Goal: Task Accomplishment & Management: Use online tool/utility

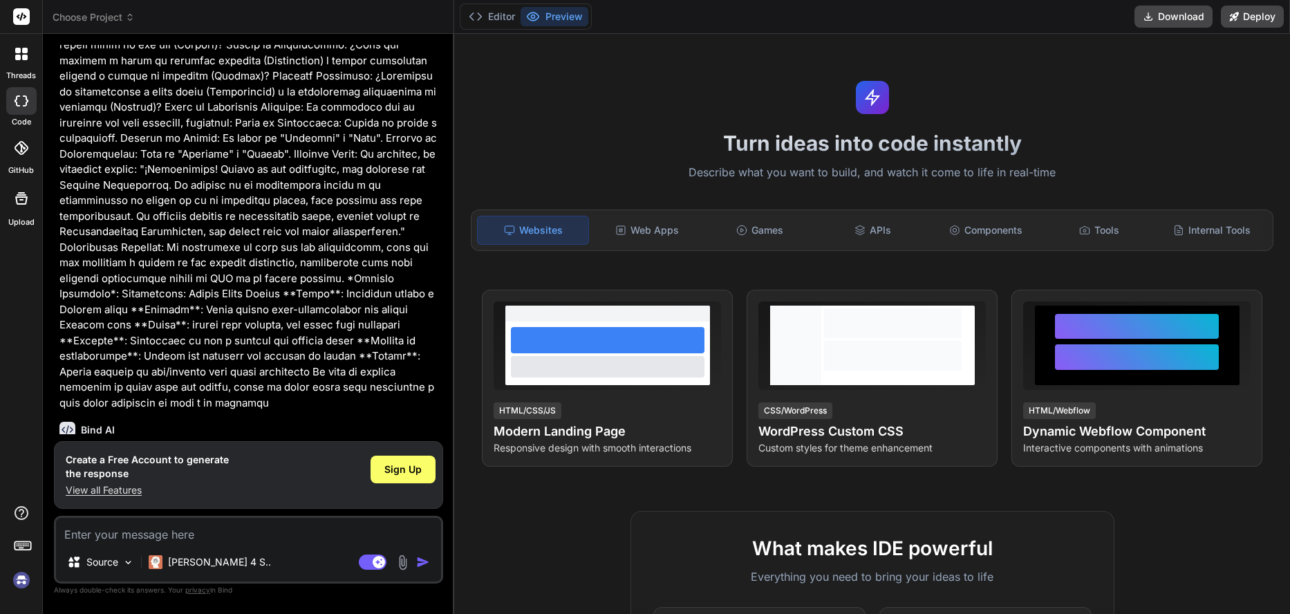
scroll to position [334, 0]
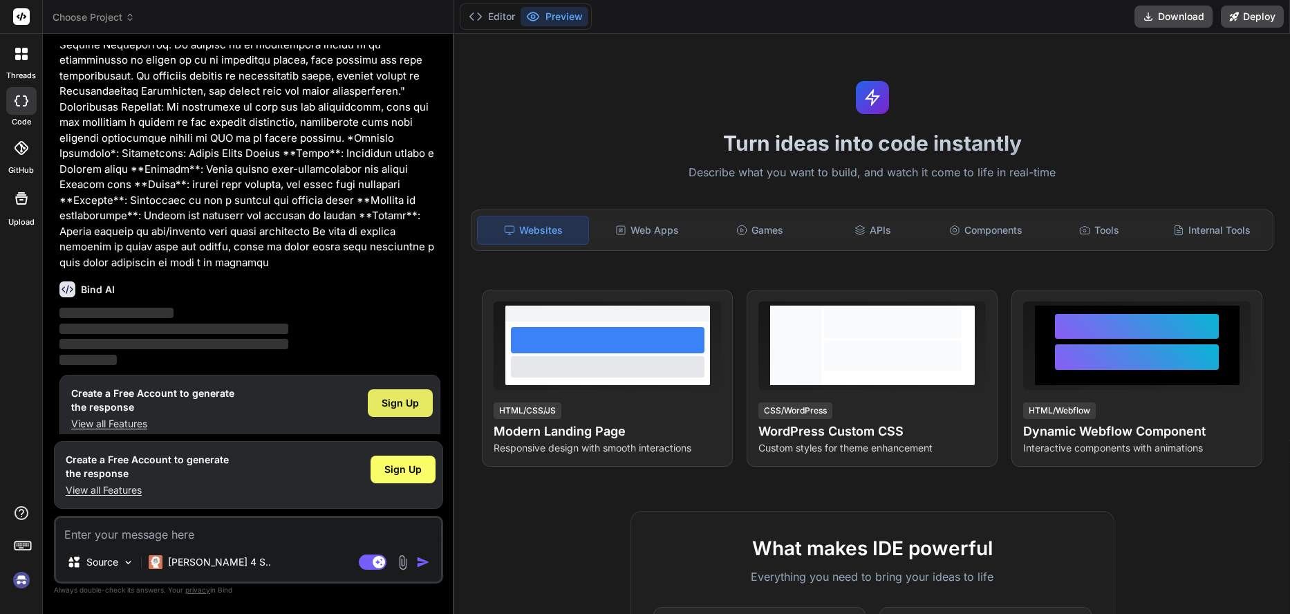
click at [390, 396] on span "Sign Up" at bounding box center [399, 403] width 37 height 14
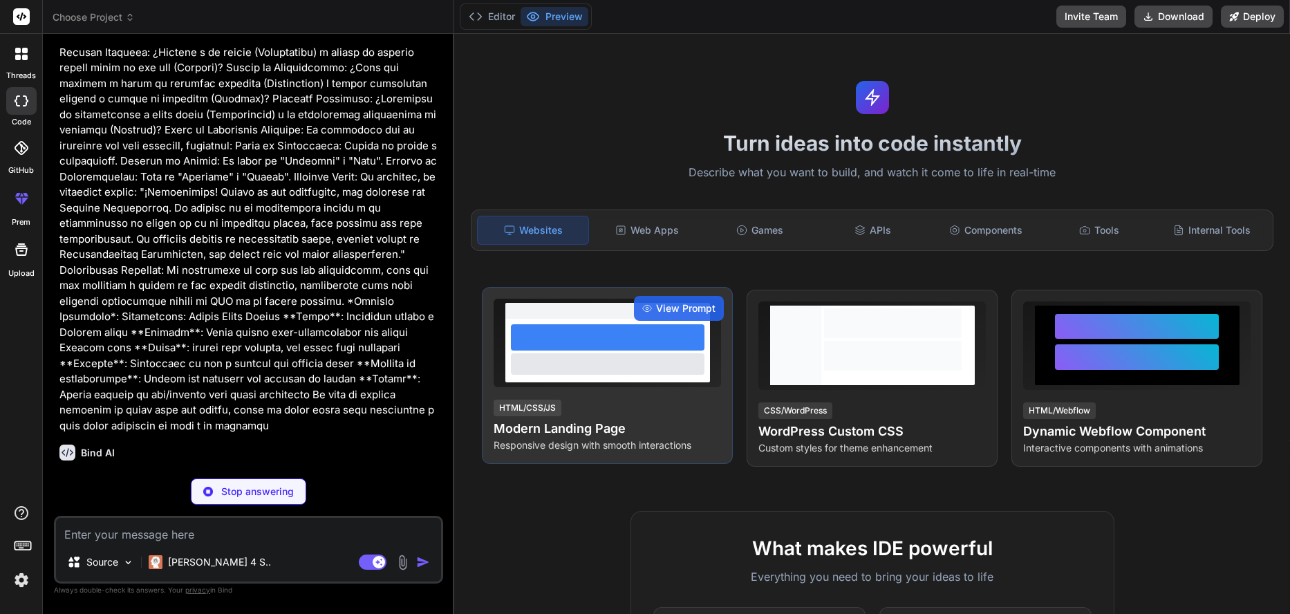
scroll to position [171, 0]
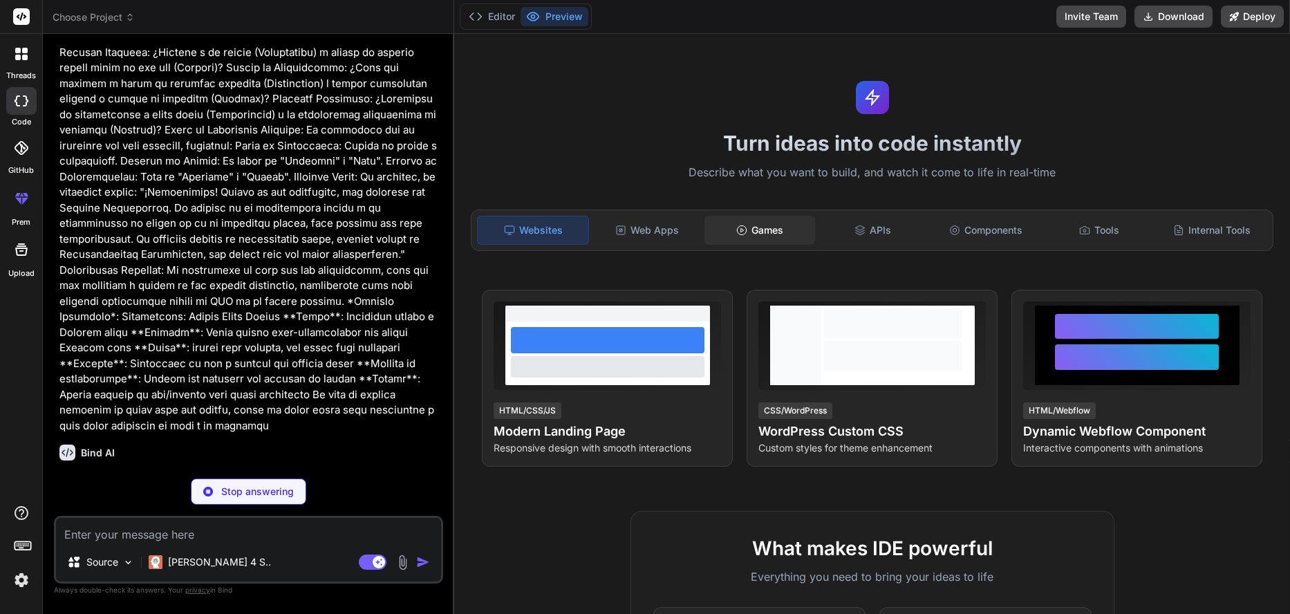
click at [780, 234] on div "Games" at bounding box center [759, 230] width 111 height 29
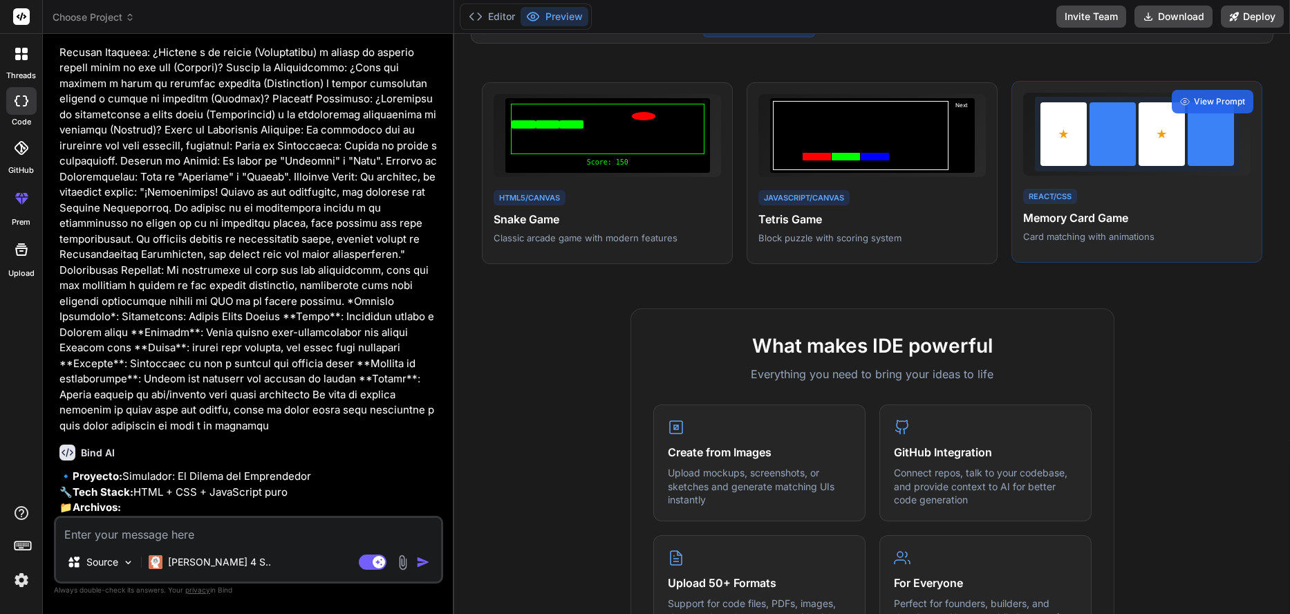
scroll to position [0, 0]
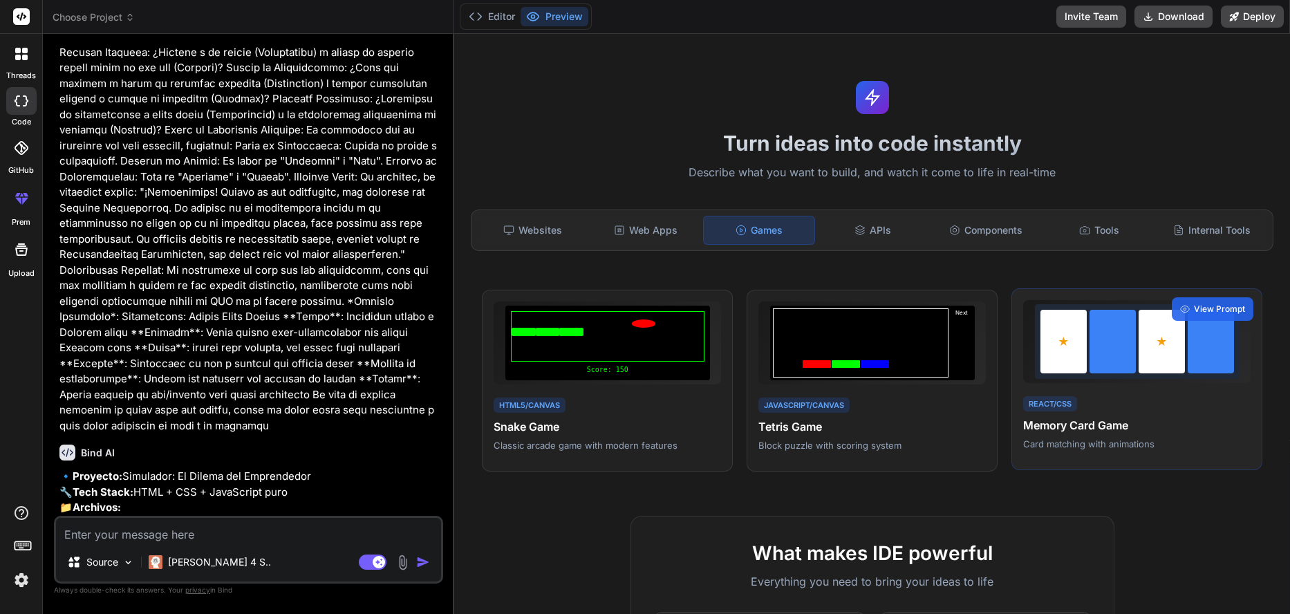
click at [1100, 334] on div at bounding box center [1112, 342] width 46 height 64
type textarea "x"
click at [1194, 305] on span "View Prompt" at bounding box center [1219, 309] width 51 height 12
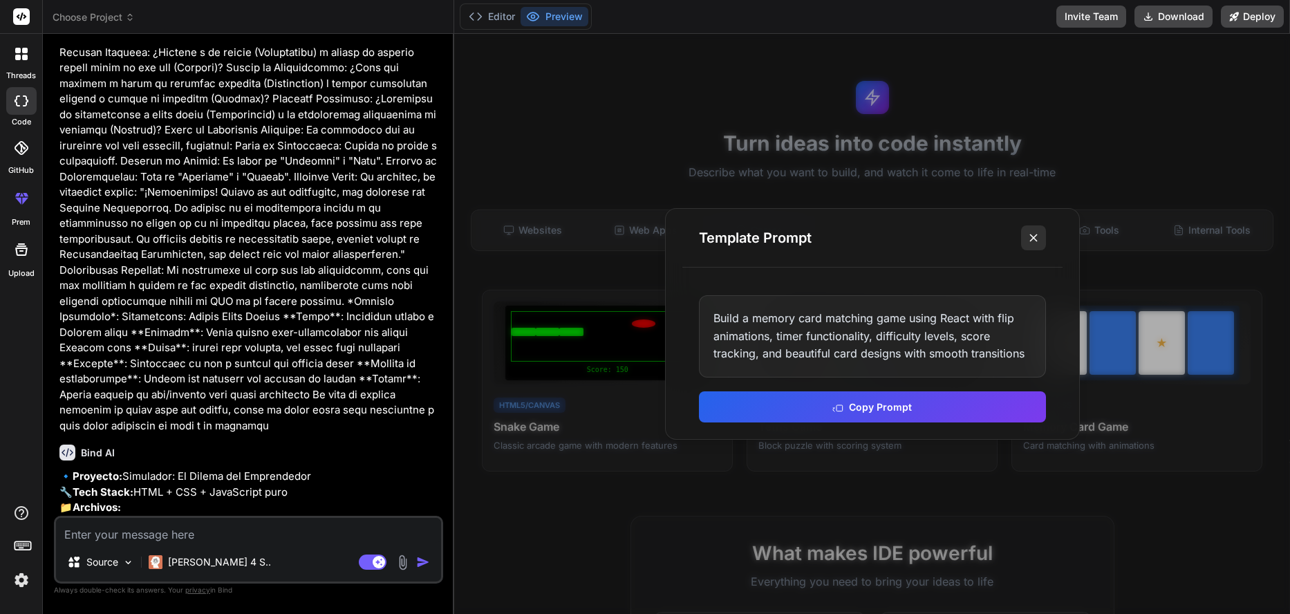
click at [1028, 238] on icon at bounding box center [1033, 238] width 14 height 14
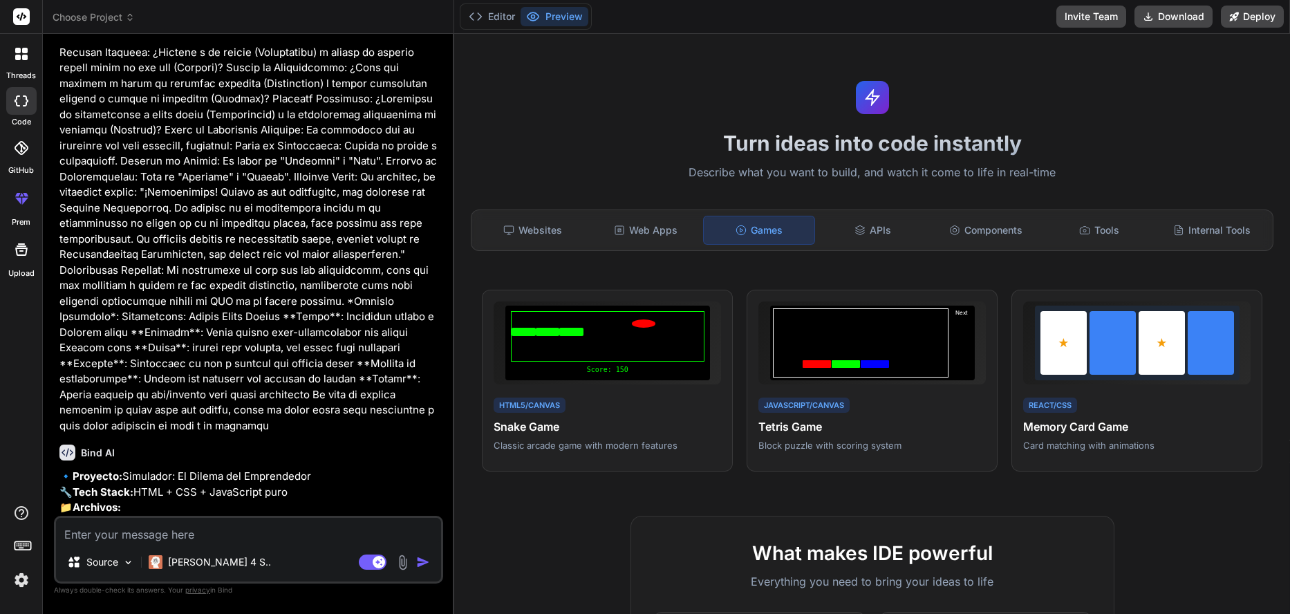
scroll to position [377, 0]
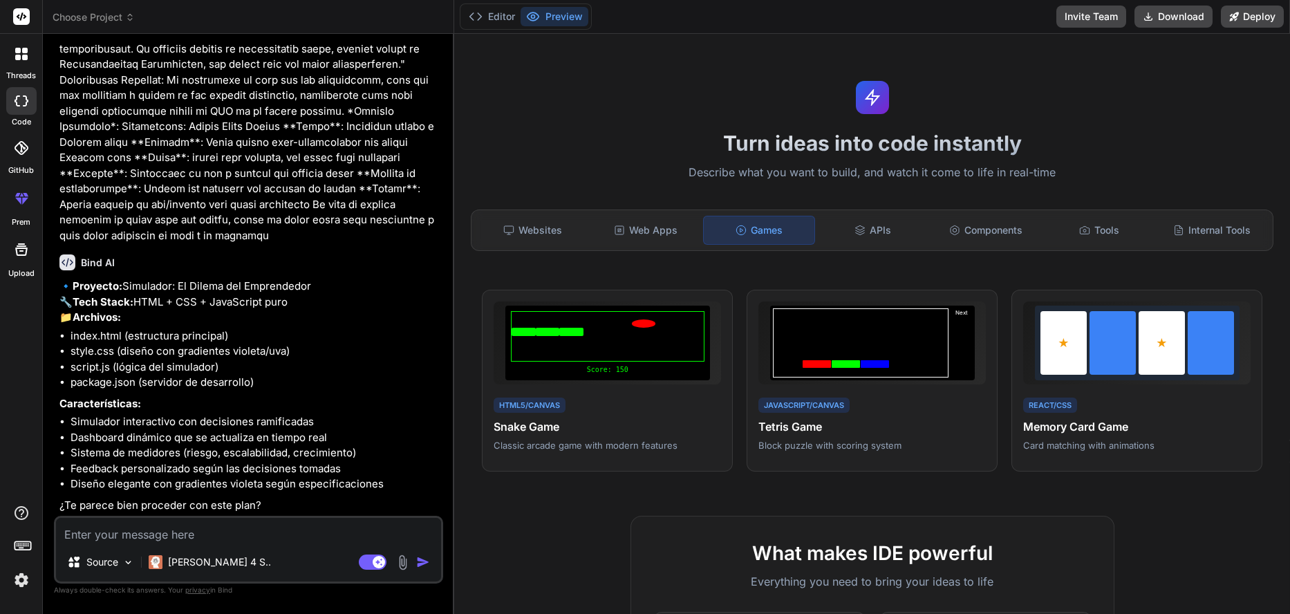
click at [202, 528] on textarea at bounding box center [248, 530] width 385 height 25
type textarea "o"
type textarea "x"
type textarea "ok"
type textarea "x"
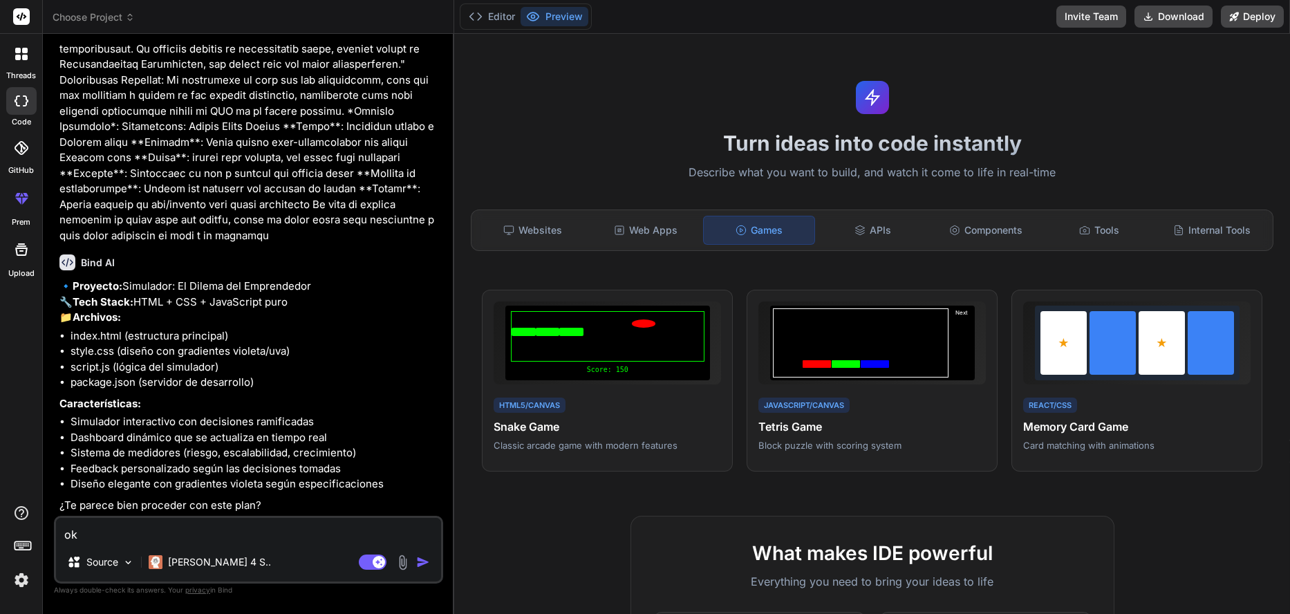
type textarea "ok"
click at [419, 563] on img "button" at bounding box center [423, 562] width 14 height 14
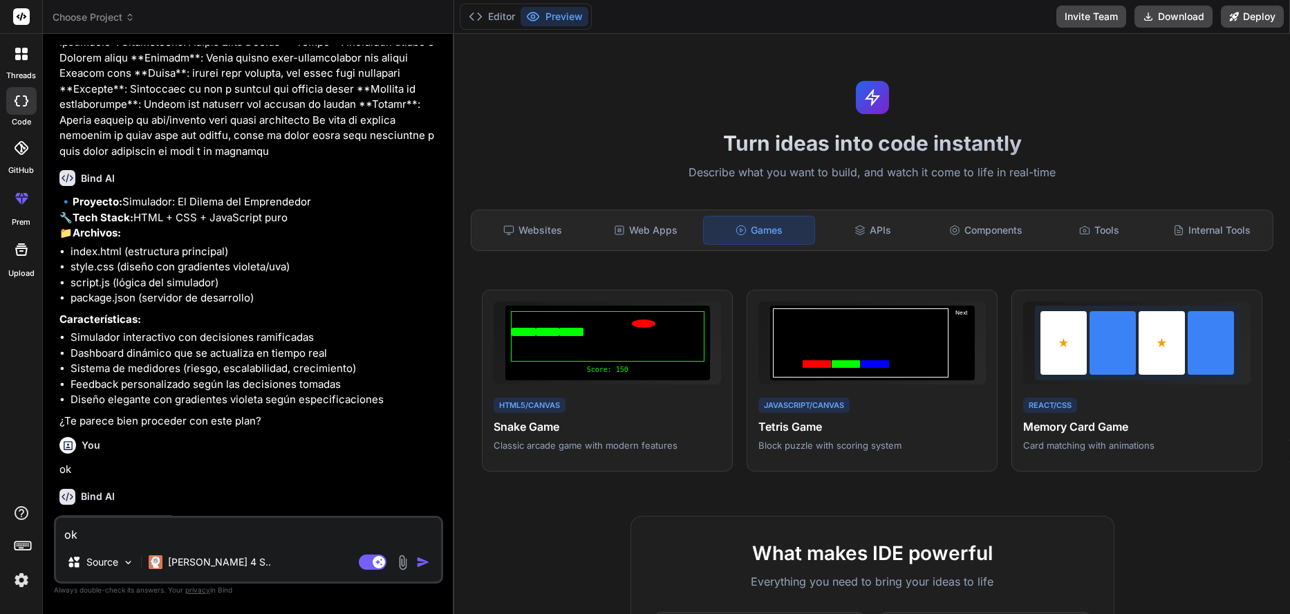
scroll to position [520, 0]
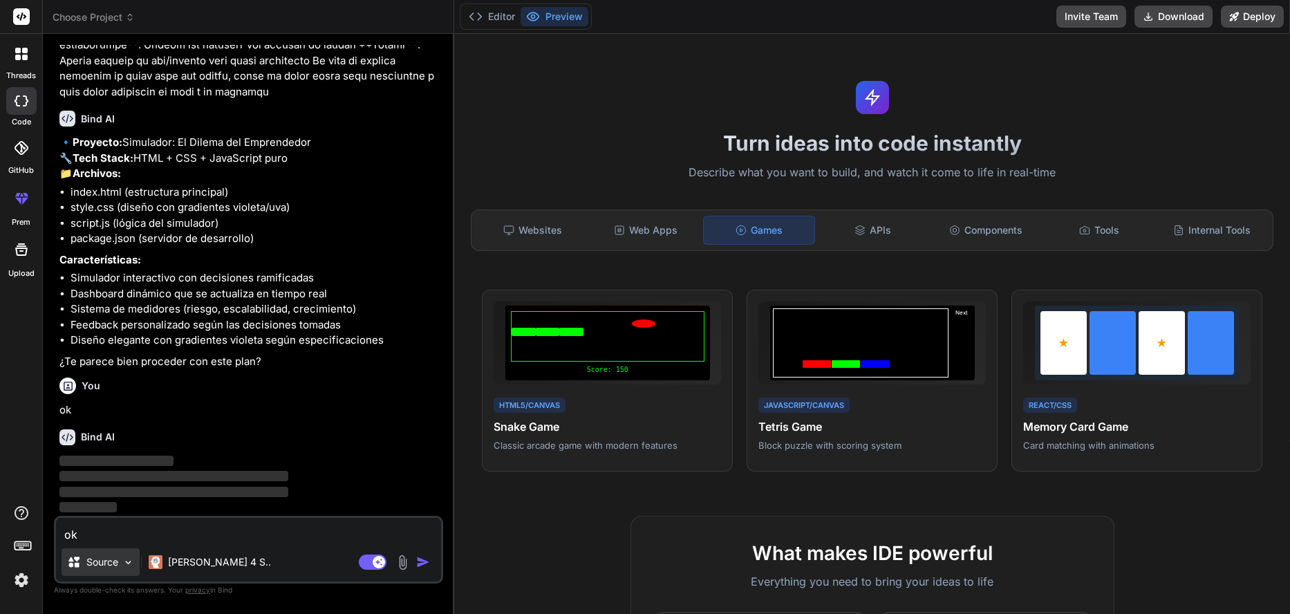
click at [129, 563] on img at bounding box center [128, 562] width 12 height 12
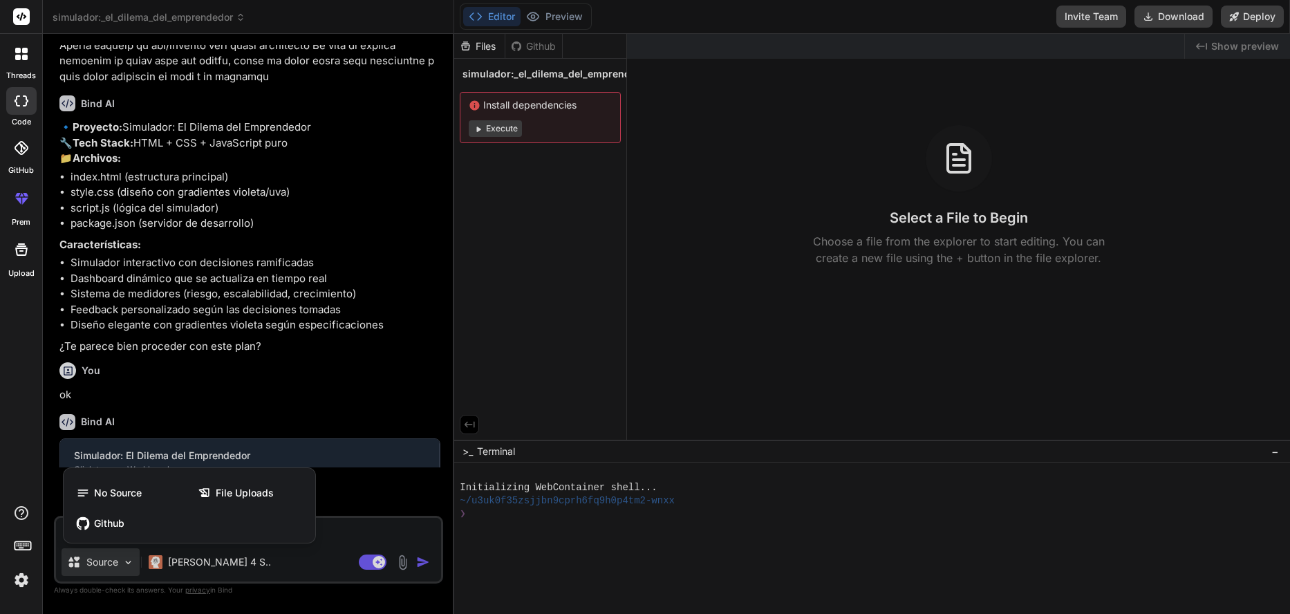
click at [276, 561] on div at bounding box center [645, 307] width 1290 height 614
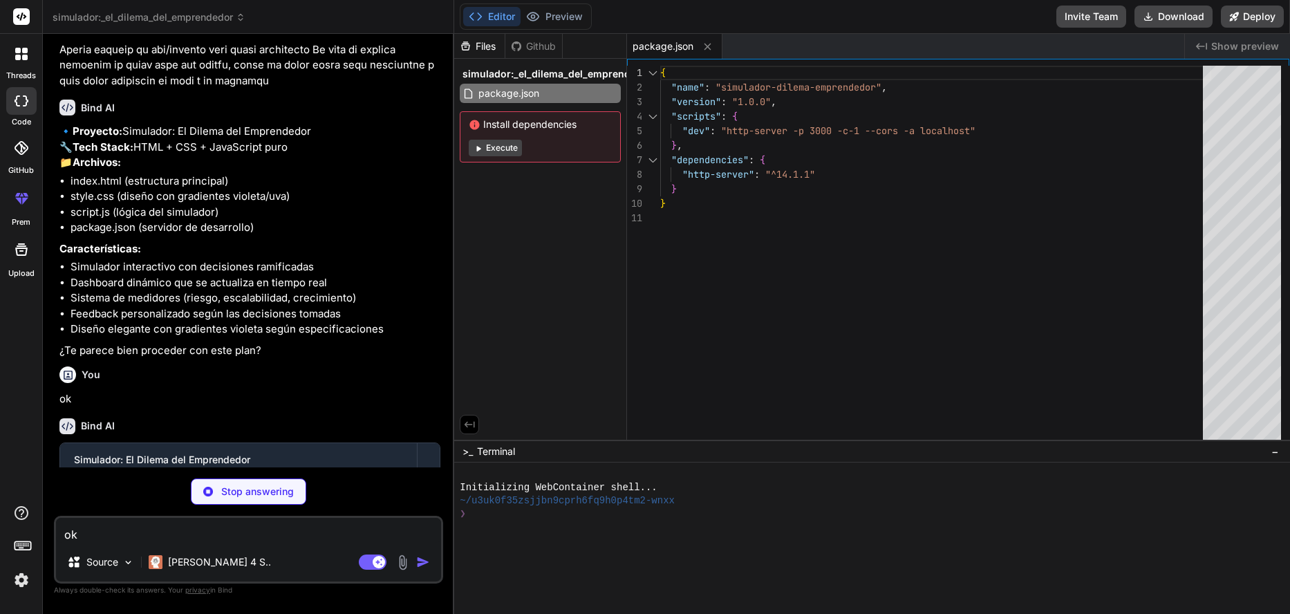
scroll to position [479, 0]
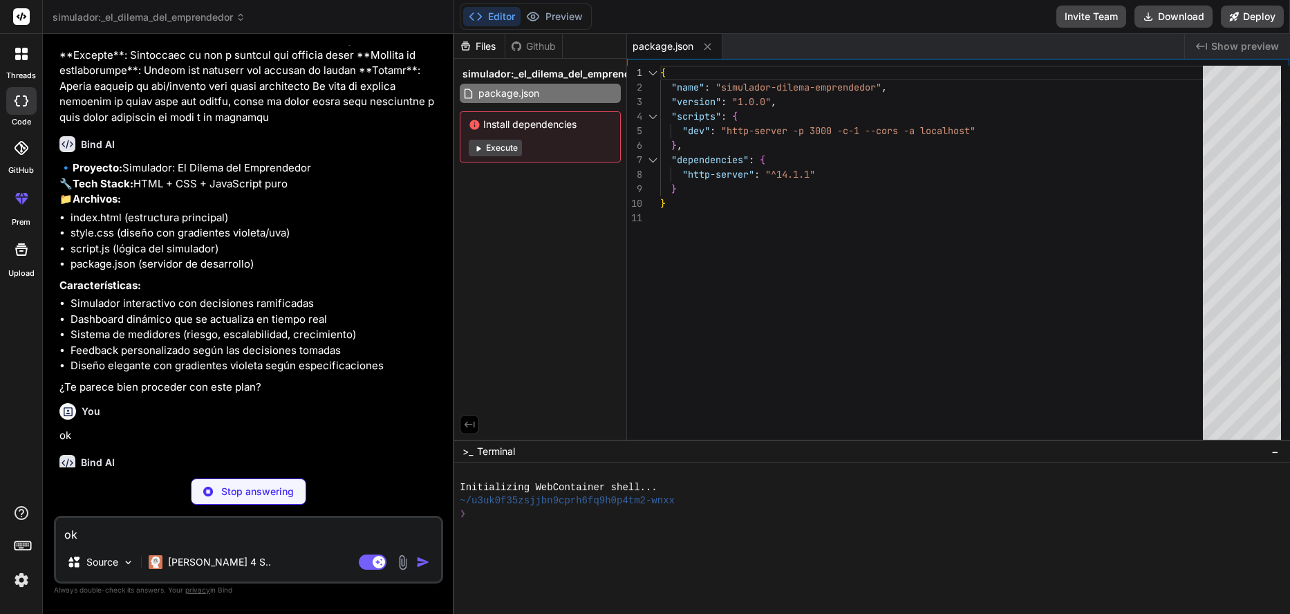
type textarea "x"
type textarea "<div class="progress-bar"> <div class="progress-fill" id="progress-fill"></div>…"
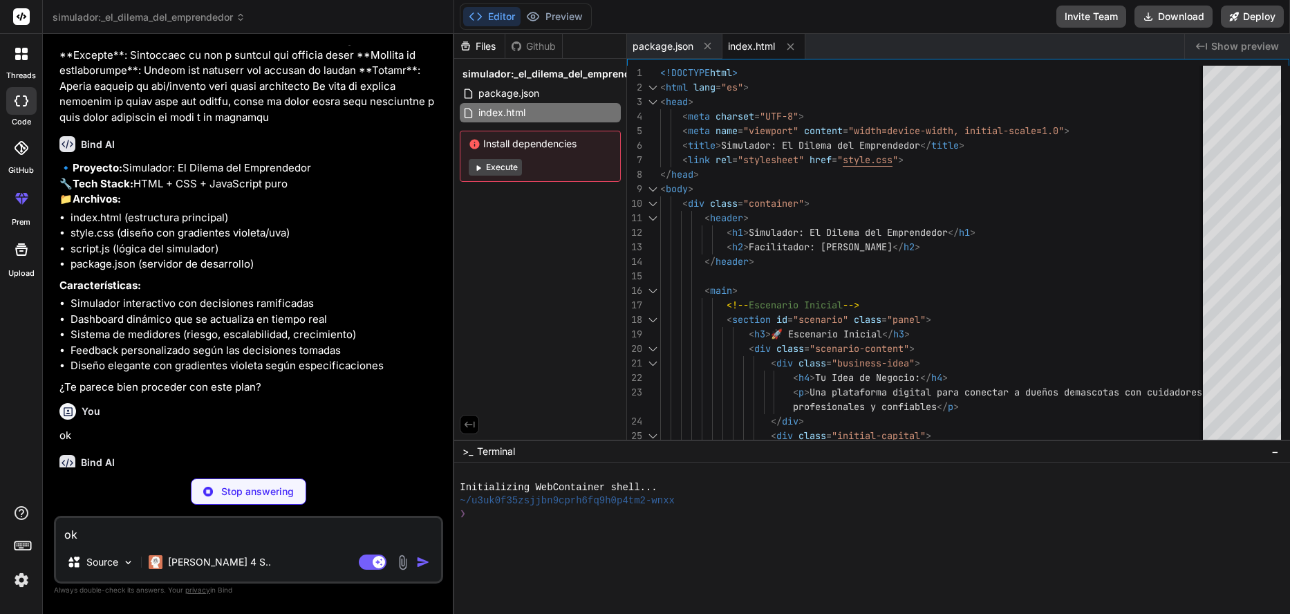
type textarea "x"
type textarea "}"
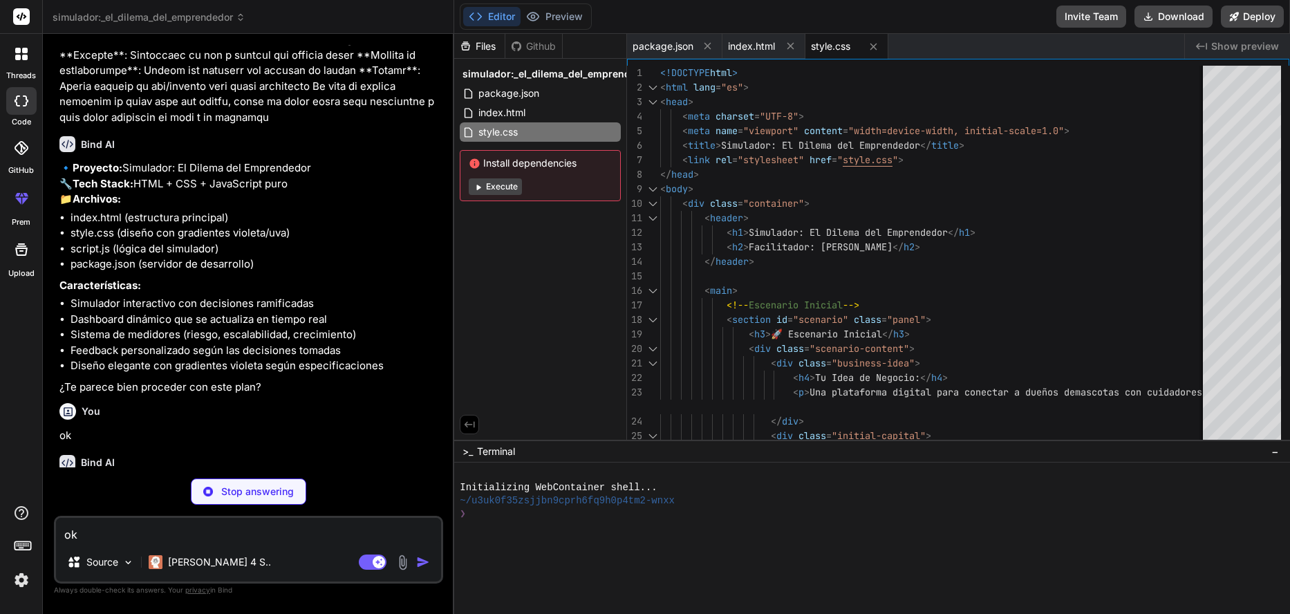
type textarea "x"
type textarea "}); });"
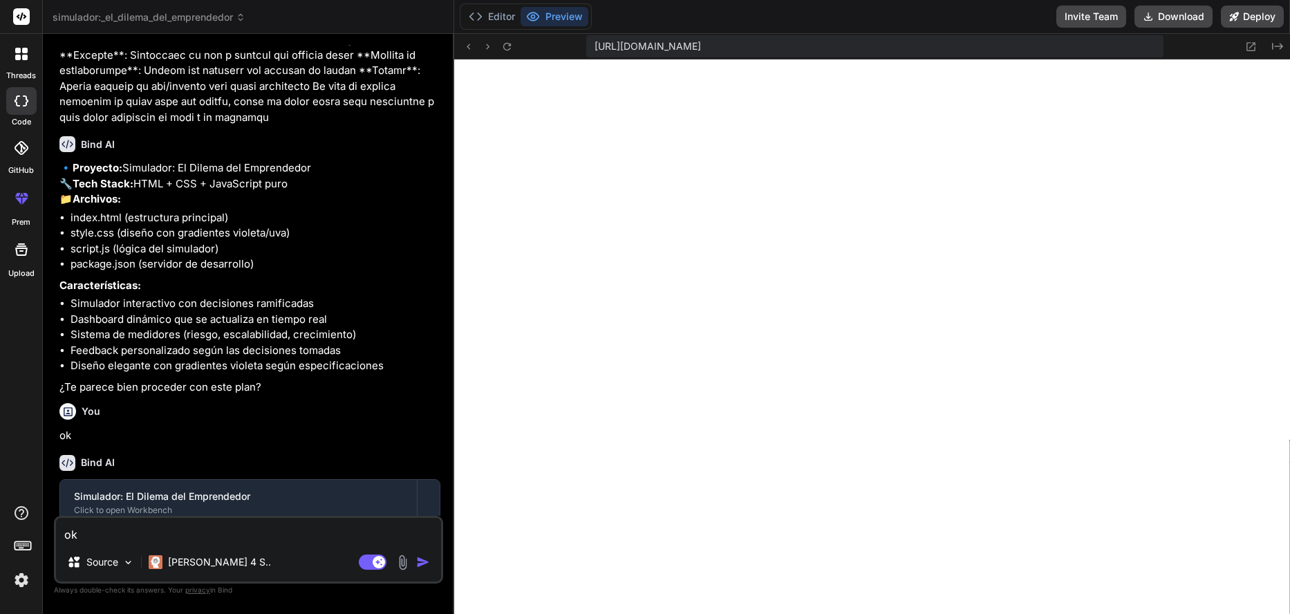
scroll to position [617, 0]
click at [25, 583] on img at bounding box center [21, 579] width 23 height 23
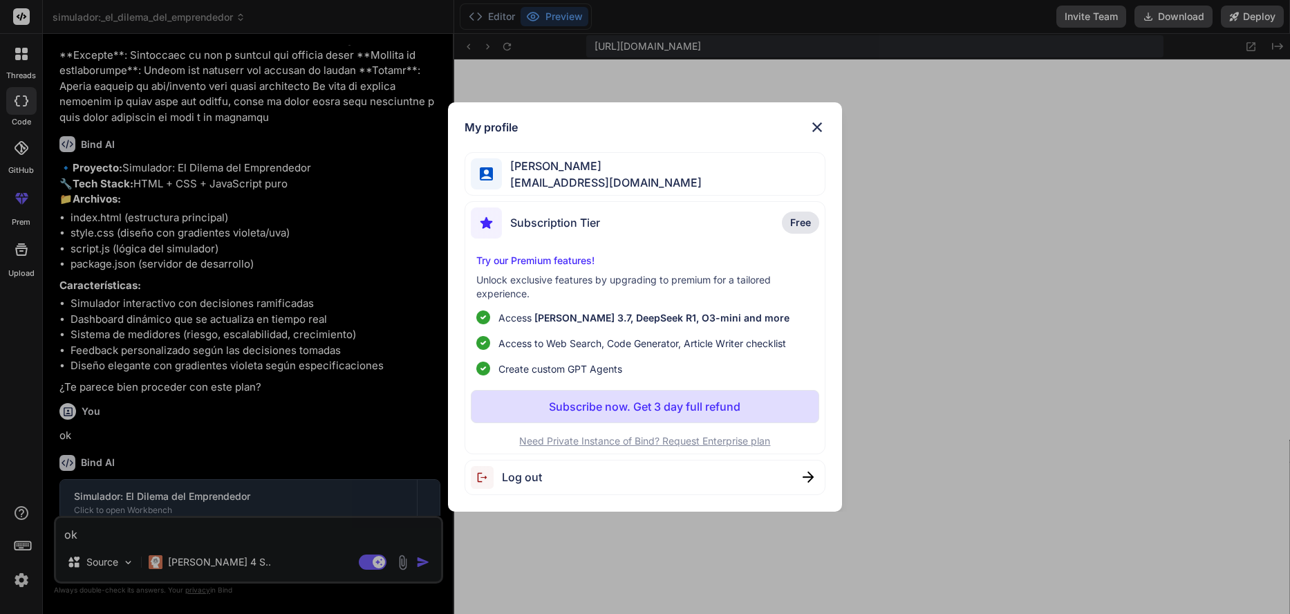
click at [816, 131] on img at bounding box center [817, 127] width 17 height 17
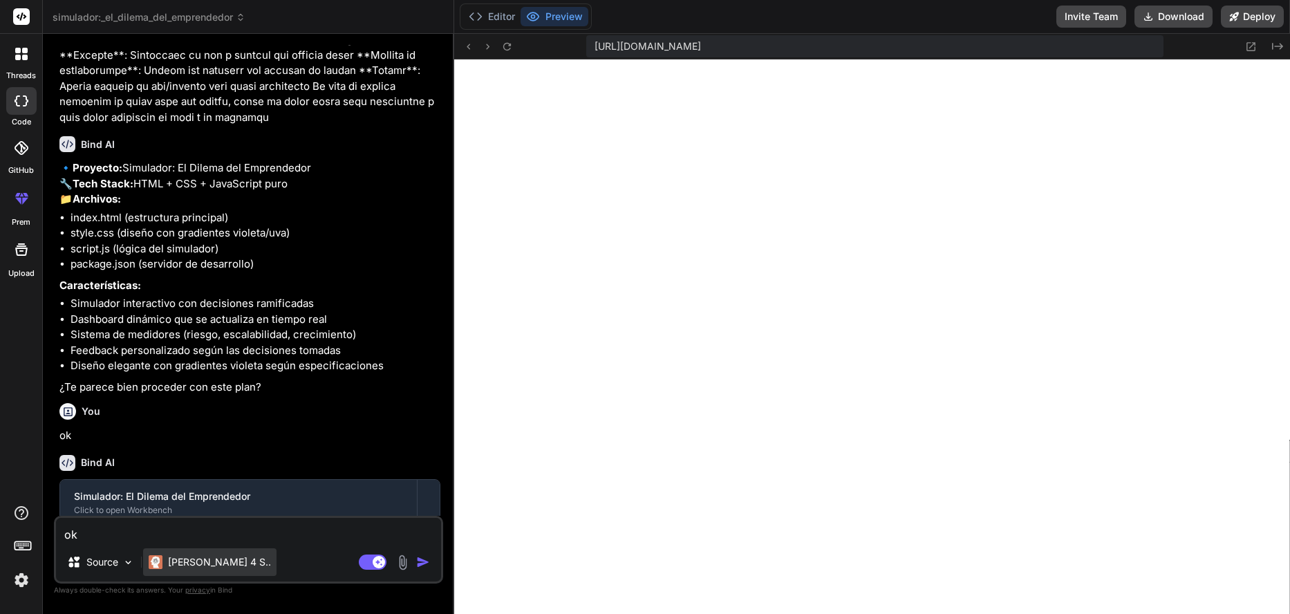
click at [213, 565] on p "[PERSON_NAME] 4 S.." at bounding box center [219, 562] width 103 height 14
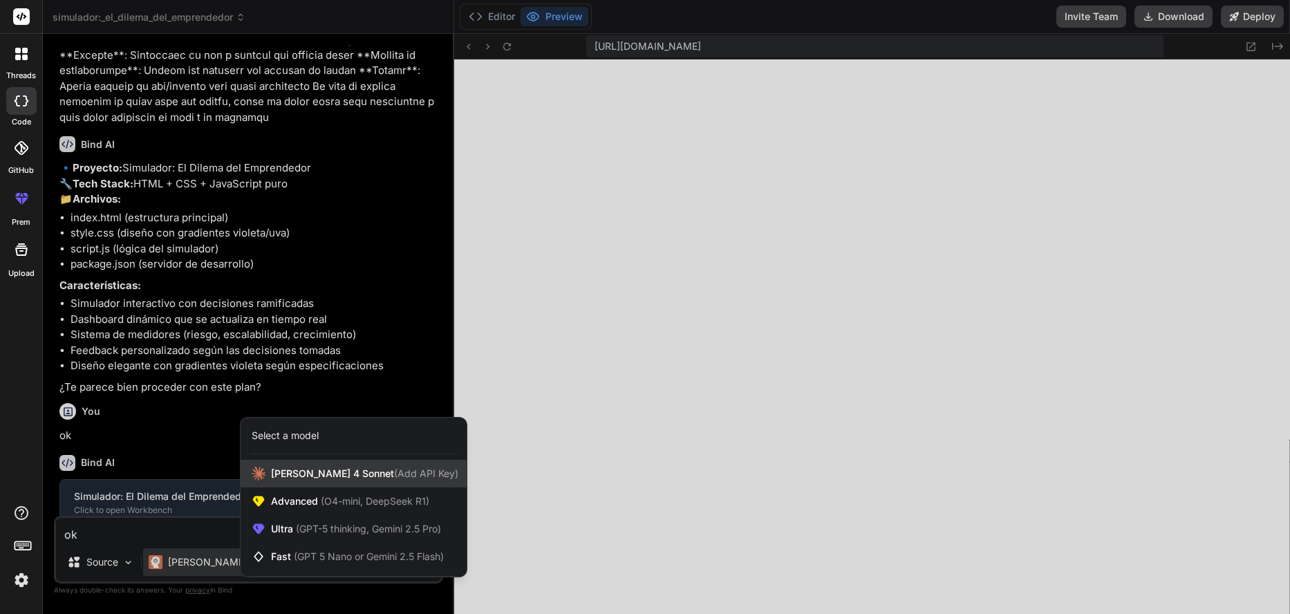
click at [318, 475] on span "Claude 4 Sonnet (Add API Key)" at bounding box center [364, 473] width 187 height 14
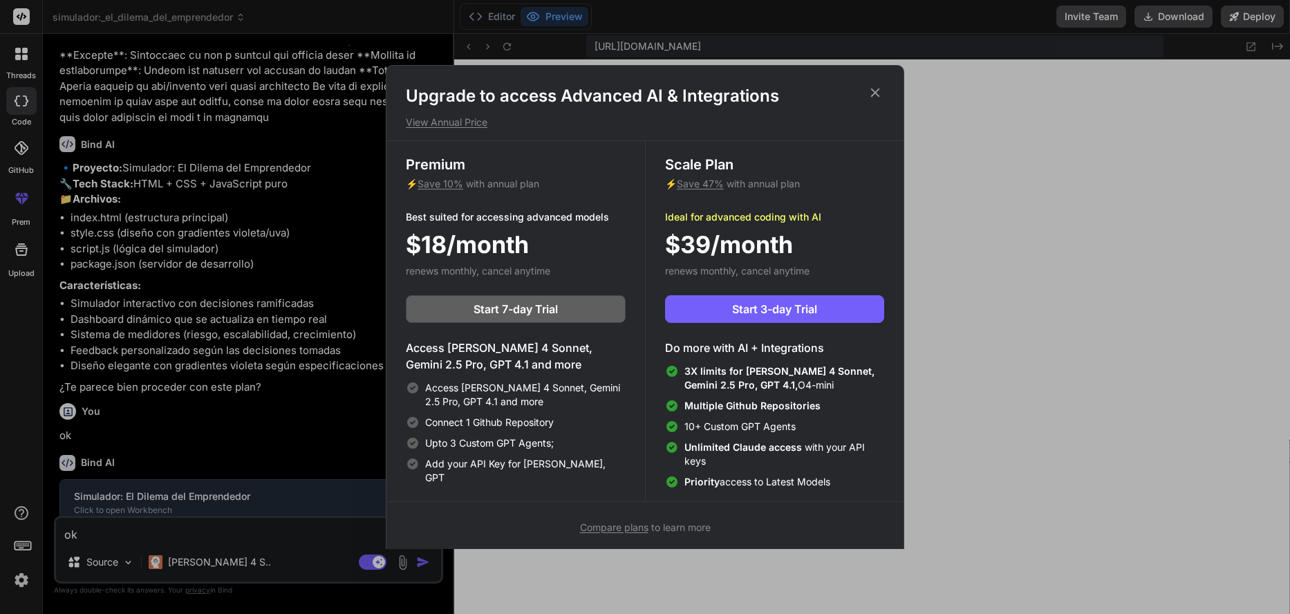
click at [879, 95] on icon at bounding box center [874, 92] width 15 height 15
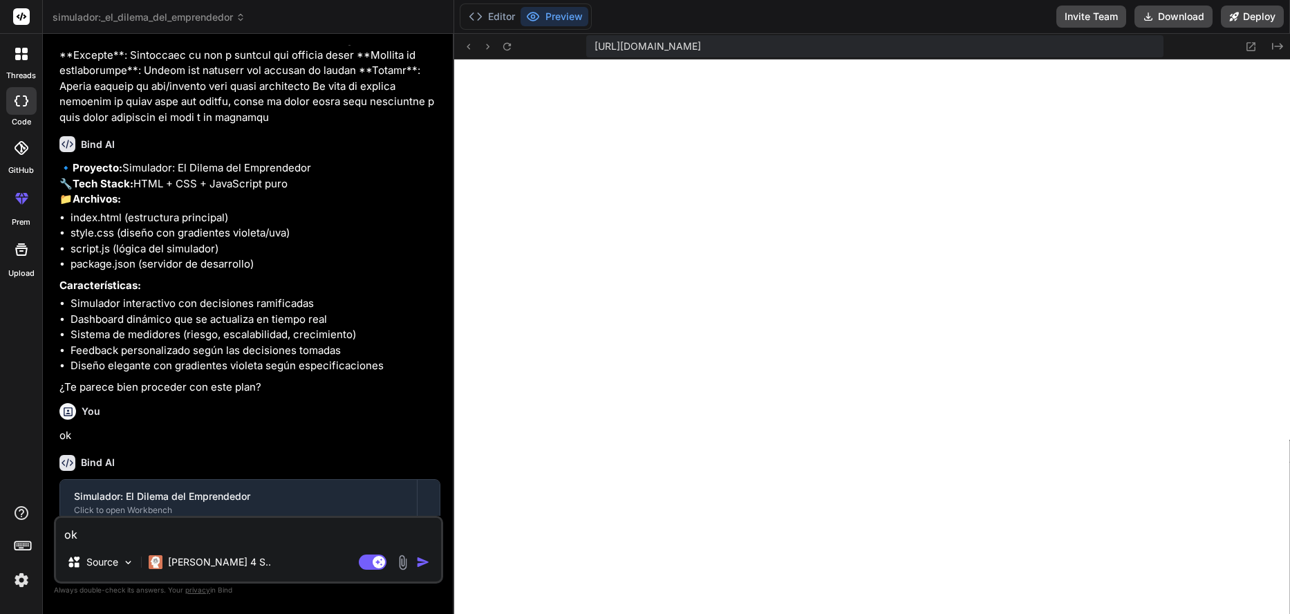
click at [19, 107] on div at bounding box center [21, 101] width 30 height 28
click at [19, 104] on icon at bounding box center [22, 100] width 14 height 11
click at [20, 62] on div at bounding box center [21, 53] width 29 height 29
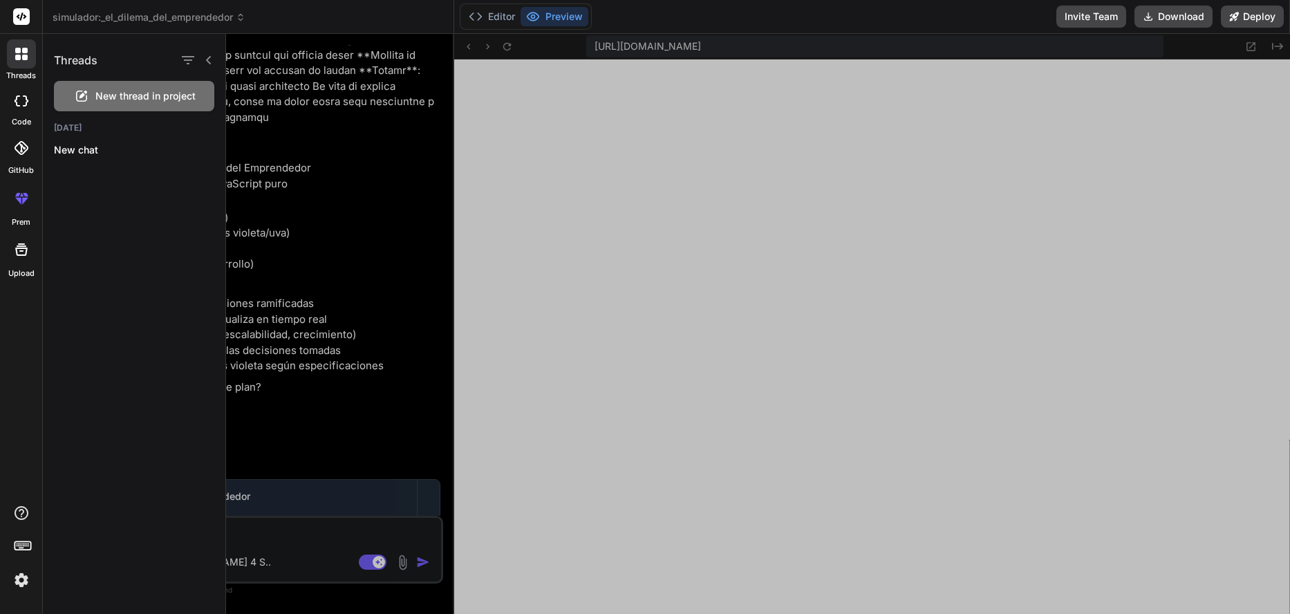
click at [20, 95] on icon at bounding box center [22, 100] width 14 height 11
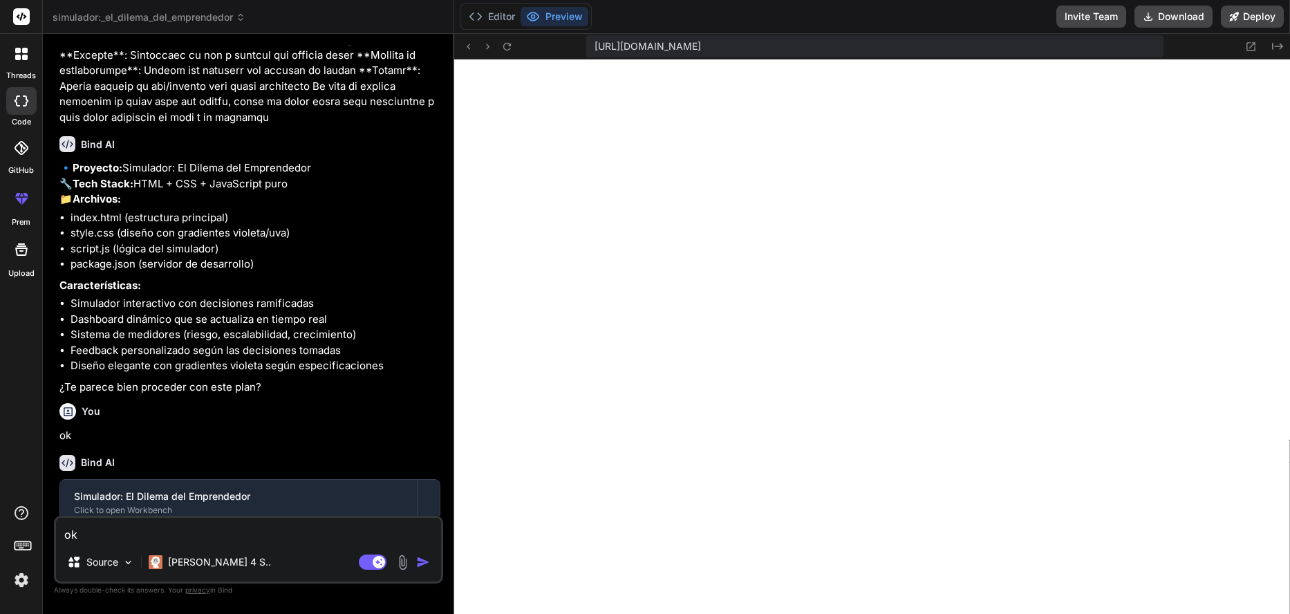
click at [19, 163] on div "GitHub" at bounding box center [21, 151] width 42 height 49
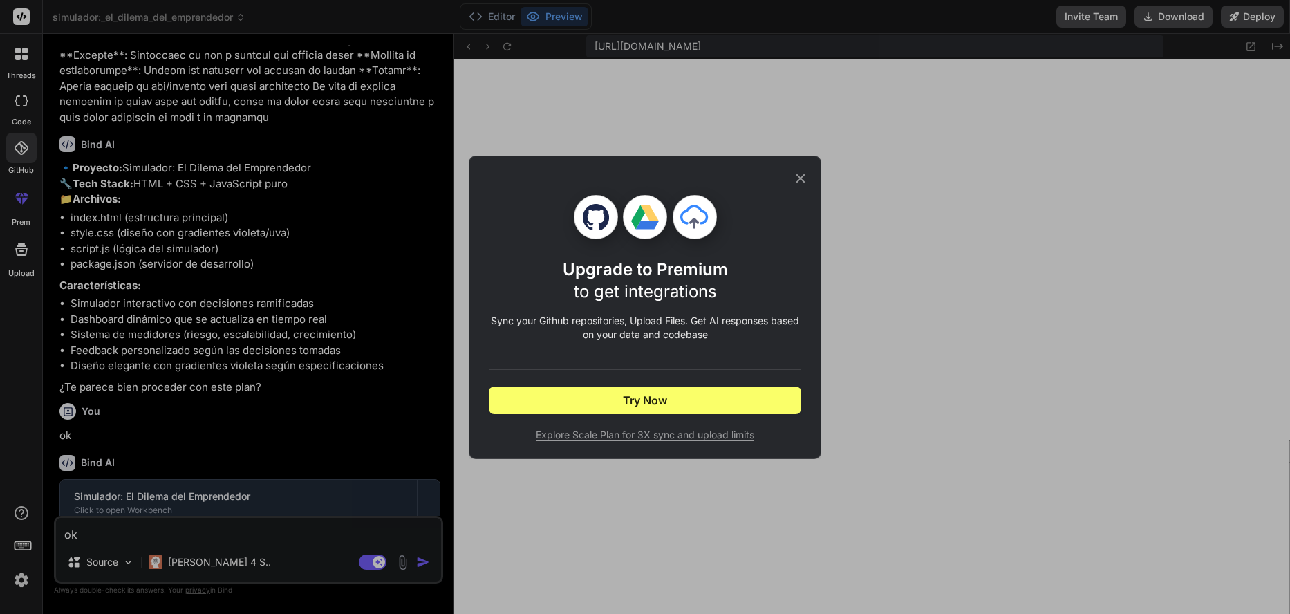
click at [802, 178] on icon at bounding box center [800, 178] width 15 height 15
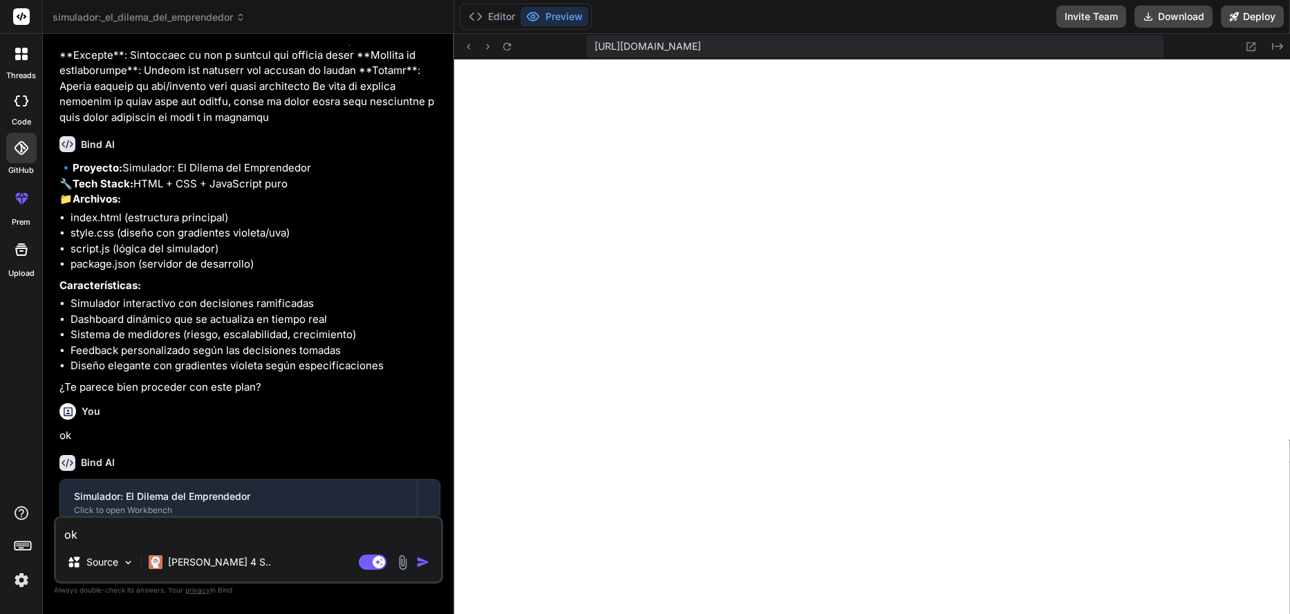
click at [25, 196] on icon at bounding box center [21, 198] width 17 height 17
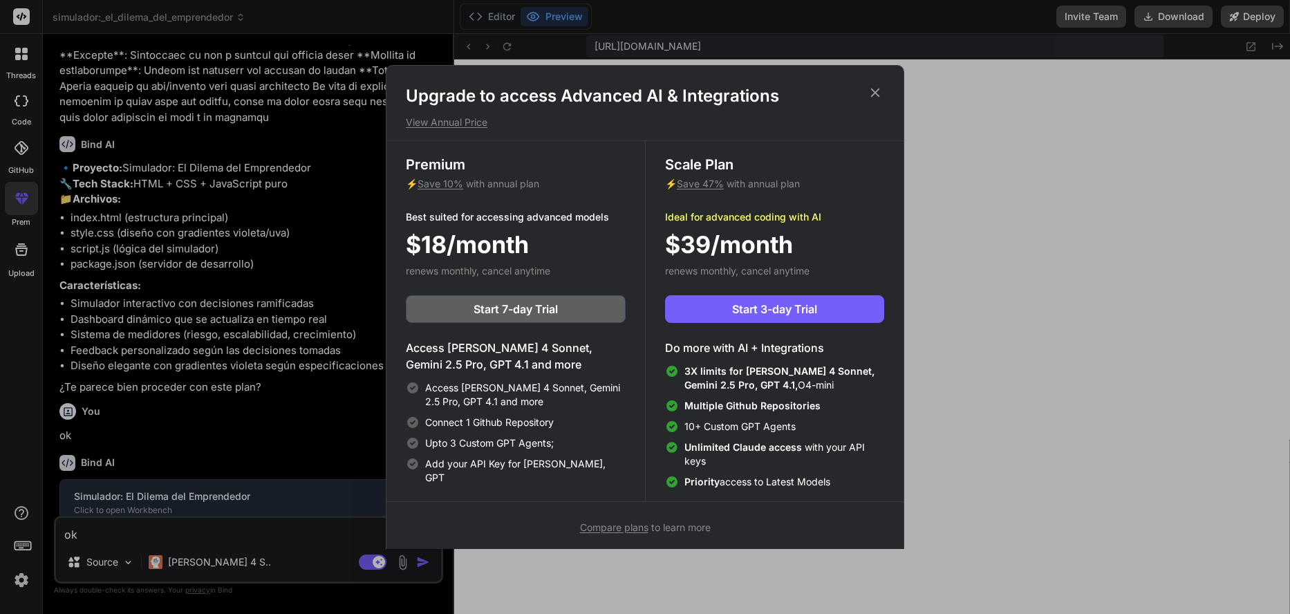
click at [876, 90] on icon at bounding box center [874, 92] width 15 height 15
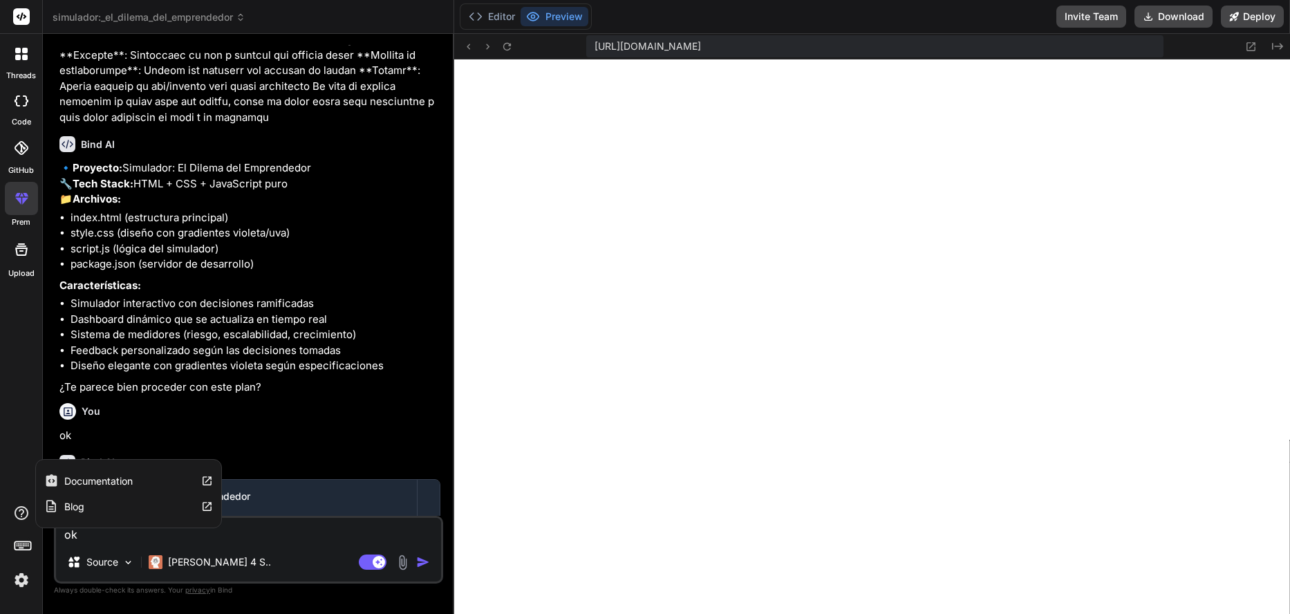
click at [28, 509] on icon at bounding box center [21, 513] width 17 height 17
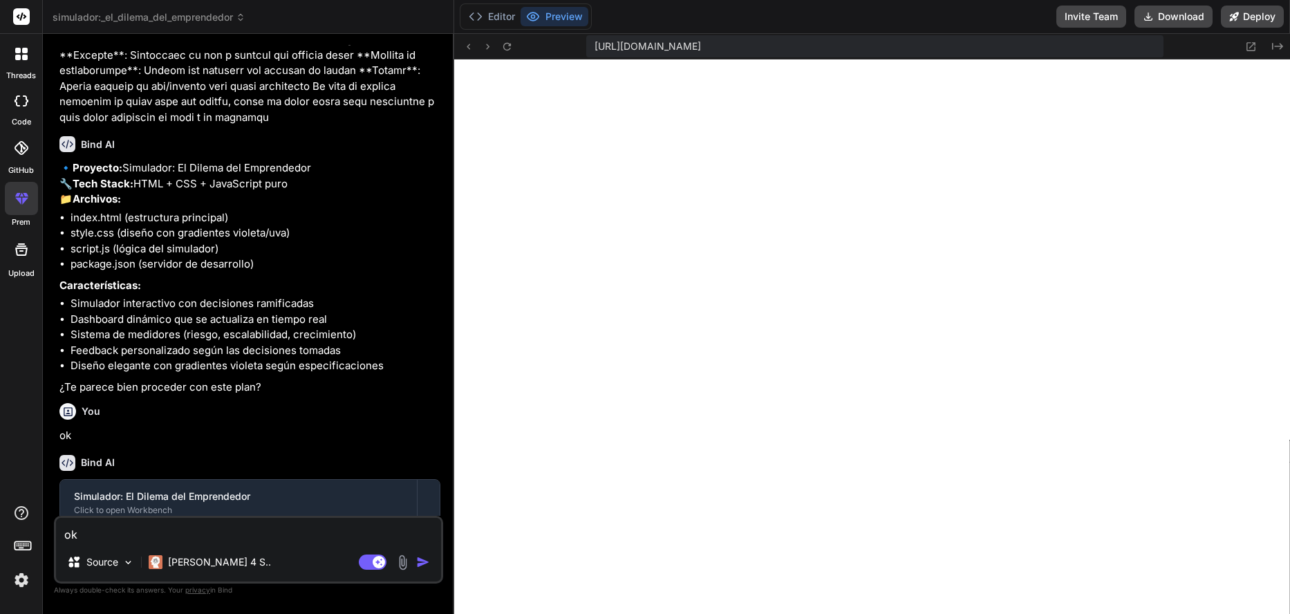
click at [28, 545] on icon at bounding box center [22, 544] width 19 height 19
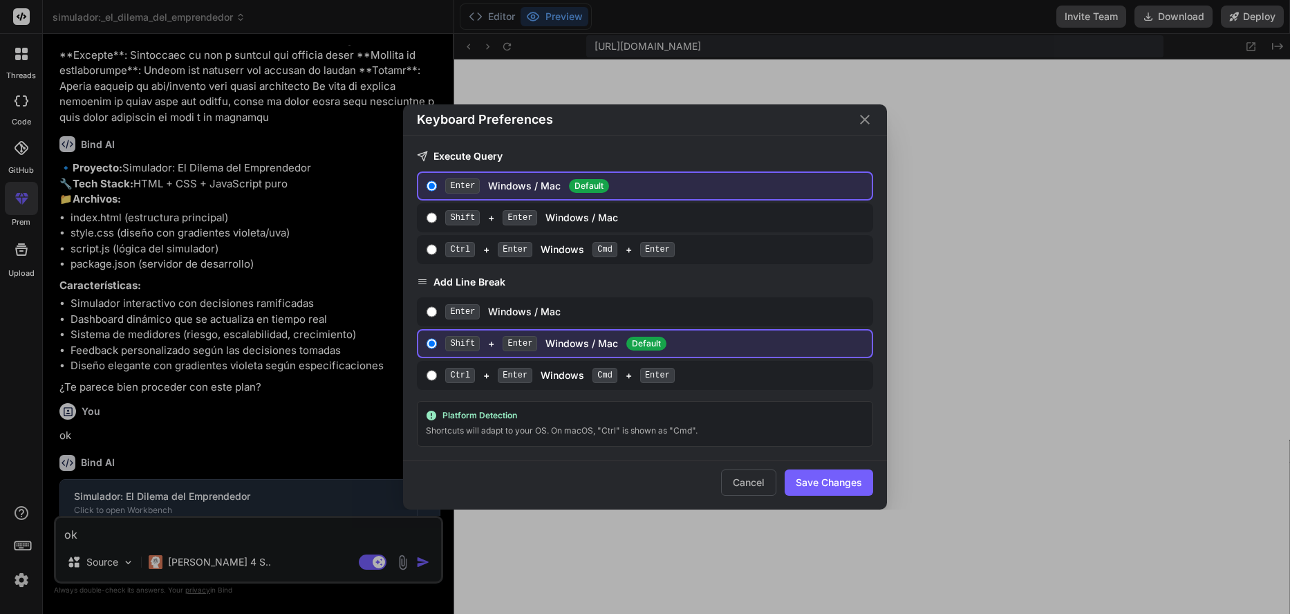
click at [858, 125] on icon "Close" at bounding box center [864, 119] width 17 height 17
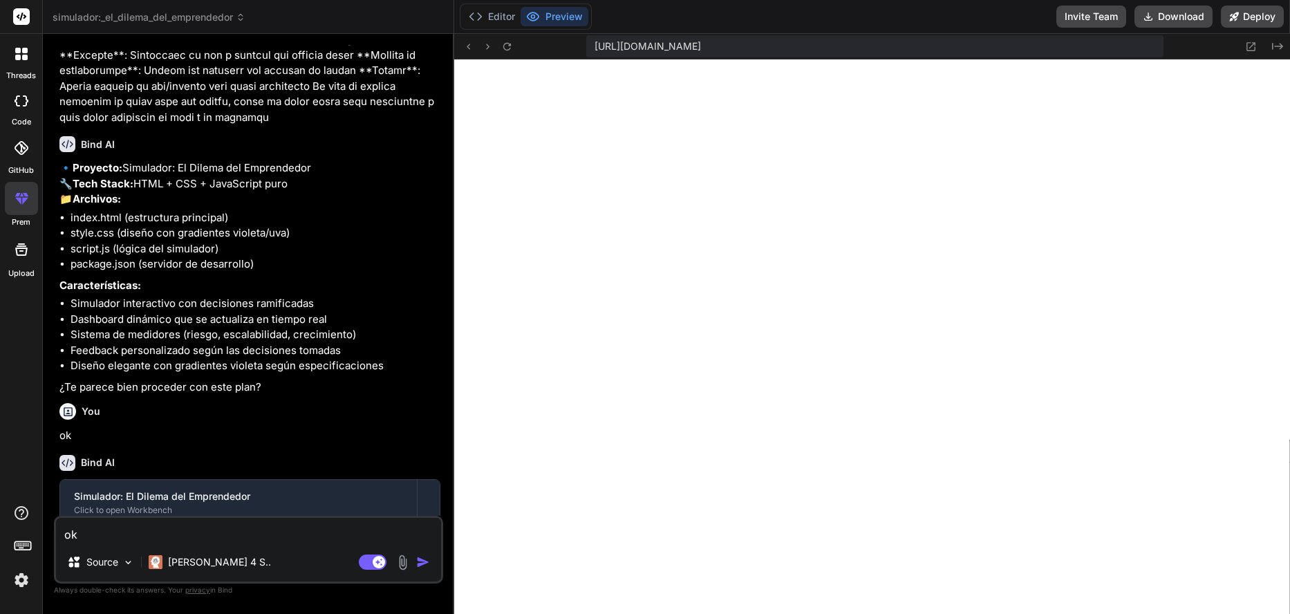
click at [21, 574] on img at bounding box center [21, 579] width 23 height 23
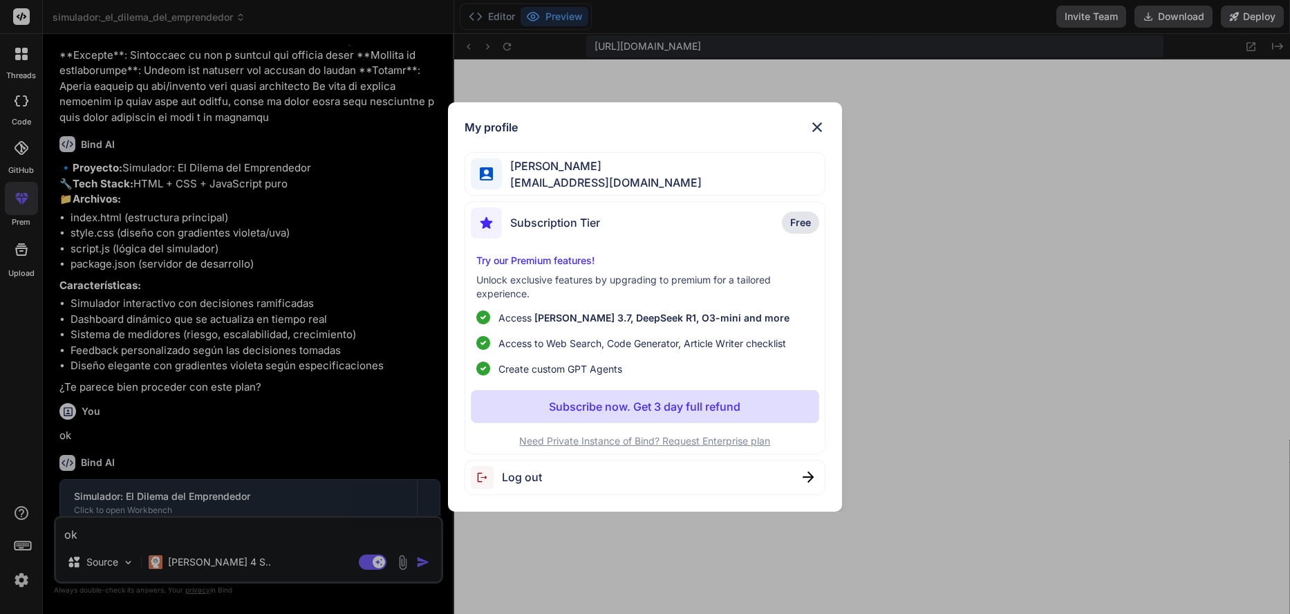
click at [817, 130] on img at bounding box center [817, 127] width 17 height 17
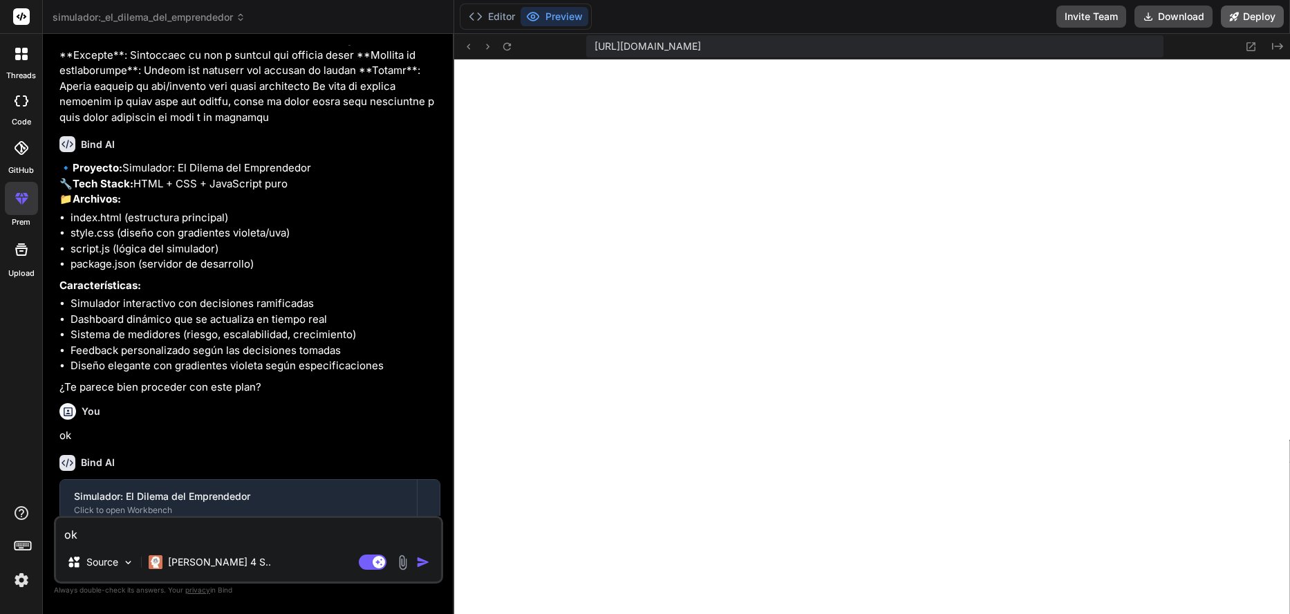
click at [1236, 15] on icon at bounding box center [1234, 17] width 10 height 10
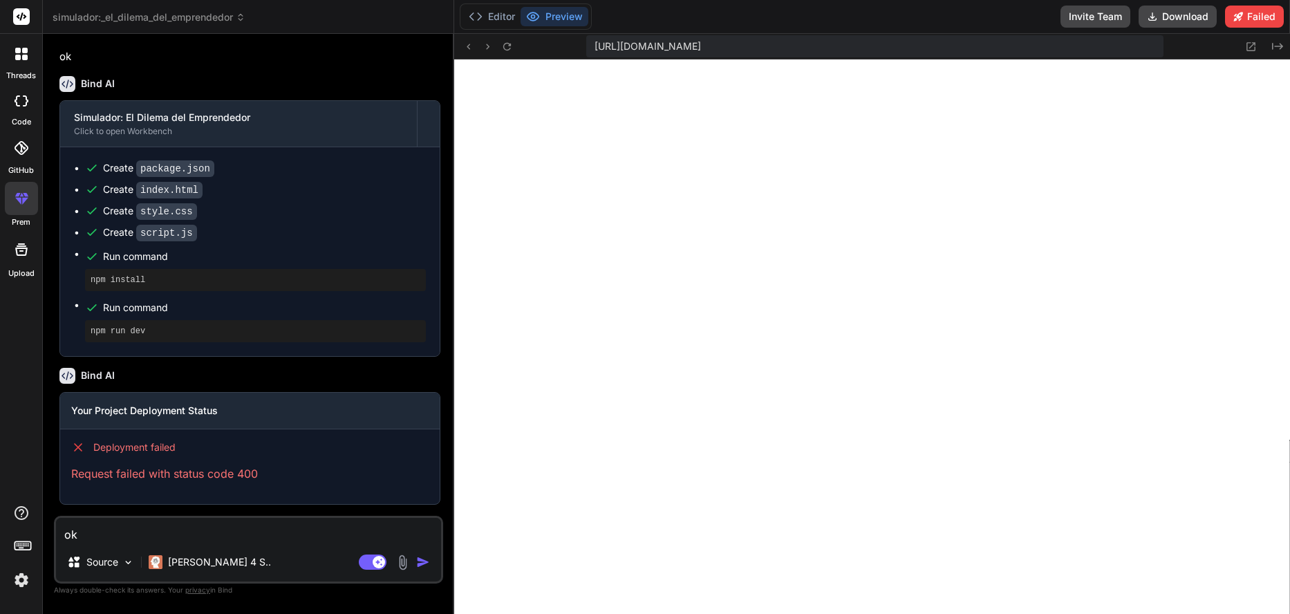
scroll to position [873, 0]
click at [114, 556] on p "Source" at bounding box center [102, 562] width 32 height 14
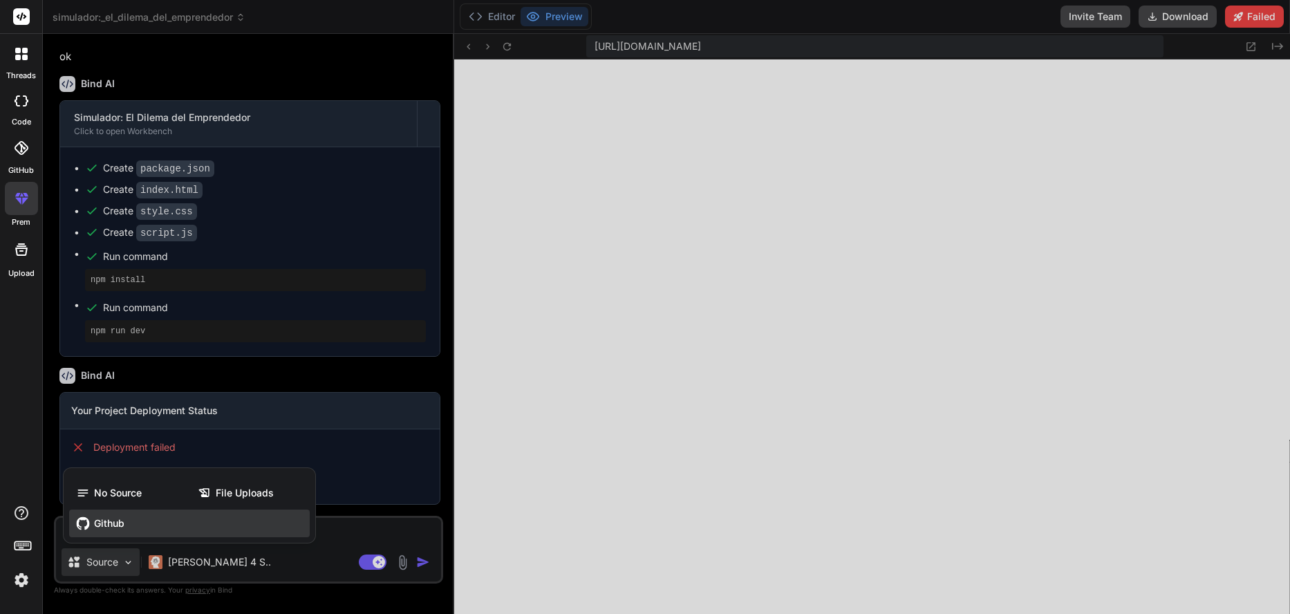
click at [110, 529] on span "Github" at bounding box center [109, 523] width 30 height 14
type textarea "x"
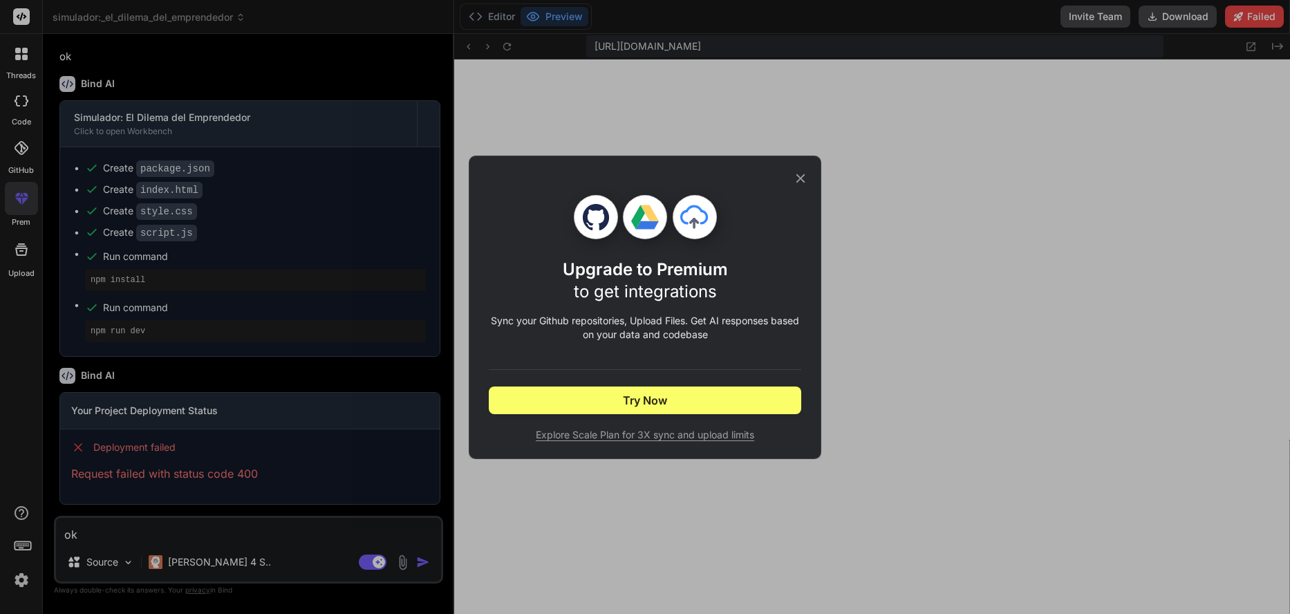
click at [807, 172] on icon at bounding box center [800, 178] width 15 height 15
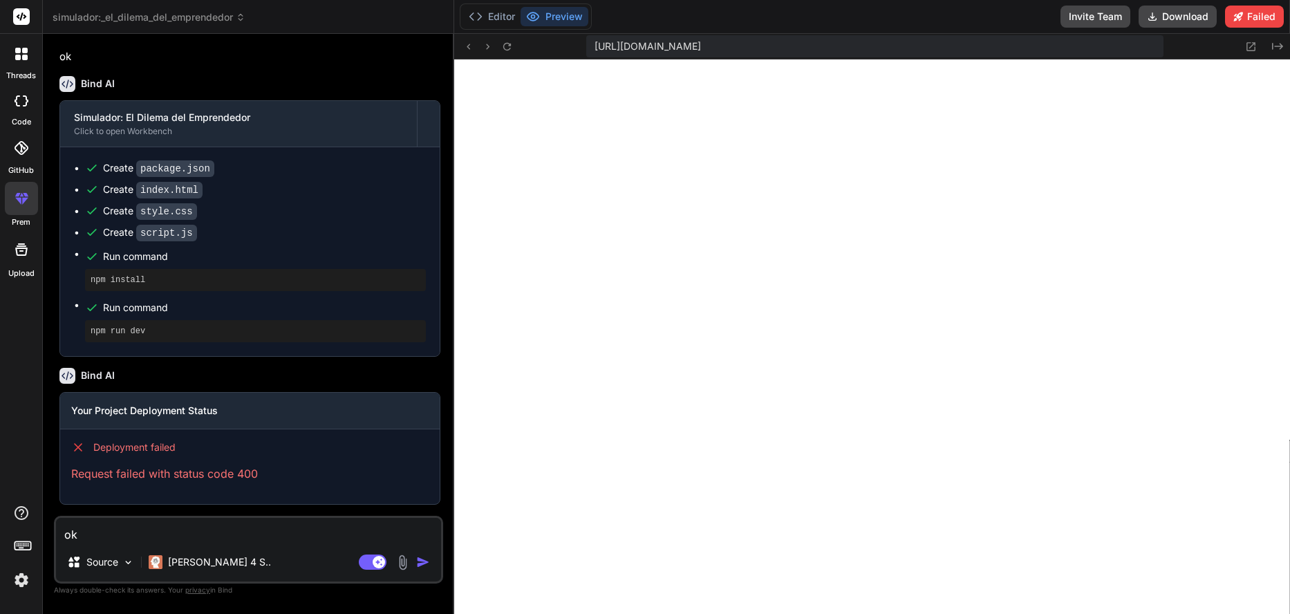
click at [18, 590] on img at bounding box center [21, 579] width 23 height 23
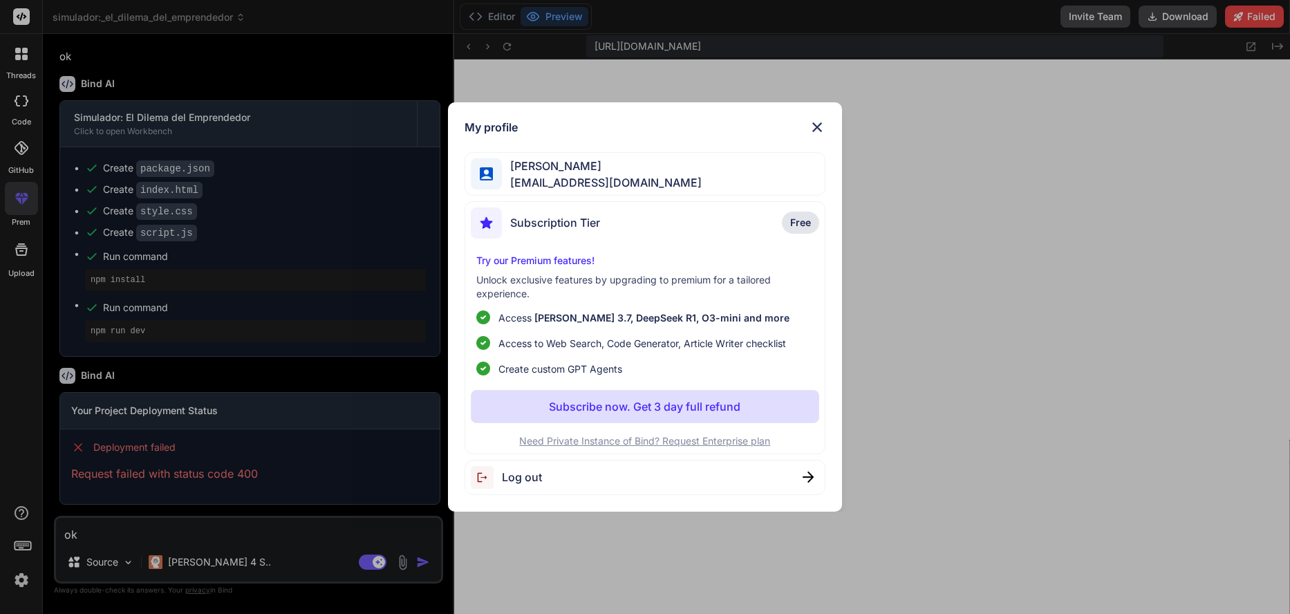
click at [814, 113] on div "My profile Walter Cueva Chavez waltercueva@gmail.com Subscription Tier Free Try…" at bounding box center [645, 306] width 394 height 409
click at [813, 124] on img at bounding box center [817, 127] width 17 height 17
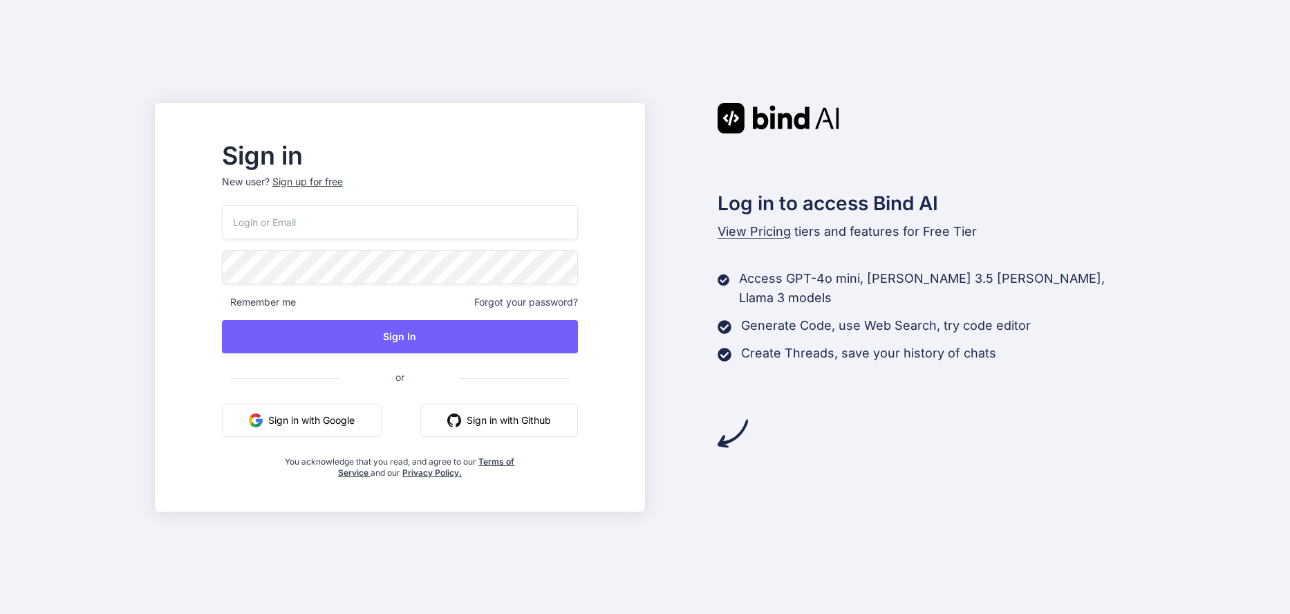
click at [356, 421] on button "Sign in with Google" at bounding box center [302, 420] width 160 height 33
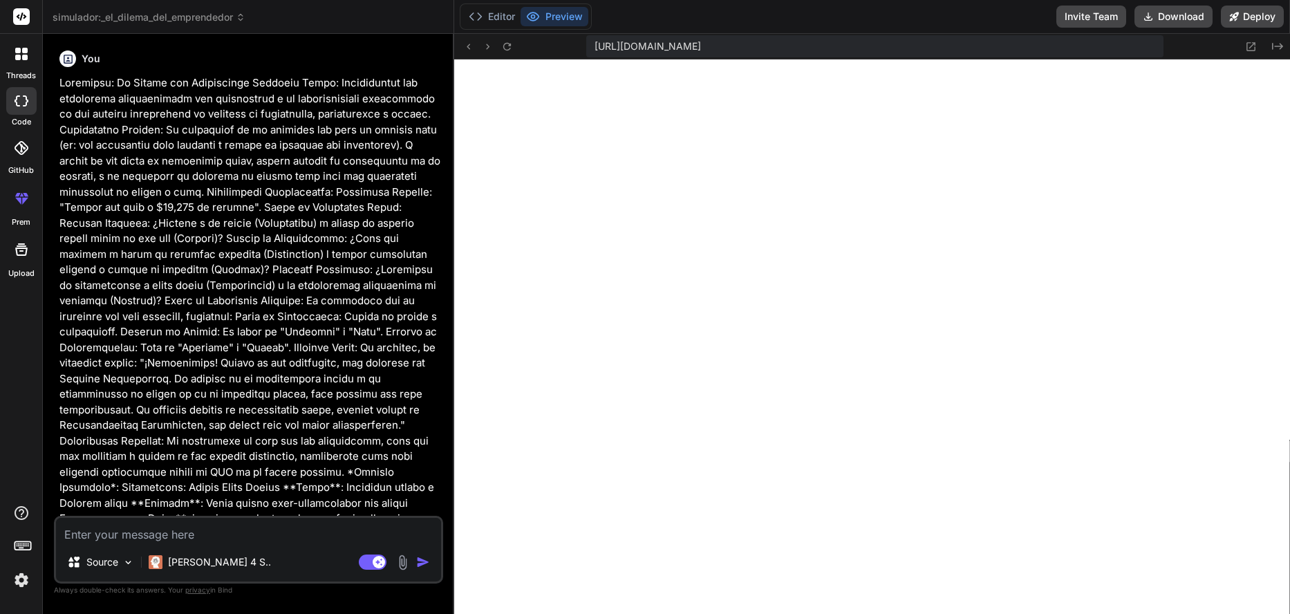
type textarea "x"
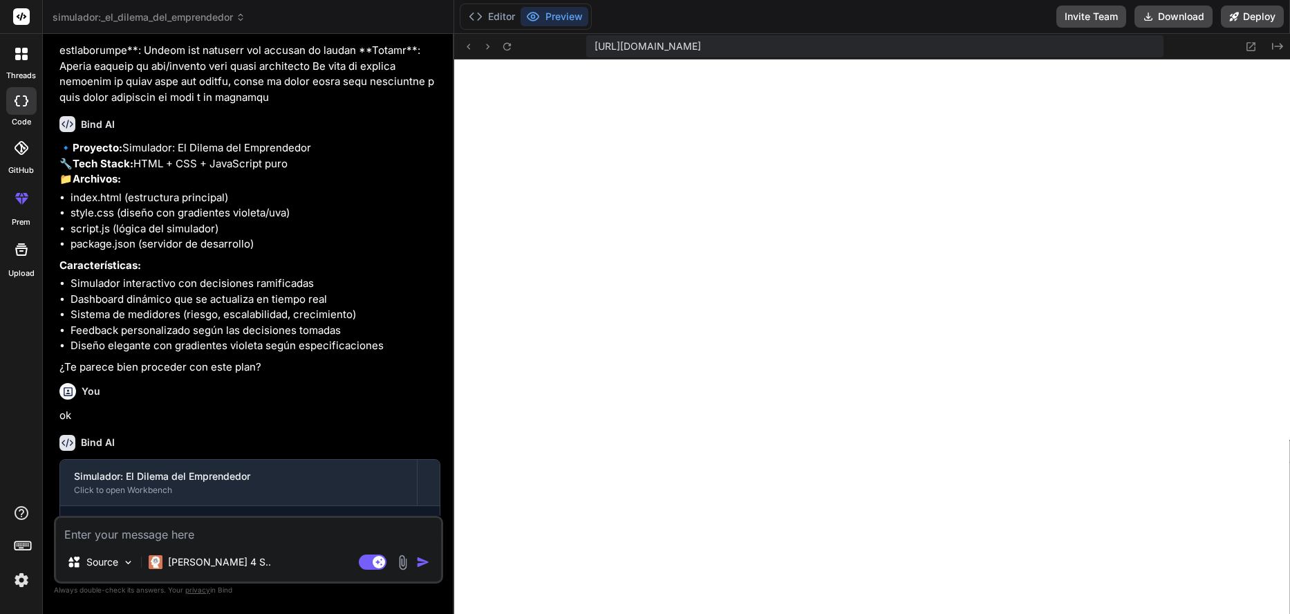
scroll to position [505, 0]
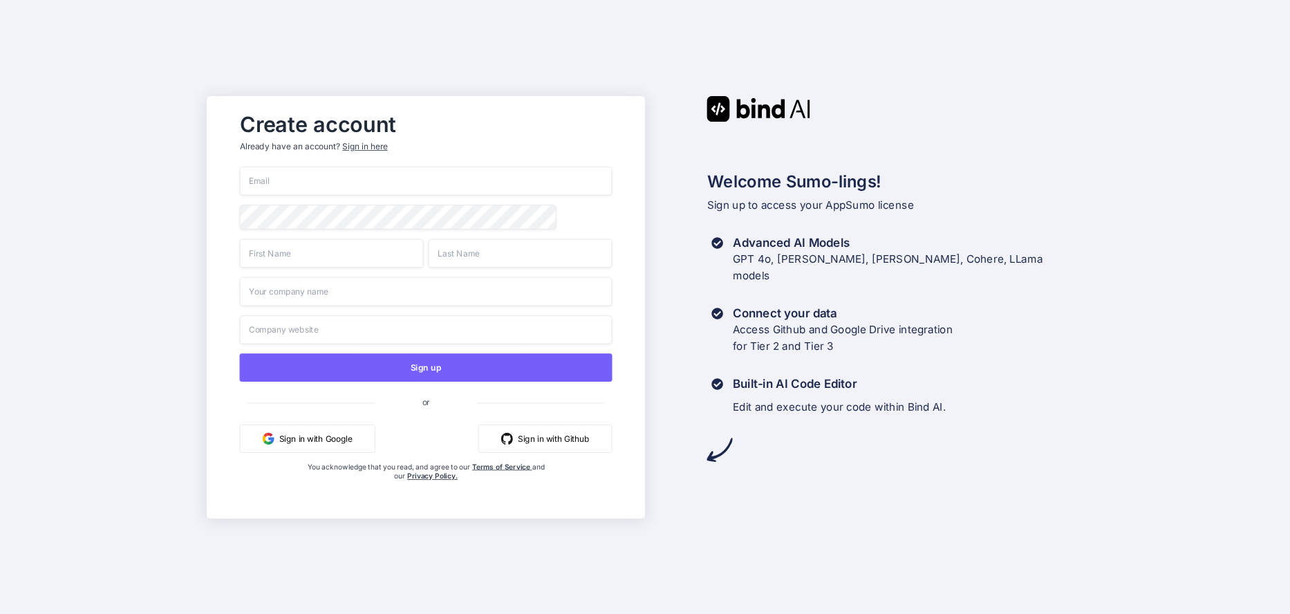
click at [323, 443] on button "Sign in with Google" at bounding box center [306, 438] width 135 height 28
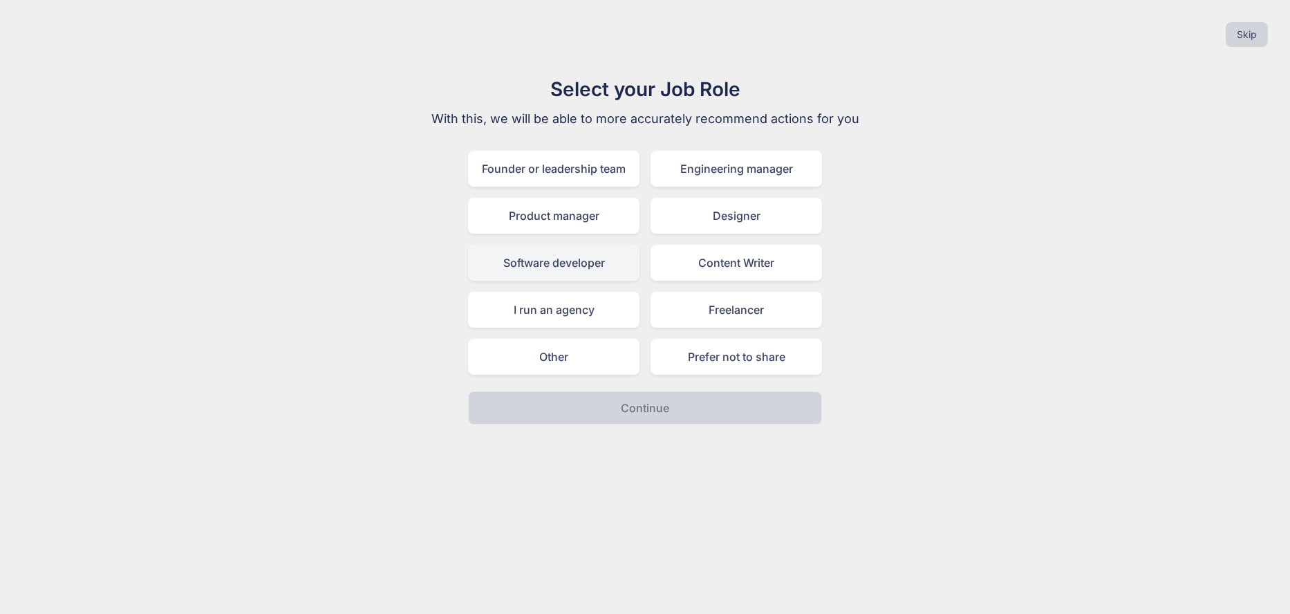
click at [549, 267] on div "Software developer" at bounding box center [553, 263] width 171 height 36
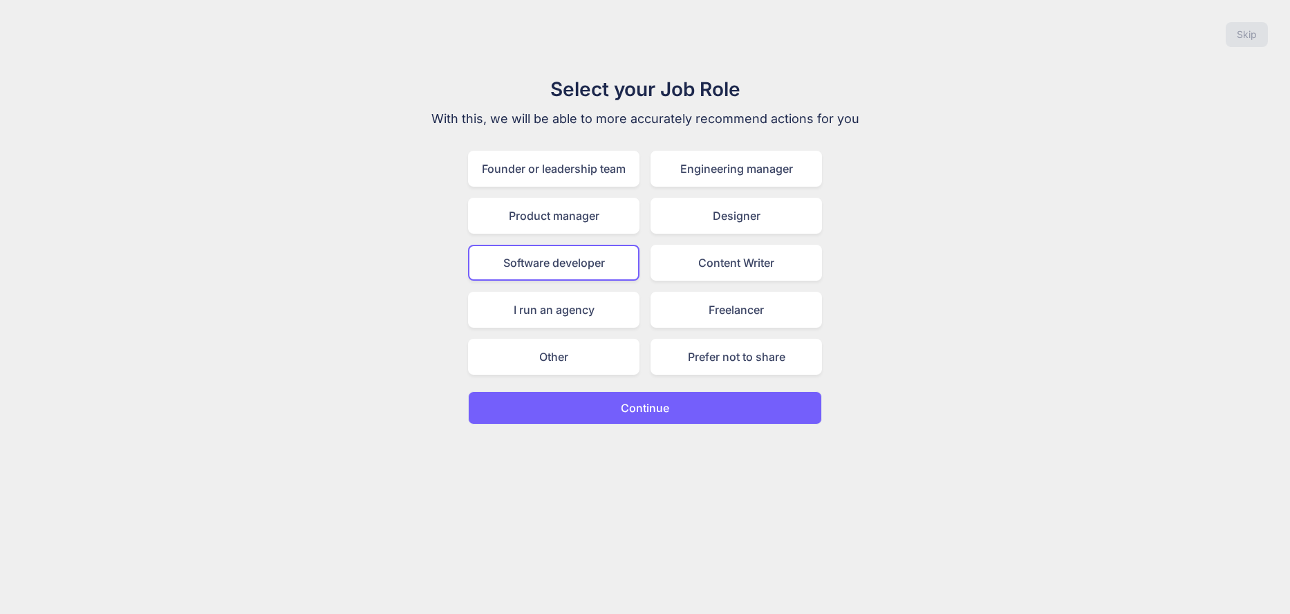
click at [610, 412] on button "Continue" at bounding box center [645, 407] width 354 height 33
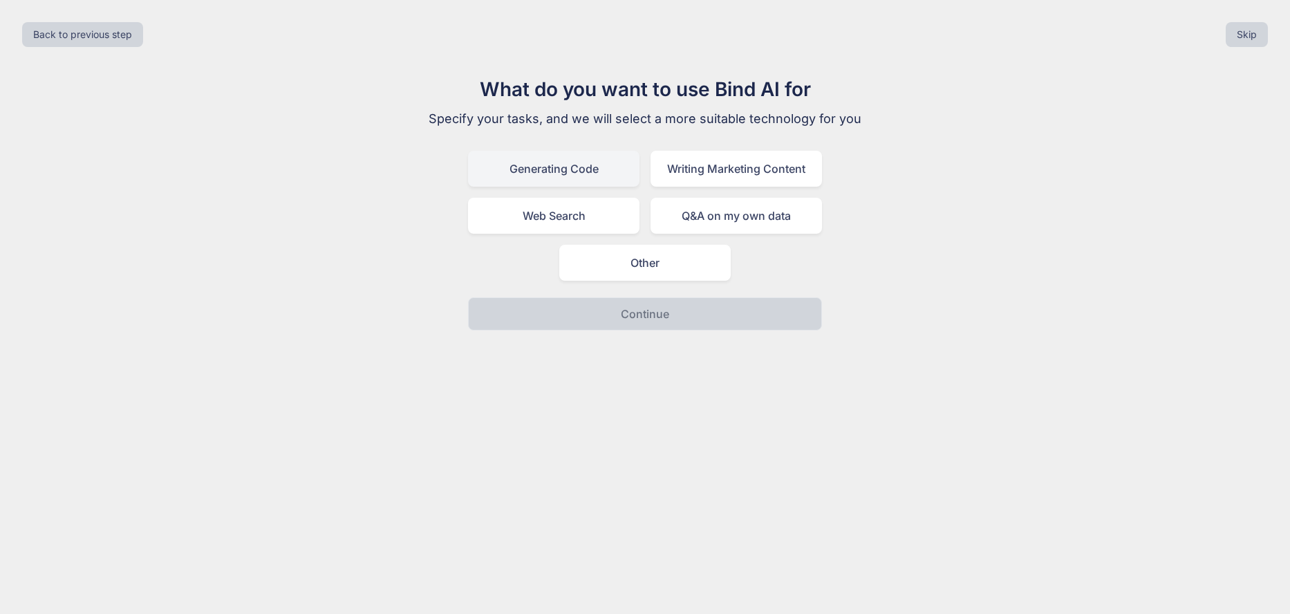
click at [585, 178] on div "Generating Code" at bounding box center [553, 169] width 171 height 36
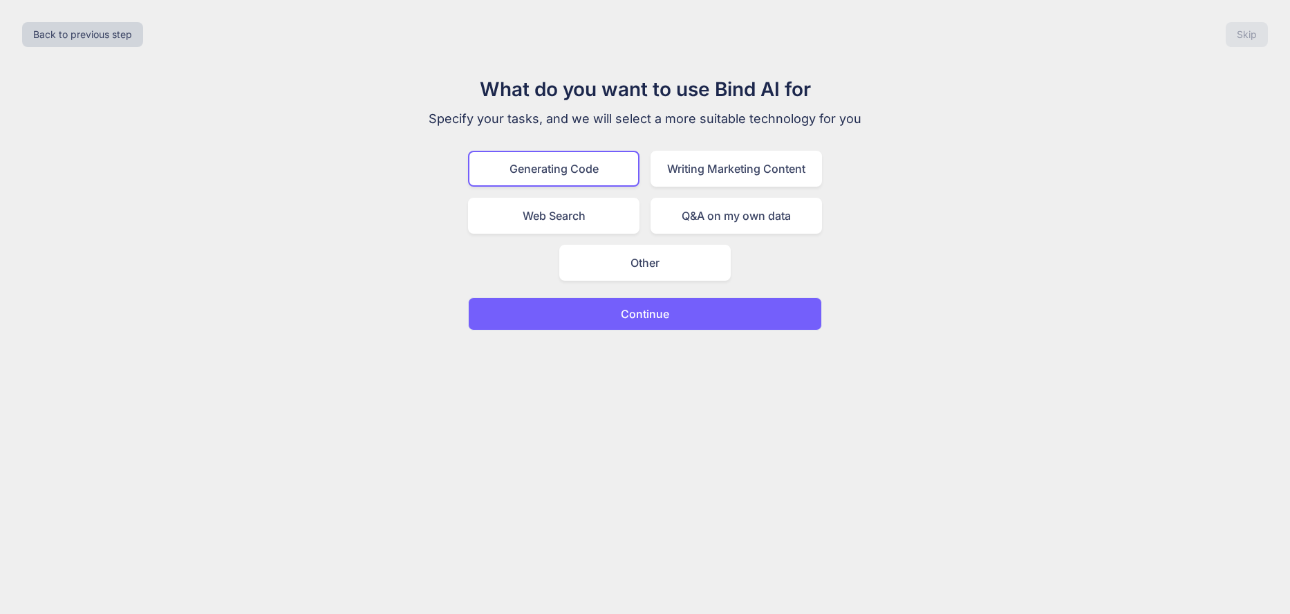
click at [623, 317] on p "Continue" at bounding box center [645, 313] width 48 height 17
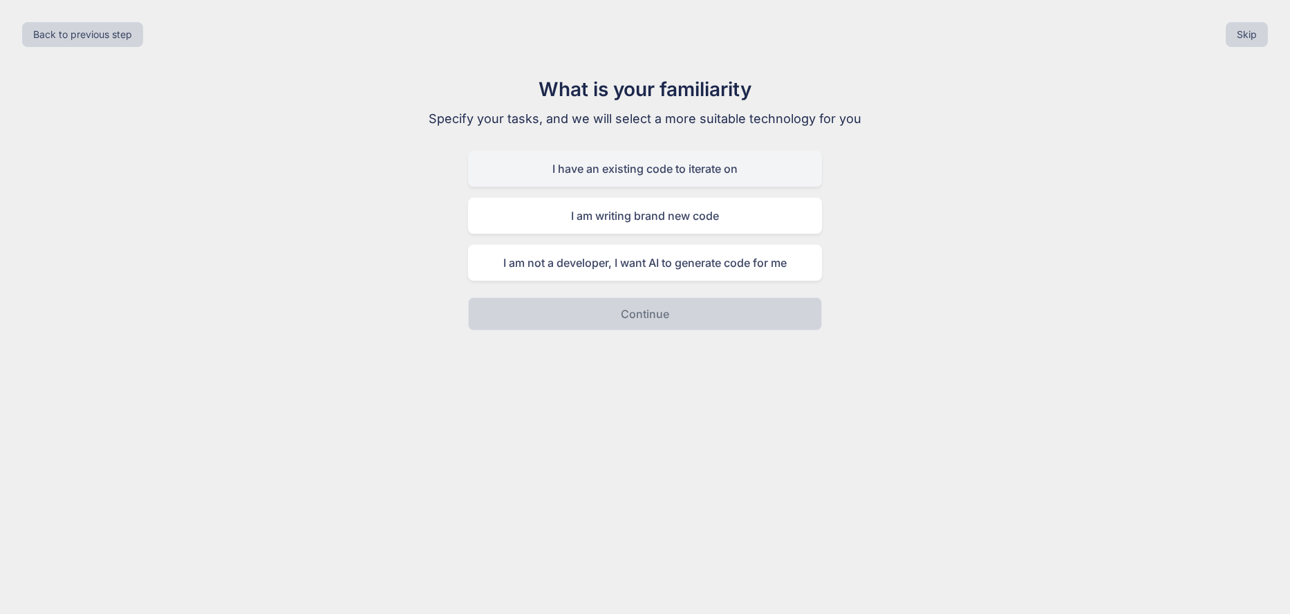
click at [644, 178] on div "I have an existing code to iterate on" at bounding box center [645, 169] width 354 height 36
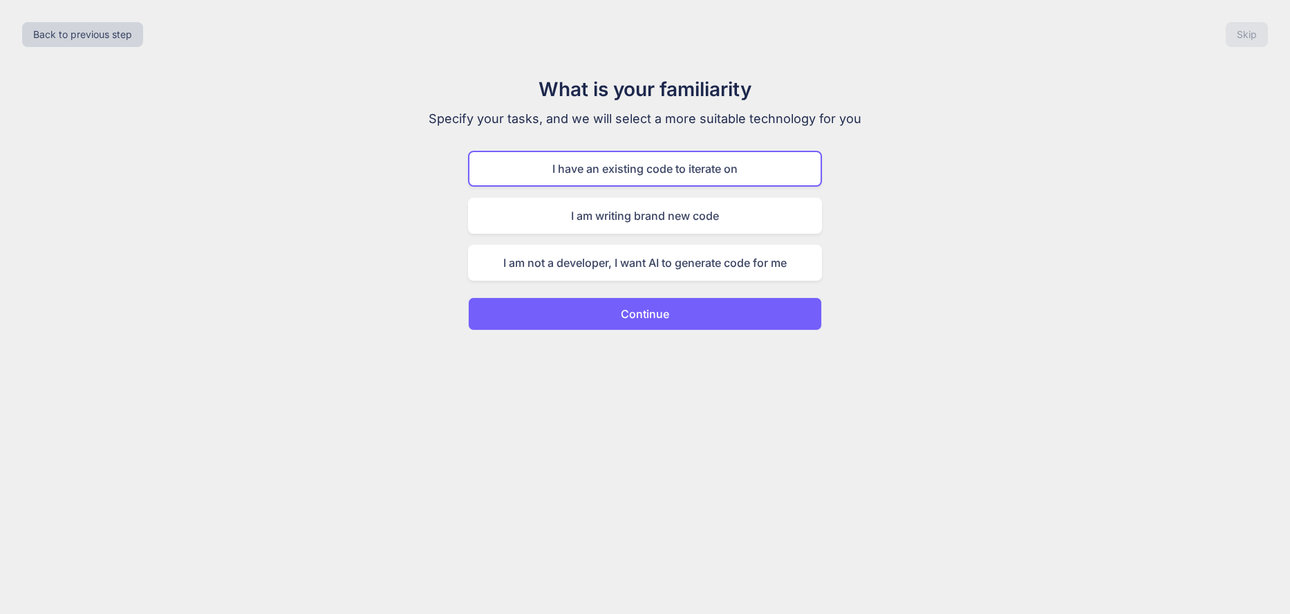
click at [633, 330] on div "Back to previous step Skip What is your familiarity Specify your tasks, and we …" at bounding box center [645, 307] width 1290 height 614
click at [628, 319] on p "Continue" at bounding box center [645, 313] width 48 height 17
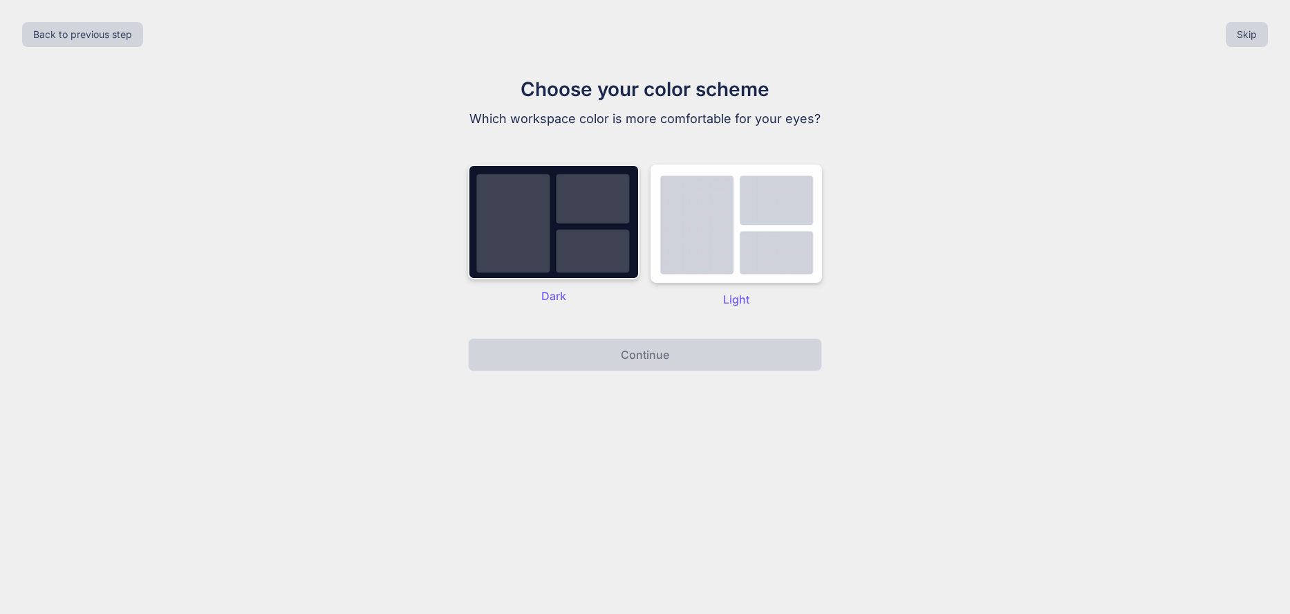
click at [616, 251] on img at bounding box center [553, 221] width 171 height 115
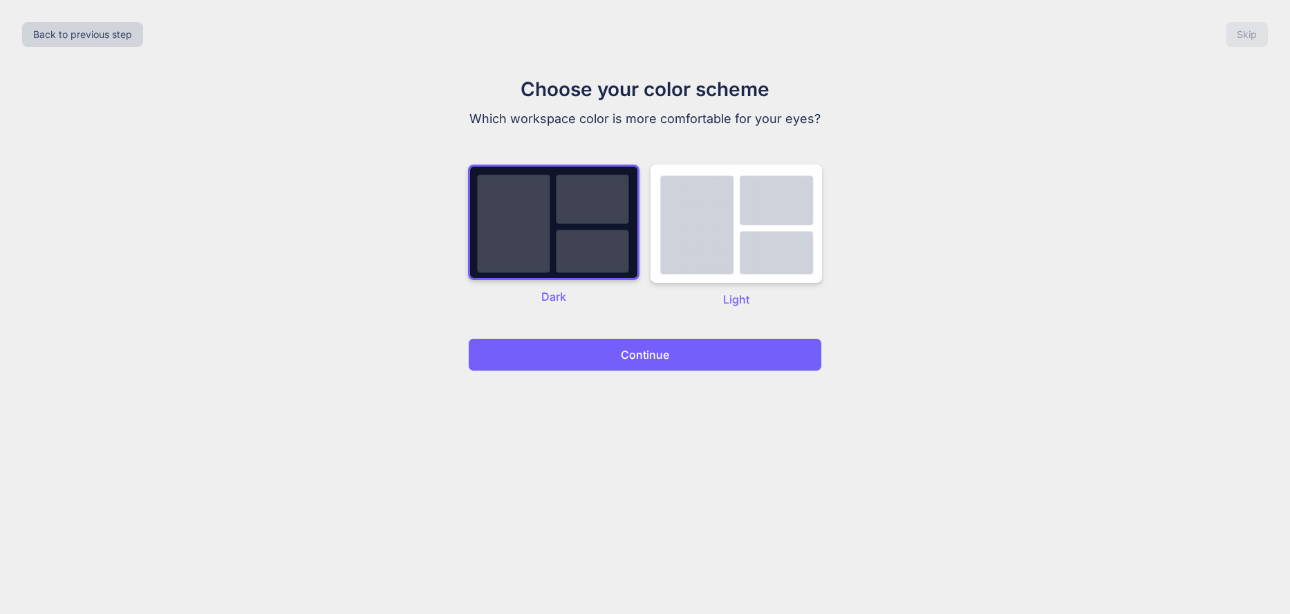
click at [630, 367] on button "Continue" at bounding box center [645, 354] width 354 height 33
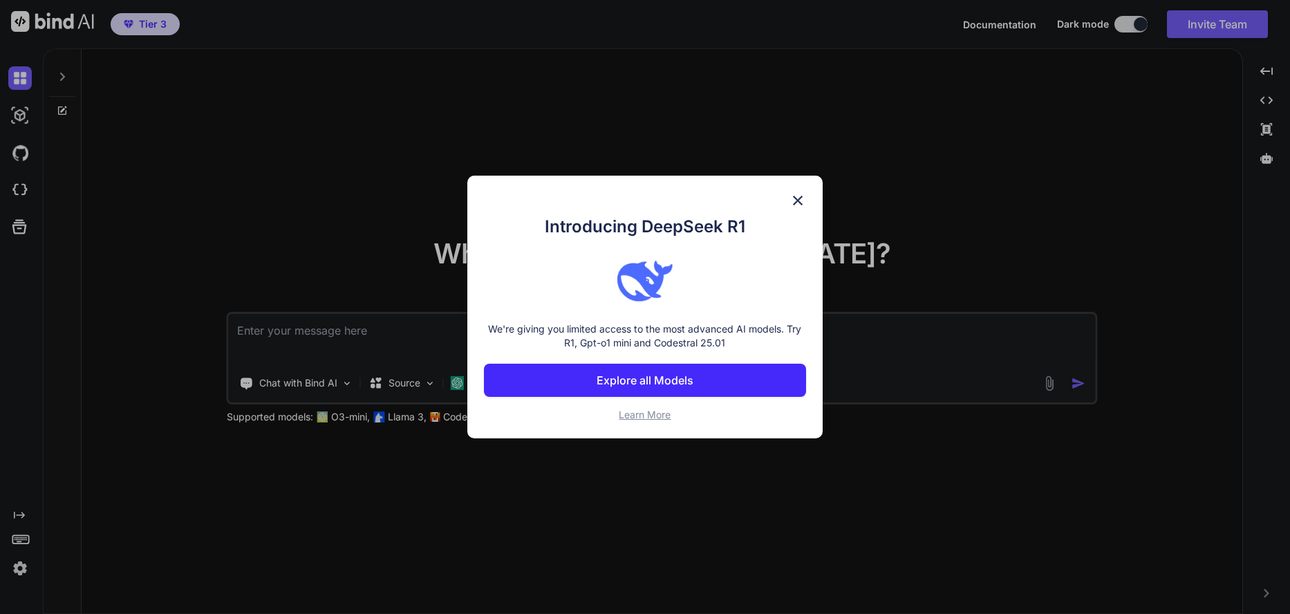
click at [594, 386] on button "Explore all Models" at bounding box center [644, 380] width 321 height 33
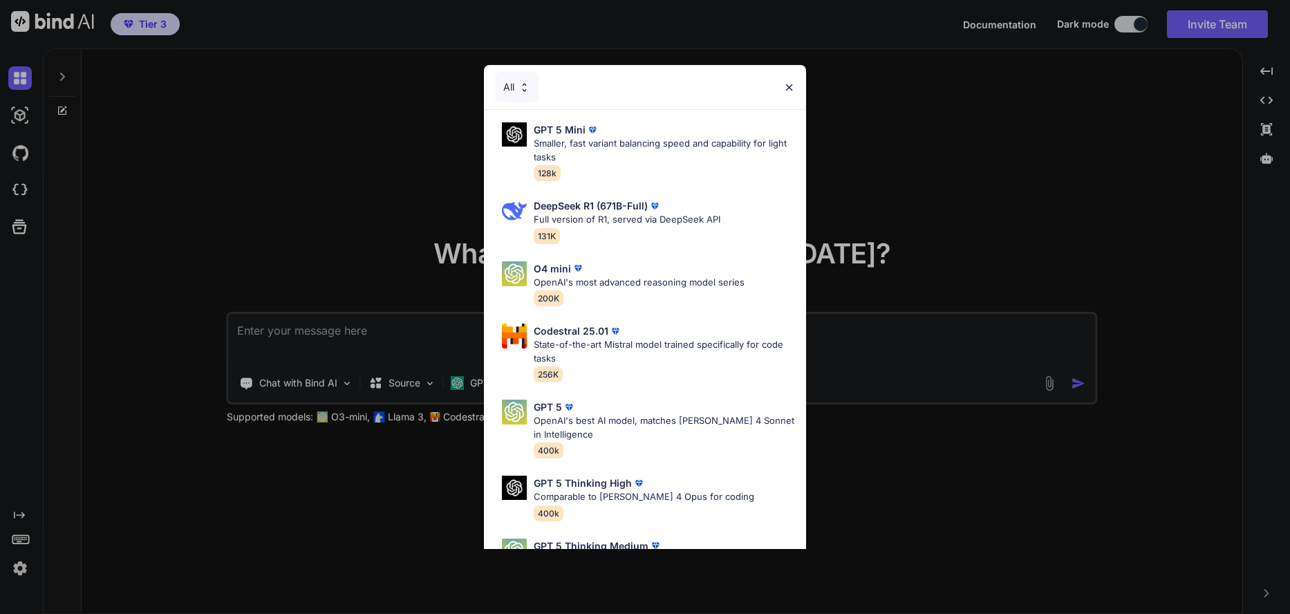
click at [786, 91] on img at bounding box center [789, 88] width 12 height 12
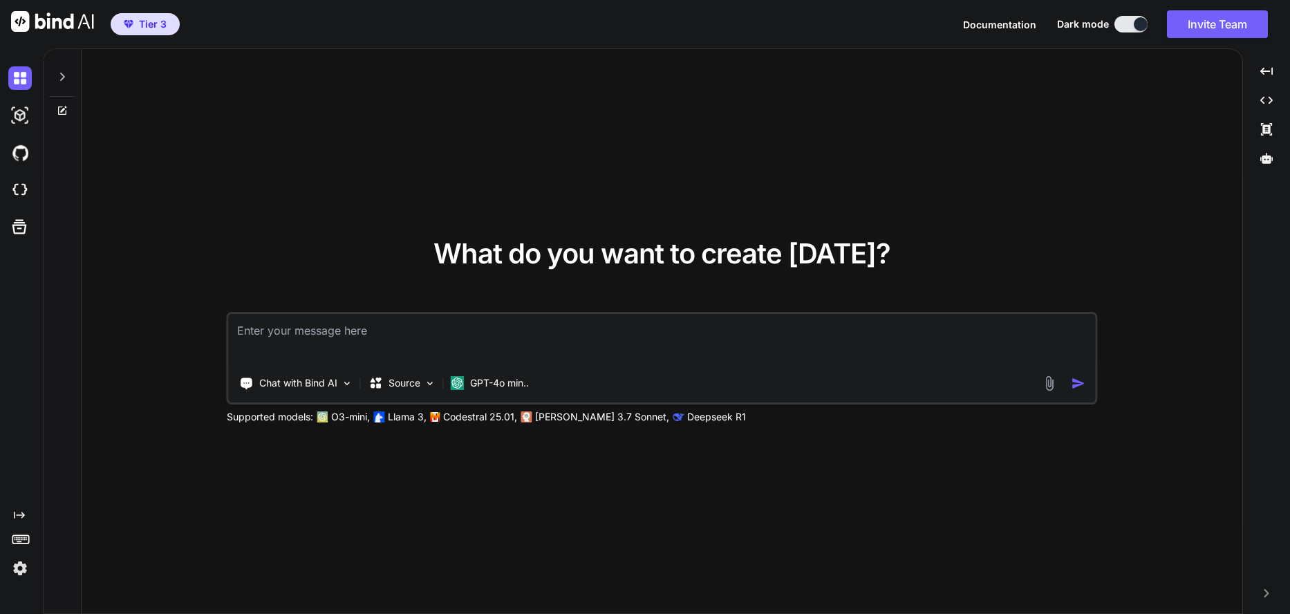
click at [58, 80] on icon at bounding box center [62, 76] width 11 height 11
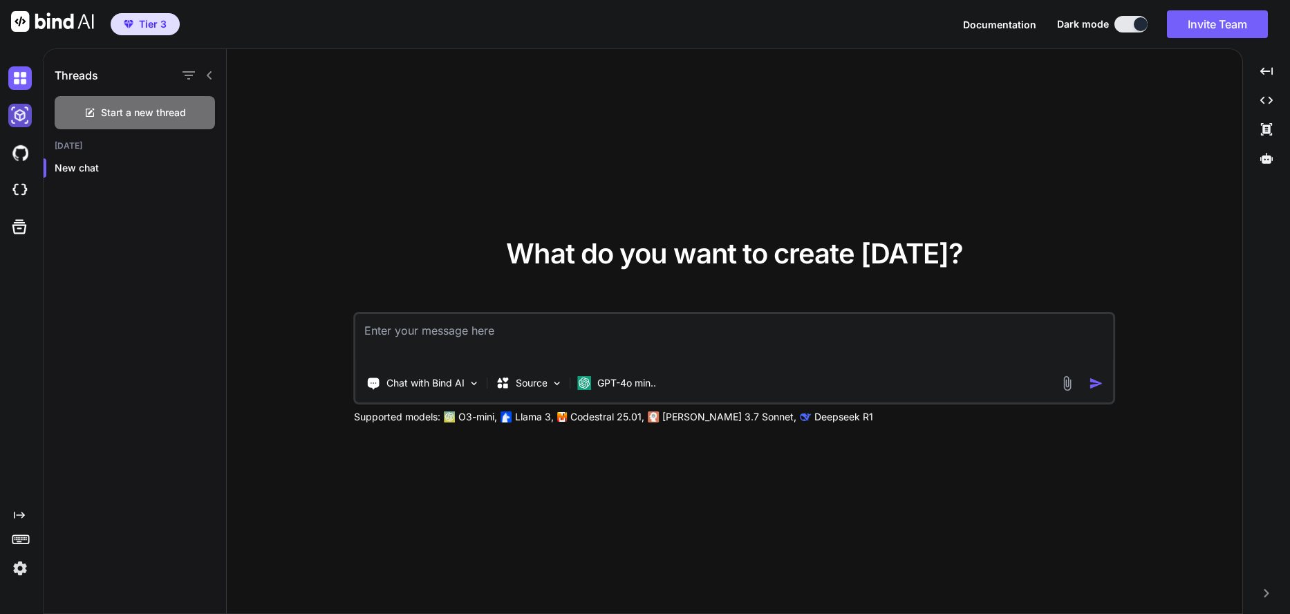
click at [24, 111] on img at bounding box center [19, 115] width 23 height 23
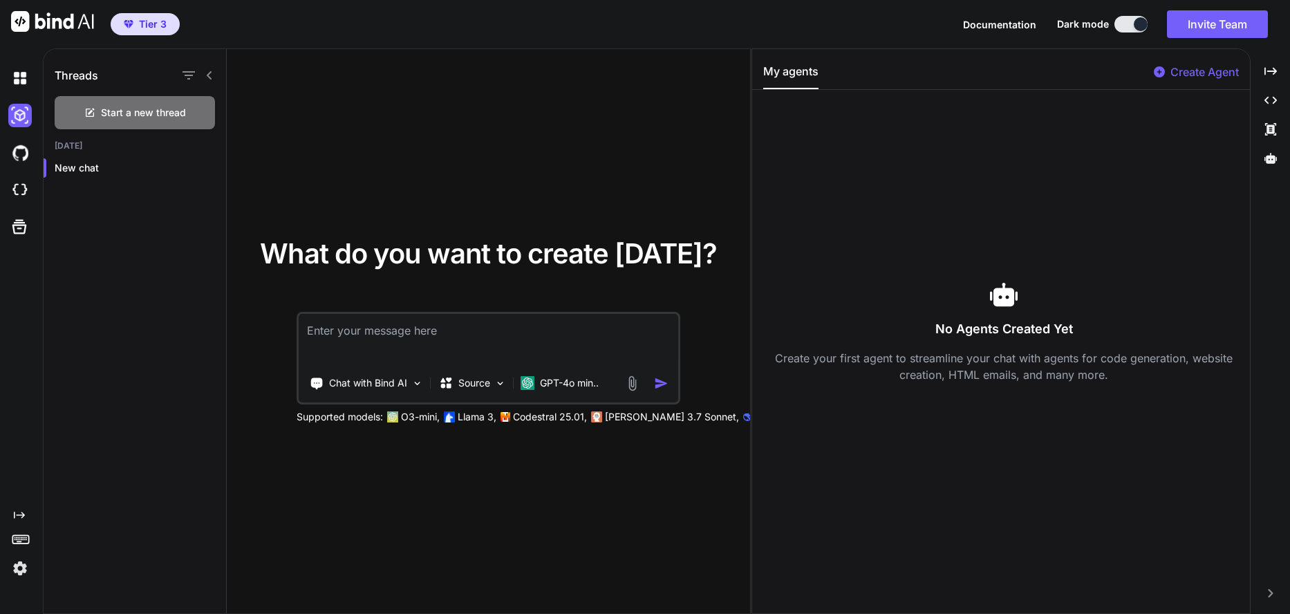
click at [24, 566] on img at bounding box center [19, 567] width 23 height 23
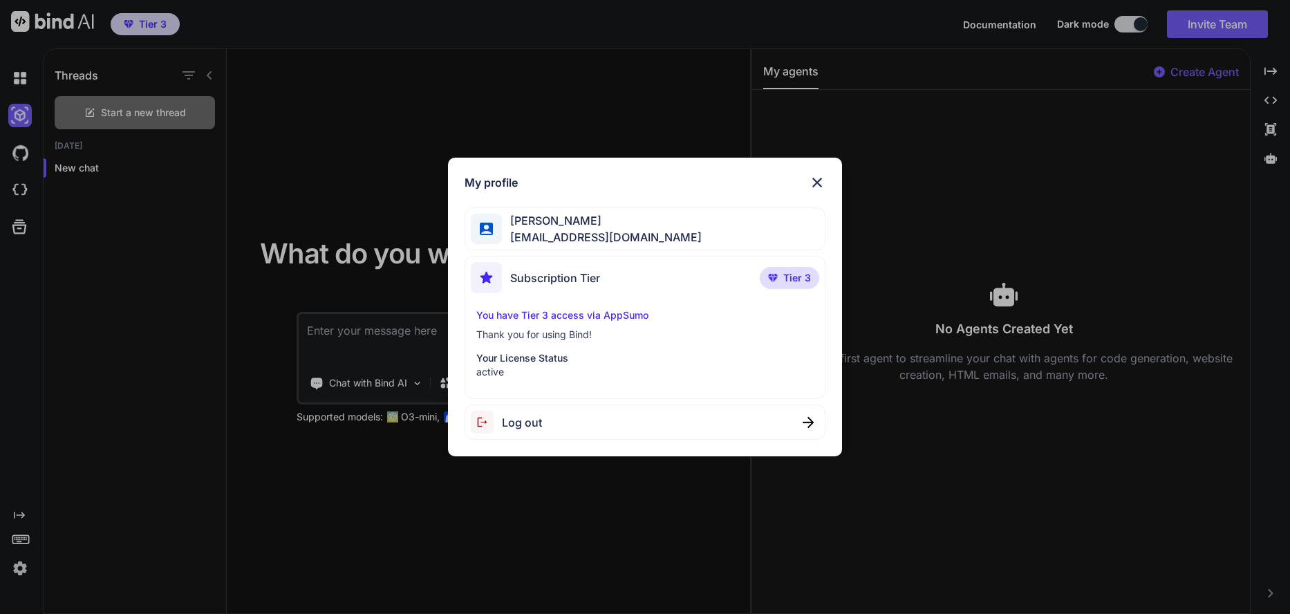
drag, startPoint x: 820, startPoint y: 178, endPoint x: 806, endPoint y: 184, distance: 15.8
click at [820, 178] on img at bounding box center [817, 182] width 17 height 17
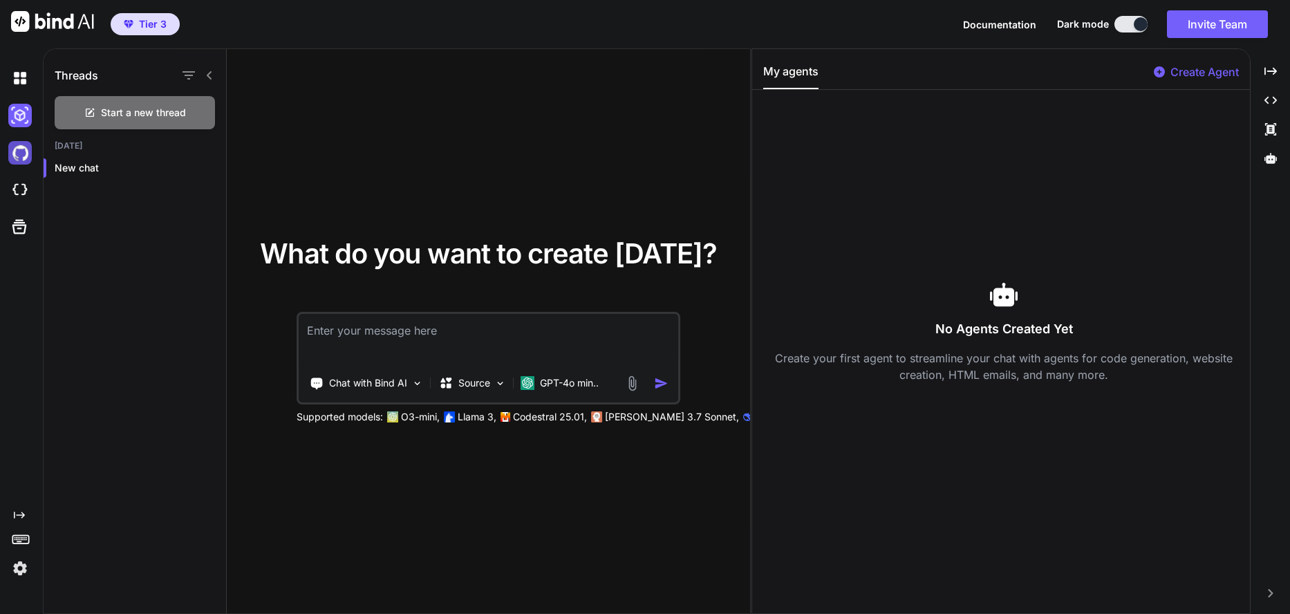
click at [9, 151] on img at bounding box center [19, 152] width 23 height 23
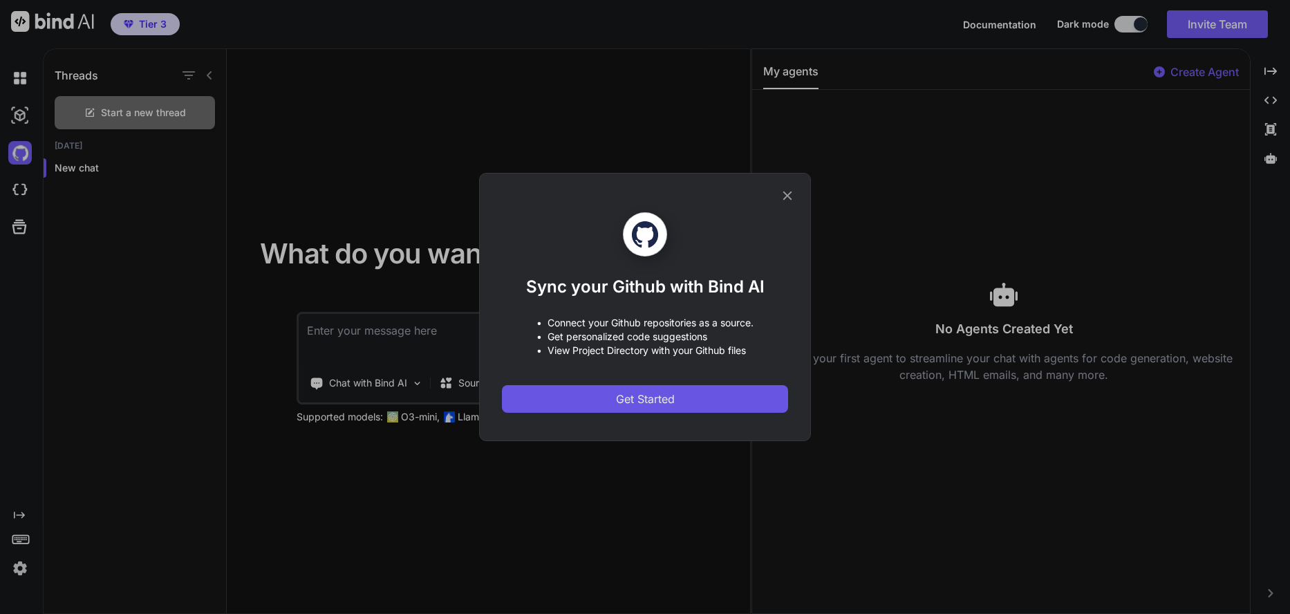
click at [626, 399] on span "Get Started" at bounding box center [645, 398] width 59 height 17
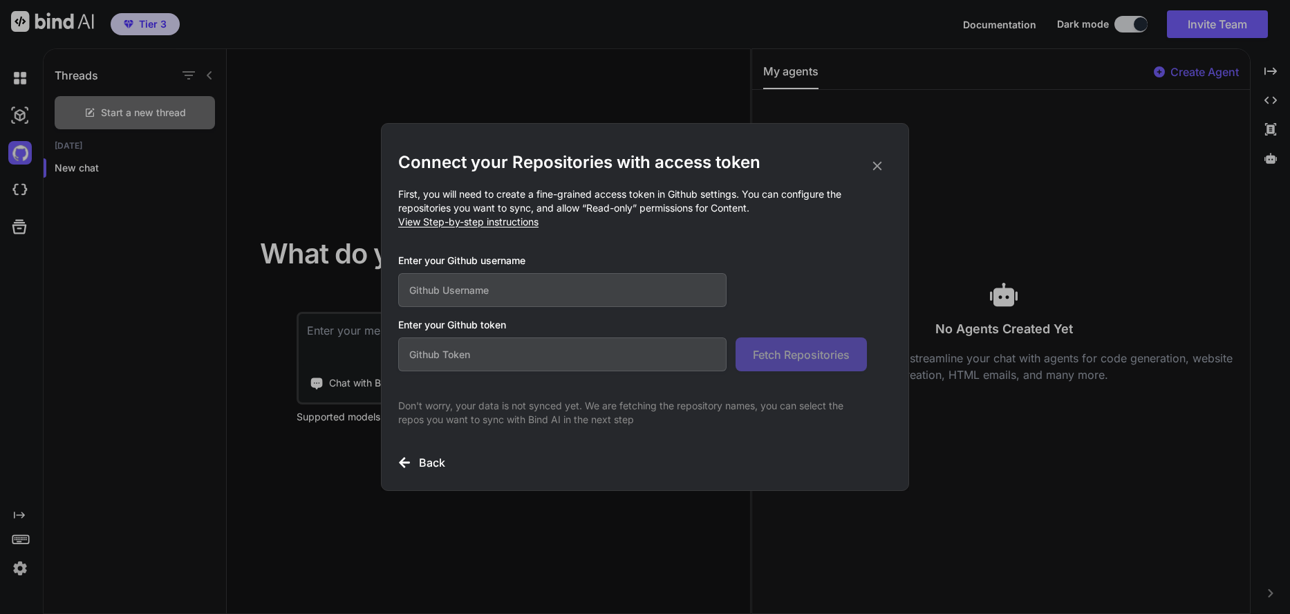
click at [522, 294] on input "text" at bounding box center [562, 290] width 328 height 34
type input "[PERSON_NAME]"
click at [475, 377] on div "Connect your Repositories with access token First, you will need to create a fi…" at bounding box center [644, 310] width 493 height 319
click at [475, 359] on input "text" at bounding box center [562, 354] width 328 height 34
drag, startPoint x: 718, startPoint y: 368, endPoint x: 731, endPoint y: 365, distance: 13.4
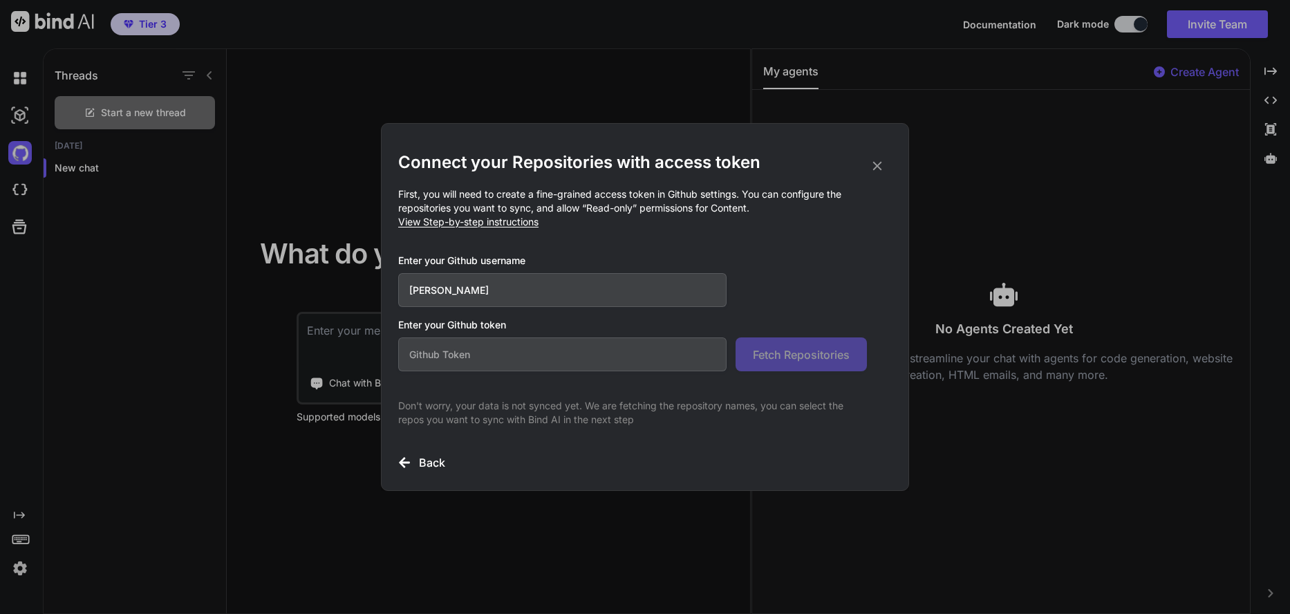
click at [731, 365] on div "Fetch Repositories" at bounding box center [632, 354] width 469 height 34
click at [516, 225] on span "View Step-by-step instructions" at bounding box center [468, 222] width 140 height 12
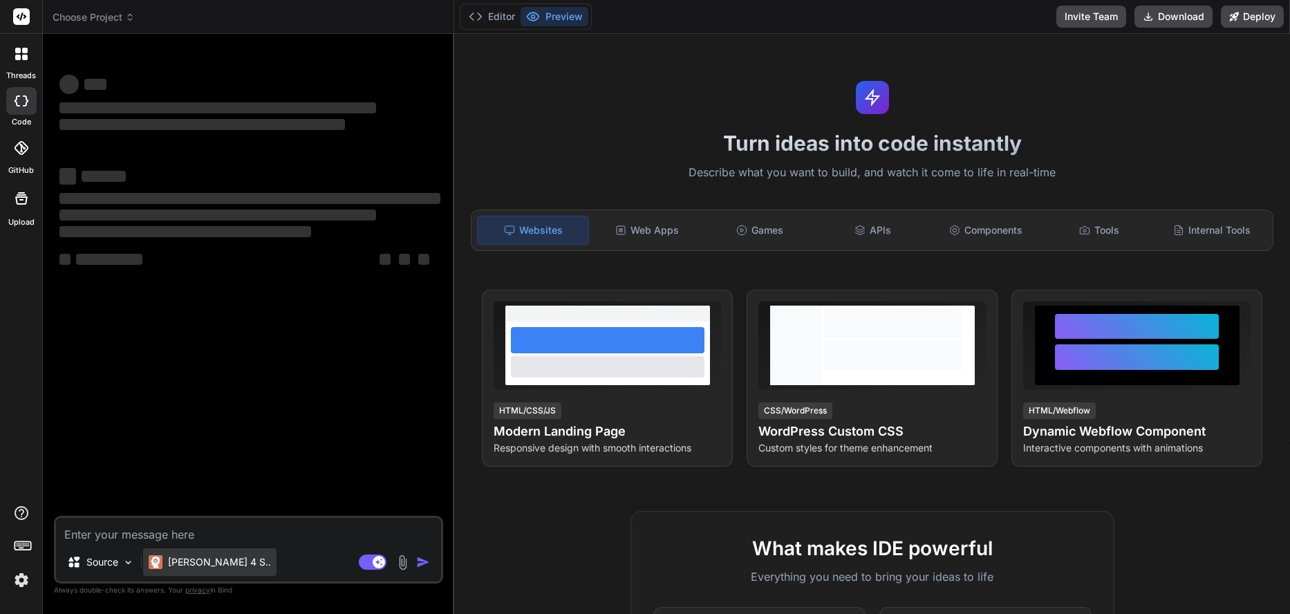
click at [181, 560] on p "[PERSON_NAME] 4 S.." at bounding box center [219, 562] width 103 height 14
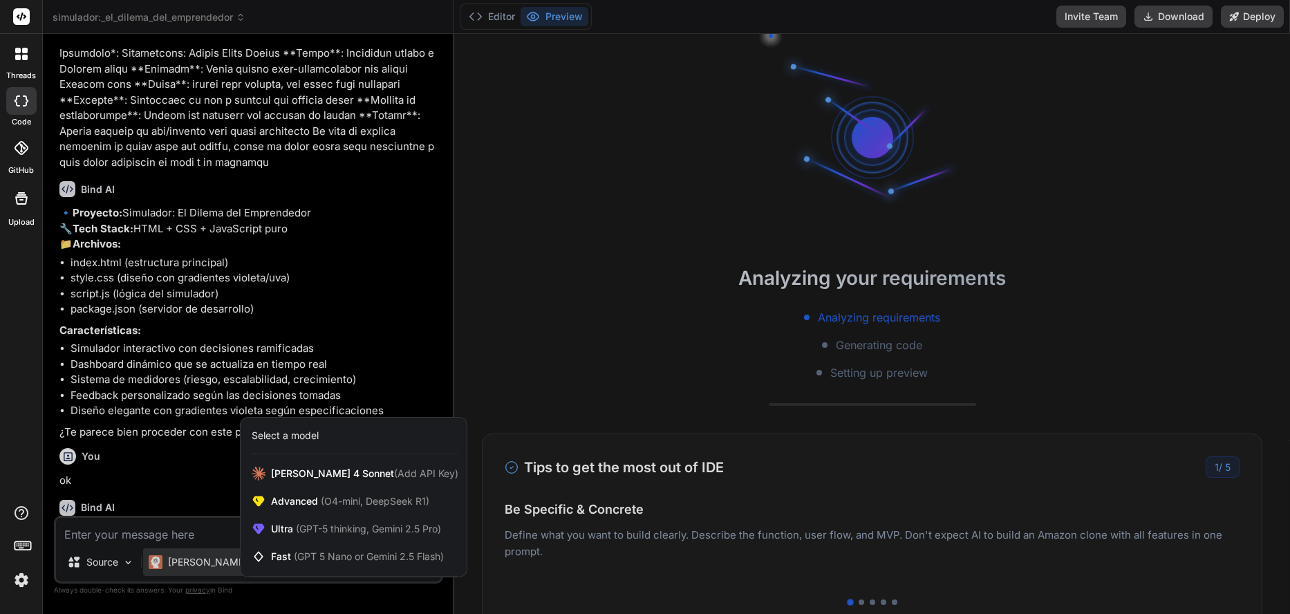
scroll to position [505, 0]
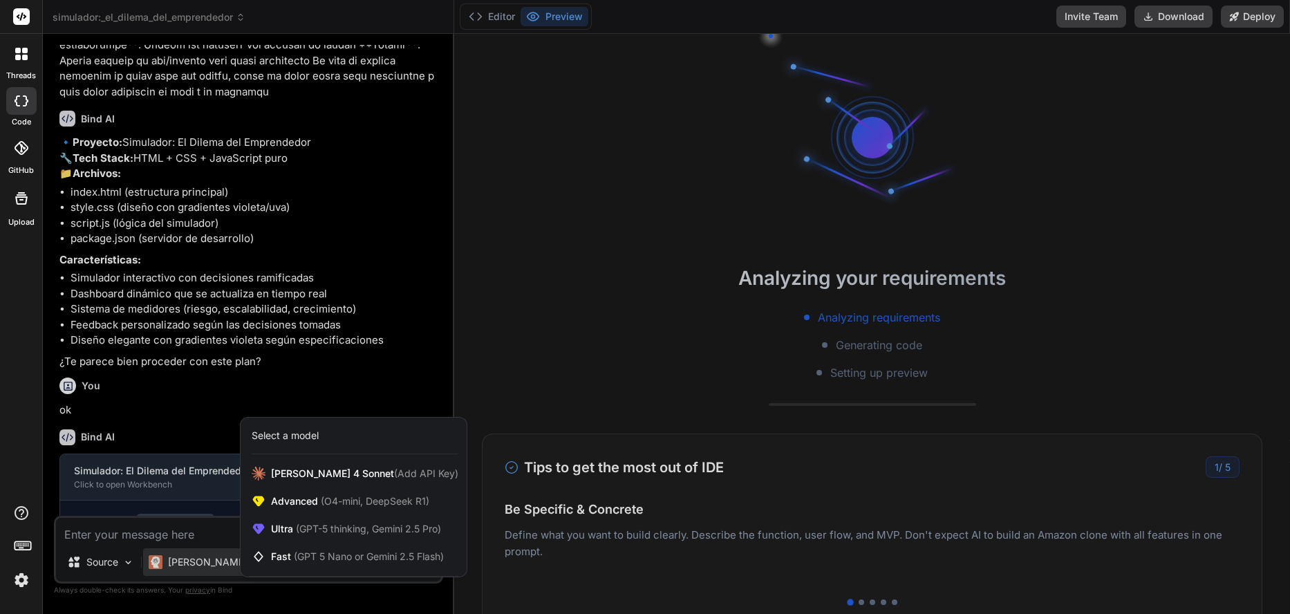
click at [688, 489] on div at bounding box center [645, 307] width 1290 height 614
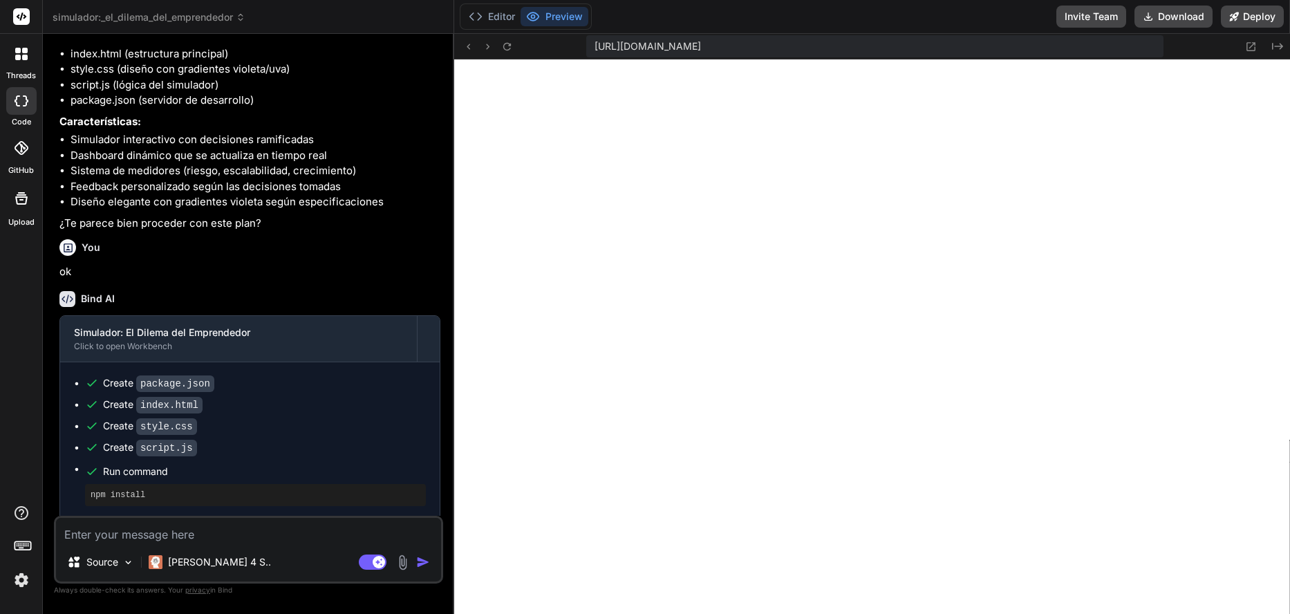
scroll to position [714, 0]
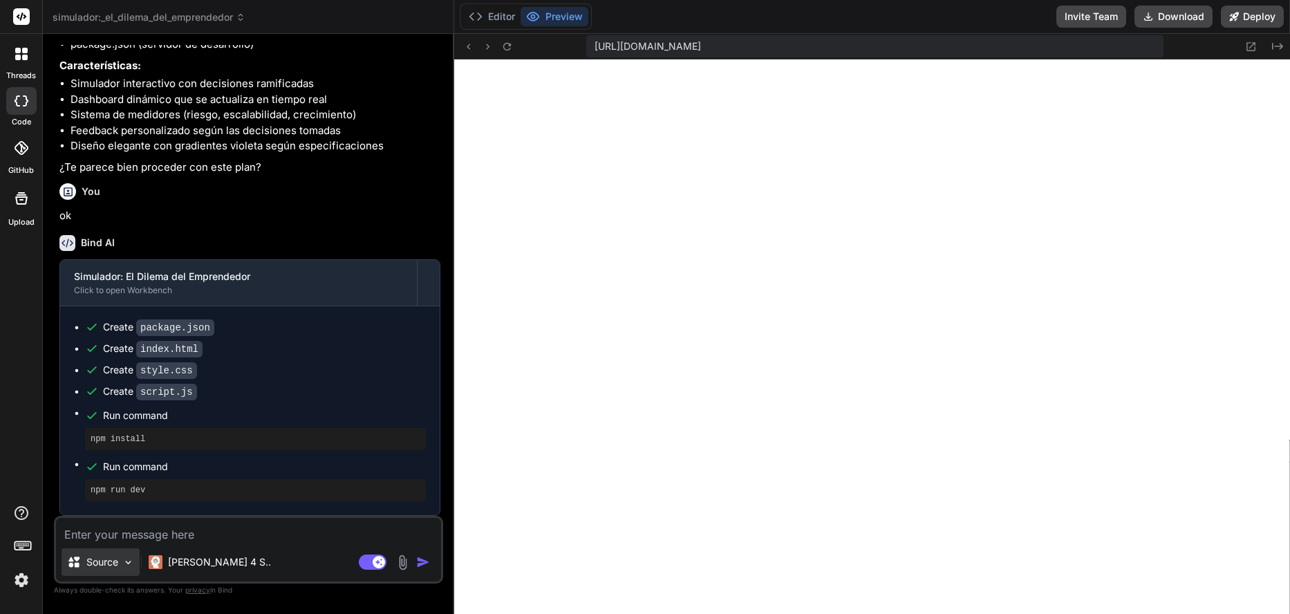
click at [113, 563] on p "Source" at bounding box center [102, 562] width 32 height 14
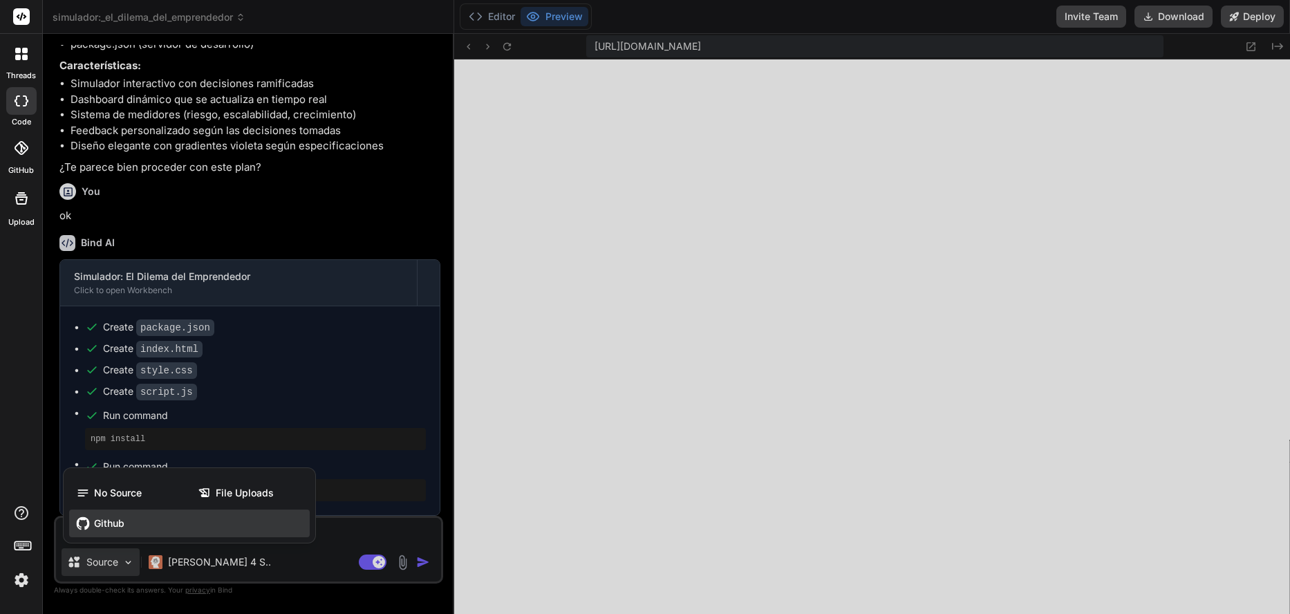
click at [103, 529] on span "Github" at bounding box center [109, 523] width 30 height 14
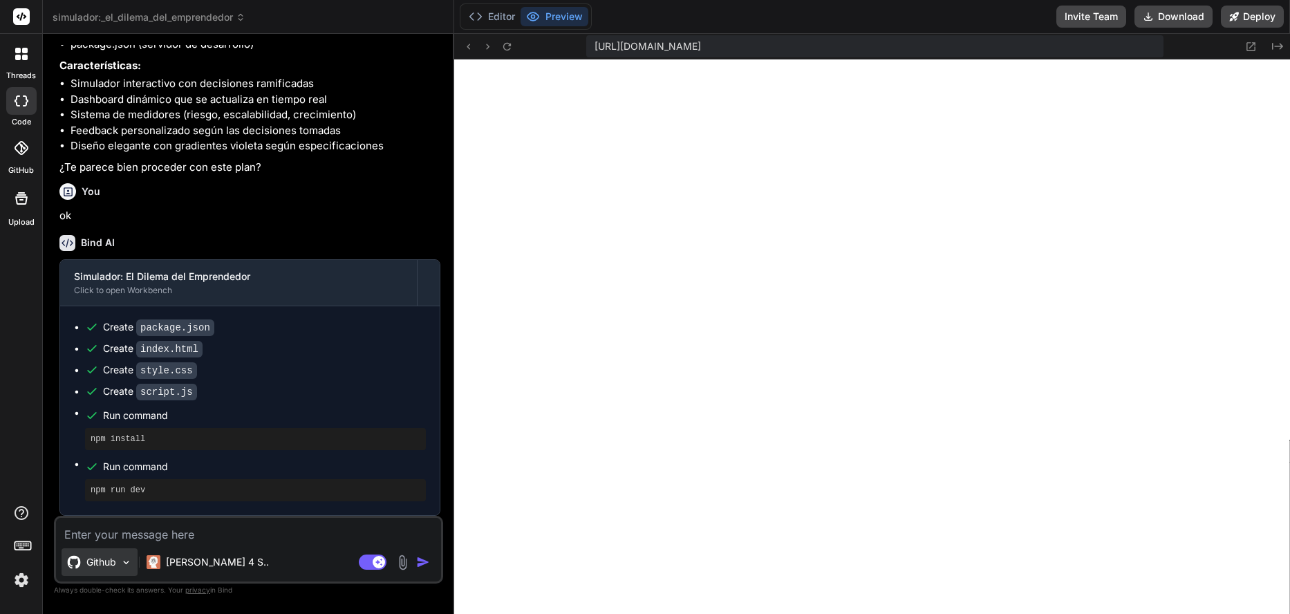
click at [106, 561] on p "Github" at bounding box center [101, 562] width 30 height 14
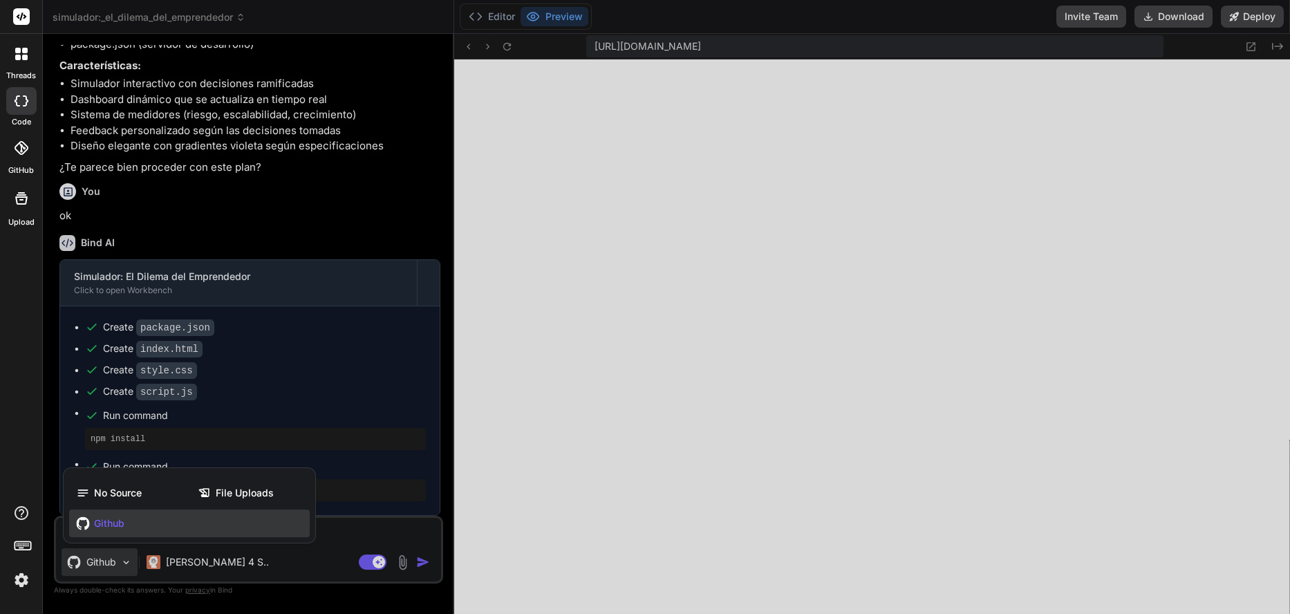
click at [106, 561] on div at bounding box center [645, 307] width 1290 height 614
type textarea "x"
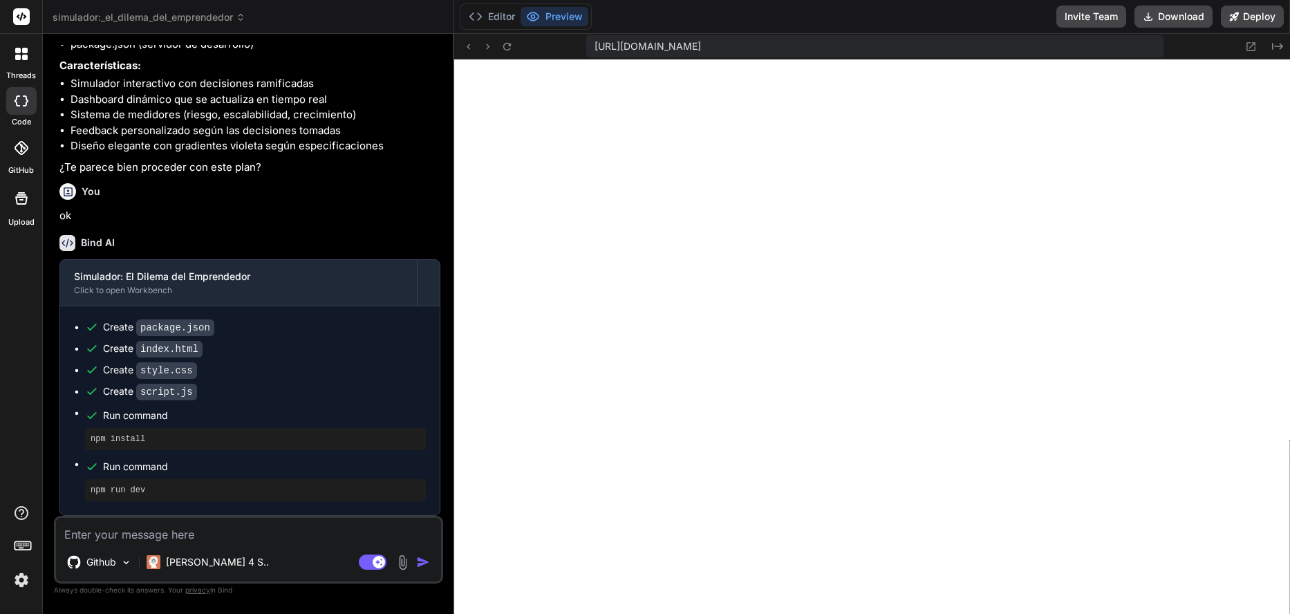
click at [15, 151] on icon at bounding box center [22, 148] width 14 height 14
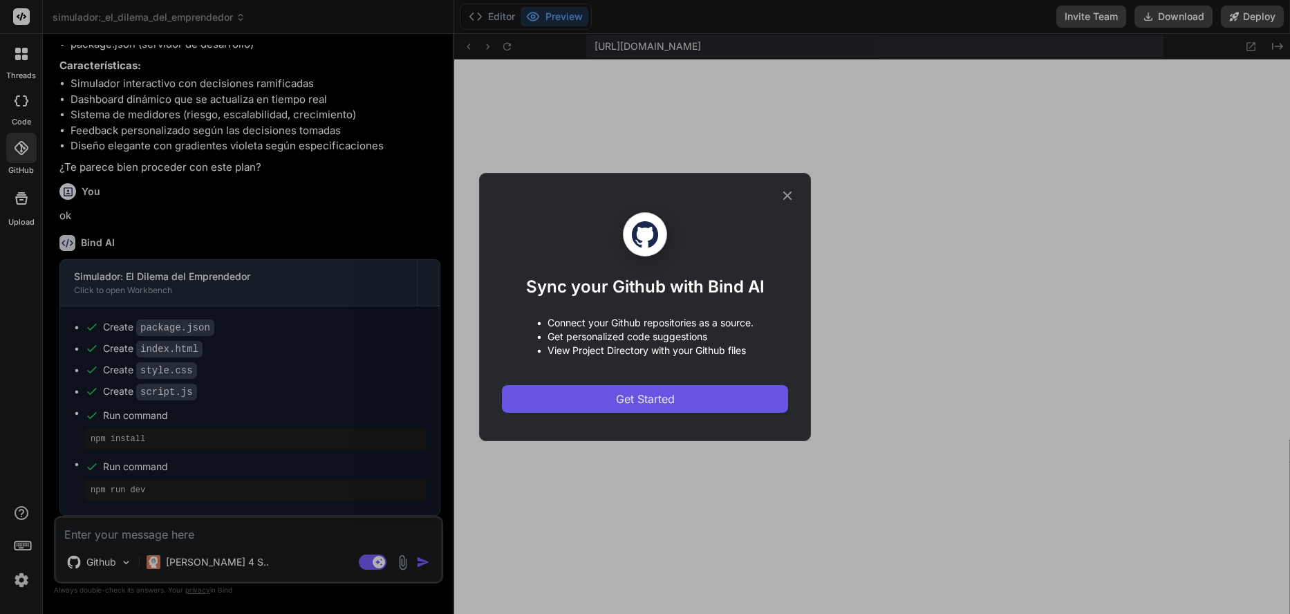
click at [666, 408] on button "Get Started" at bounding box center [645, 399] width 286 height 28
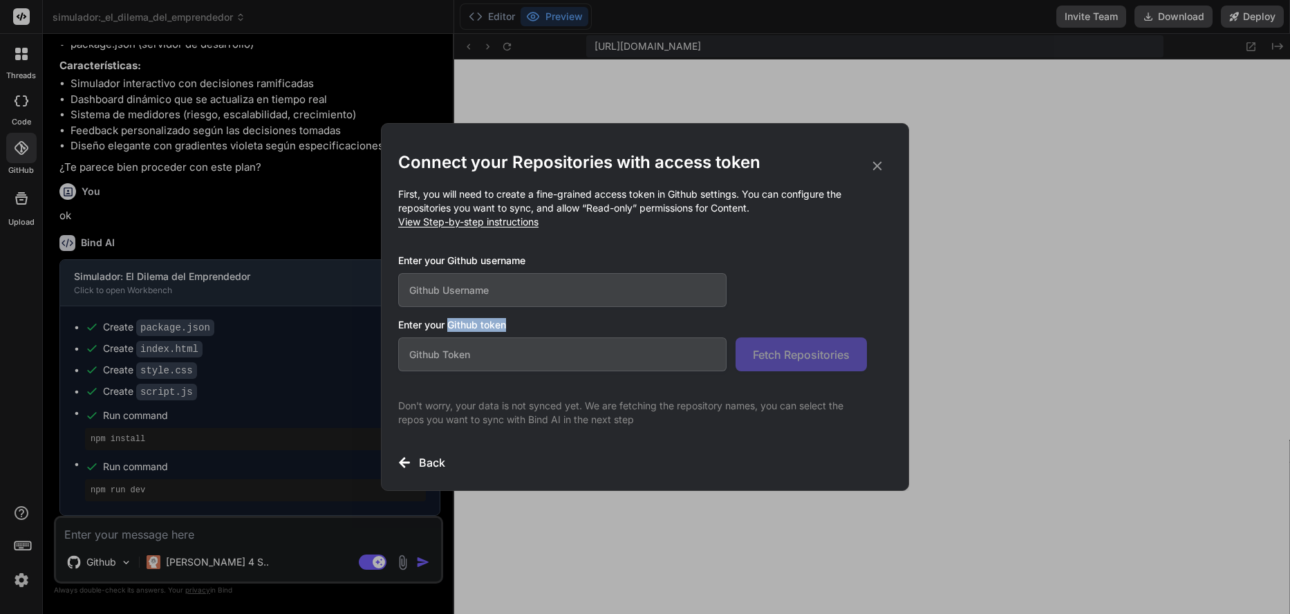
drag, startPoint x: 517, startPoint y: 324, endPoint x: 449, endPoint y: 324, distance: 67.7
click at [449, 324] on h3 "Enter your Github token" at bounding box center [644, 325] width 493 height 14
click at [454, 290] on input "text" at bounding box center [562, 290] width 328 height 34
type input "waltercueva"
paste input "github_pat_11AB5FVXQ0uDF3MIsS3P4w_L5l7nRdy7zQ8IOWBJVzxIGtEJuVGD2Q08YIbrl1bP6sGM…"
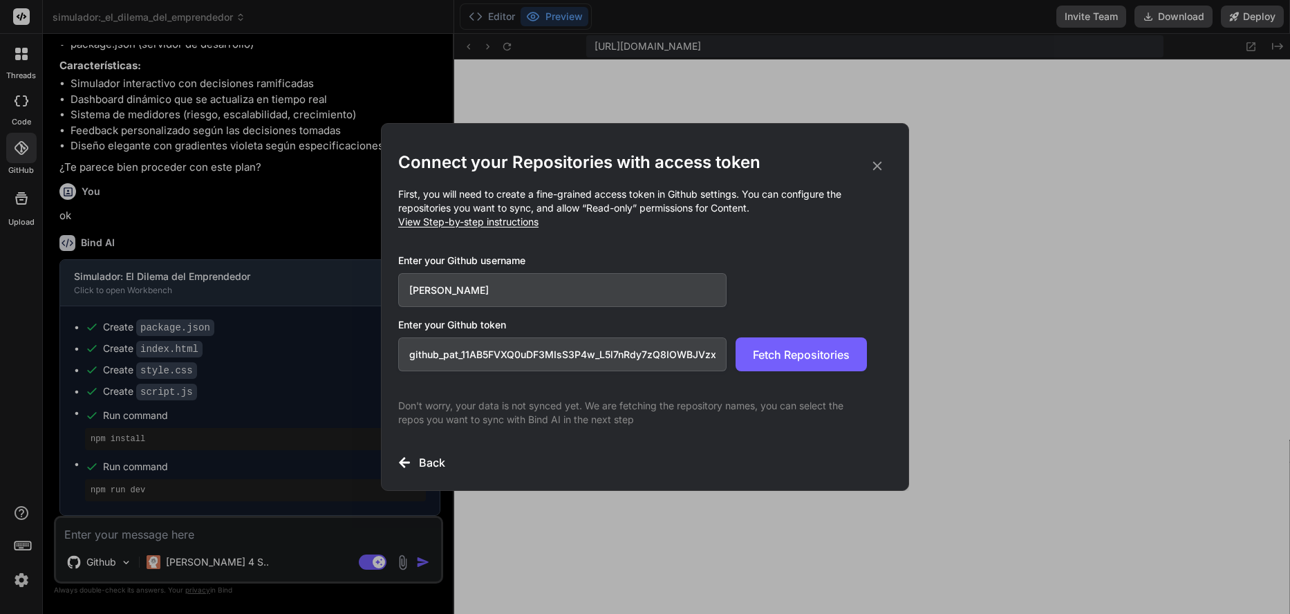
scroll to position [0, 232]
type input "github_pat_11AB5FVXQ0uDF3MIsS3P4w_L5l7nRdy7zQ8IOWBJVzxIGtEJuVGD2Q08YIbrl1bP6sGM…"
click at [751, 362] on button "Fetch Repositories" at bounding box center [800, 354] width 131 height 34
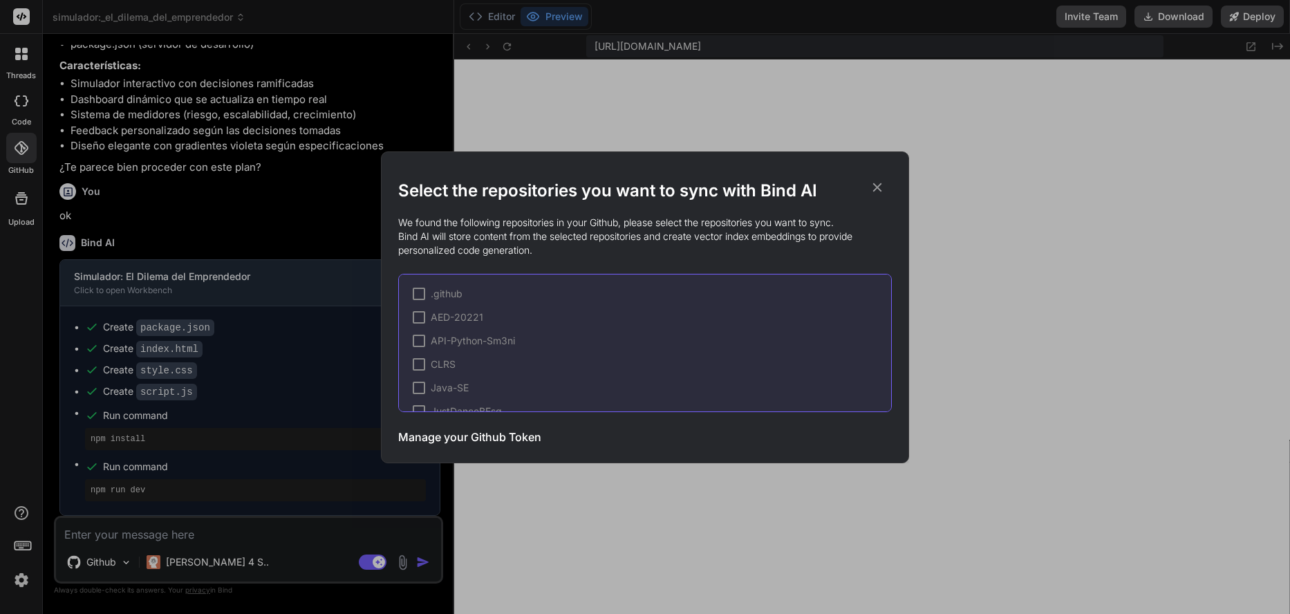
click at [435, 444] on h3 "Manage your Github Token" at bounding box center [469, 436] width 143 height 17
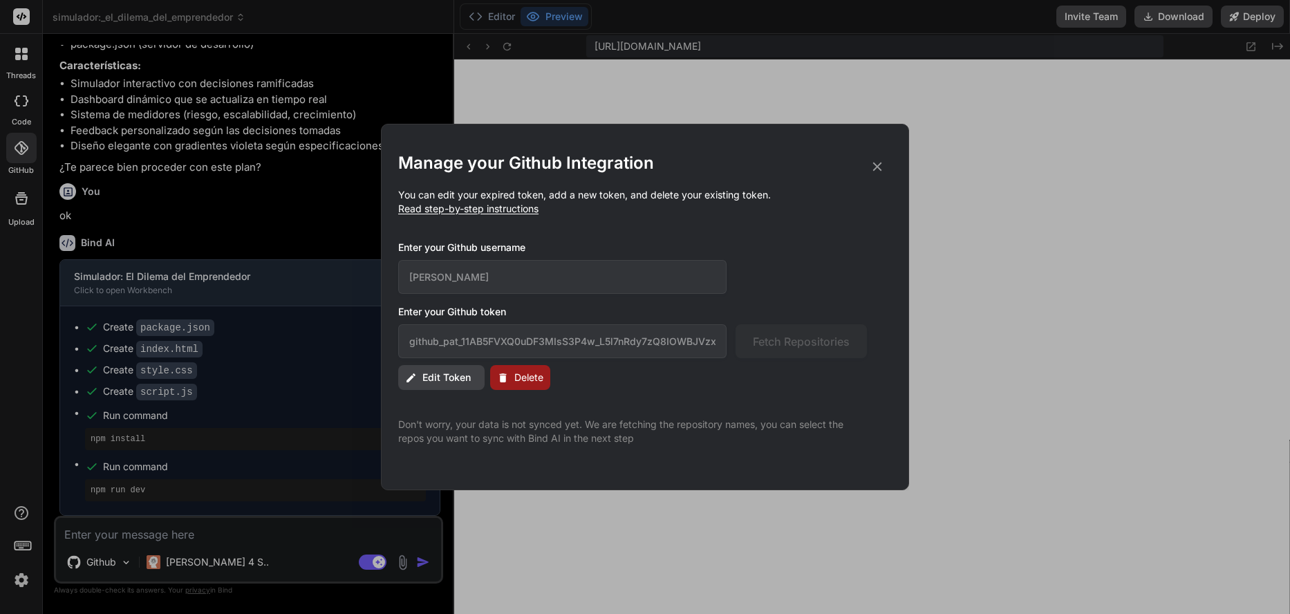
click at [878, 168] on icon at bounding box center [877, 166] width 9 height 9
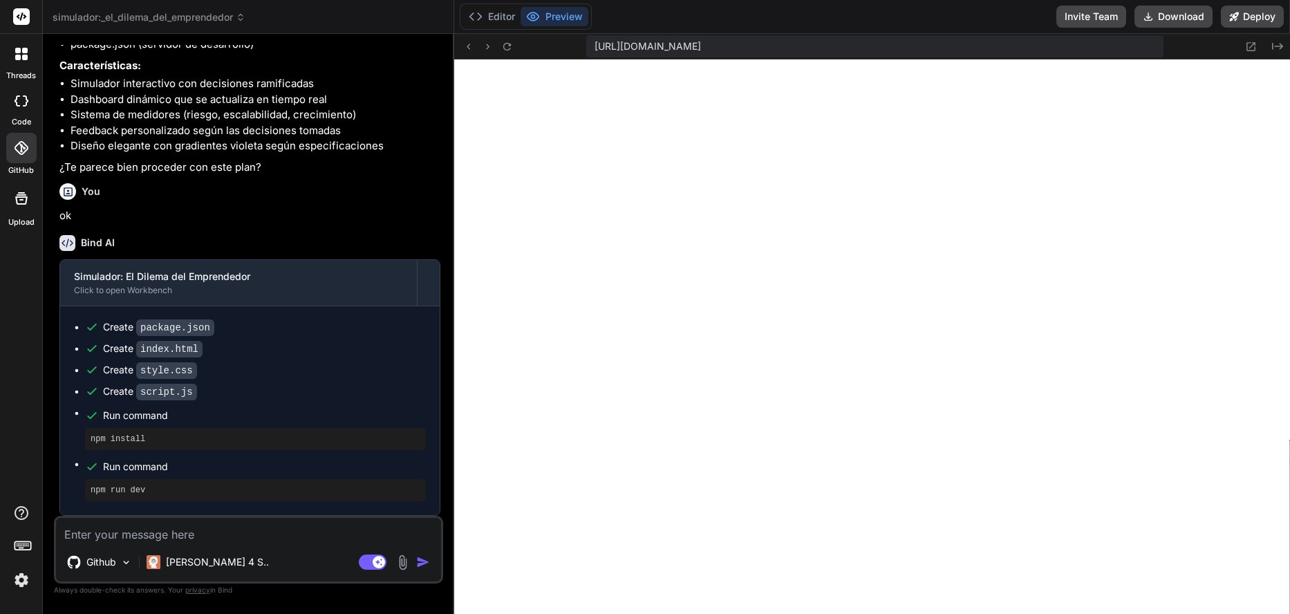
click at [23, 153] on icon at bounding box center [21, 148] width 14 height 14
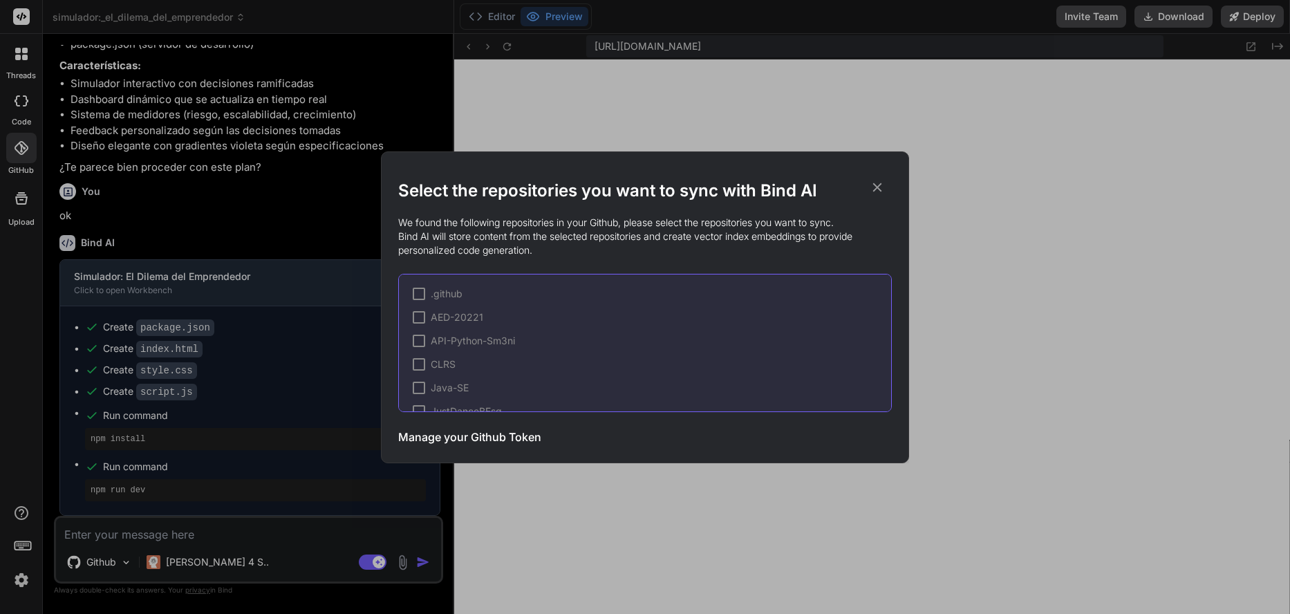
click at [444, 435] on h3 "Manage your Github Token" at bounding box center [469, 436] width 143 height 17
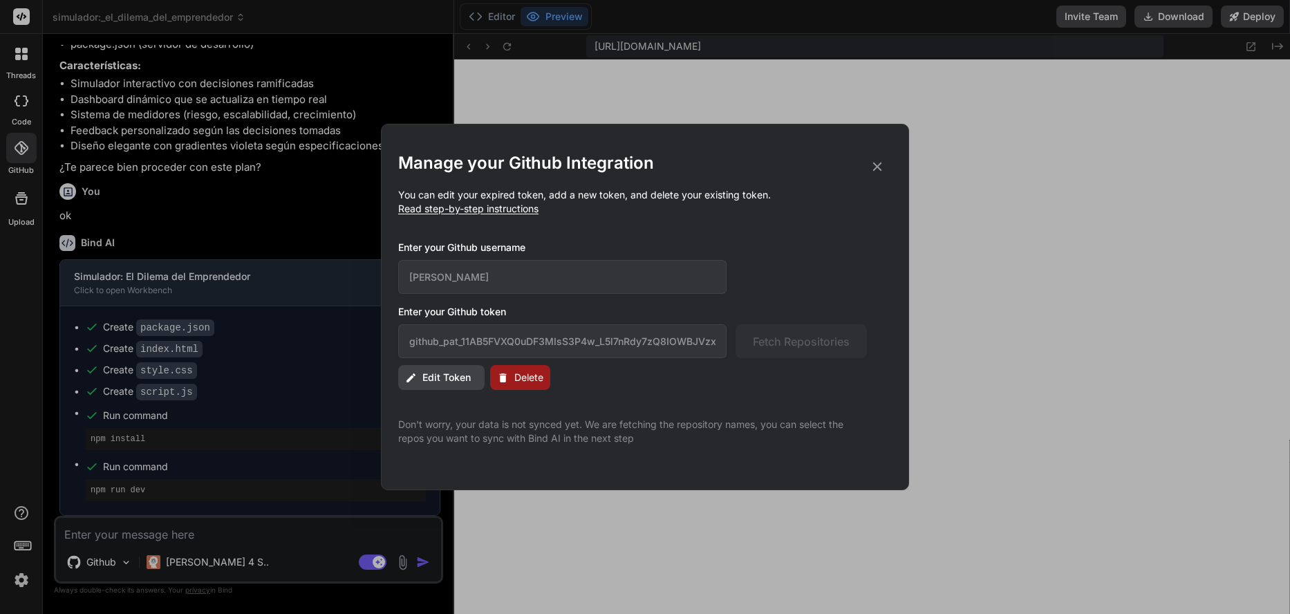
click at [878, 168] on icon at bounding box center [877, 166] width 9 height 9
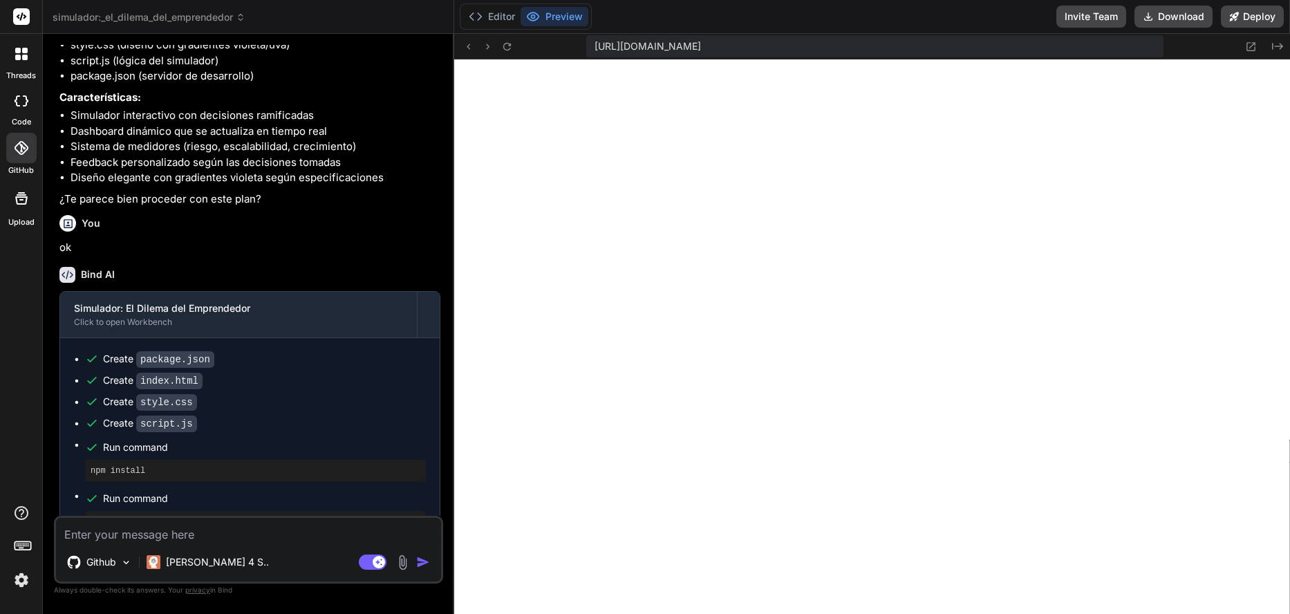
scroll to position [507, 0]
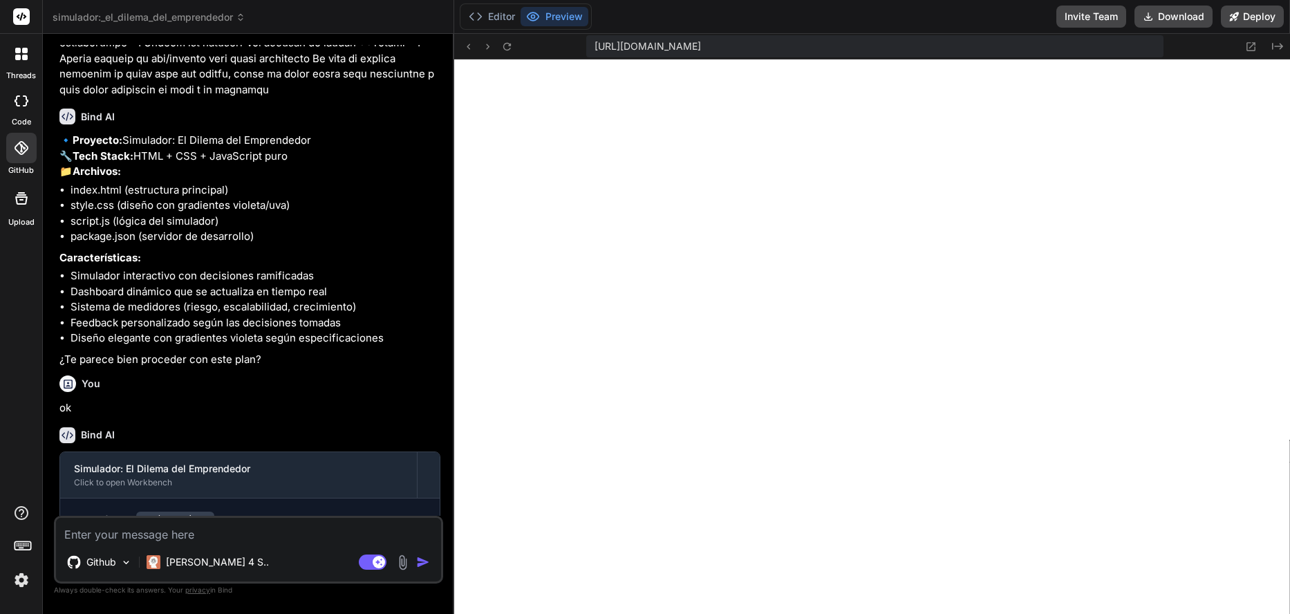
click at [12, 197] on div at bounding box center [21, 198] width 33 height 33
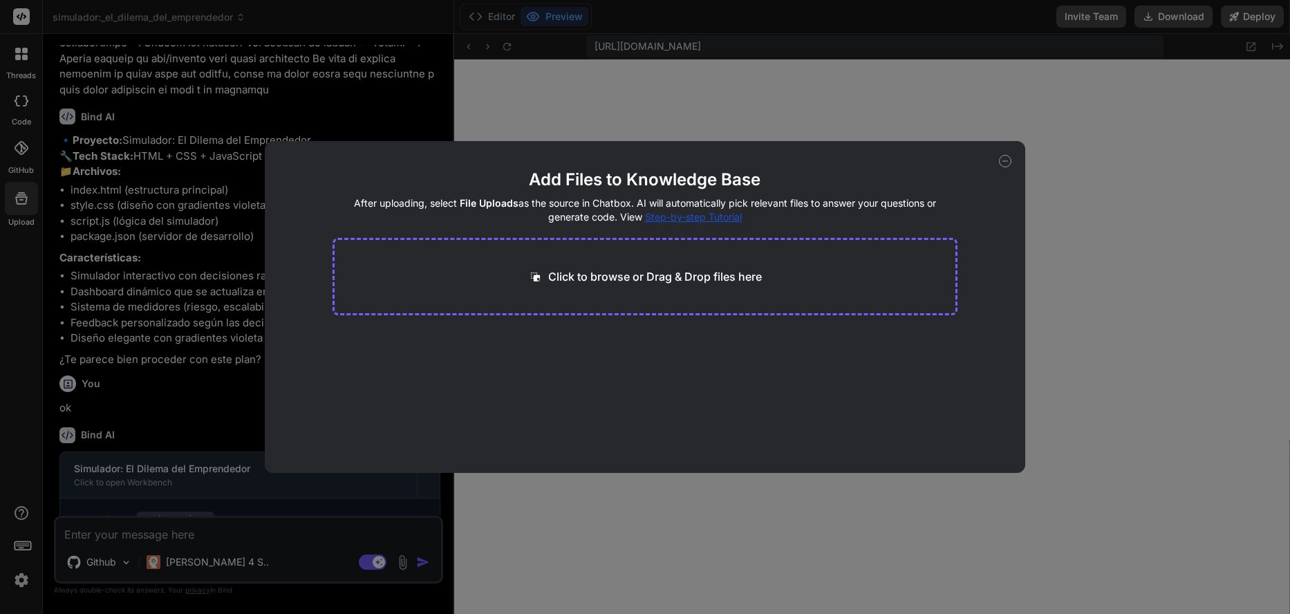
click at [1006, 162] on icon at bounding box center [1005, 161] width 12 height 12
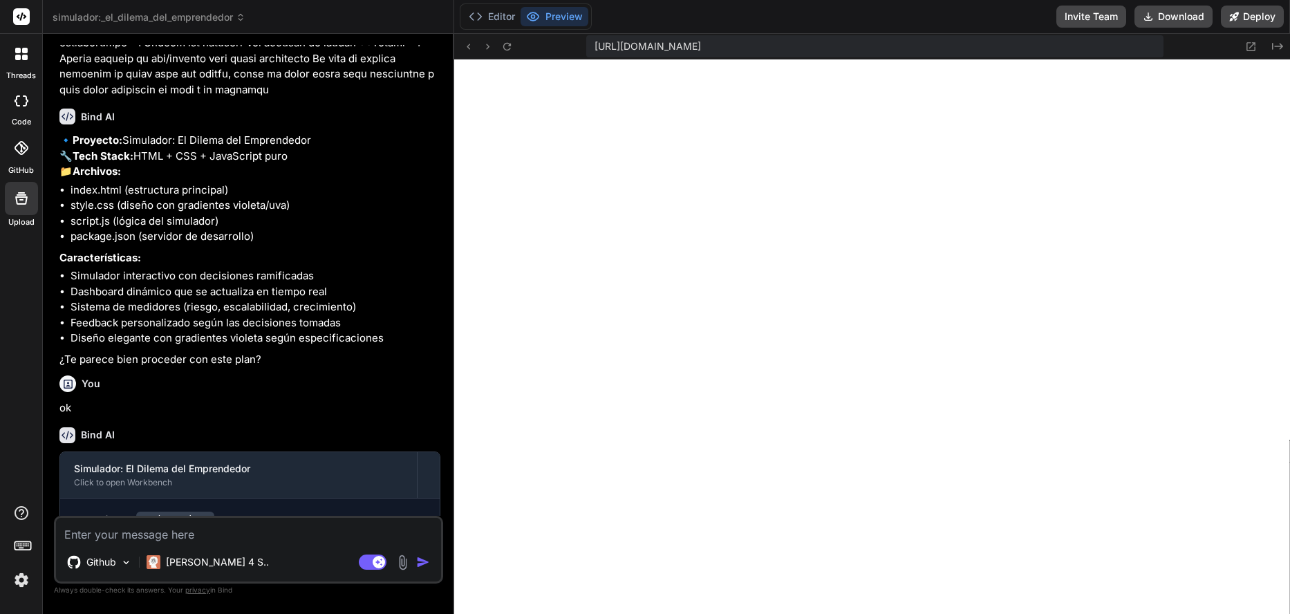
click at [22, 48] on icon at bounding box center [21, 54] width 12 height 12
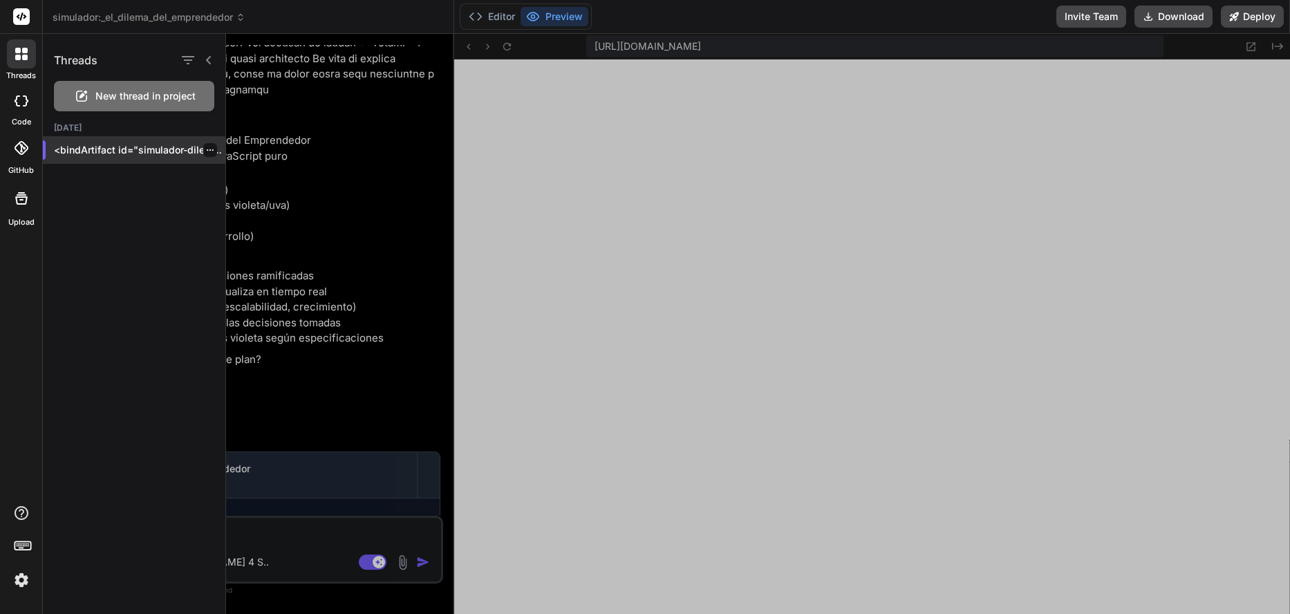
click at [114, 151] on p "<bindArtifact id="simulador-dilema-emprendedor" title="Simulador: El Dilema del…" at bounding box center [139, 150] width 171 height 14
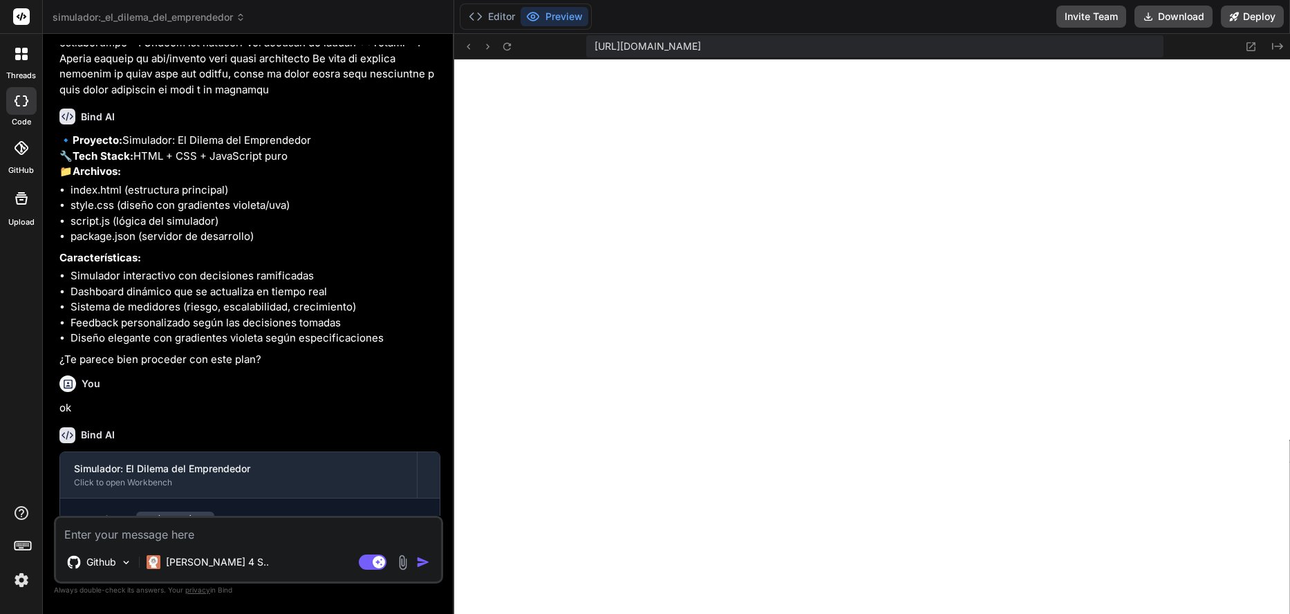
click at [26, 56] on icon at bounding box center [25, 58] width 6 height 6
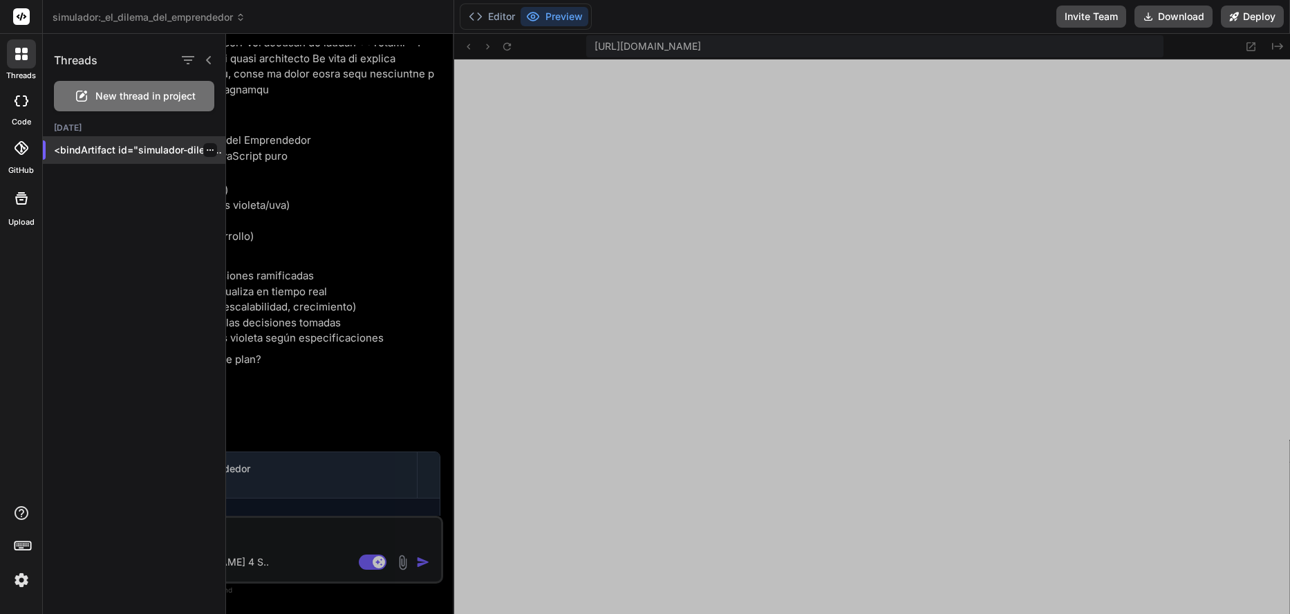
click at [210, 150] on div at bounding box center [210, 150] width 14 height 14
click at [207, 150] on icon "button" at bounding box center [210, 149] width 7 height 1
click at [25, 582] on img at bounding box center [21, 579] width 23 height 23
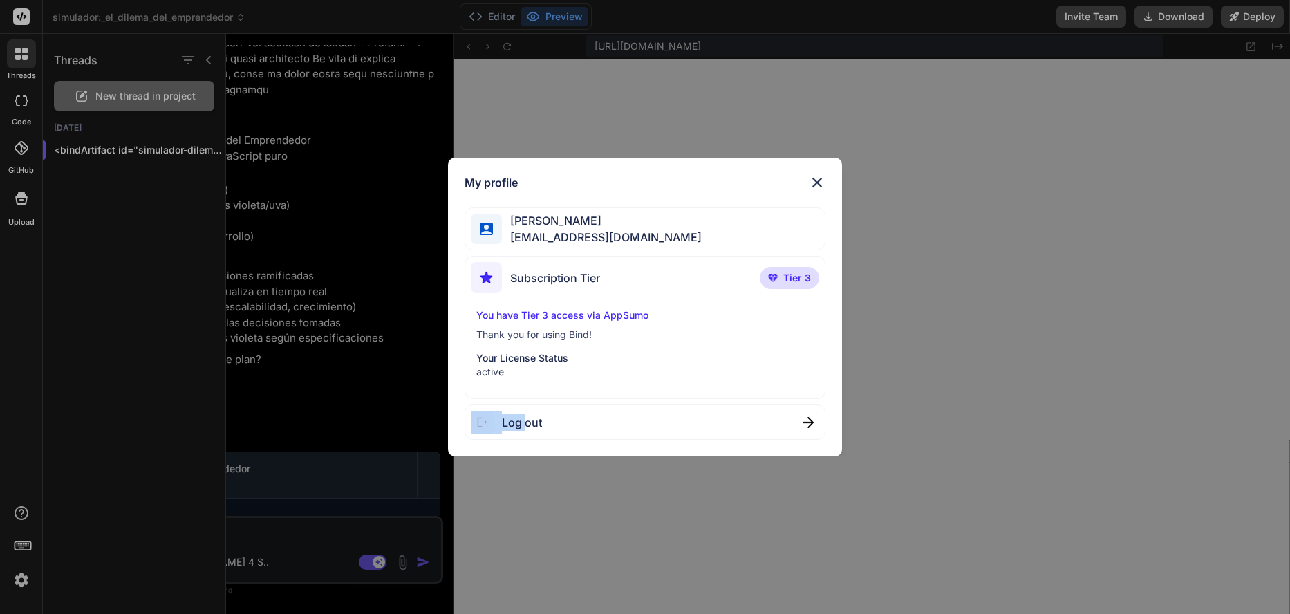
click at [25, 582] on div "My profile [PERSON_NAME] [PERSON_NAME][EMAIL_ADDRESS][DOMAIN_NAME] Subscription…" at bounding box center [645, 307] width 1290 height 614
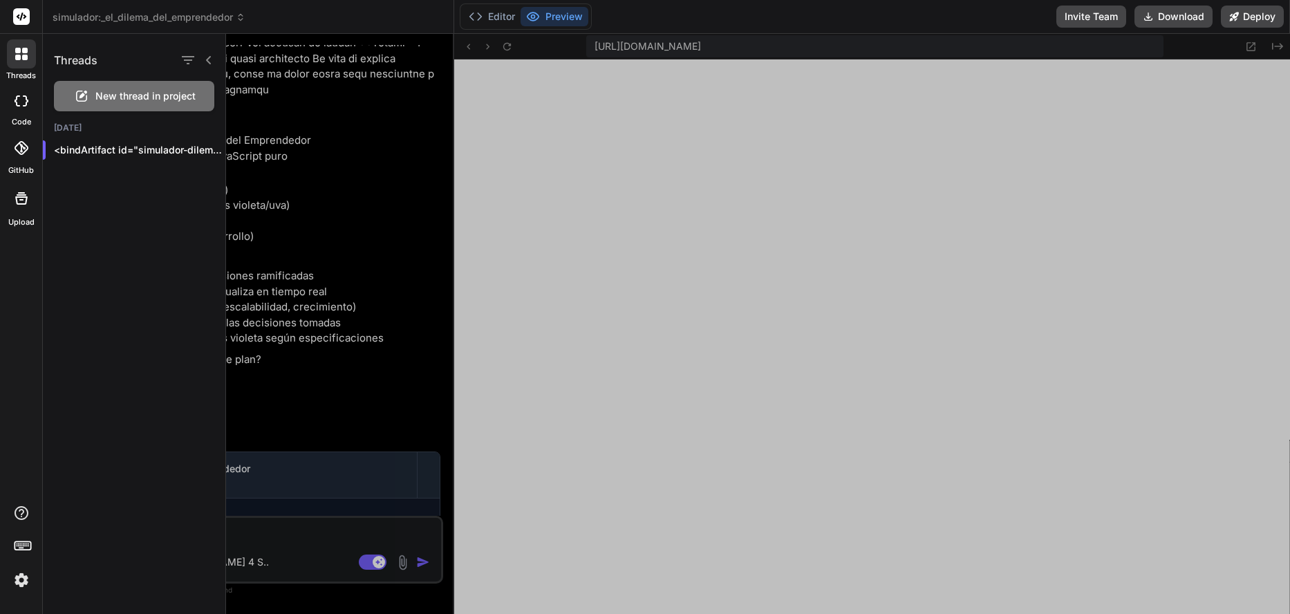
click at [25, 582] on img at bounding box center [21, 579] width 23 height 23
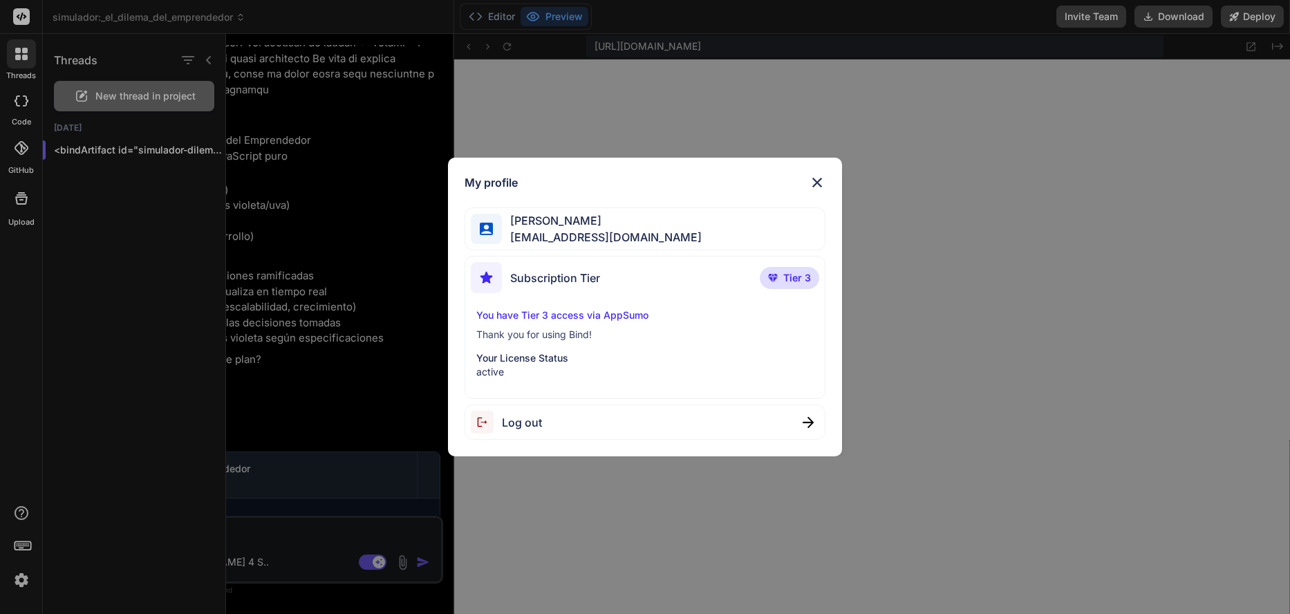
click at [822, 189] on img at bounding box center [817, 182] width 17 height 17
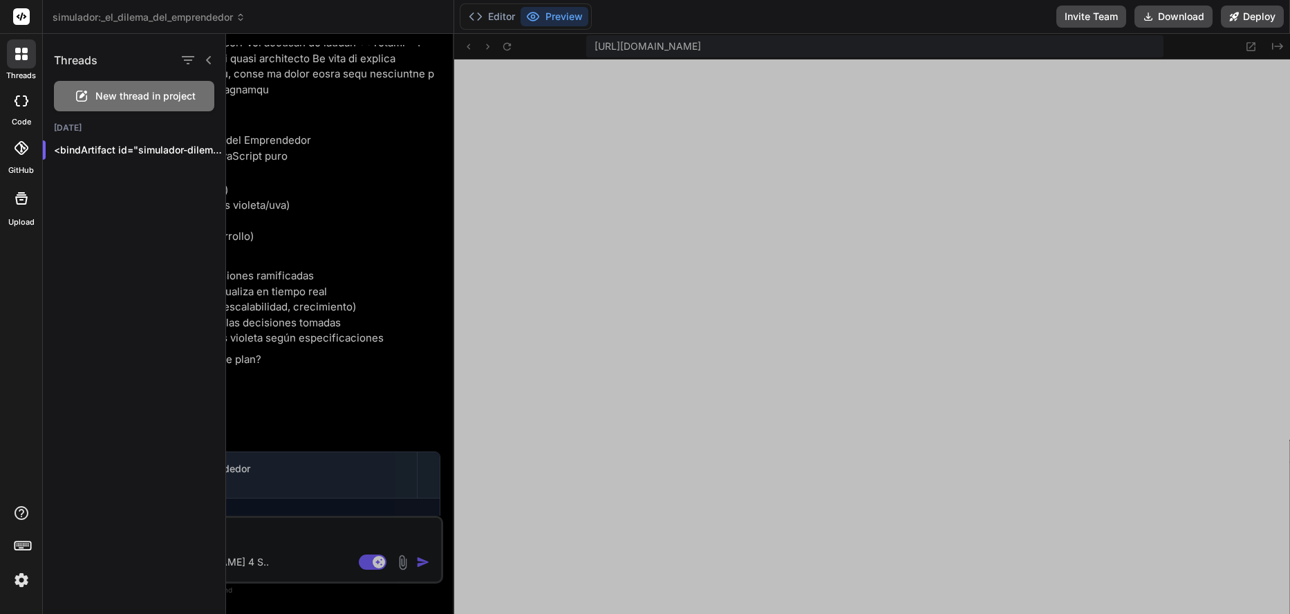
click at [23, 107] on div at bounding box center [21, 101] width 30 height 28
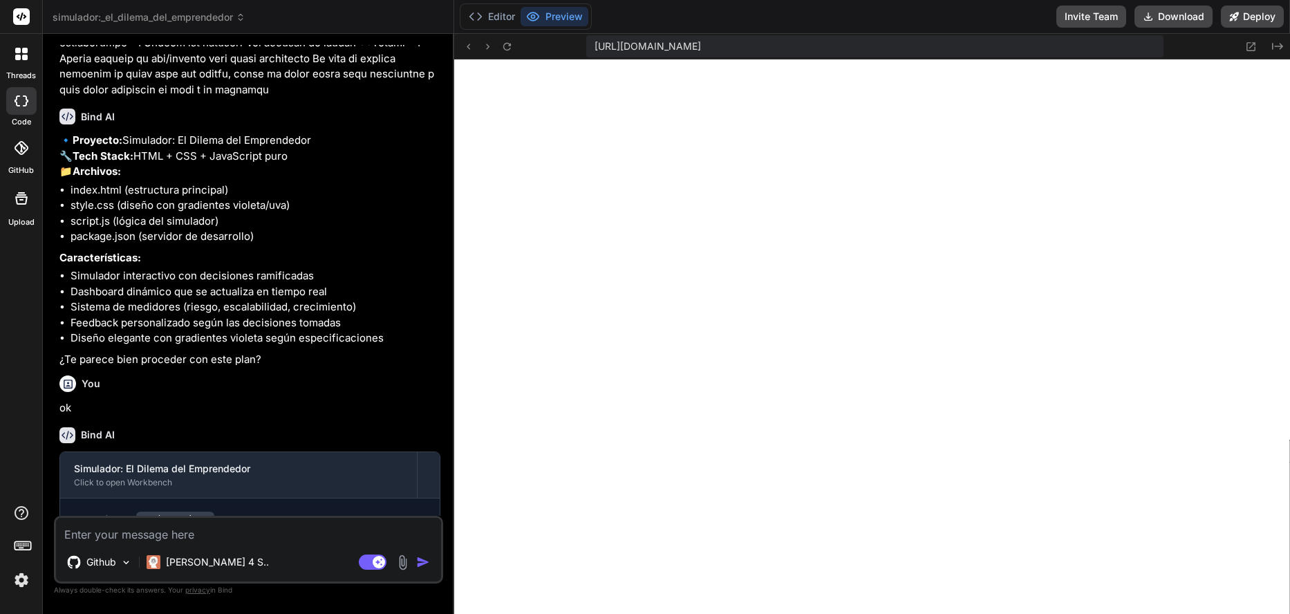
click at [26, 151] on icon at bounding box center [21, 148] width 14 height 14
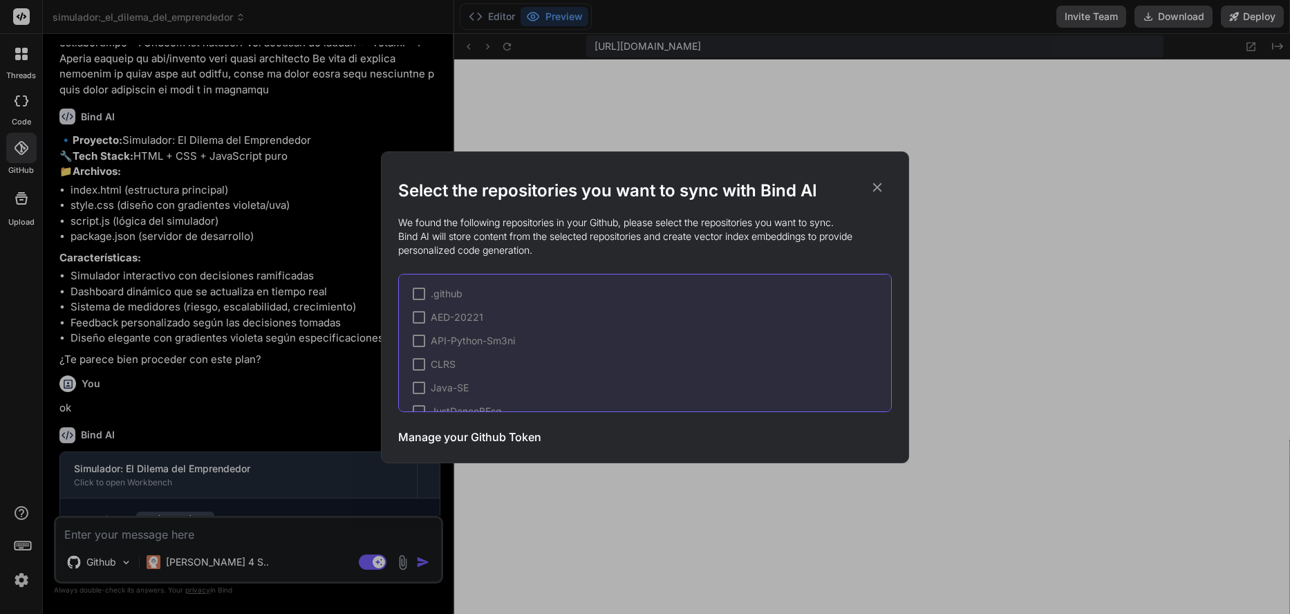
click at [883, 185] on icon at bounding box center [876, 187] width 15 height 15
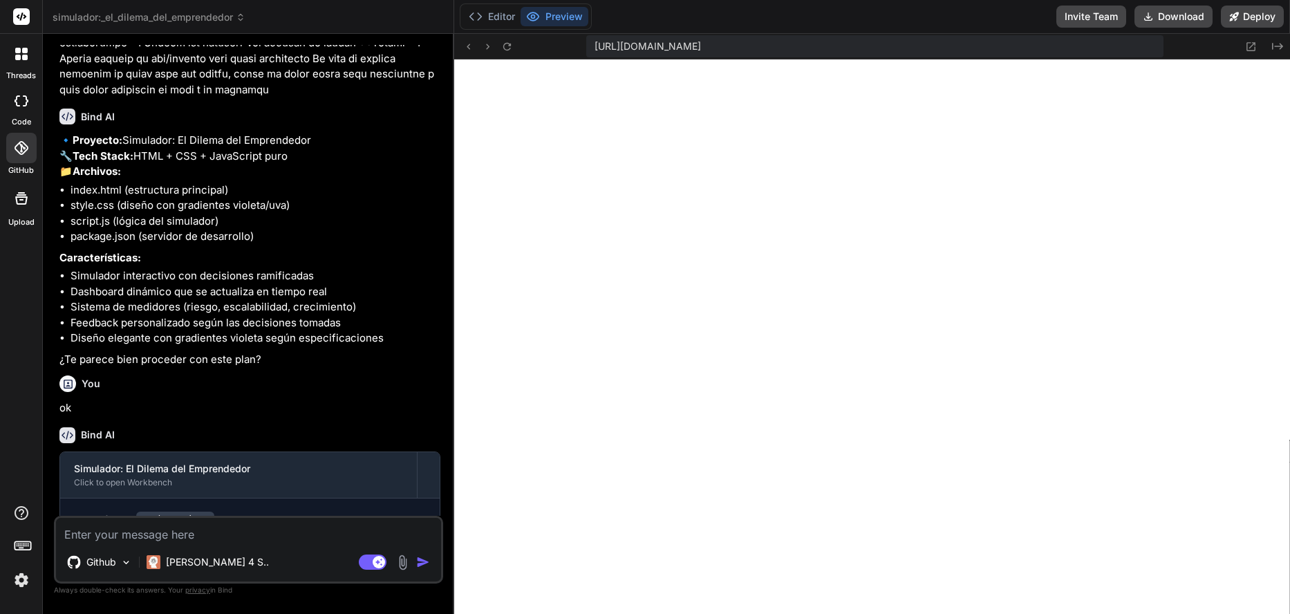
click at [16, 218] on label "Upload" at bounding box center [21, 222] width 26 height 12
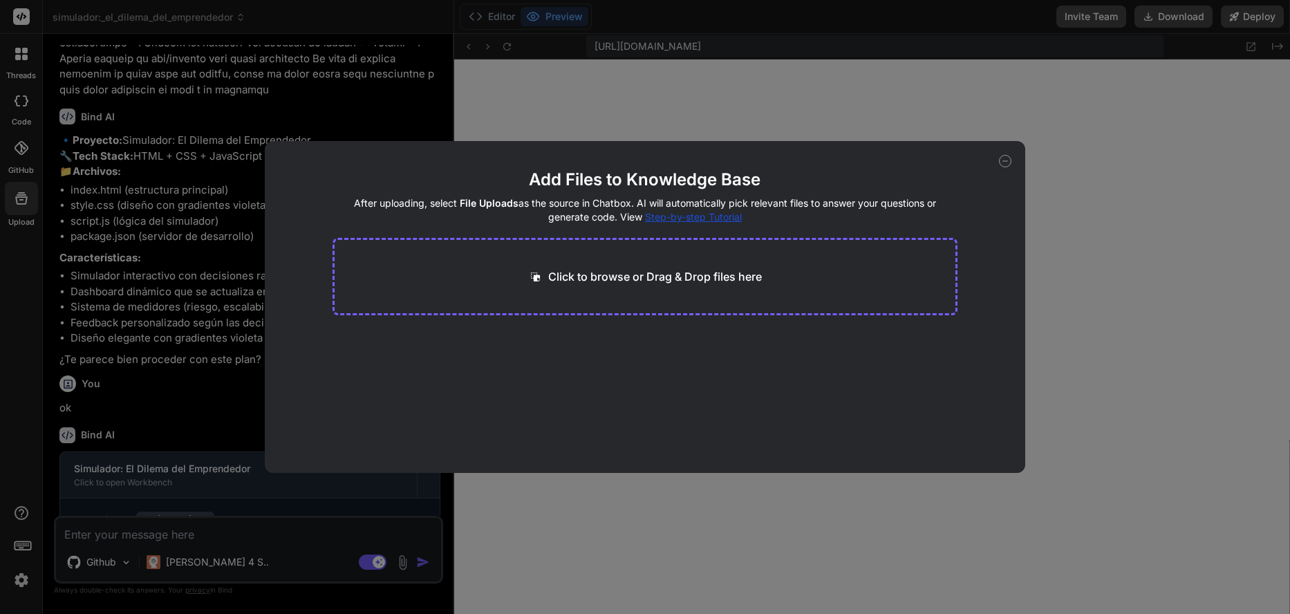
click at [1007, 167] on icon at bounding box center [1005, 161] width 12 height 12
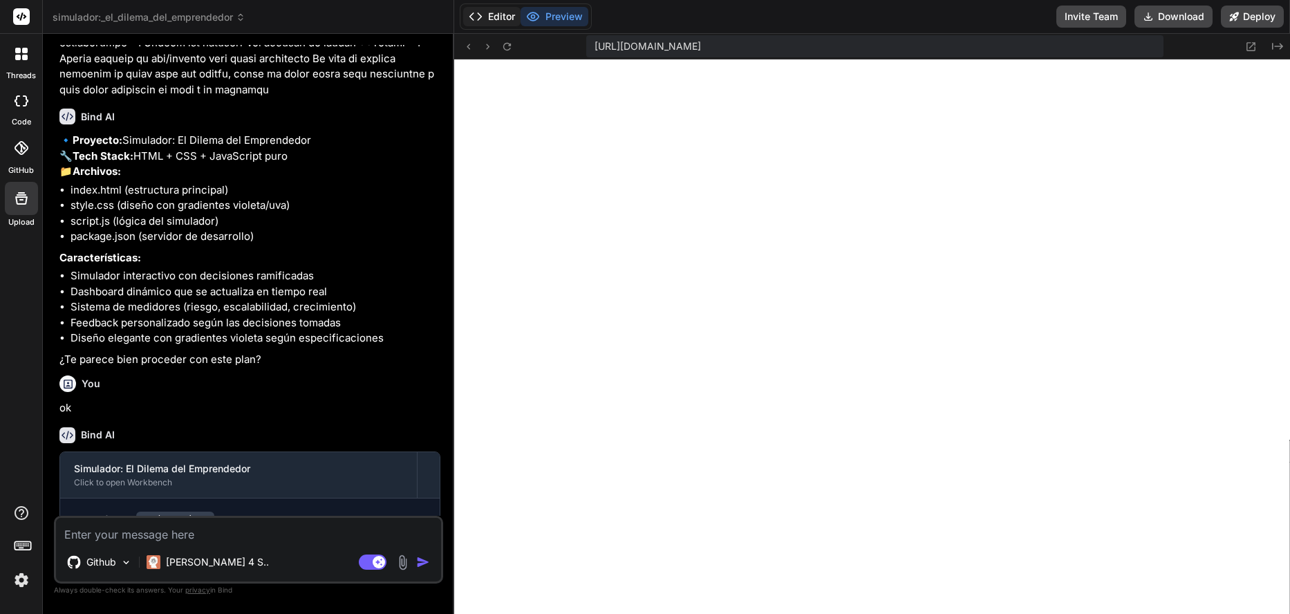
click at [473, 13] on polyline at bounding box center [471, 16] width 3 height 7
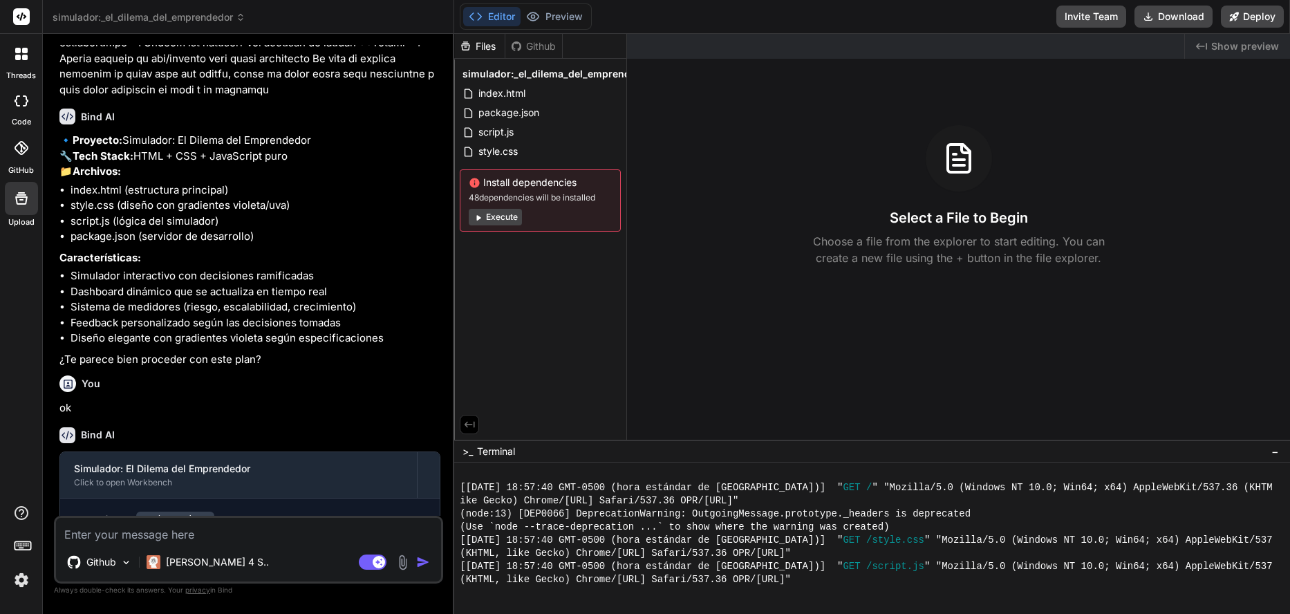
click at [138, 18] on span "simulador:_el_dilema_del_emprendedor" at bounding box center [149, 17] width 193 height 14
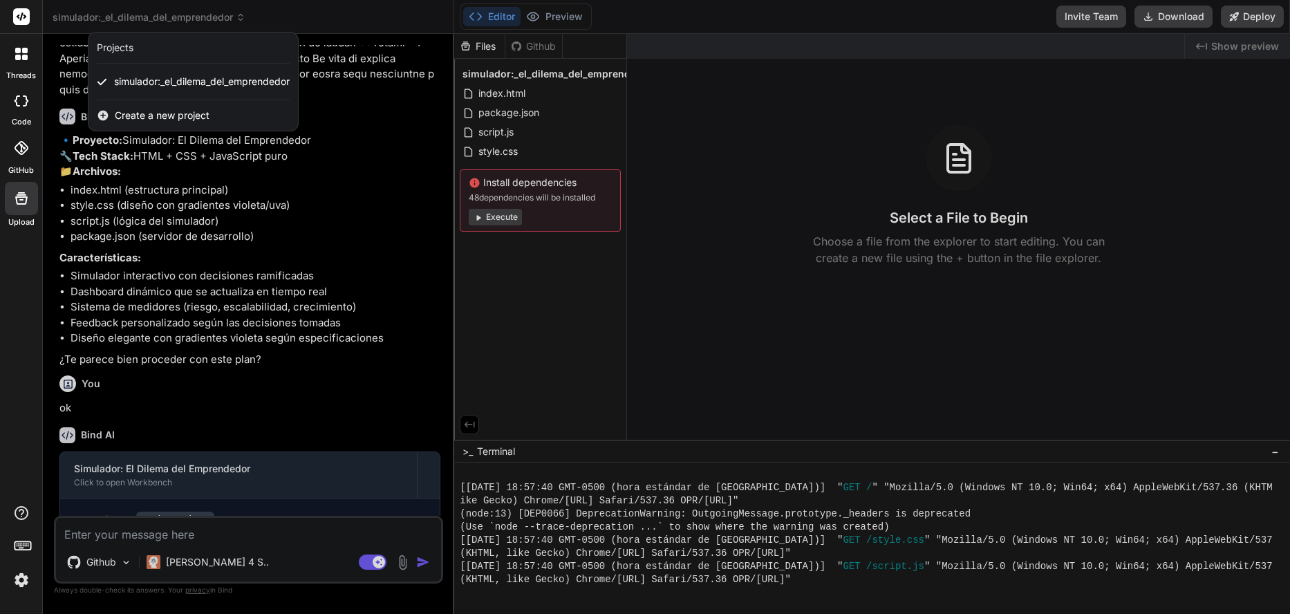
click at [102, 562] on div at bounding box center [645, 307] width 1290 height 614
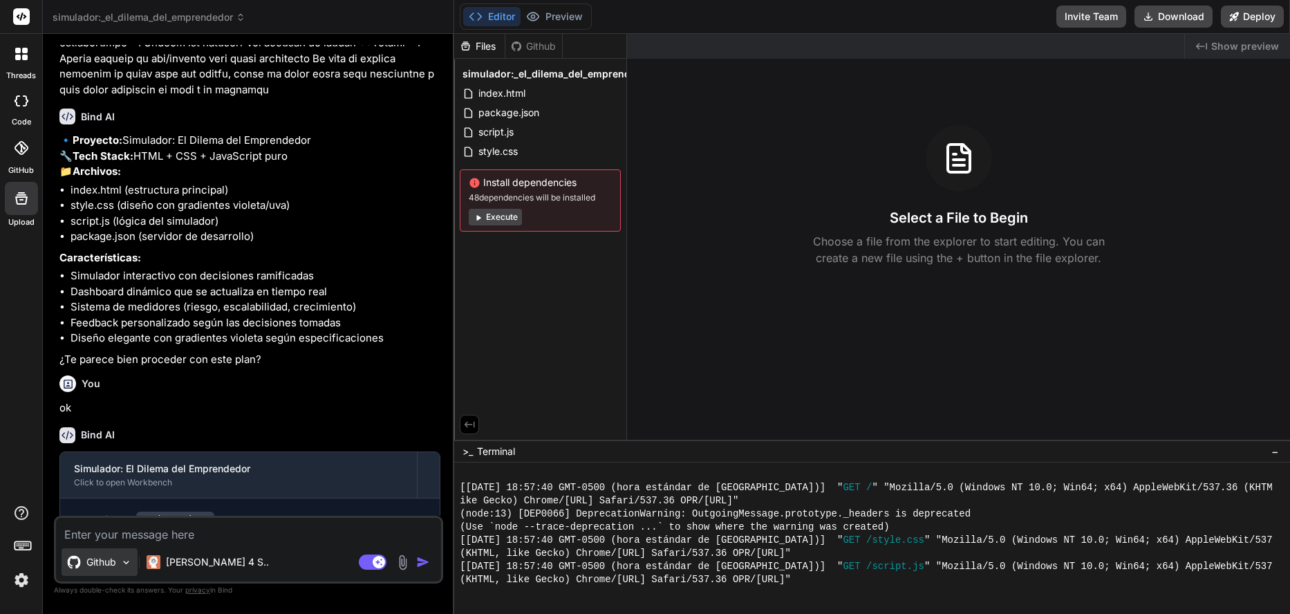
click at [113, 562] on p "Github" at bounding box center [101, 562] width 30 height 14
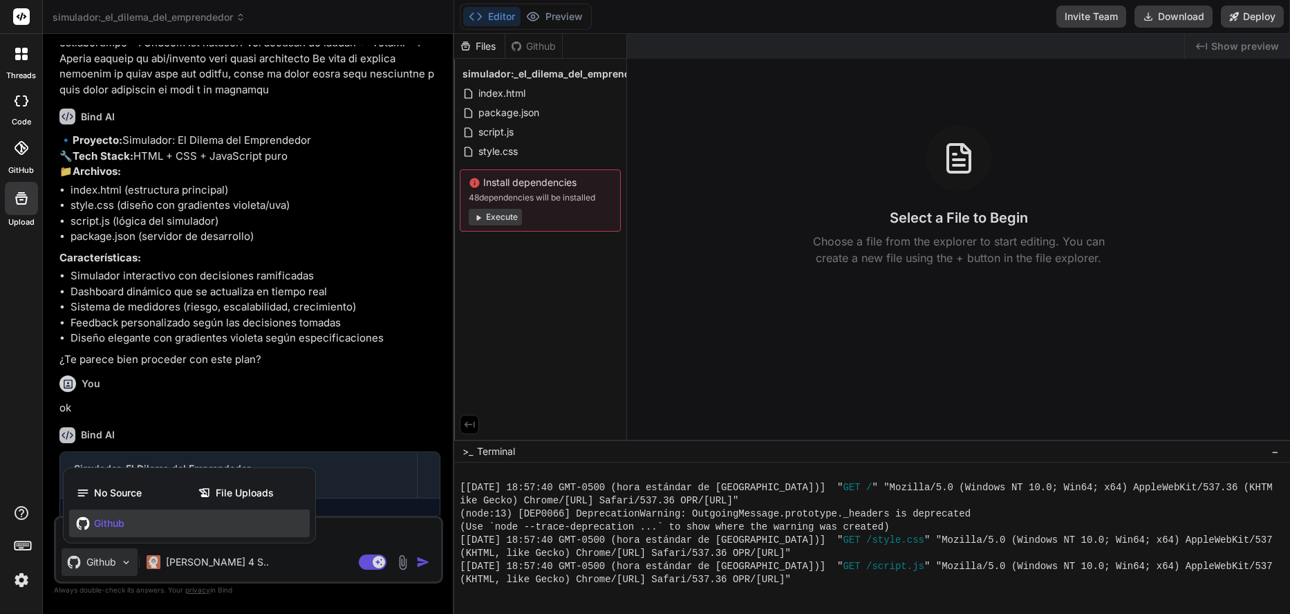
click at [126, 528] on div "Github" at bounding box center [189, 523] width 241 height 28
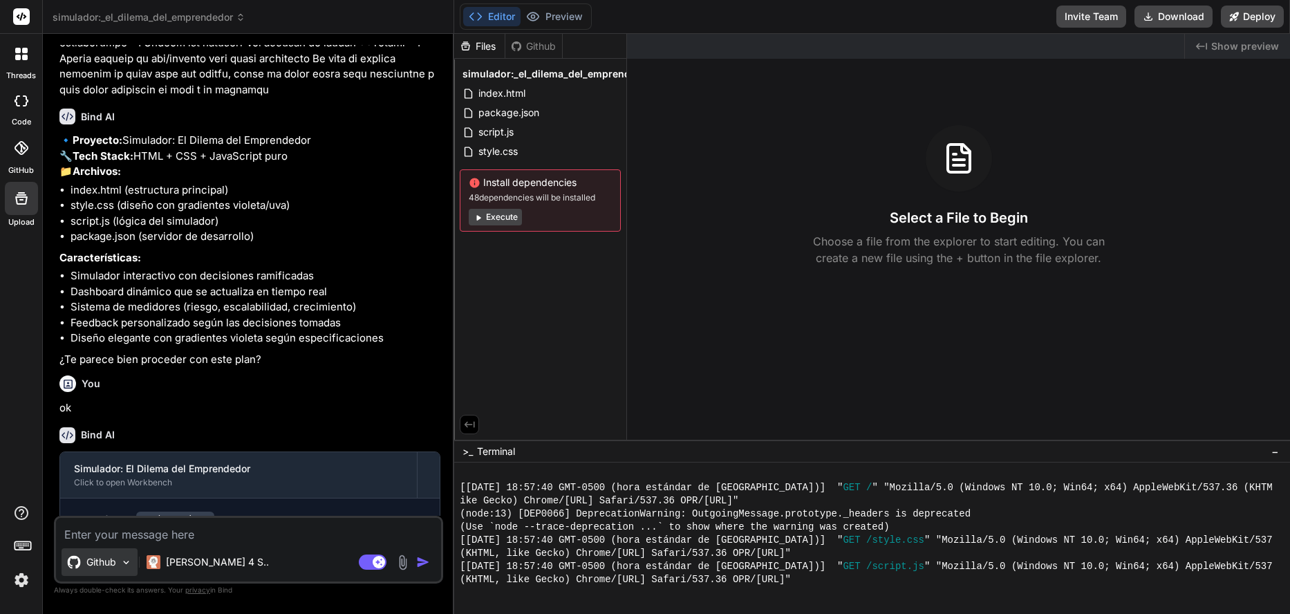
click at [121, 564] on img at bounding box center [126, 562] width 12 height 12
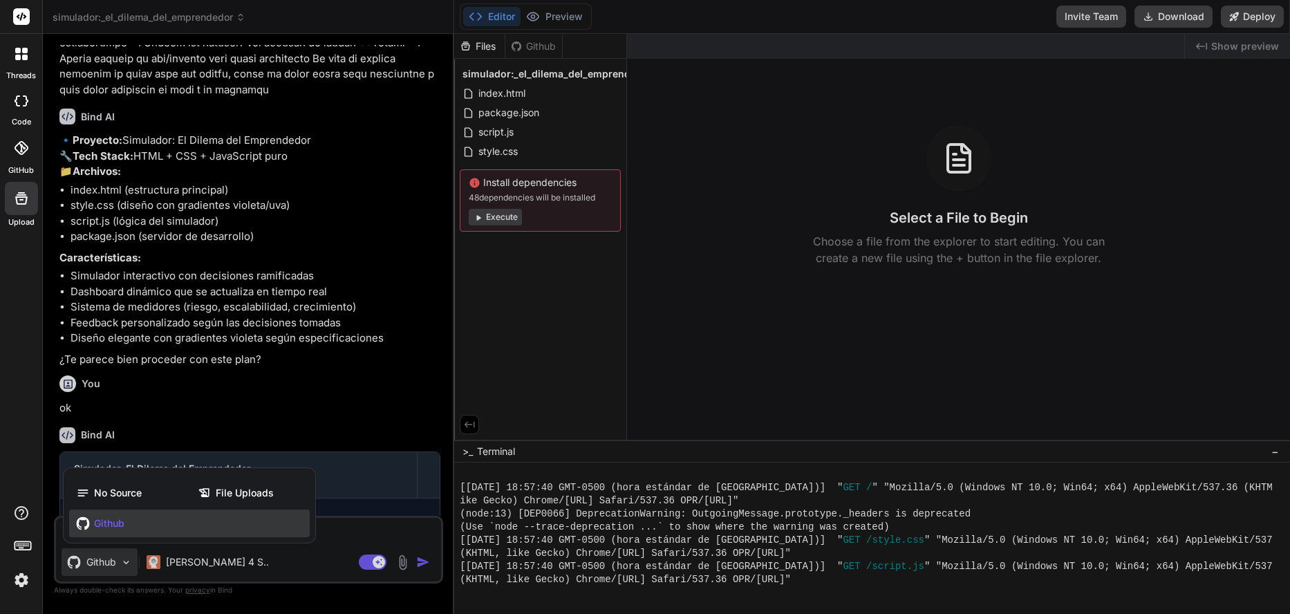
click at [106, 529] on span "Github" at bounding box center [109, 523] width 30 height 14
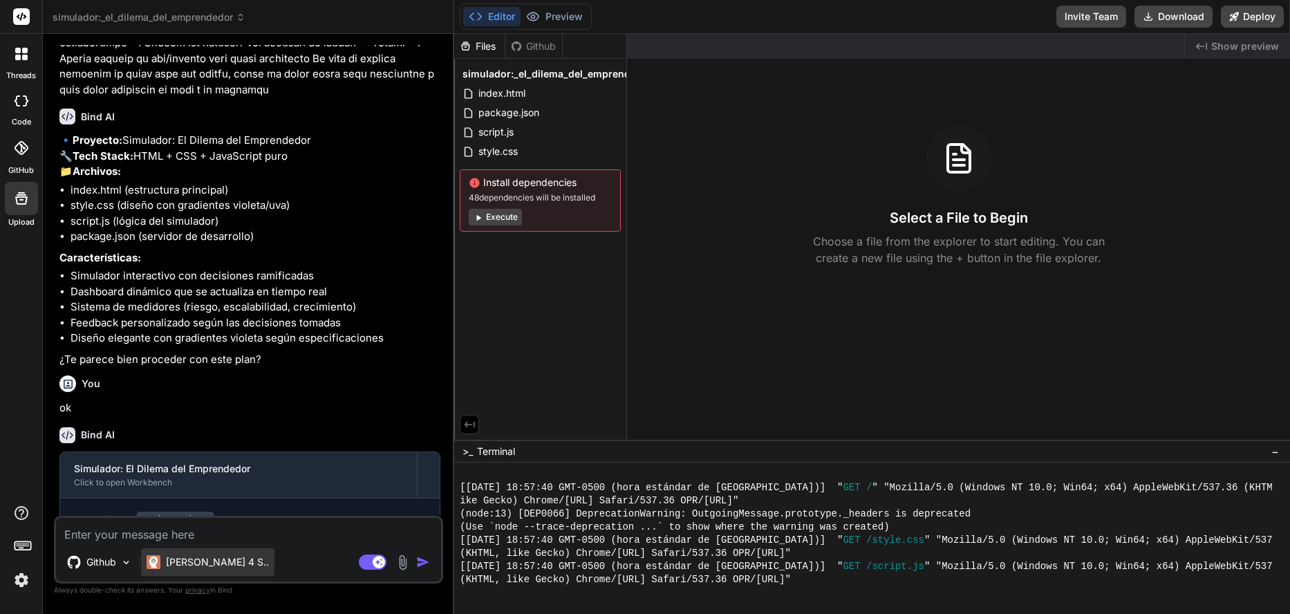
click at [178, 563] on p "[PERSON_NAME] 4 S.." at bounding box center [217, 562] width 103 height 14
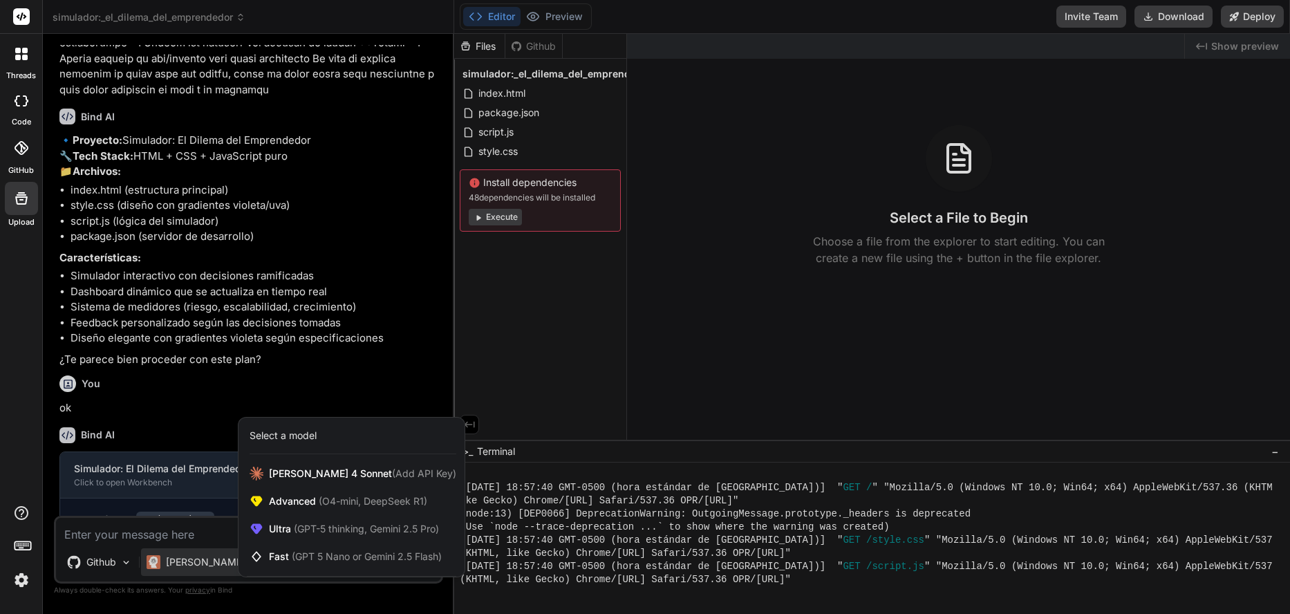
click at [180, 563] on div at bounding box center [645, 307] width 1290 height 614
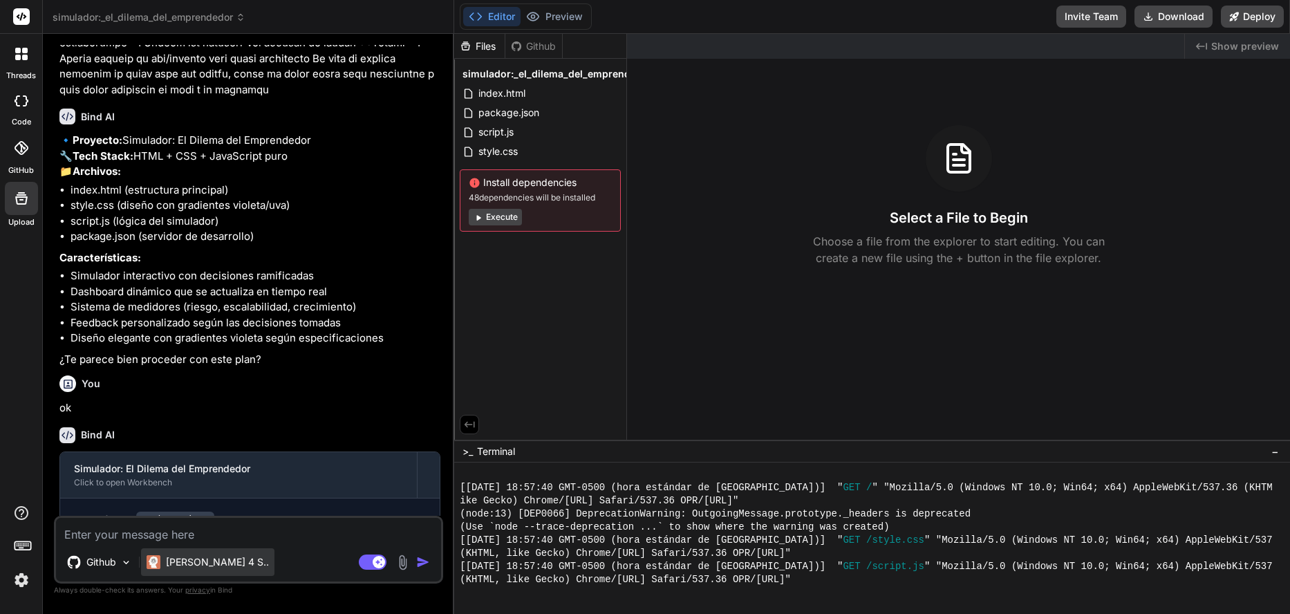
click at [209, 558] on p "[PERSON_NAME] 4 S.." at bounding box center [217, 562] width 103 height 14
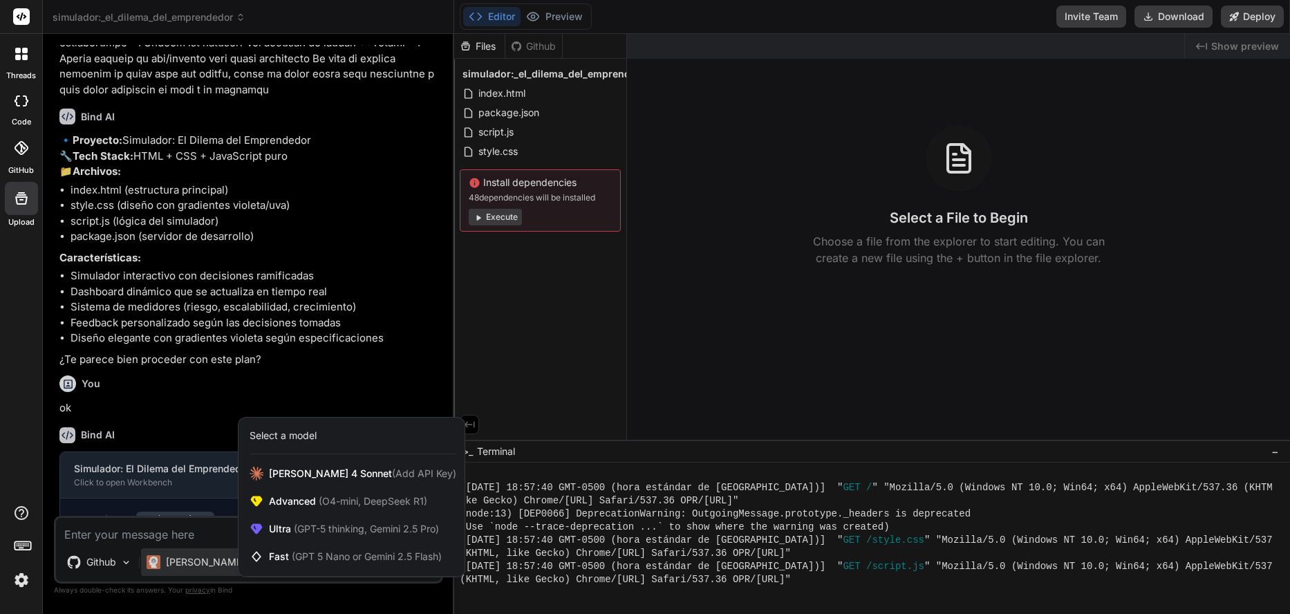
click at [223, 534] on div at bounding box center [645, 307] width 1290 height 614
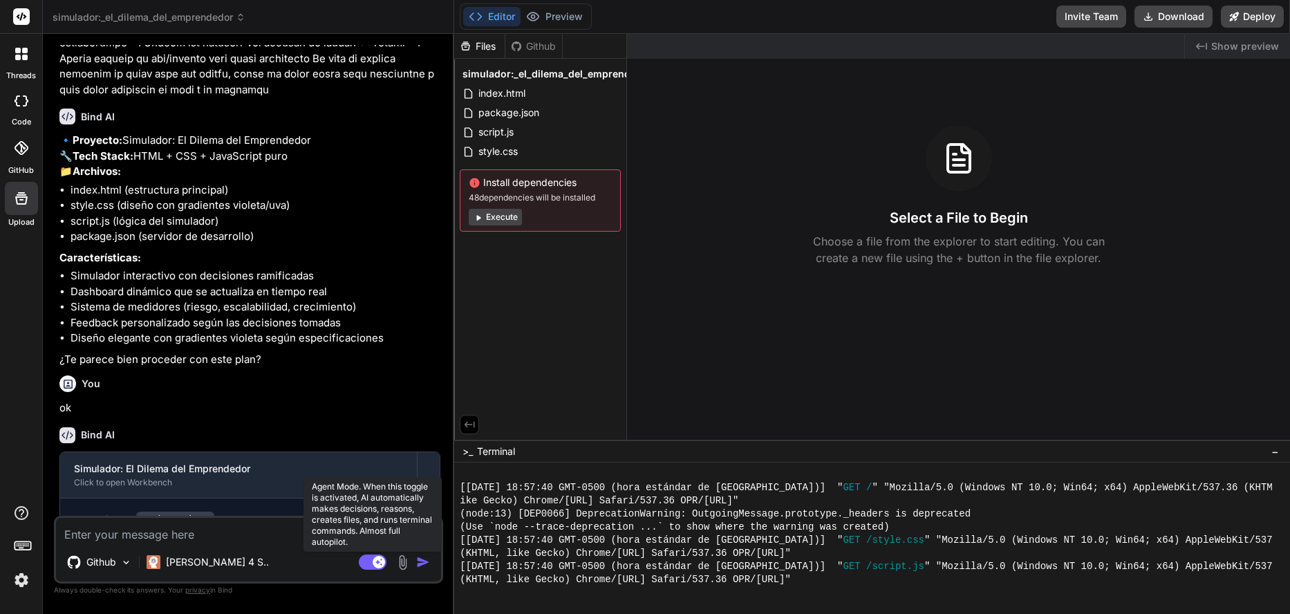
click at [378, 562] on icon at bounding box center [379, 561] width 7 height 7
click at [378, 562] on rect at bounding box center [373, 561] width 28 height 15
click at [378, 562] on icon at bounding box center [379, 561] width 7 height 7
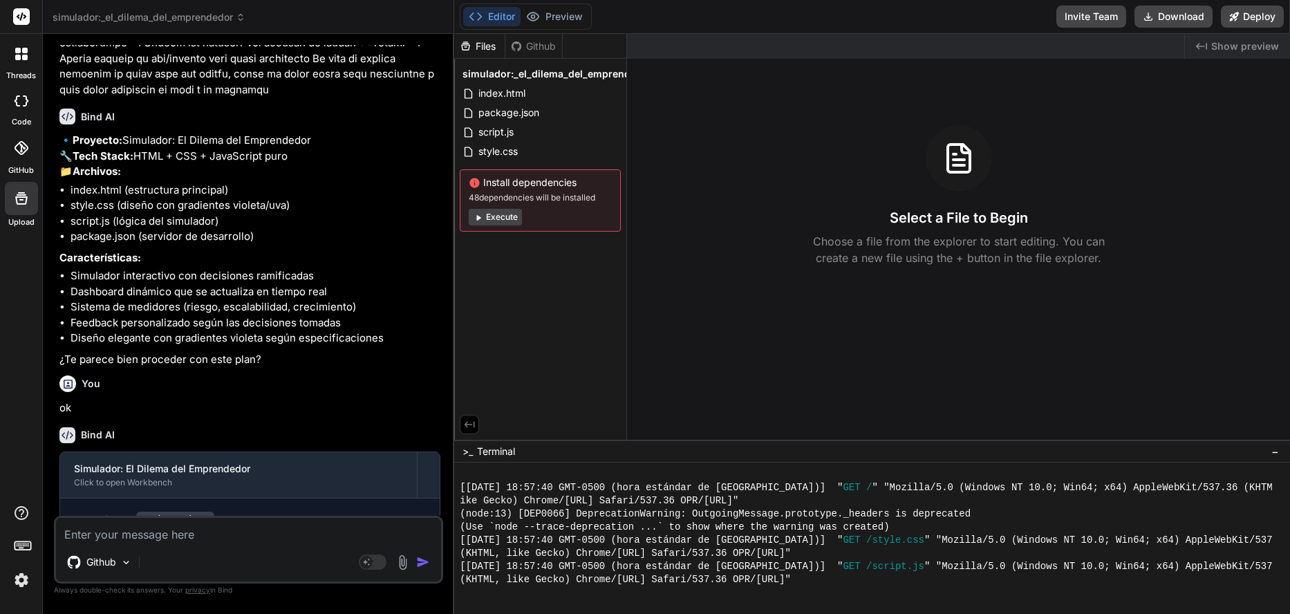
click at [14, 18] on rect at bounding box center [21, 16] width 17 height 17
click at [20, 18] on icon at bounding box center [21, 16] width 17 height 17
click at [23, 60] on div at bounding box center [21, 53] width 29 height 29
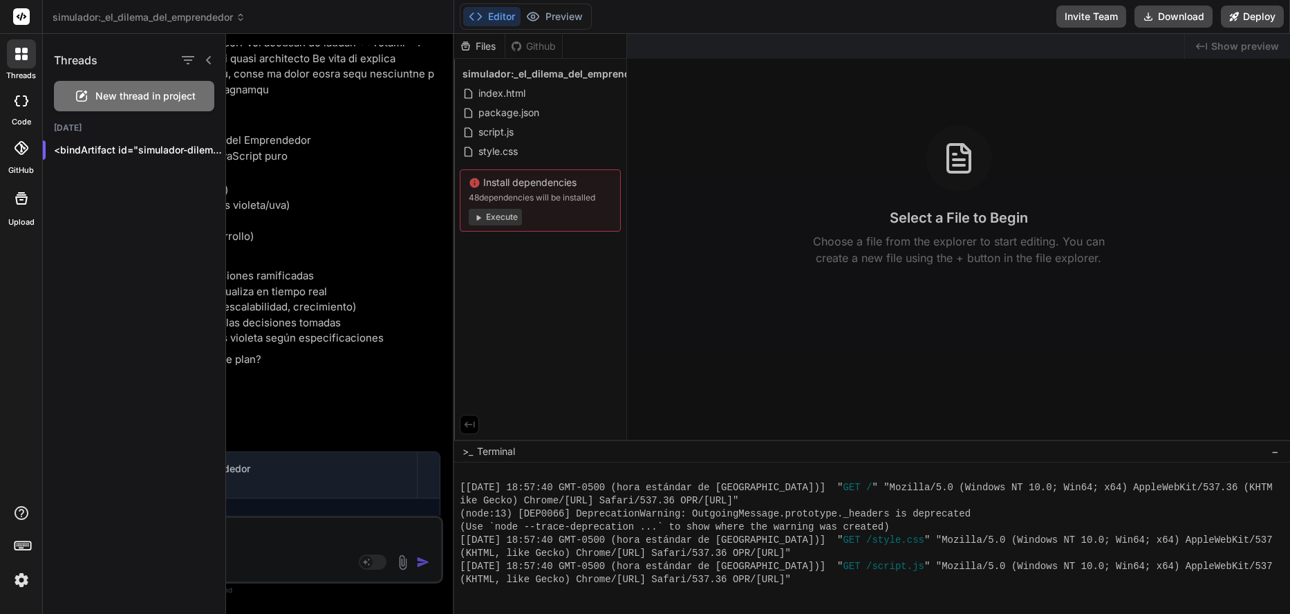
click at [16, 577] on img at bounding box center [21, 579] width 23 height 23
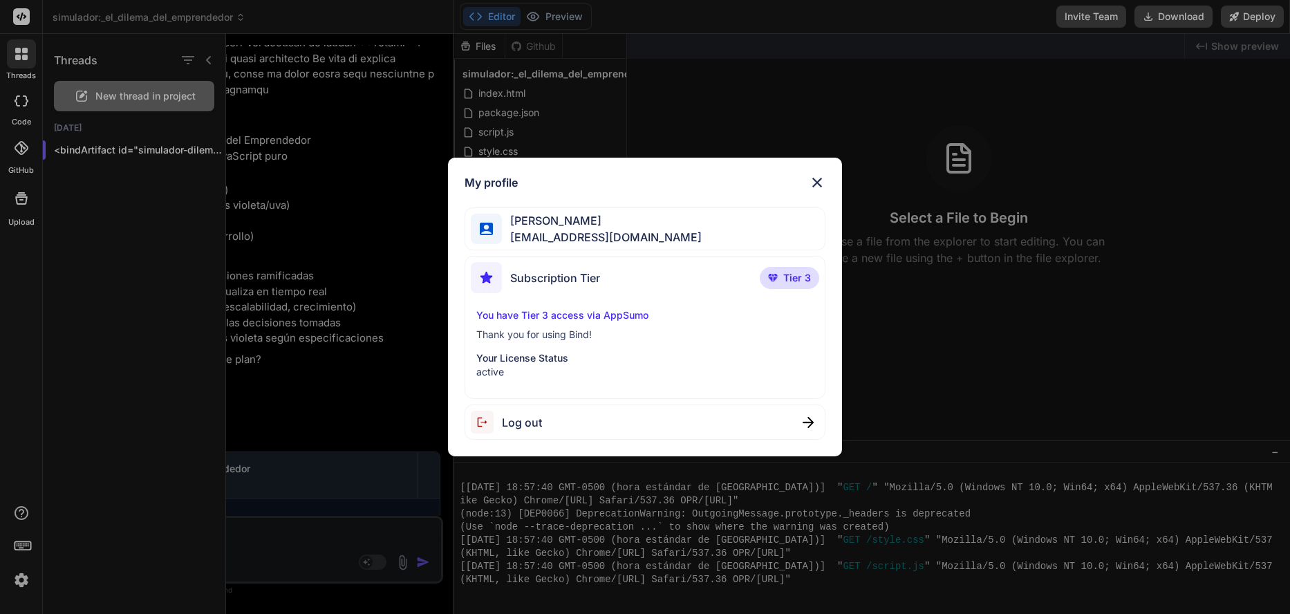
click at [822, 176] on img at bounding box center [817, 182] width 17 height 17
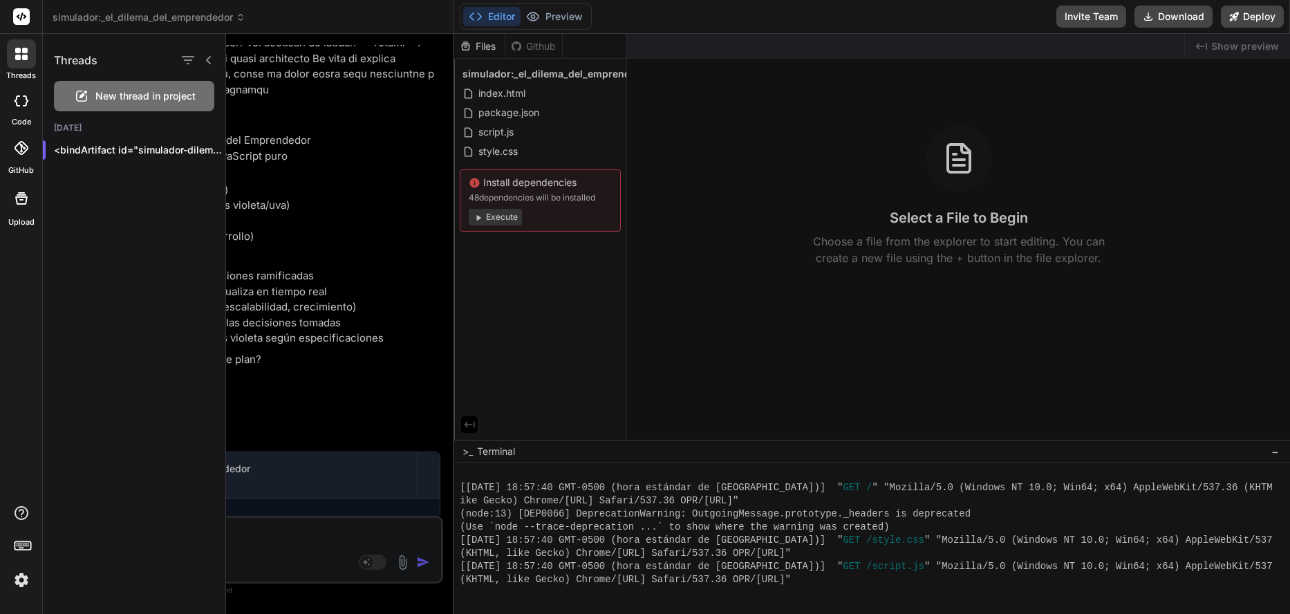
click at [30, 541] on rect at bounding box center [23, 545] width 16 height 8
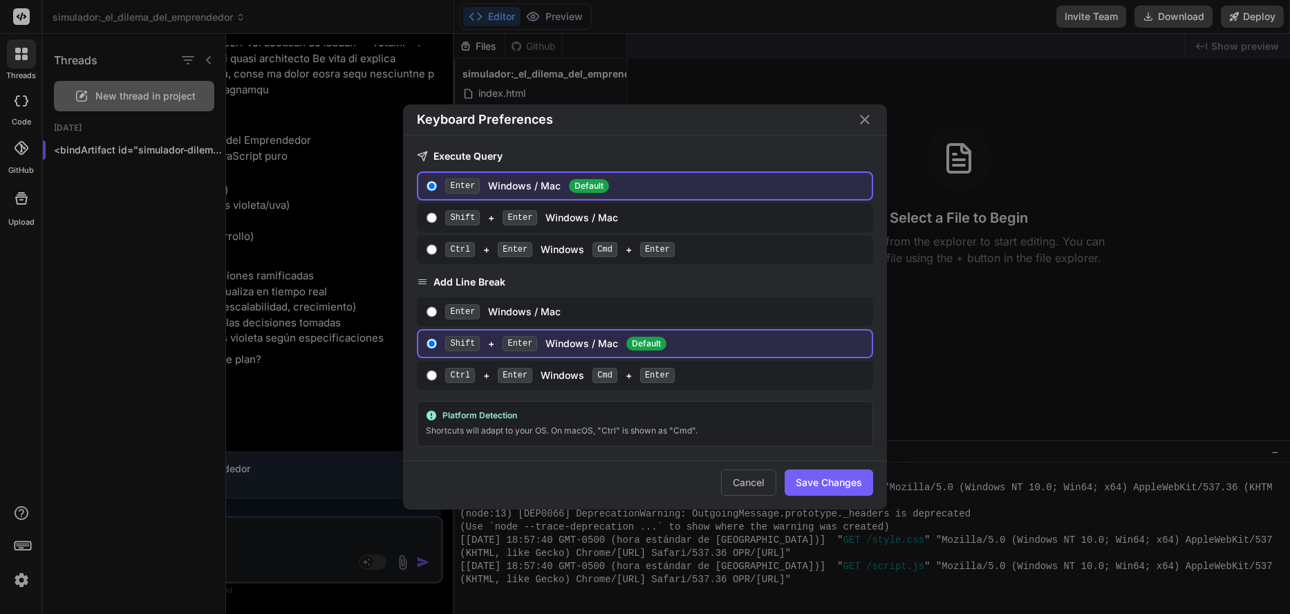
click at [871, 122] on icon "Close" at bounding box center [864, 119] width 17 height 17
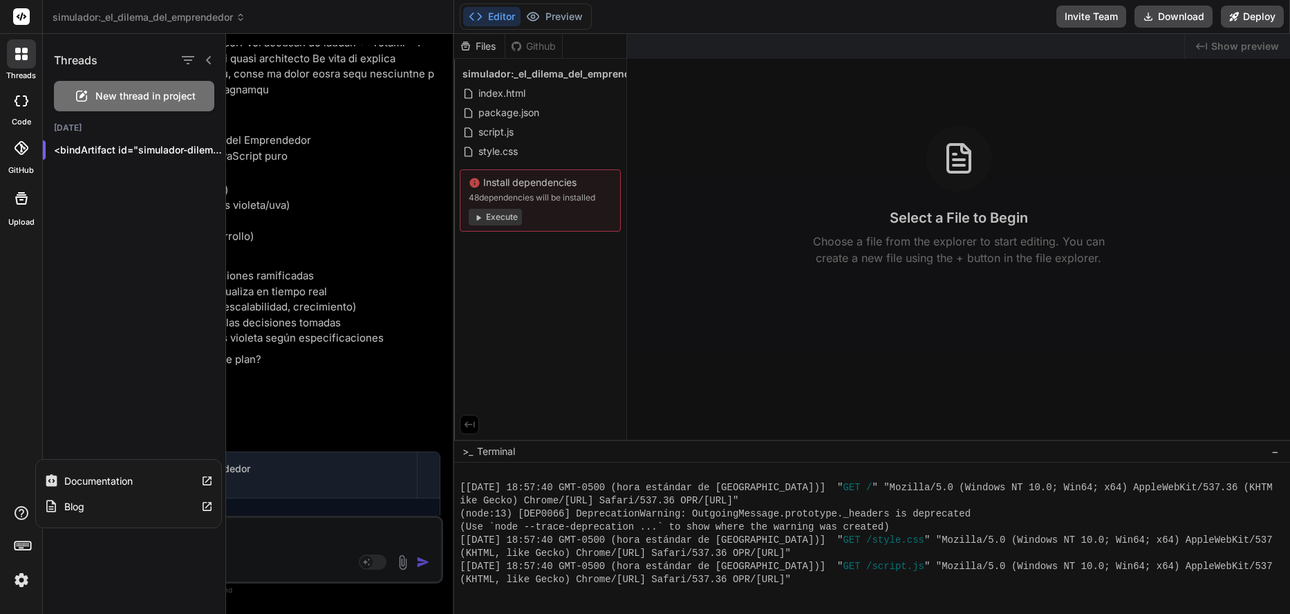
click at [21, 518] on icon at bounding box center [21, 513] width 17 height 17
click at [26, 210] on div at bounding box center [21, 198] width 33 height 33
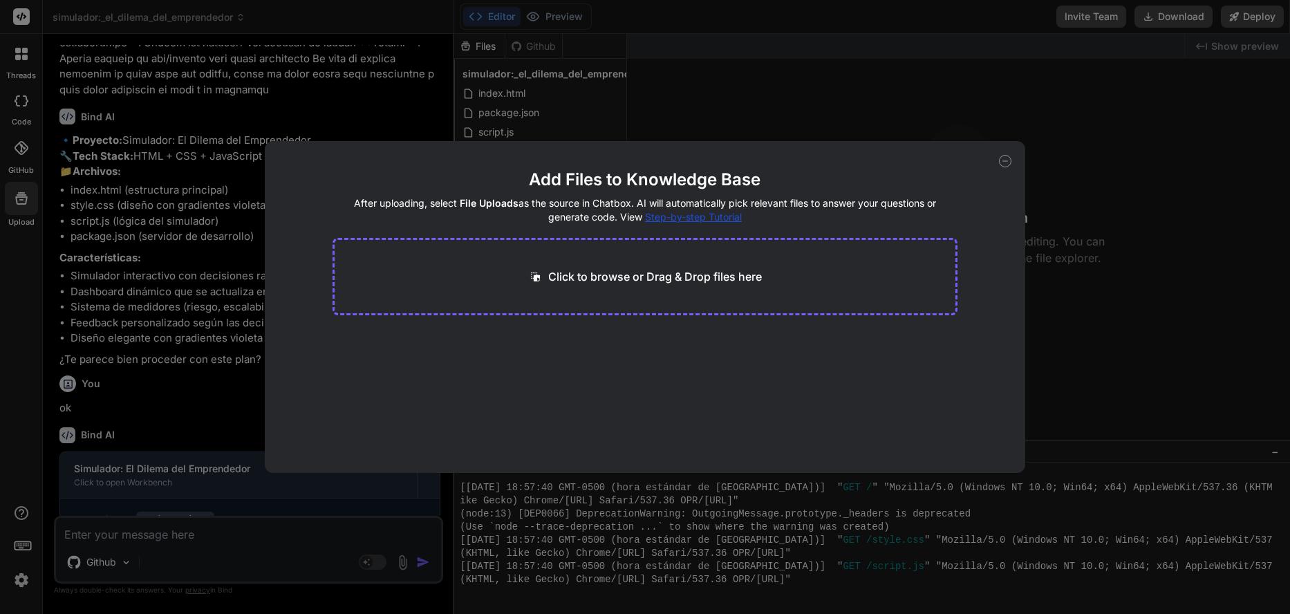
click at [1003, 162] on icon at bounding box center [1005, 161] width 12 height 12
type textarea "x"
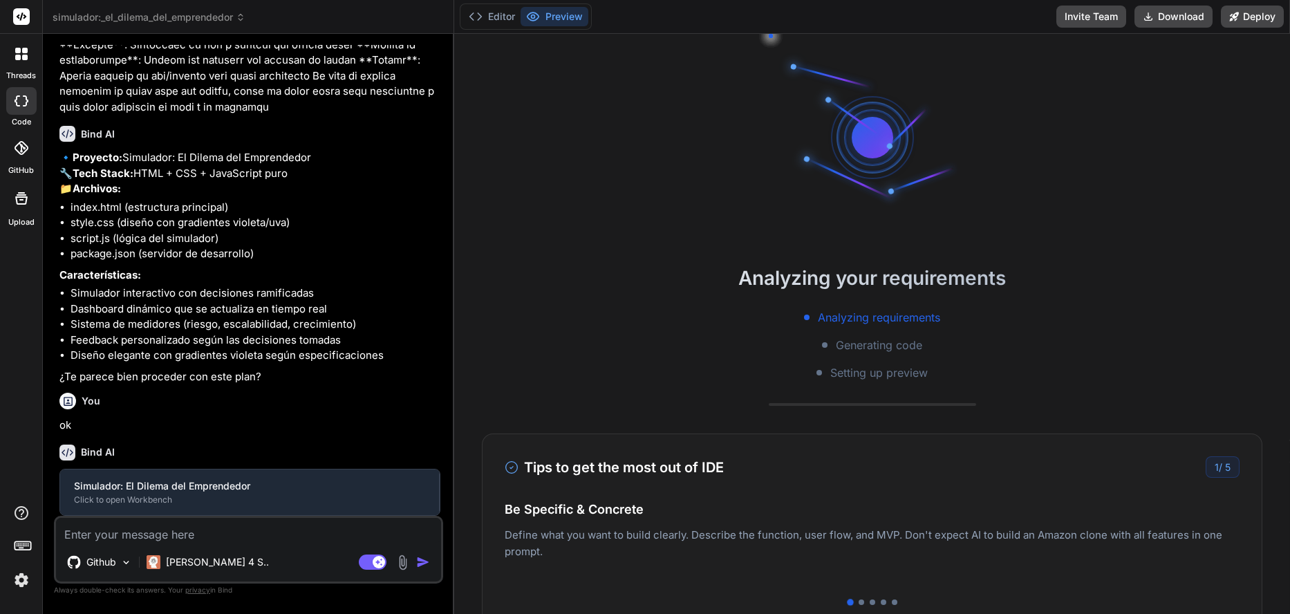
scroll to position [505, 0]
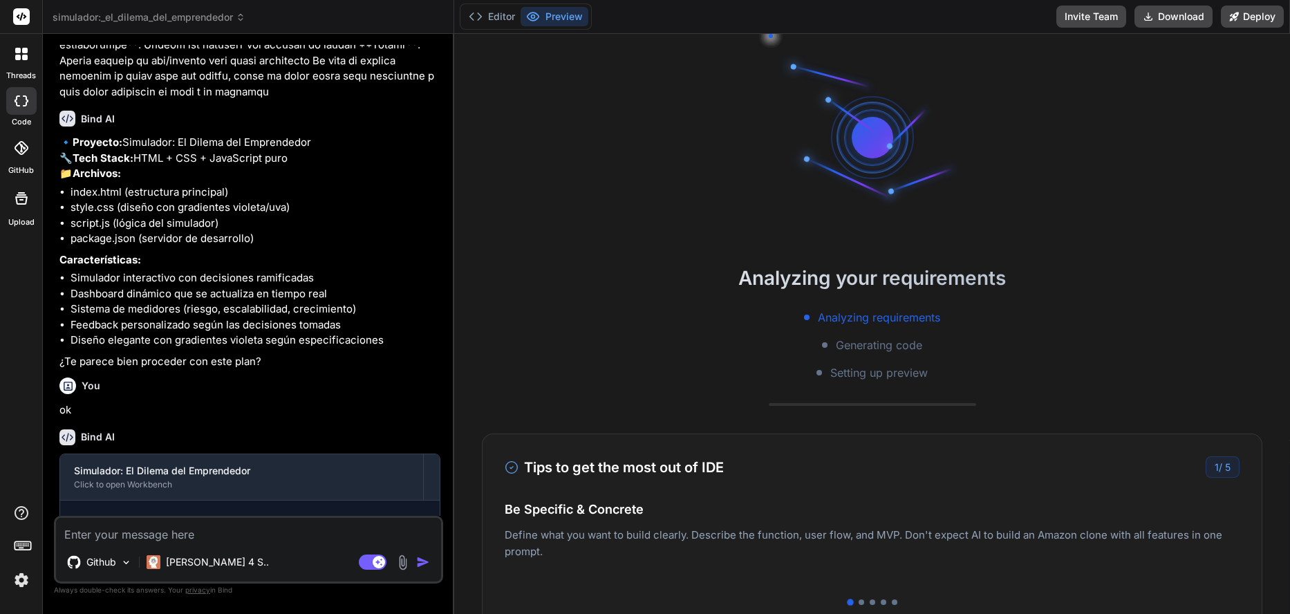
click at [1182, 232] on div "Analyzing your requirements Analyzing requirements Generating code Setting up p…" at bounding box center [872, 324] width 836 height 580
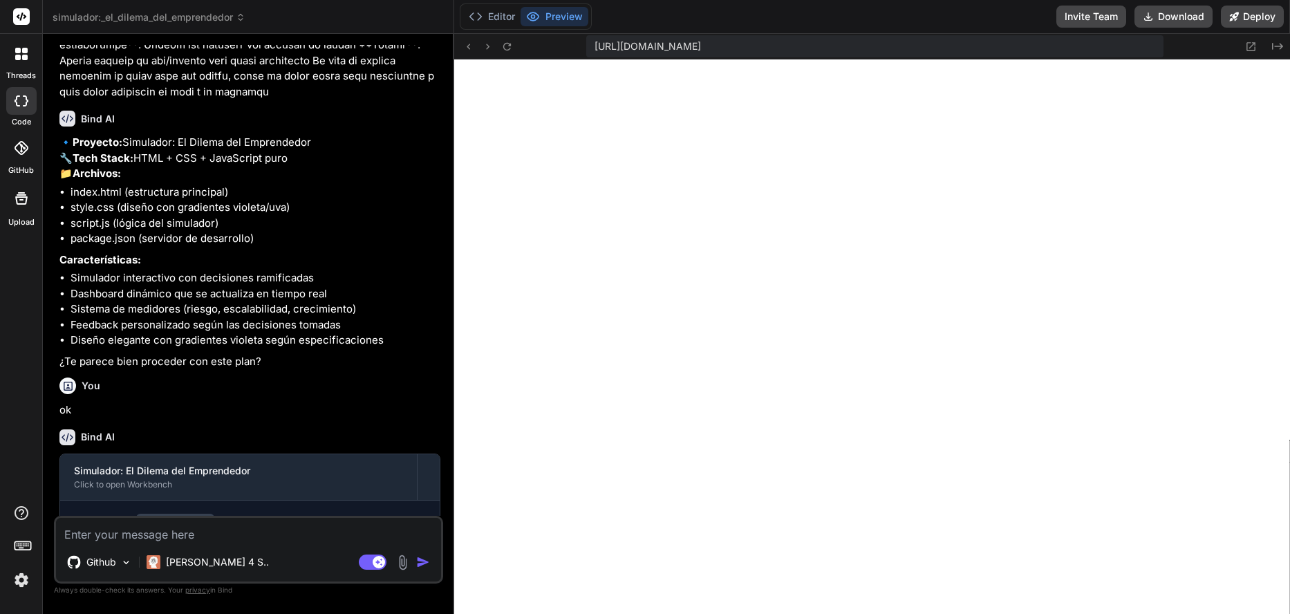
scroll to position [486, 0]
click at [468, 49] on icon at bounding box center [468, 47] width 12 height 12
click at [471, 45] on icon at bounding box center [468, 47] width 12 height 12
click at [1247, 47] on icon at bounding box center [1251, 46] width 9 height 9
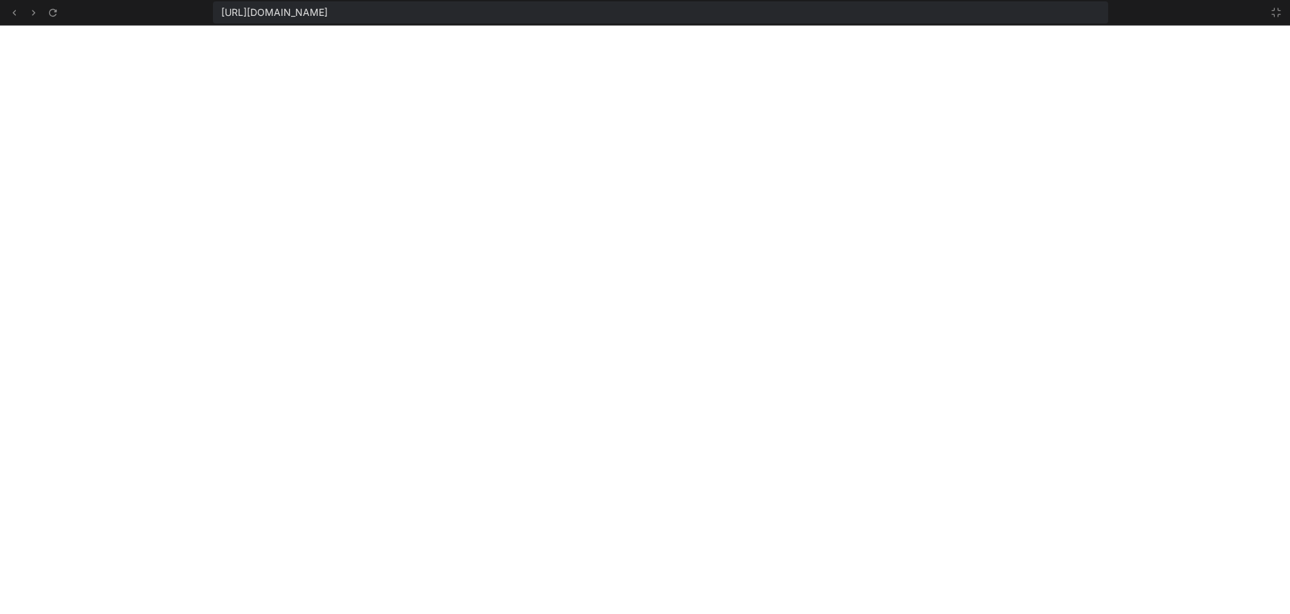
scroll to position [565, 0]
click at [1271, 9] on icon at bounding box center [1275, 12] width 11 height 11
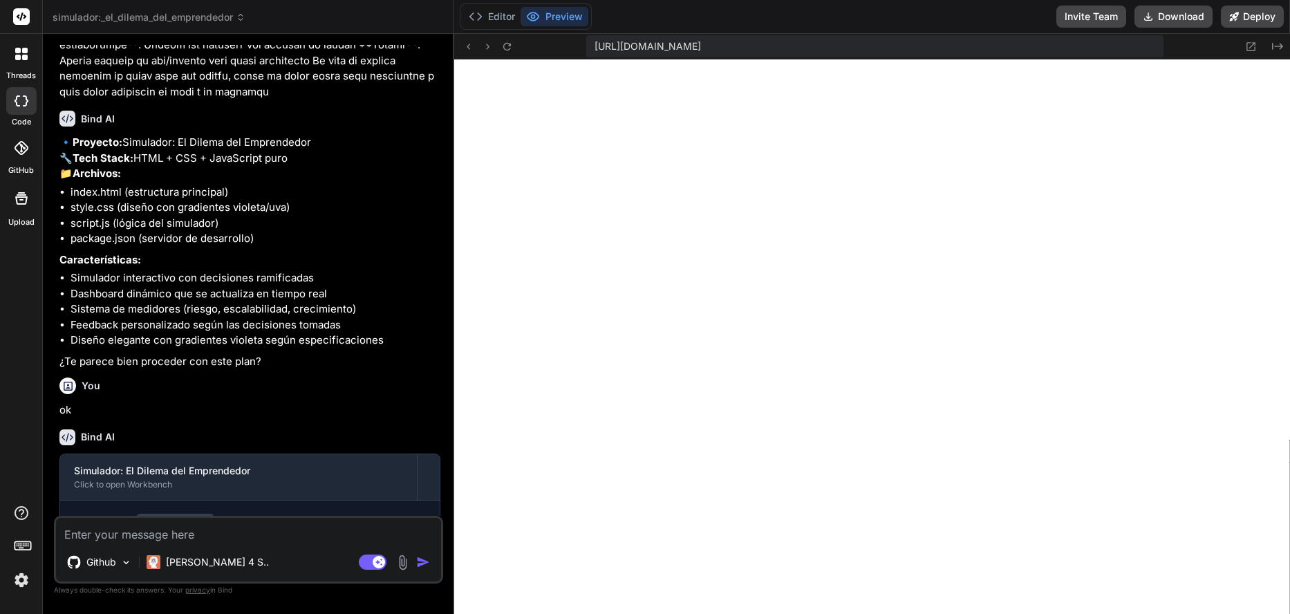
scroll to position [643, 0]
click at [487, 47] on icon at bounding box center [488, 47] width 12 height 12
click at [483, 23] on button "Editor" at bounding box center [491, 16] width 57 height 19
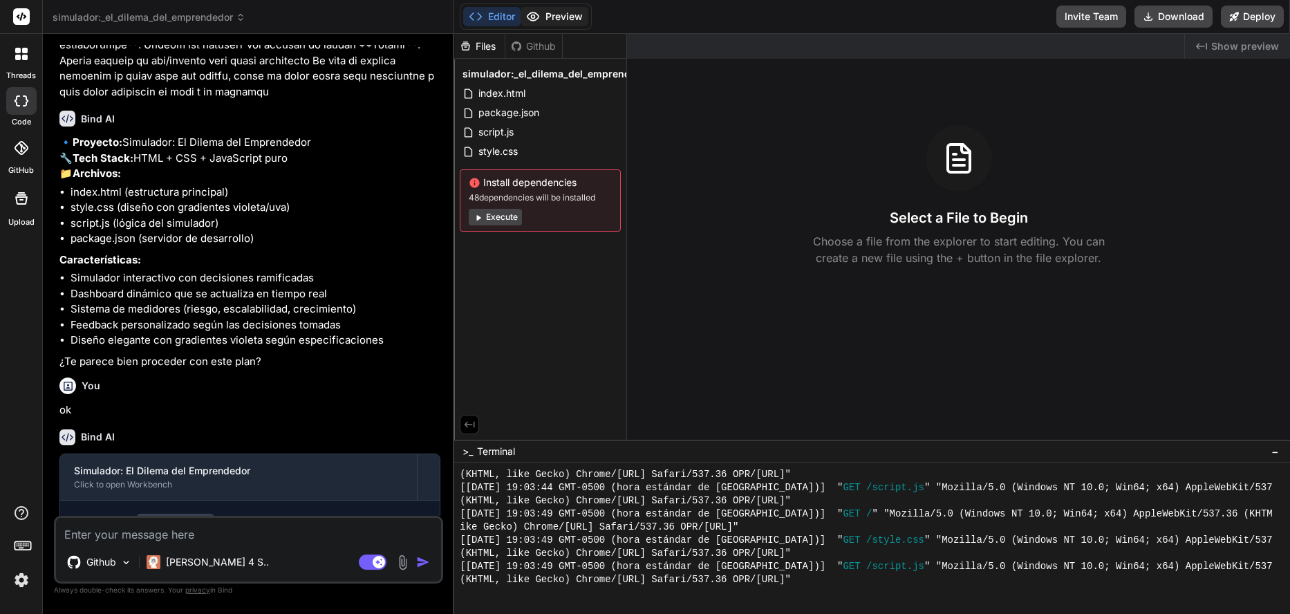
click at [535, 19] on icon at bounding box center [533, 17] width 14 height 14
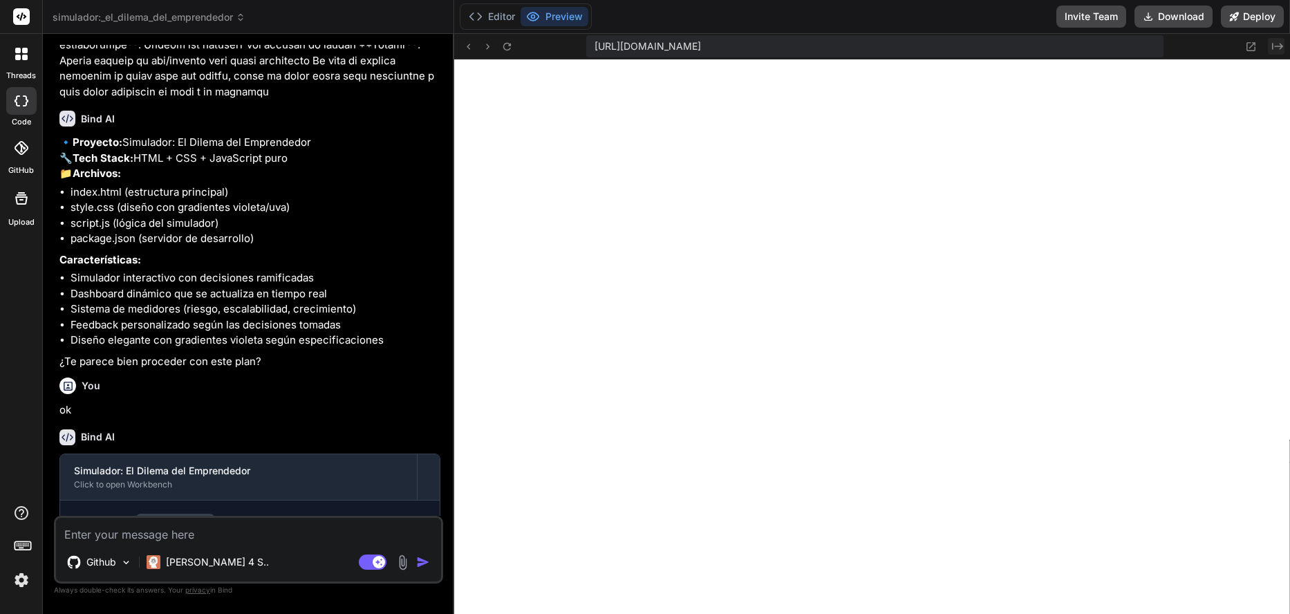
click at [1278, 44] on icon "Created with Pixso." at bounding box center [1277, 46] width 11 height 11
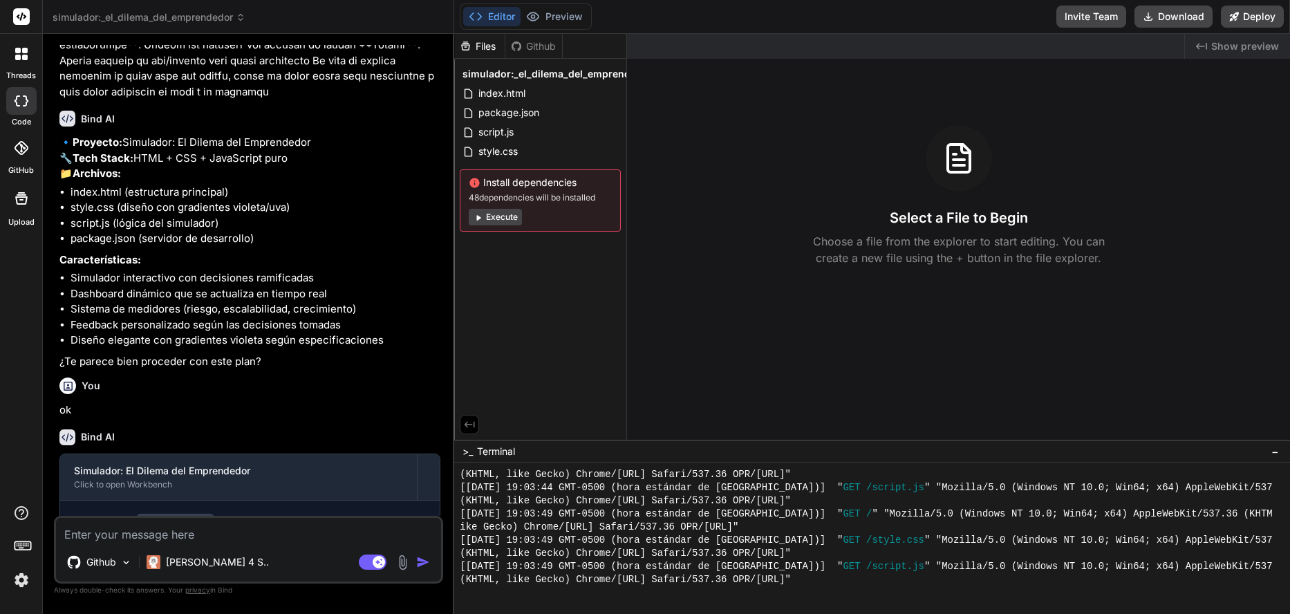
click at [1278, 44] on span "Show preview" at bounding box center [1245, 46] width 68 height 14
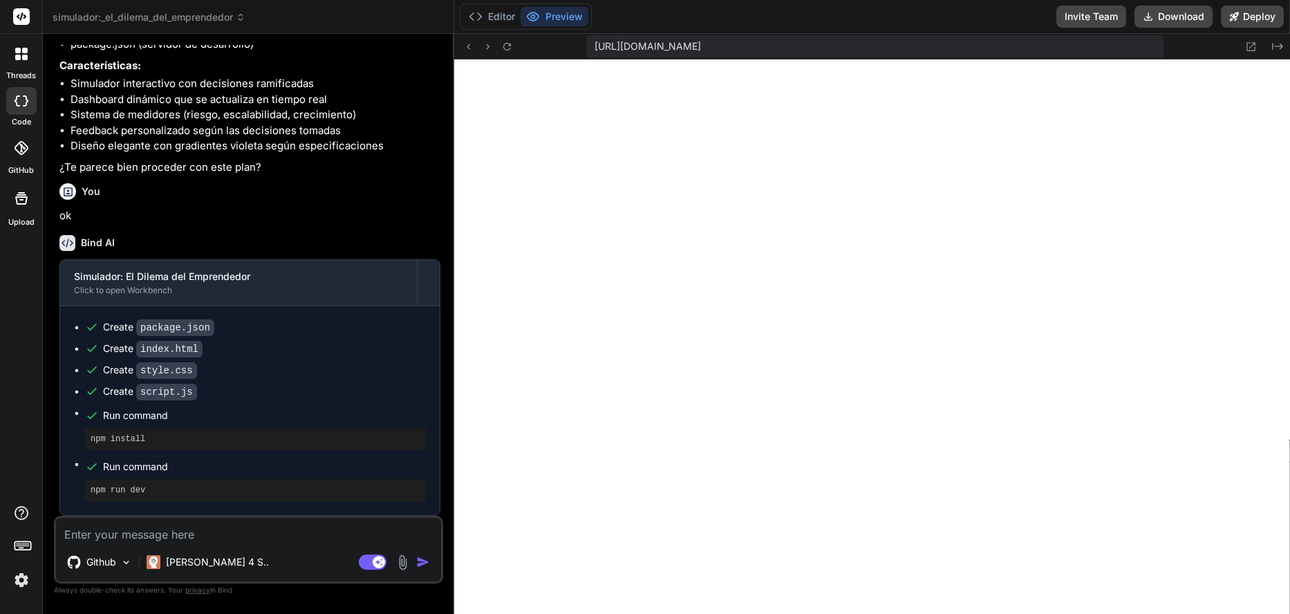
scroll to position [712, 0]
click at [25, 579] on img at bounding box center [21, 579] width 23 height 23
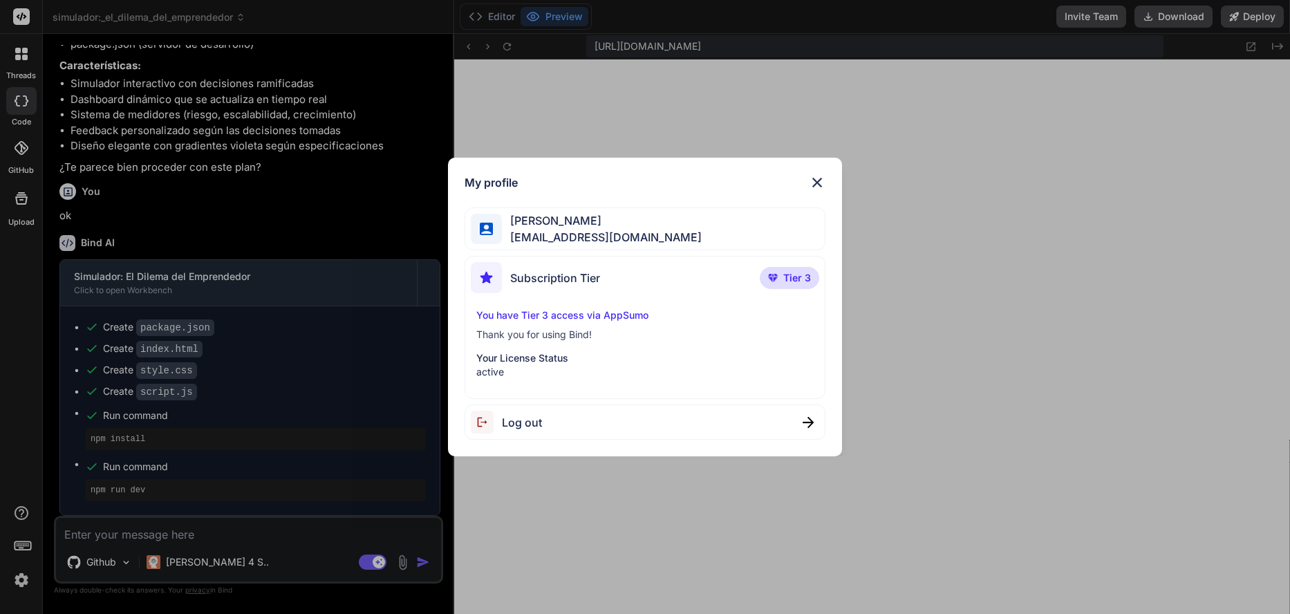
click at [818, 180] on img at bounding box center [817, 182] width 17 height 17
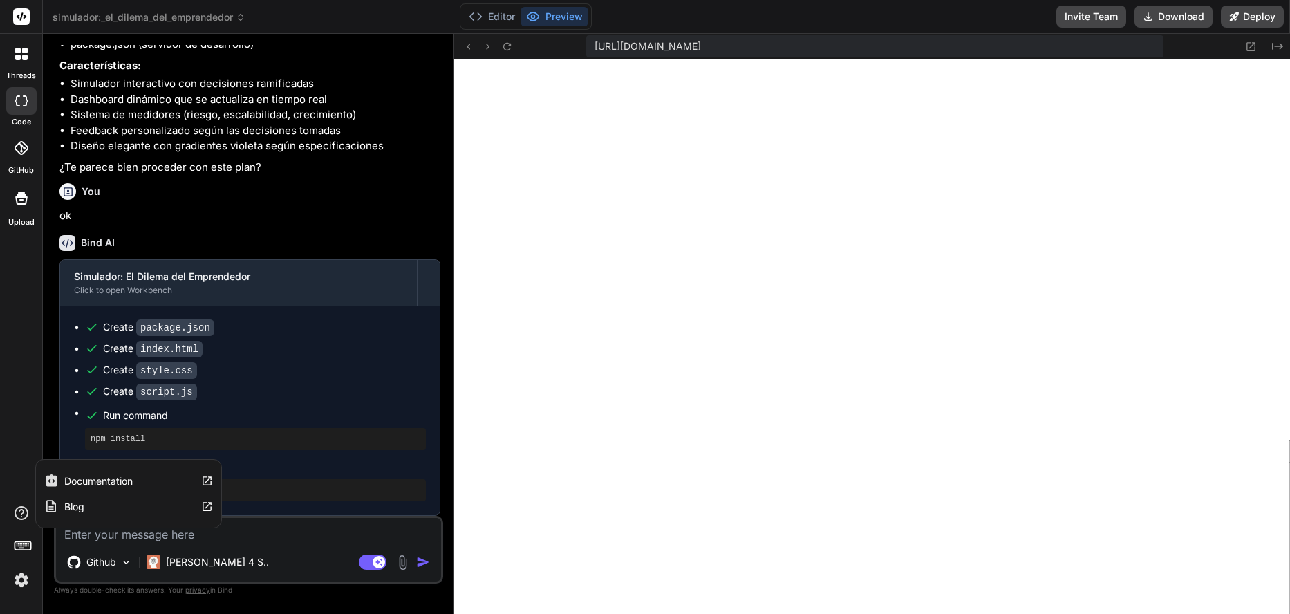
click at [19, 505] on icon at bounding box center [21, 513] width 17 height 17
click at [19, 149] on icon at bounding box center [22, 148] width 14 height 14
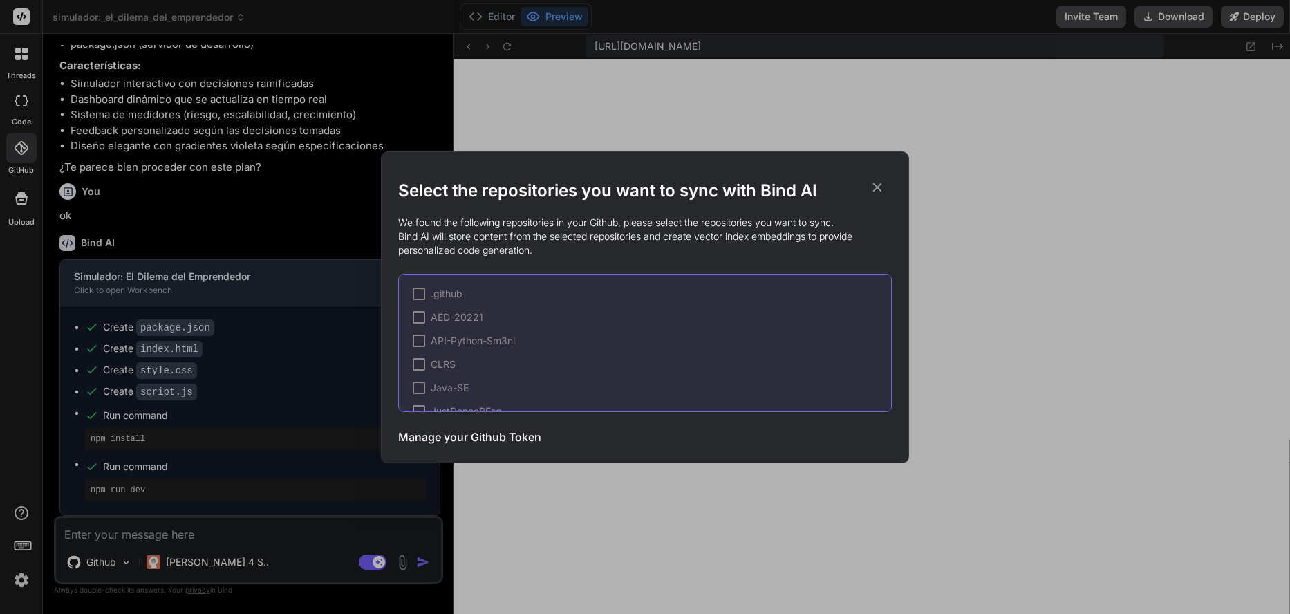
click at [869, 185] on icon at bounding box center [876, 187] width 15 height 15
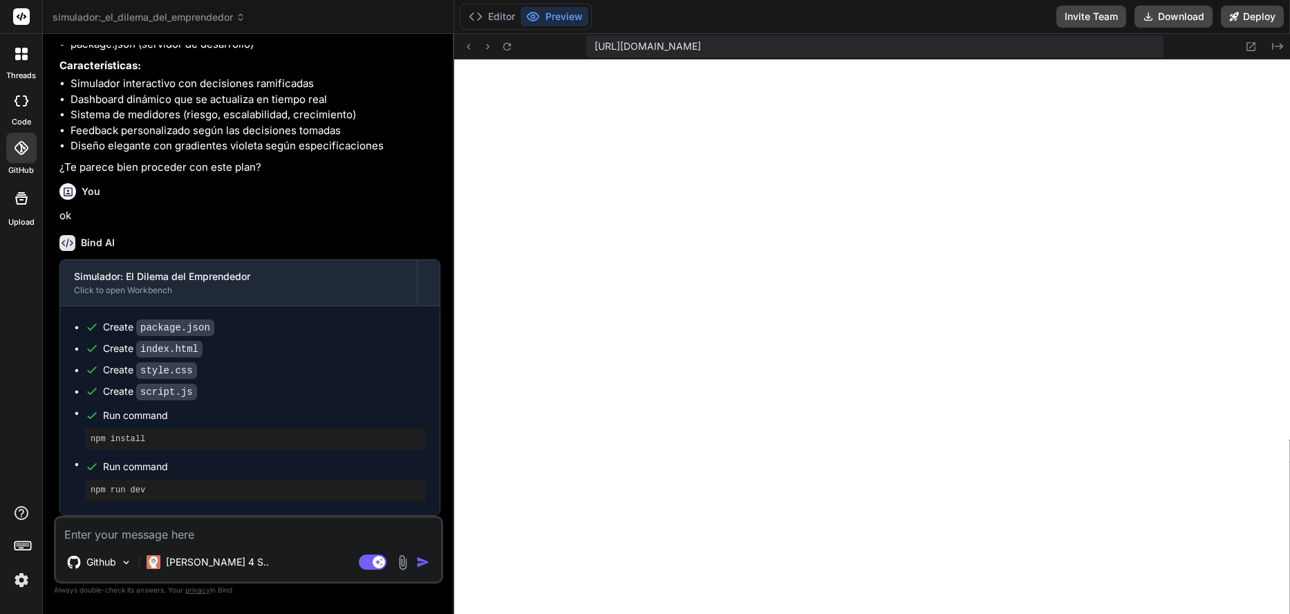
click at [29, 111] on div at bounding box center [21, 101] width 30 height 28
click at [17, 54] on icon at bounding box center [21, 54] width 12 height 12
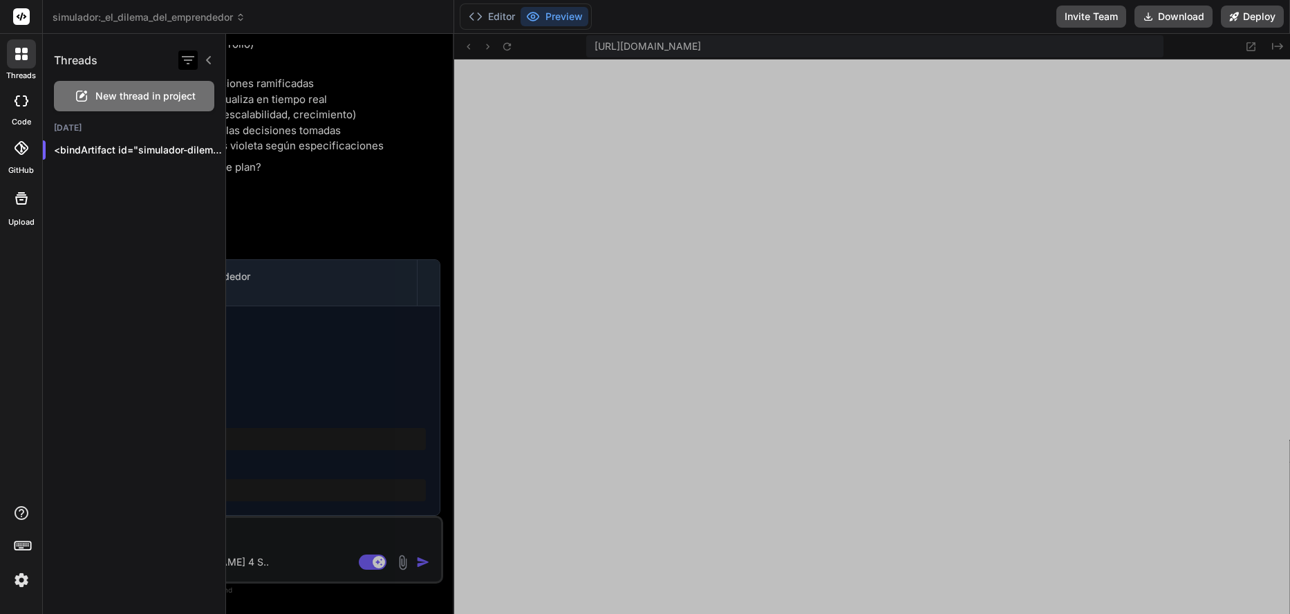
click at [191, 64] on icon "button" at bounding box center [188, 60] width 17 height 17
click at [28, 17] on rect at bounding box center [21, 16] width 17 height 17
click at [24, 17] on icon at bounding box center [22, 16] width 10 height 8
click at [16, 19] on rect at bounding box center [21, 16] width 17 height 17
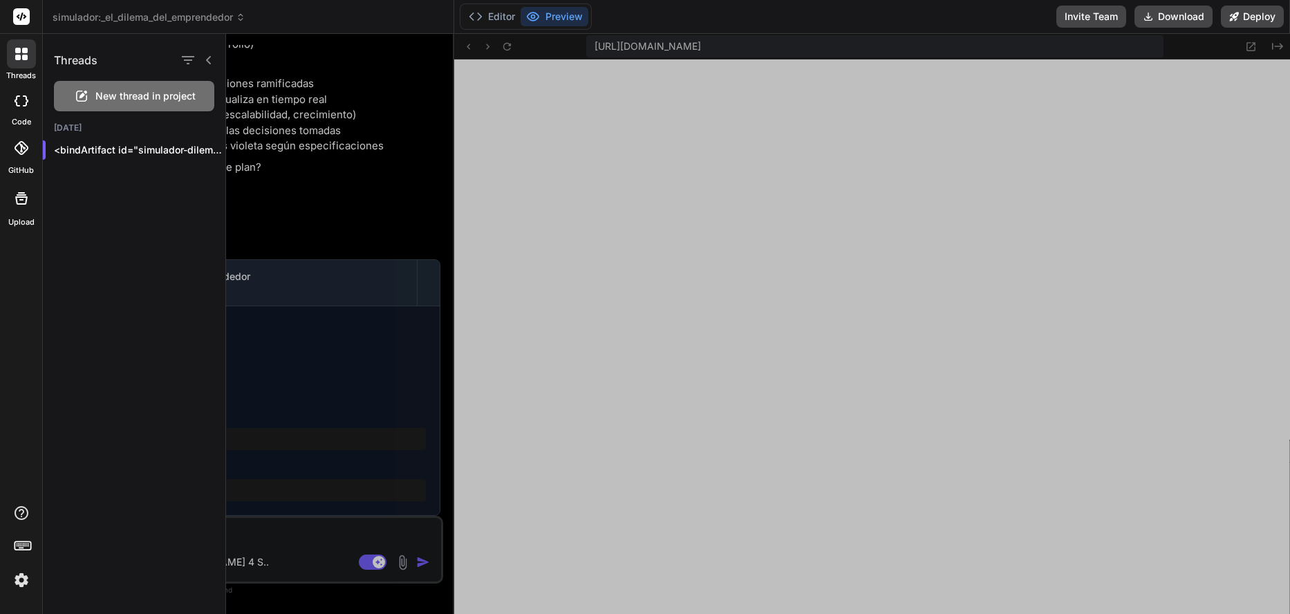
click at [95, 198] on div "Threads New thread in project [DATE] <bindArtifact id="simulador-dilema-emprend…" at bounding box center [134, 324] width 183 height 580
click at [24, 213] on div at bounding box center [21, 198] width 33 height 33
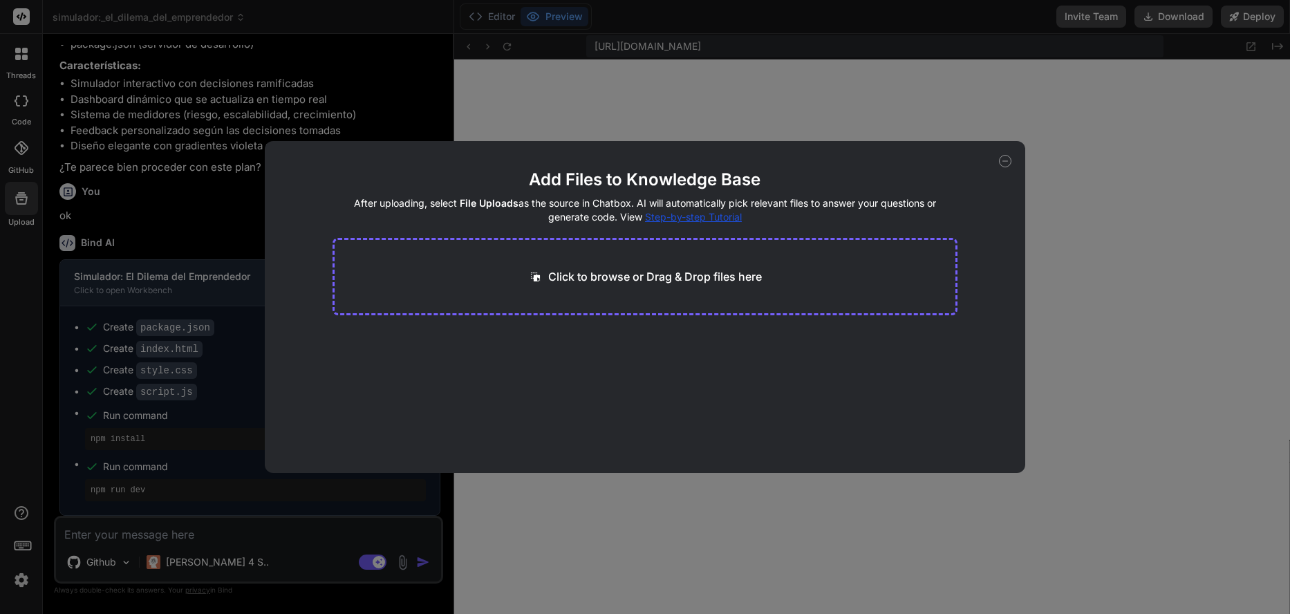
click at [1009, 162] on icon at bounding box center [1005, 161] width 12 height 12
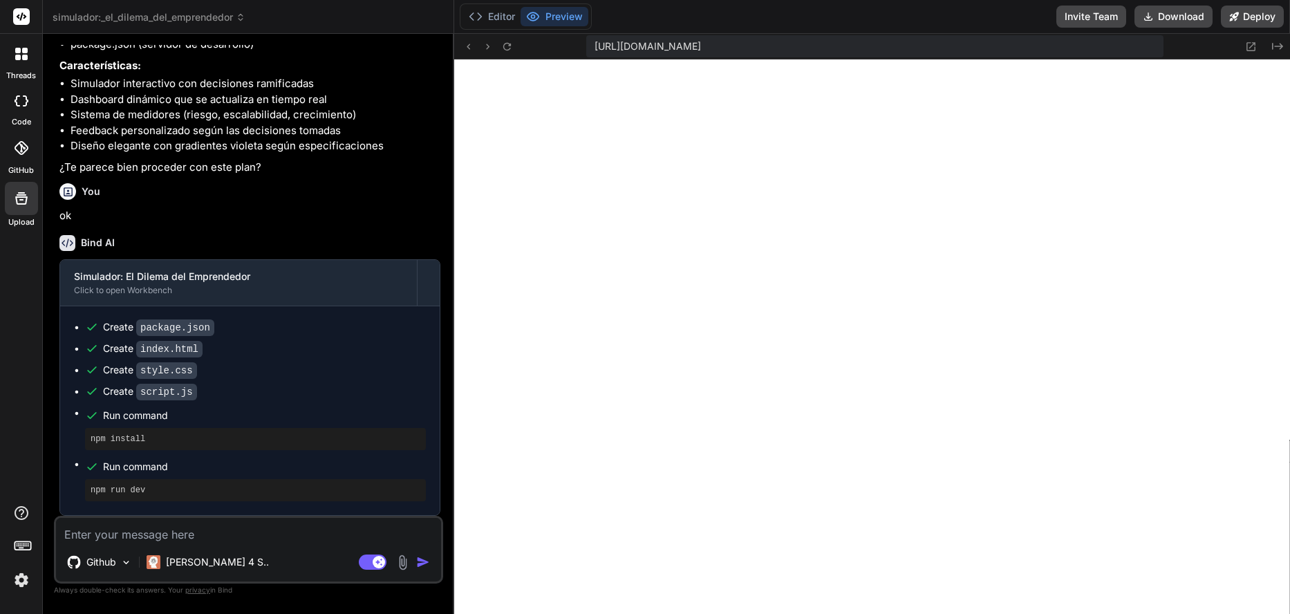
click at [24, 153] on icon at bounding box center [22, 148] width 14 height 14
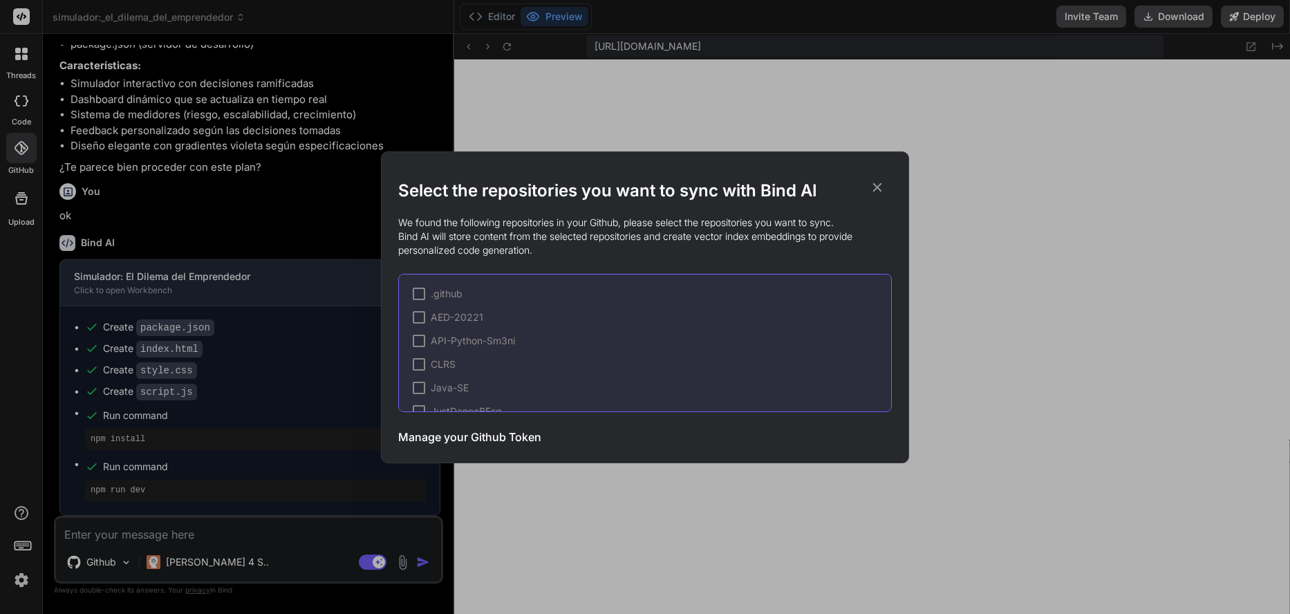
click at [874, 196] on h2 "Select the repositories you want to sync with Bind AI" at bounding box center [644, 191] width 493 height 22
click at [877, 191] on icon at bounding box center [876, 187] width 15 height 15
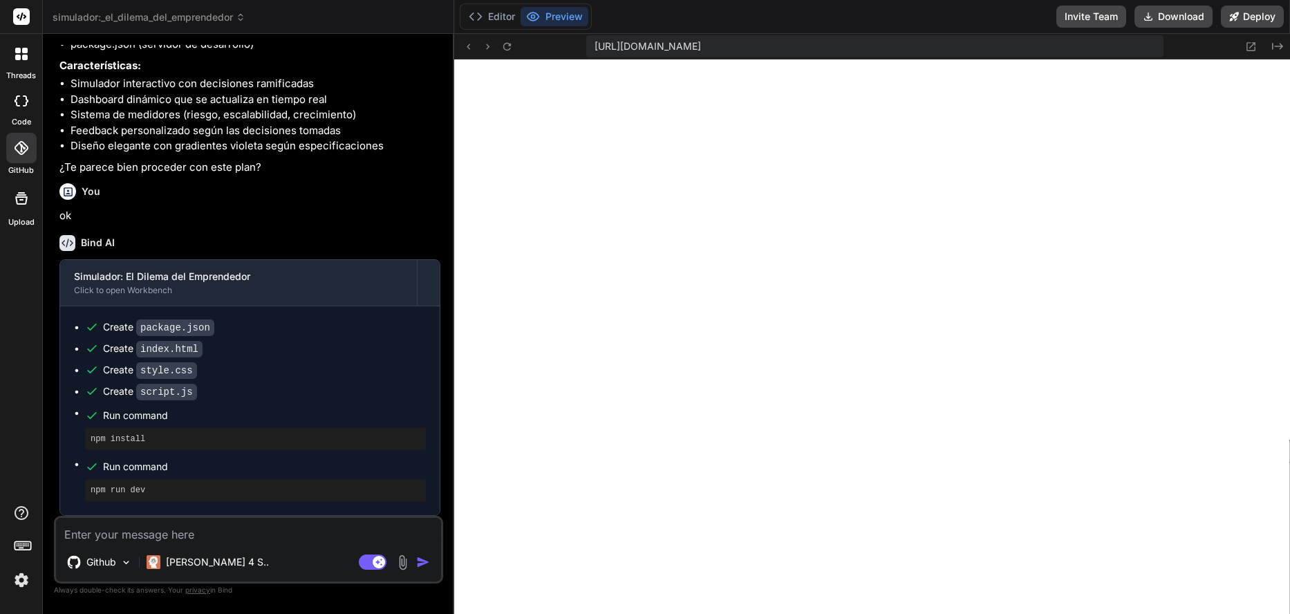
click at [24, 108] on div at bounding box center [21, 101] width 30 height 28
click at [15, 52] on icon at bounding box center [21, 54] width 12 height 12
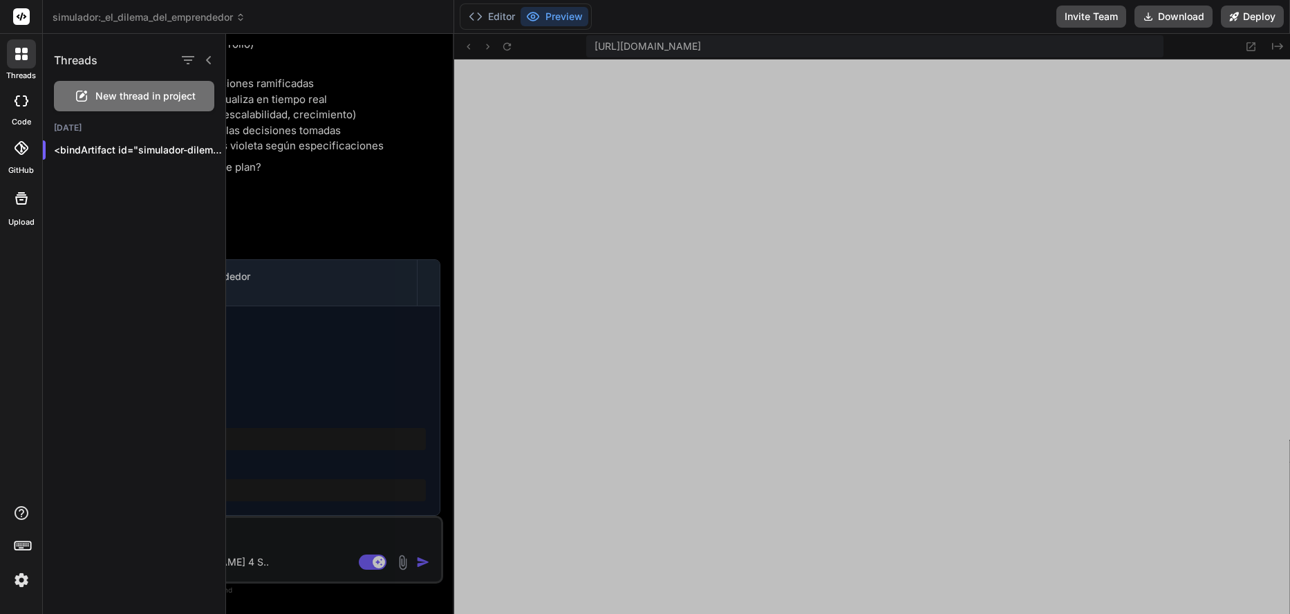
click at [32, 20] on div at bounding box center [21, 17] width 42 height 34
click at [28, 18] on div at bounding box center [21, 17] width 42 height 34
click at [27, 18] on rect at bounding box center [21, 16] width 17 height 17
click at [24, 17] on rect at bounding box center [21, 16] width 17 height 17
click at [434, 211] on div at bounding box center [758, 324] width 1064 height 580
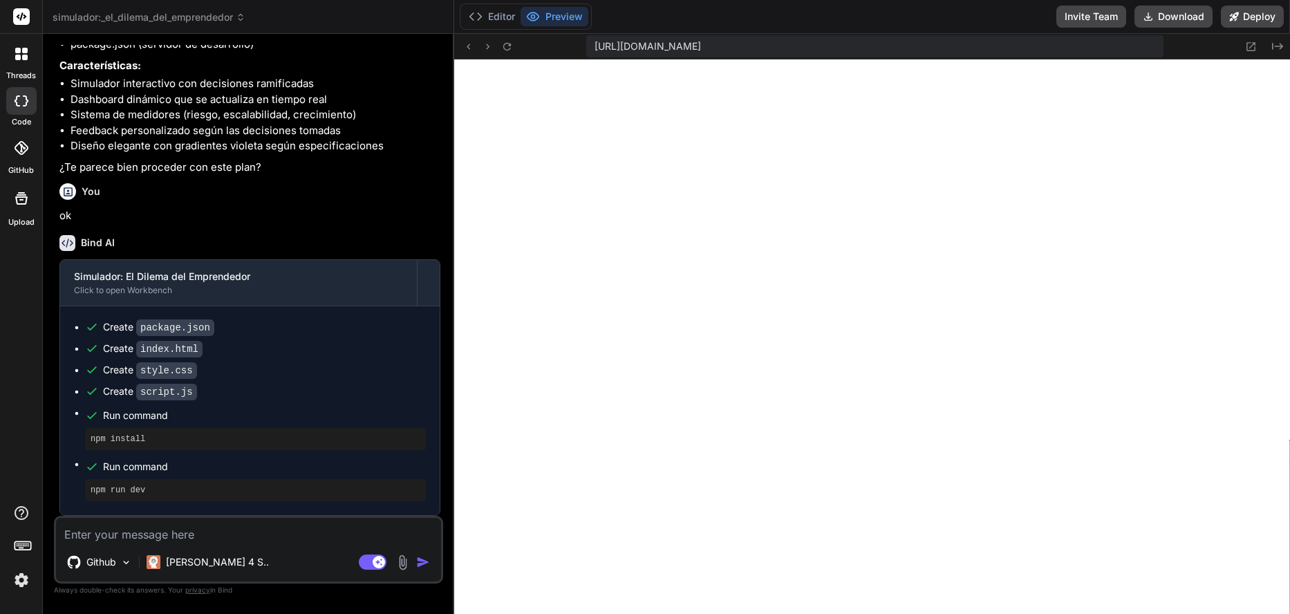
click at [23, 100] on icon at bounding box center [22, 100] width 14 height 11
click at [1090, 11] on button "Invite Team" at bounding box center [1091, 17] width 70 height 22
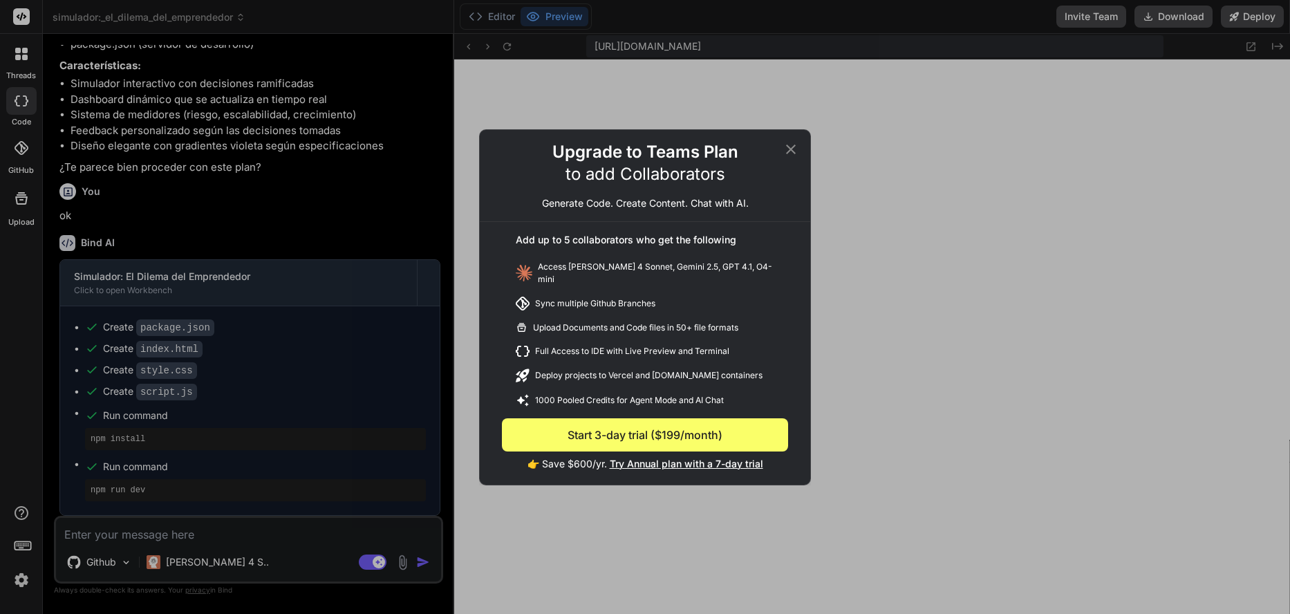
click at [791, 149] on icon at bounding box center [790, 149] width 17 height 17
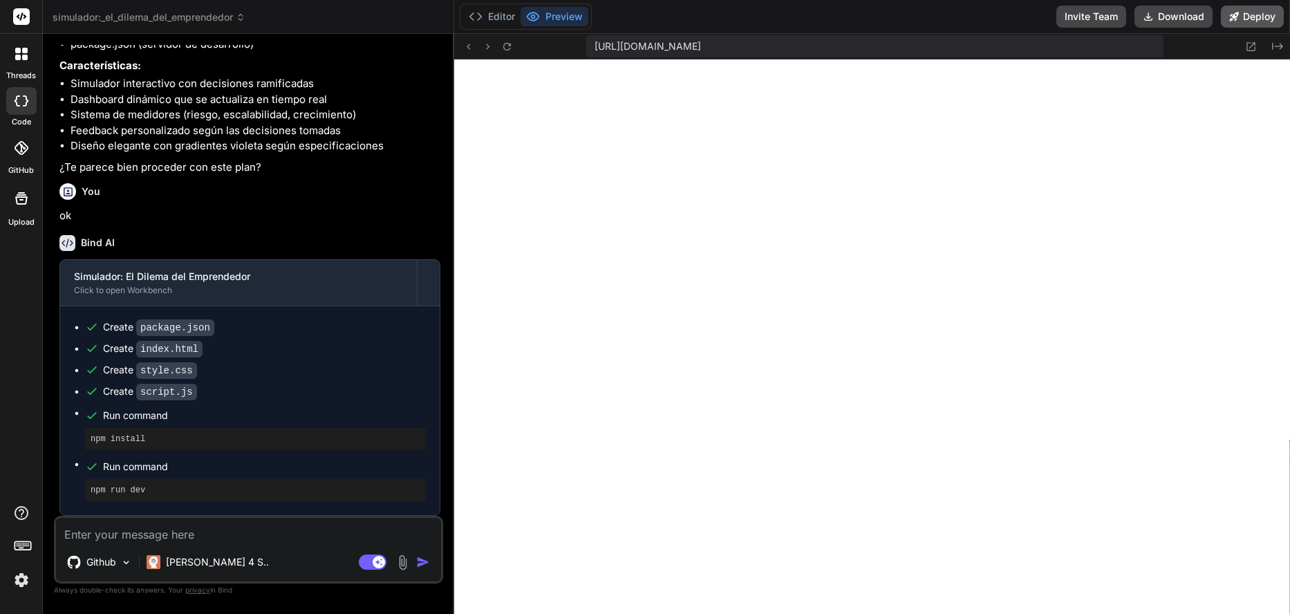
click at [1247, 21] on button "Deploy" at bounding box center [1251, 17] width 63 height 22
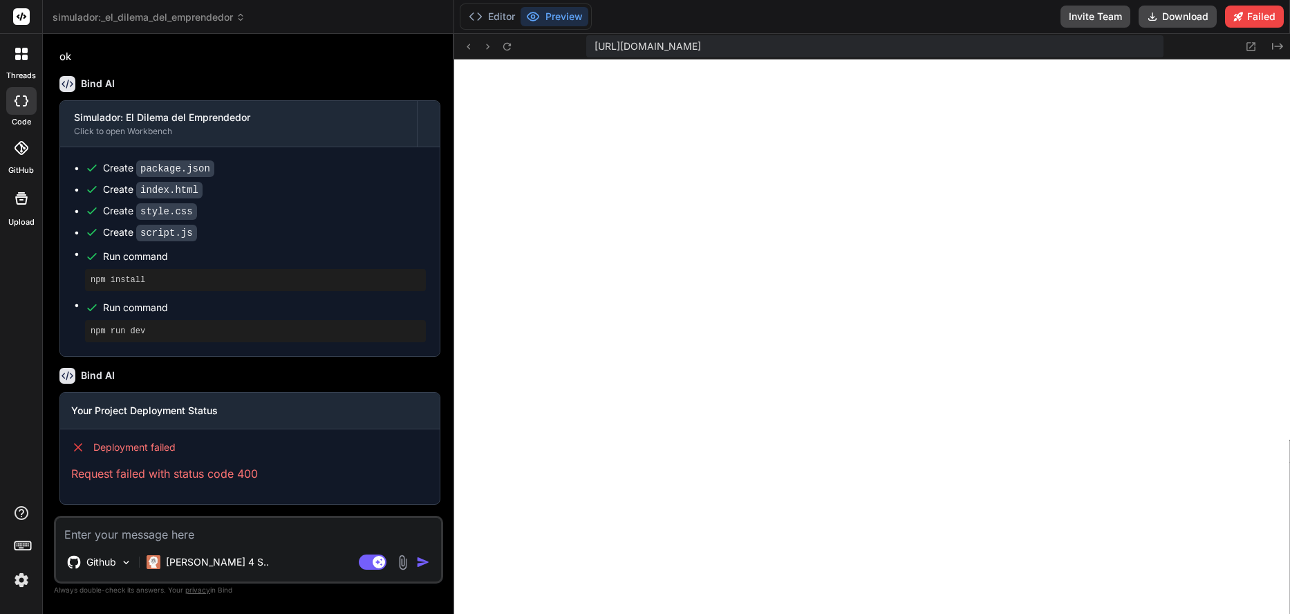
scroll to position [873, 0]
click at [251, 479] on p "Request failed with status code 400" at bounding box center [249, 473] width 357 height 17
click at [404, 565] on img at bounding box center [403, 562] width 16 height 16
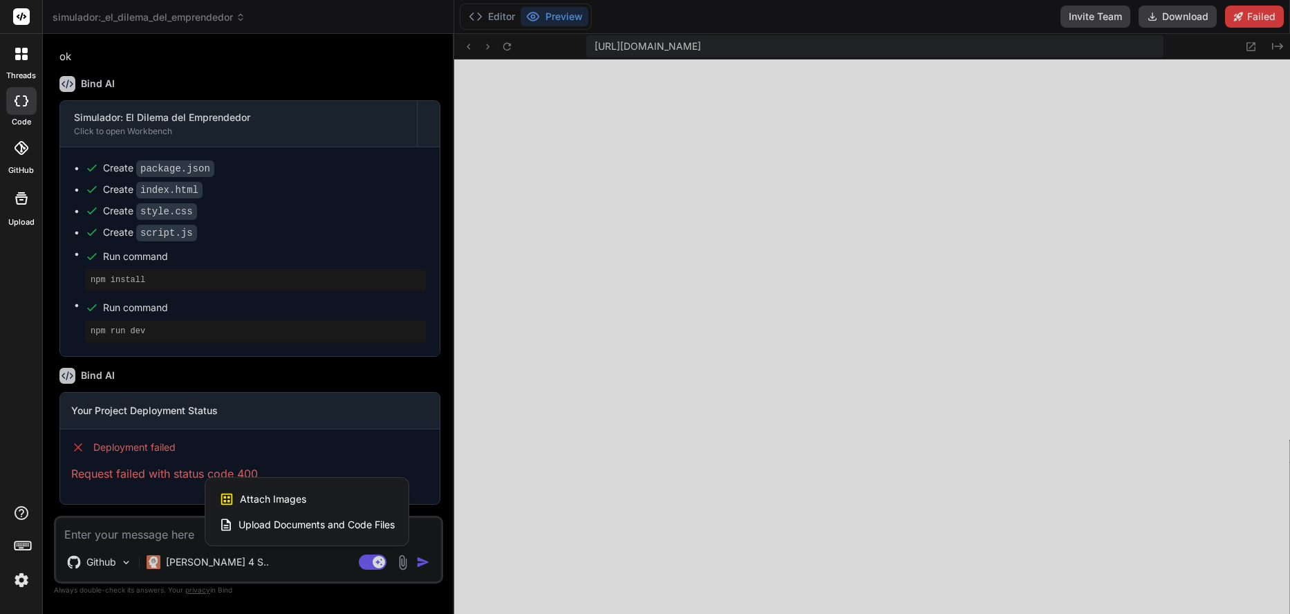
click at [20, 574] on img at bounding box center [21, 579] width 23 height 23
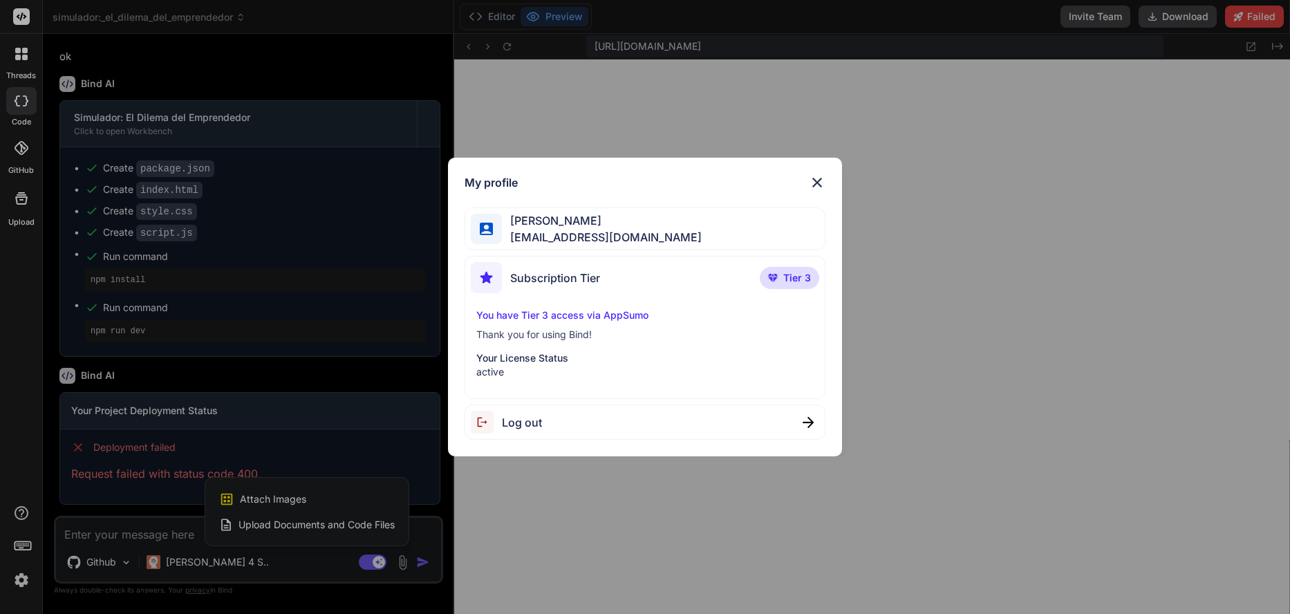
click at [19, 577] on div "My profile [PERSON_NAME] [PERSON_NAME][EMAIL_ADDRESS][DOMAIN_NAME] Subscription…" at bounding box center [645, 307] width 1290 height 614
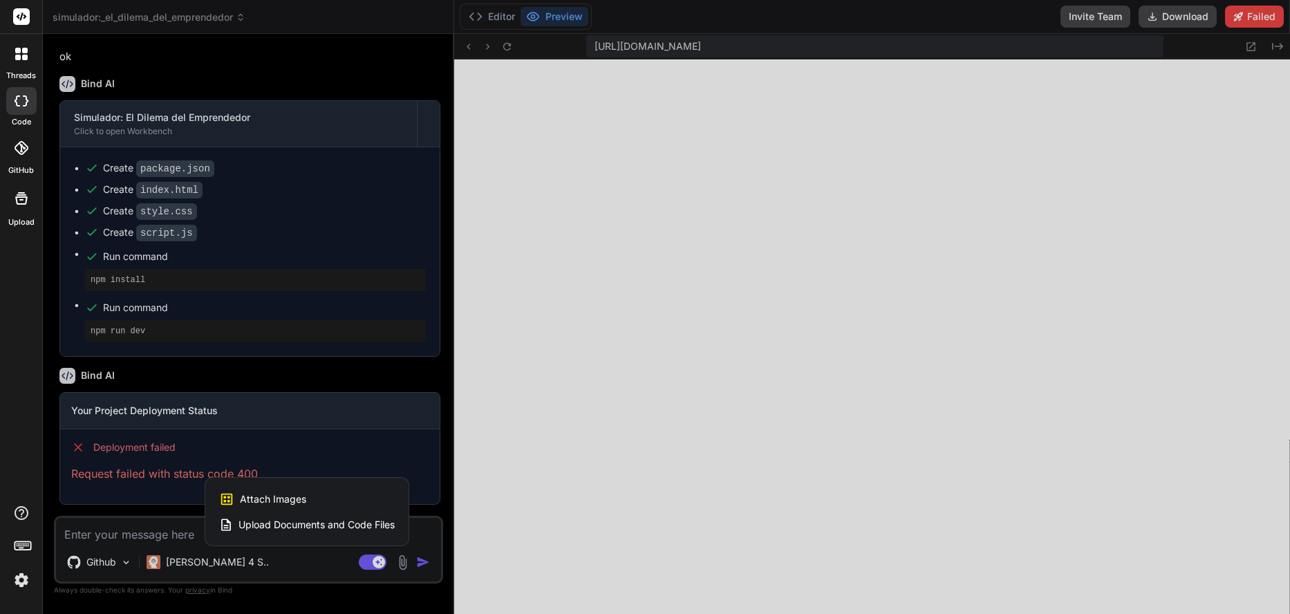
click at [19, 577] on img at bounding box center [21, 579] width 23 height 23
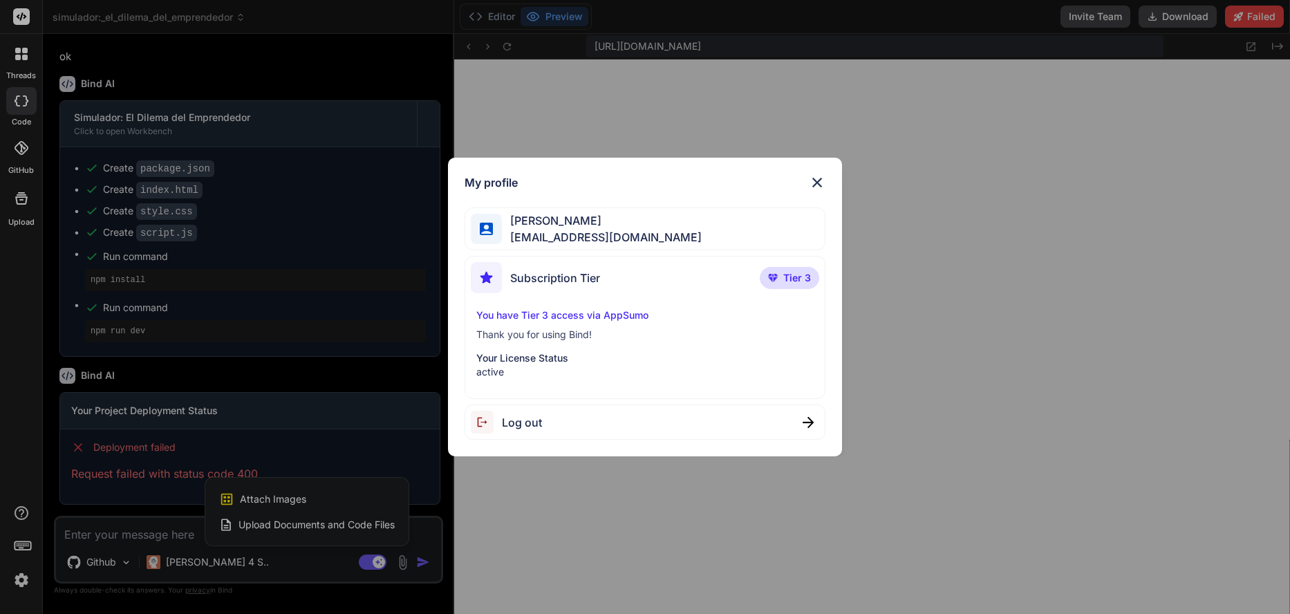
click at [569, 228] on span "[PERSON_NAME]" at bounding box center [602, 220] width 200 height 17
click at [498, 215] on div at bounding box center [486, 229] width 31 height 31
click at [487, 216] on div at bounding box center [486, 229] width 31 height 31
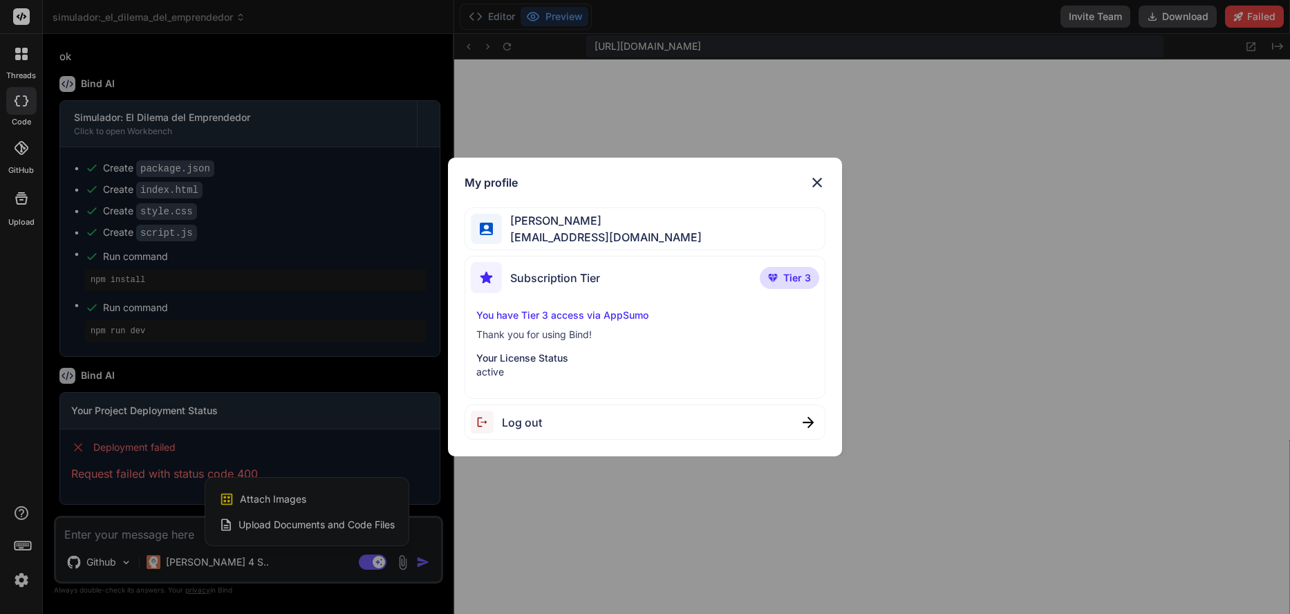
click at [487, 274] on img at bounding box center [486, 277] width 31 height 31
click at [557, 288] on div "Subscription Tier" at bounding box center [535, 277] width 129 height 31
drag, startPoint x: 755, startPoint y: 284, endPoint x: 763, endPoint y: 284, distance: 7.6
click at [760, 284] on div "Subscription Tier Tier 3" at bounding box center [645, 280] width 348 height 37
click at [787, 284] on span "Tier 3" at bounding box center [797, 278] width 28 height 14
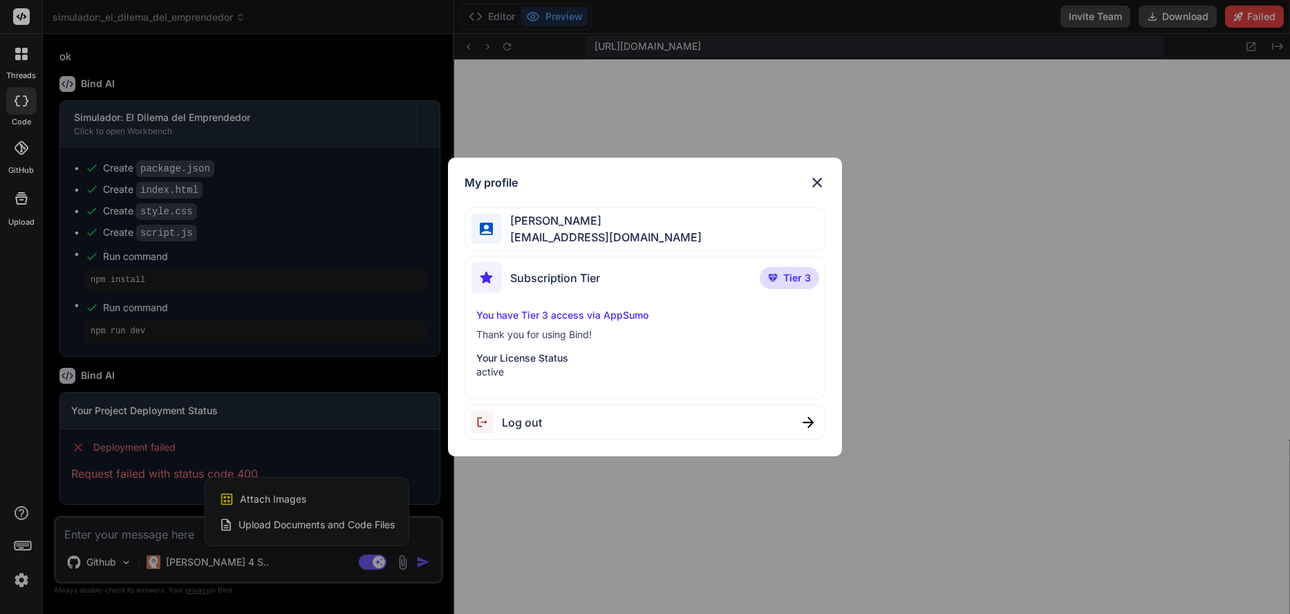
click at [384, 395] on div "My profile [PERSON_NAME] [PERSON_NAME][EMAIL_ADDRESS][DOMAIN_NAME] Subscription…" at bounding box center [645, 307] width 1290 height 614
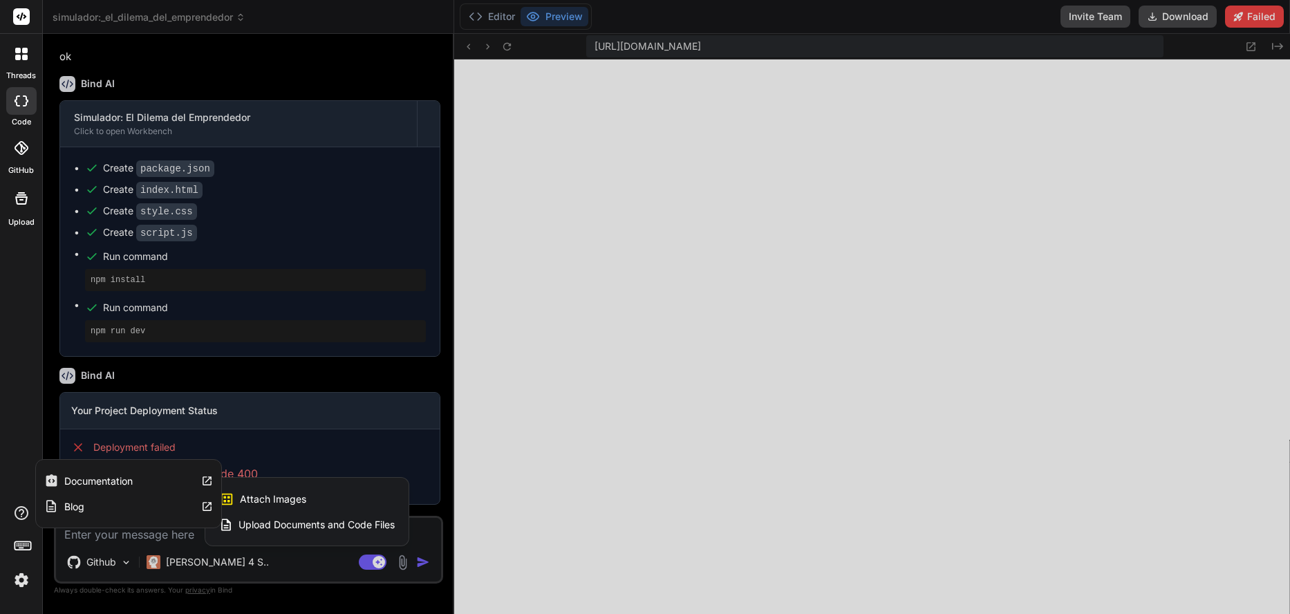
click at [26, 518] on icon at bounding box center [21, 513] width 17 height 17
click at [23, 57] on icon at bounding box center [25, 58] width 6 height 6
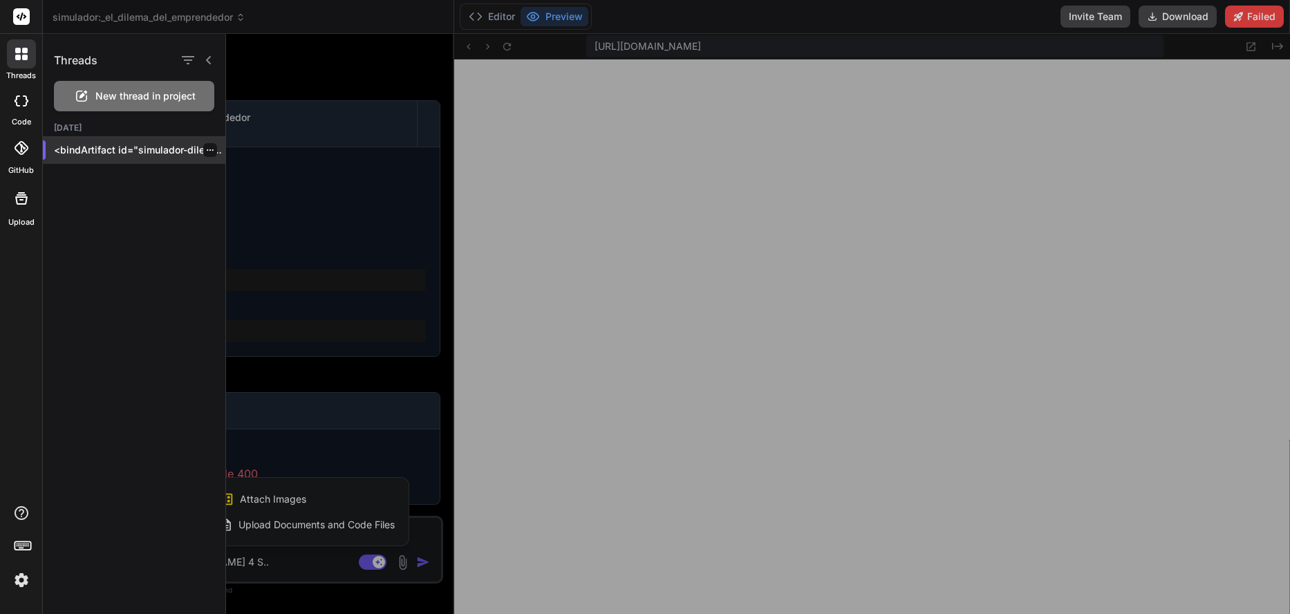
click at [206, 149] on icon "button" at bounding box center [210, 150] width 8 height 8
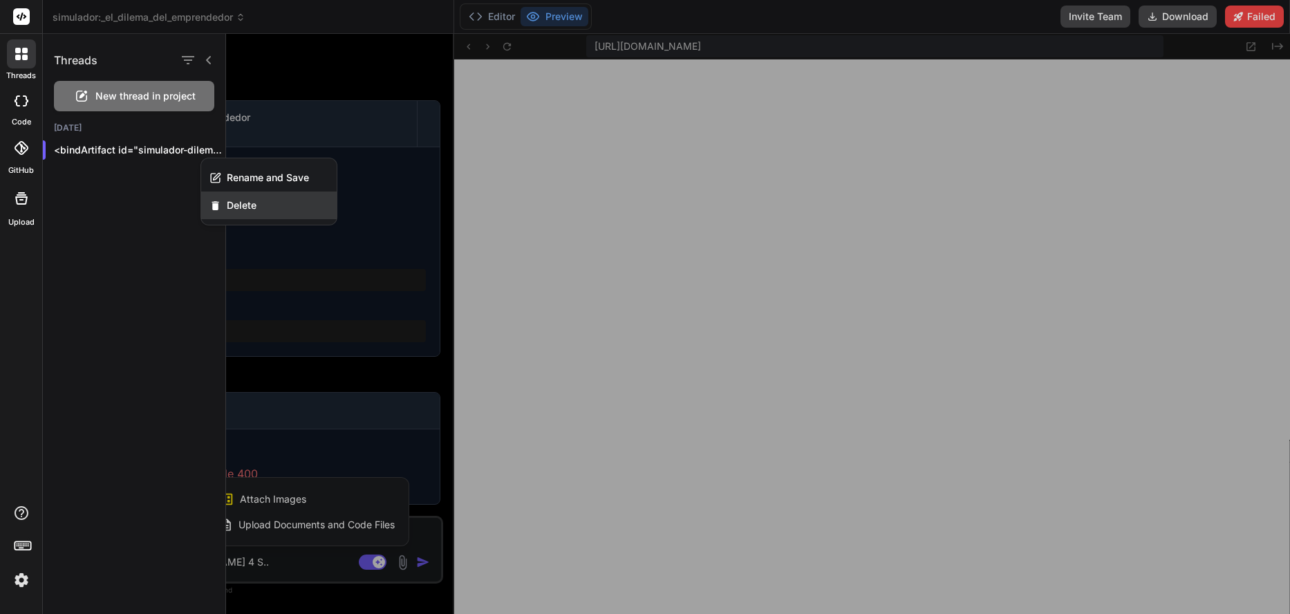
click at [231, 210] on span "Delete" at bounding box center [242, 205] width 30 height 14
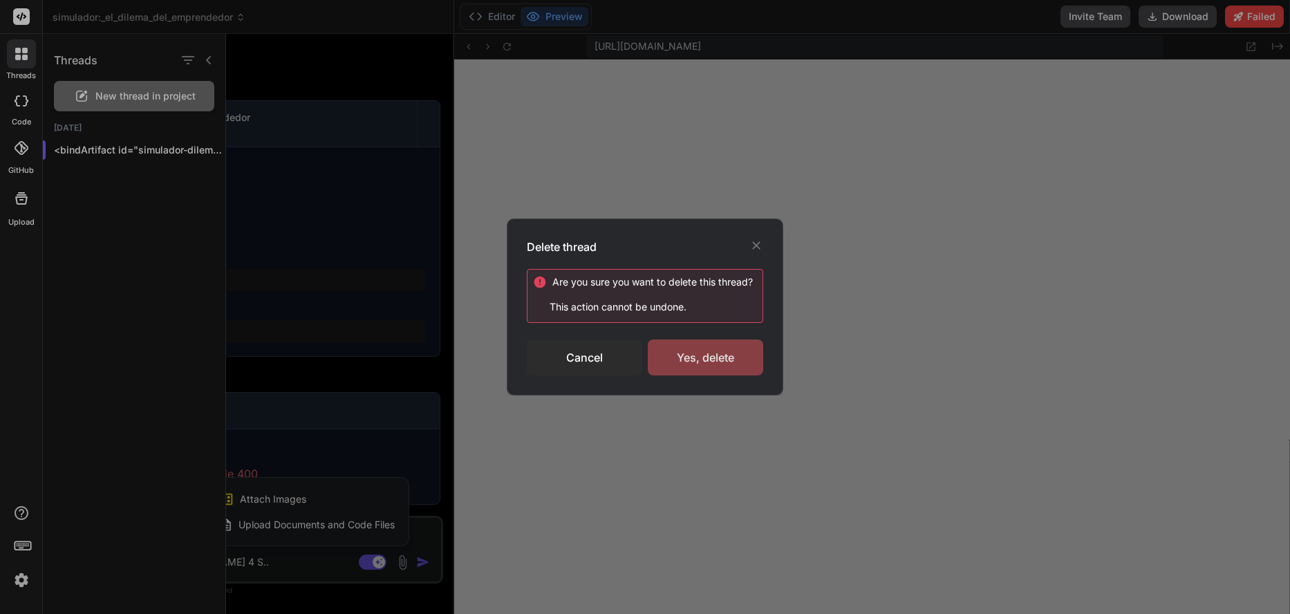
click at [693, 361] on div "Yes, delete" at bounding box center [705, 357] width 115 height 36
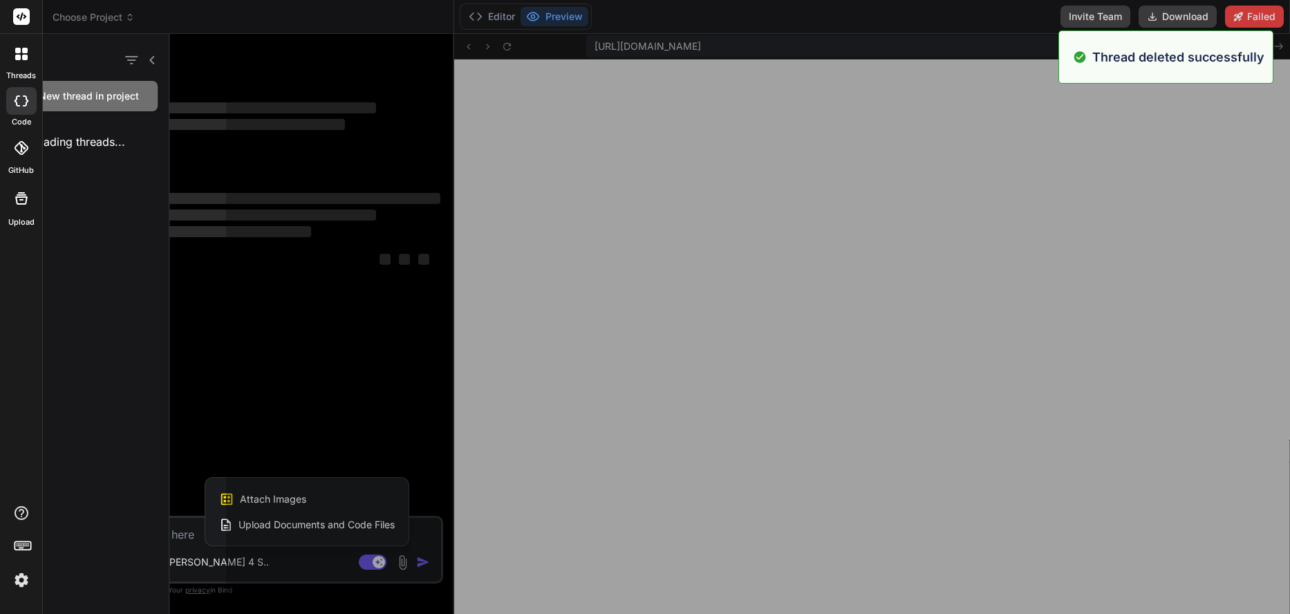
scroll to position [709, 0]
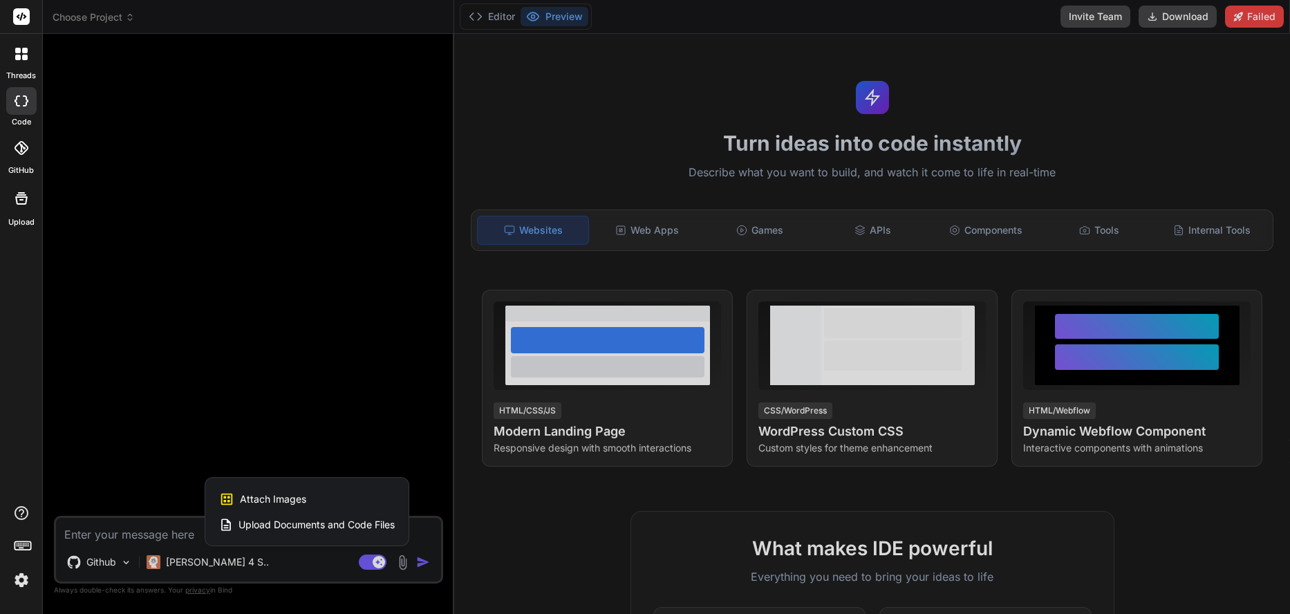
click at [635, 229] on div at bounding box center [645, 307] width 1290 height 614
type textarea "x"
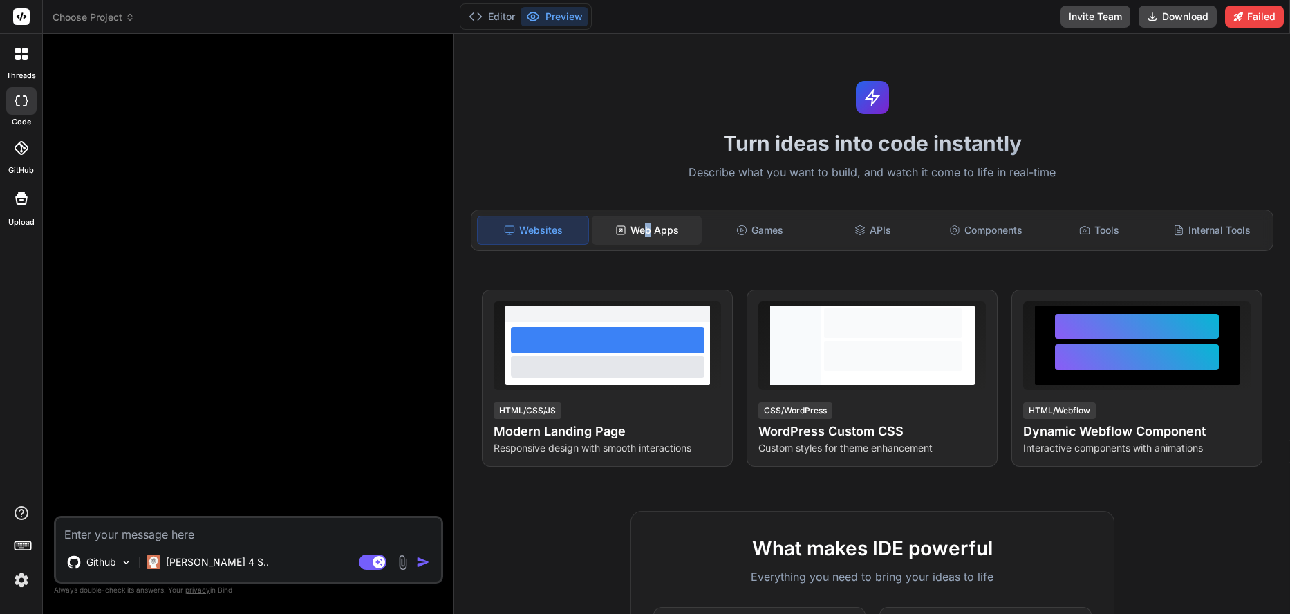
click at [647, 233] on div "Web Apps" at bounding box center [647, 230] width 111 height 29
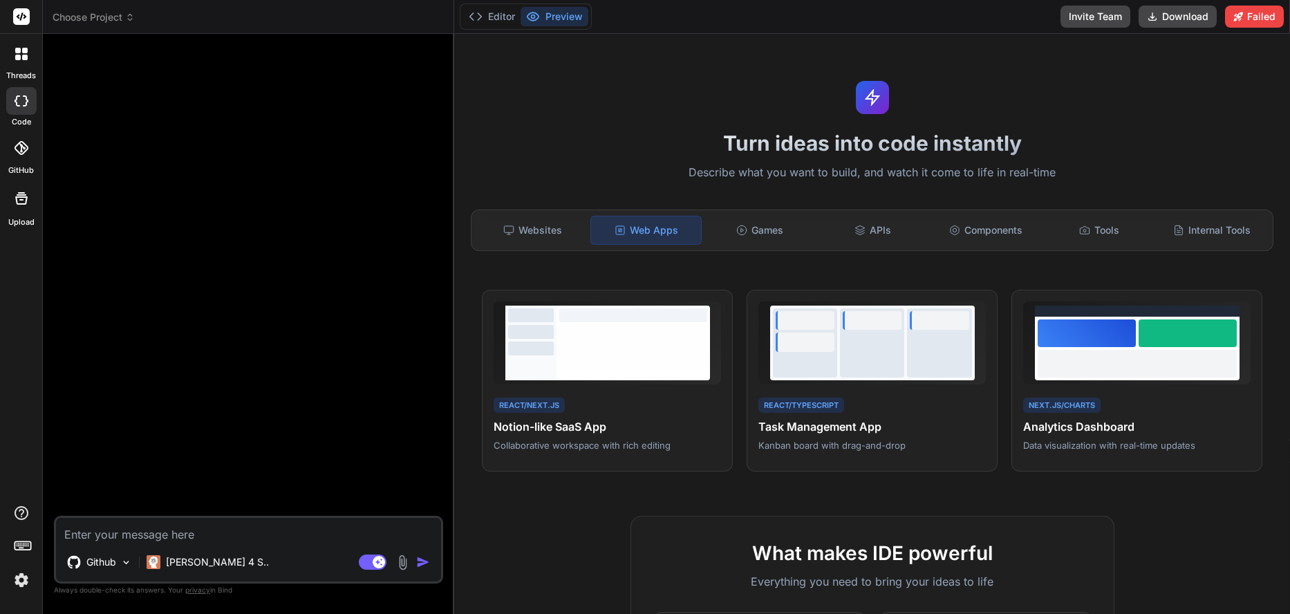
click at [674, 234] on div "Web Apps" at bounding box center [646, 230] width 112 height 29
click at [735, 236] on div "Games" at bounding box center [759, 230] width 111 height 29
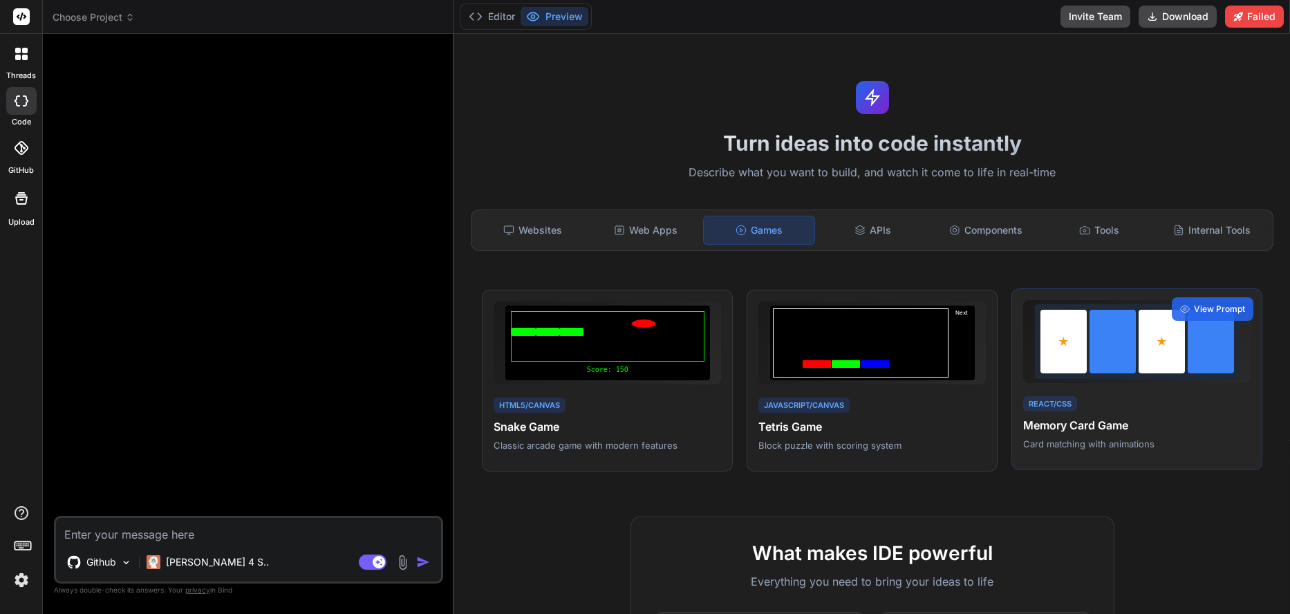
click at [1055, 341] on div at bounding box center [1063, 342] width 46 height 64
click at [1124, 422] on h4 "Memory Card Game" at bounding box center [1136, 425] width 227 height 17
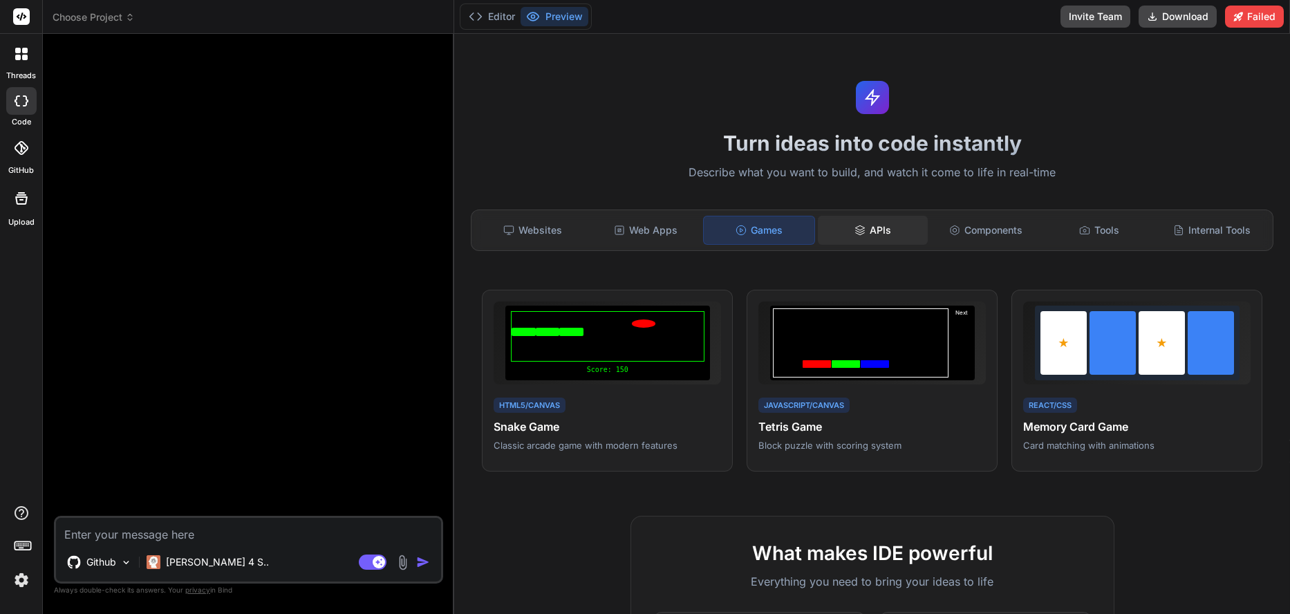
click at [858, 228] on icon at bounding box center [859, 230] width 11 height 11
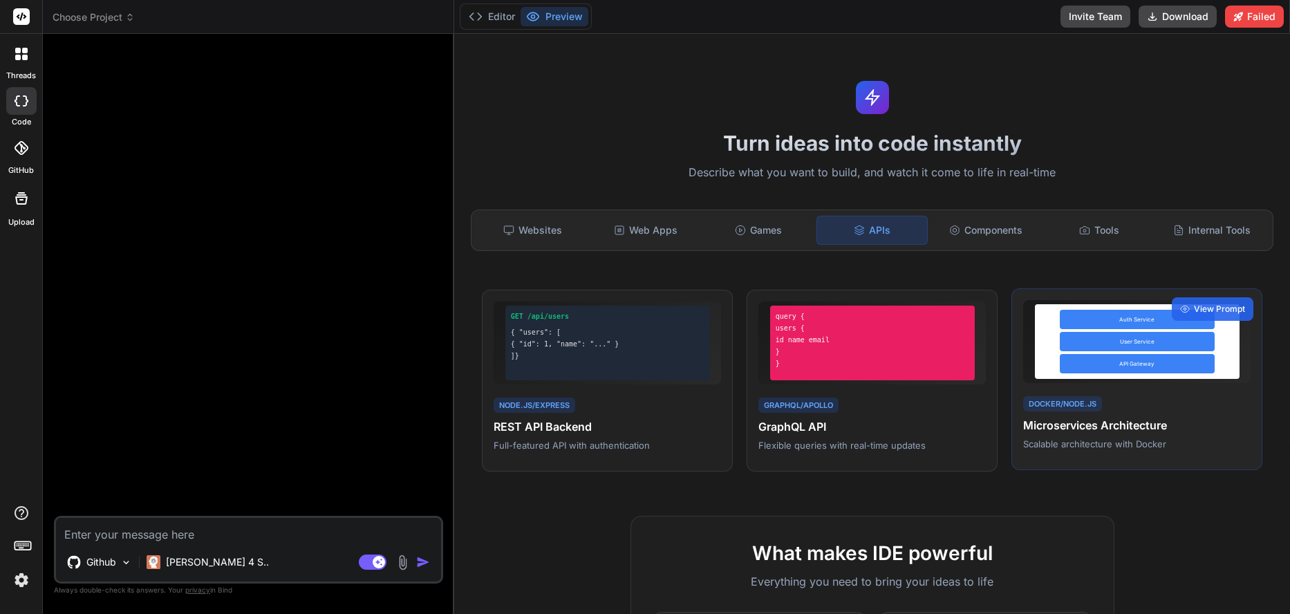
click at [1068, 410] on div "Docker/Node.js" at bounding box center [1062, 404] width 79 height 16
click at [1107, 347] on div "User Service" at bounding box center [1136, 341] width 155 height 19
click at [1194, 305] on span "View Prompt" at bounding box center [1219, 309] width 51 height 12
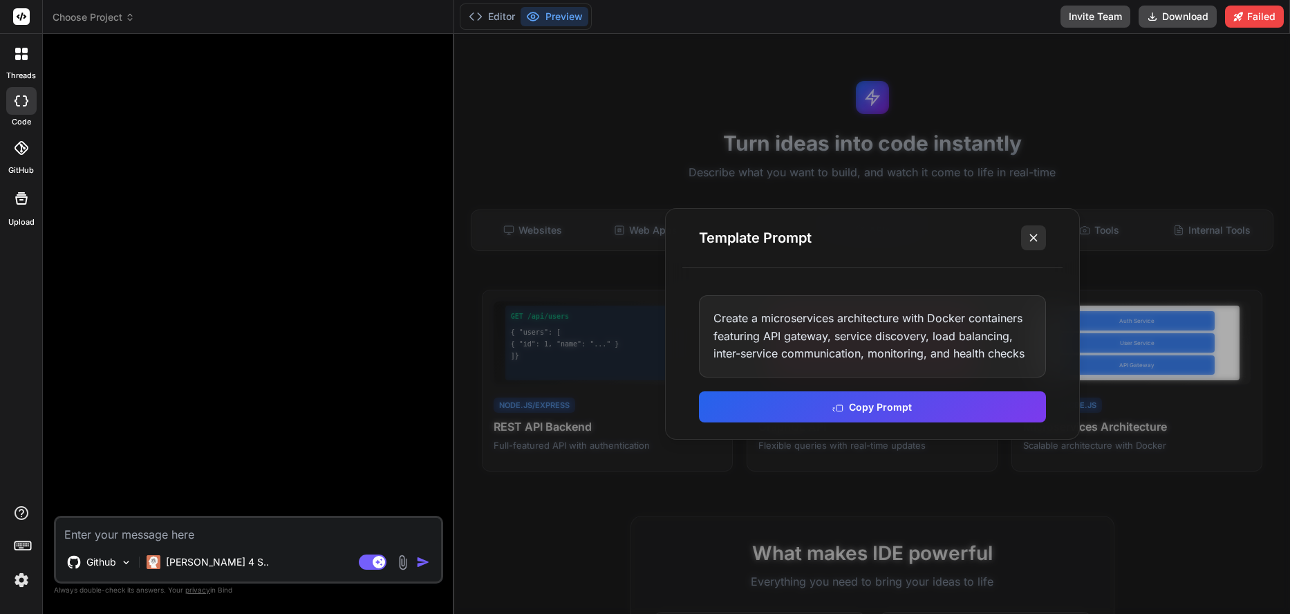
click at [1028, 243] on icon at bounding box center [1033, 238] width 14 height 14
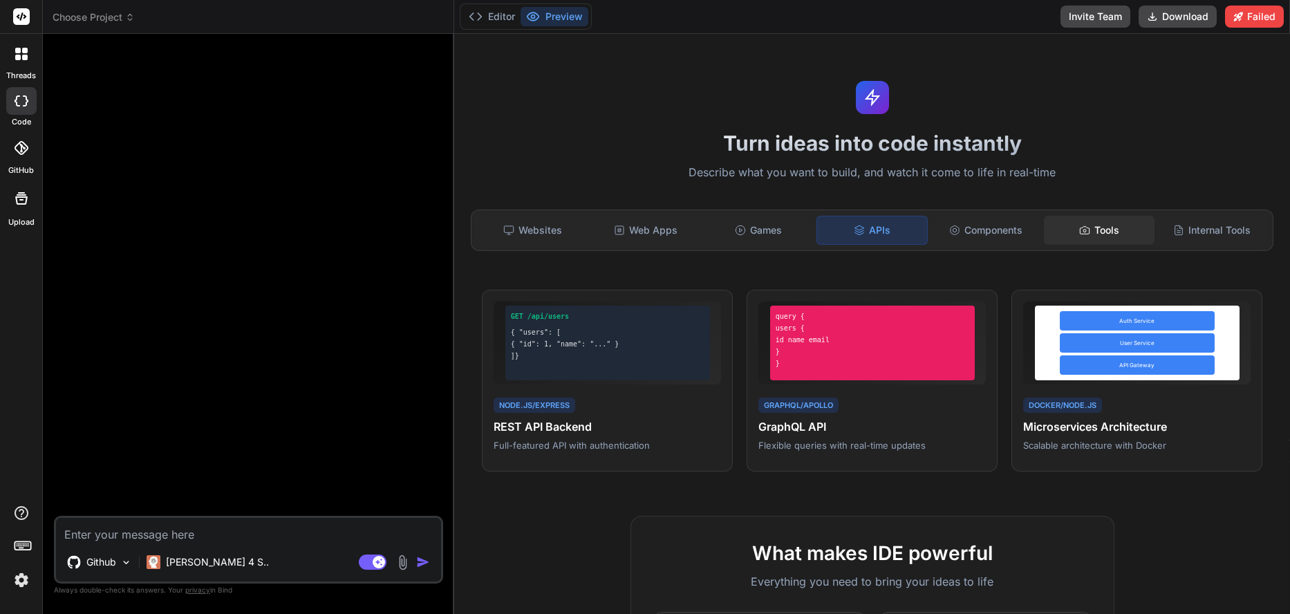
click at [1102, 237] on div "Tools" at bounding box center [1099, 230] width 111 height 29
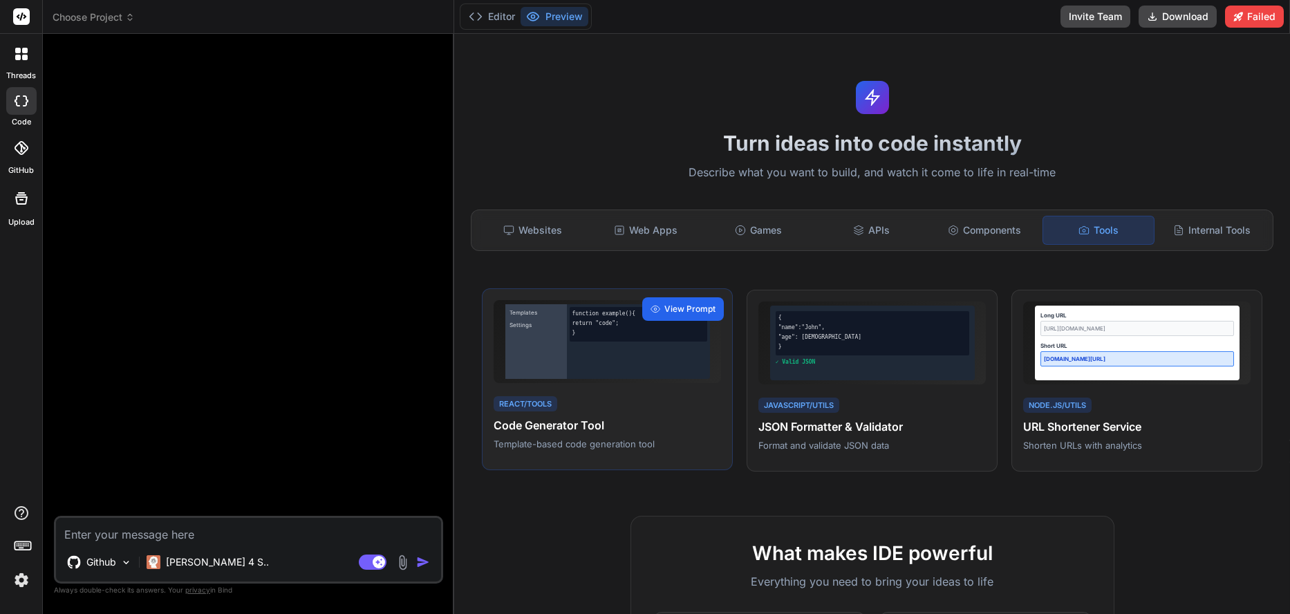
click at [649, 318] on div "View Prompt" at bounding box center [683, 308] width 82 height 23
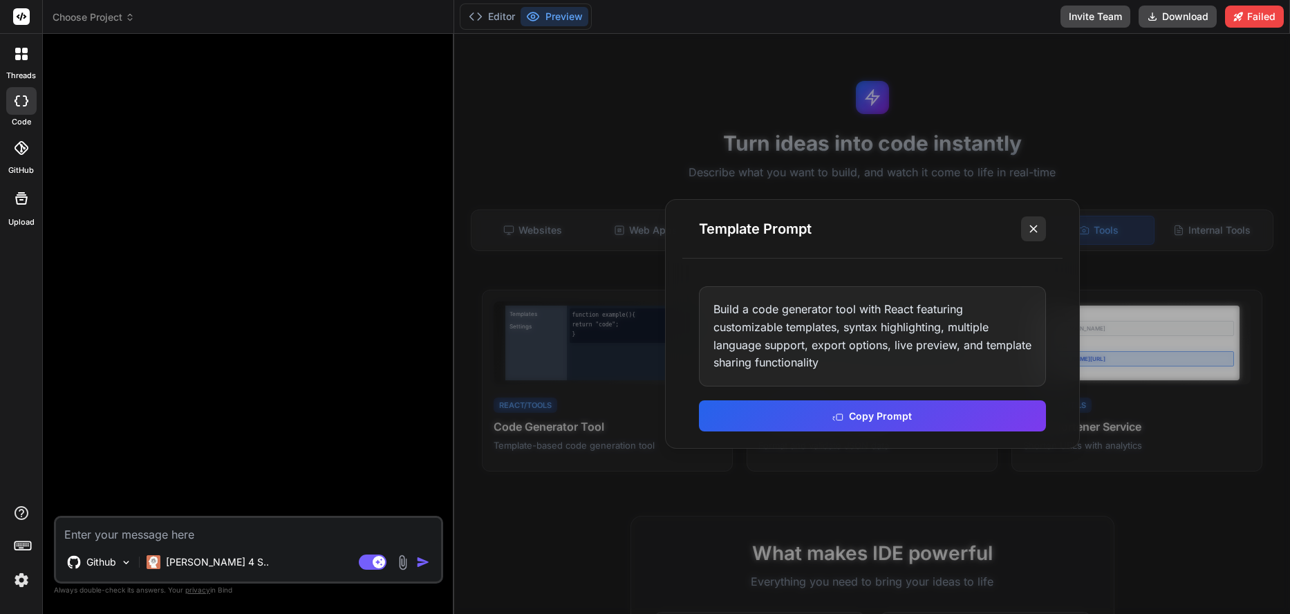
click at [1032, 234] on icon at bounding box center [1033, 229] width 14 height 14
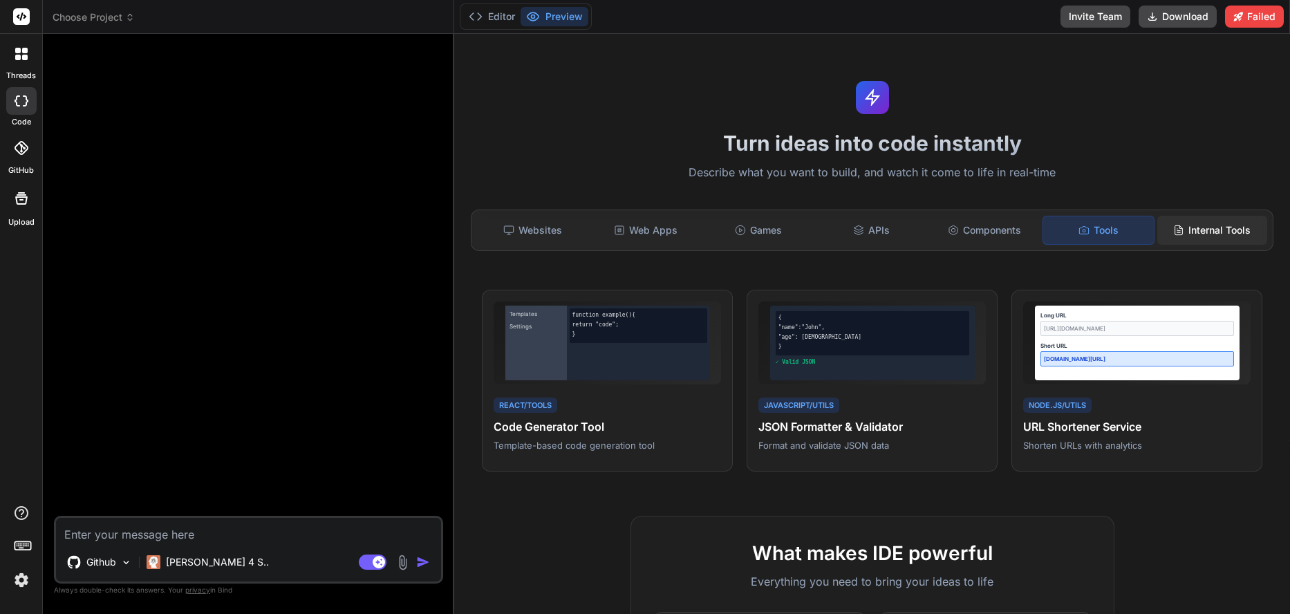
click at [1236, 226] on div "Internal Tools" at bounding box center [1212, 230] width 111 height 29
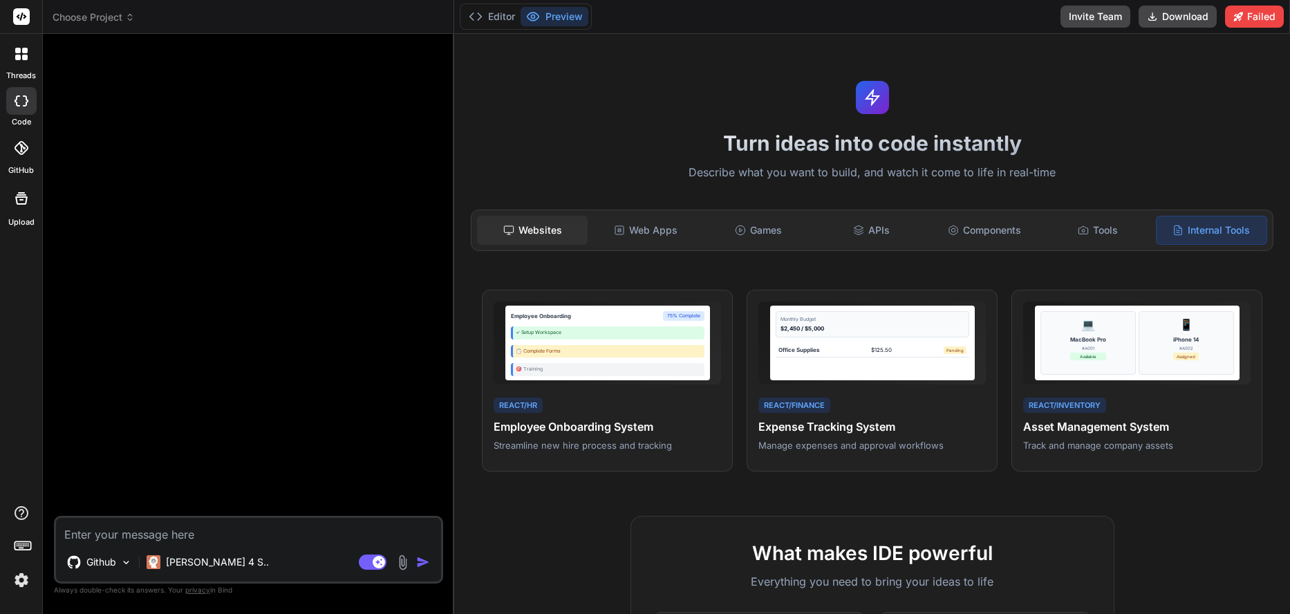
click at [518, 237] on div "Websites" at bounding box center [532, 230] width 111 height 29
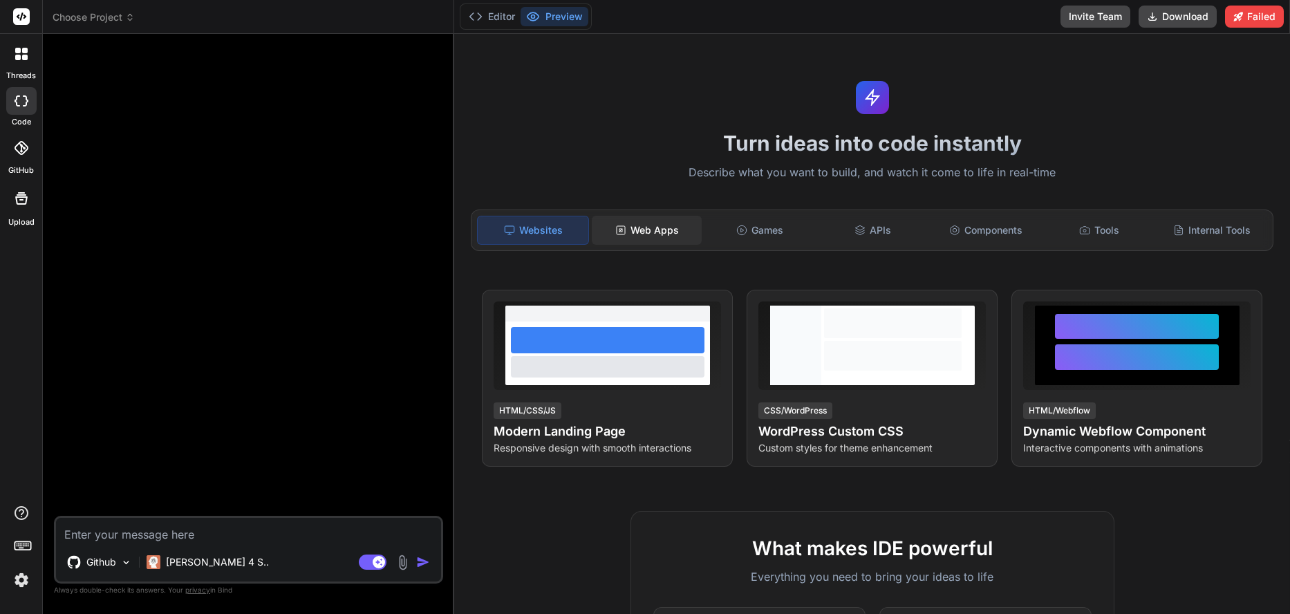
click at [652, 236] on div "Web Apps" at bounding box center [647, 230] width 111 height 29
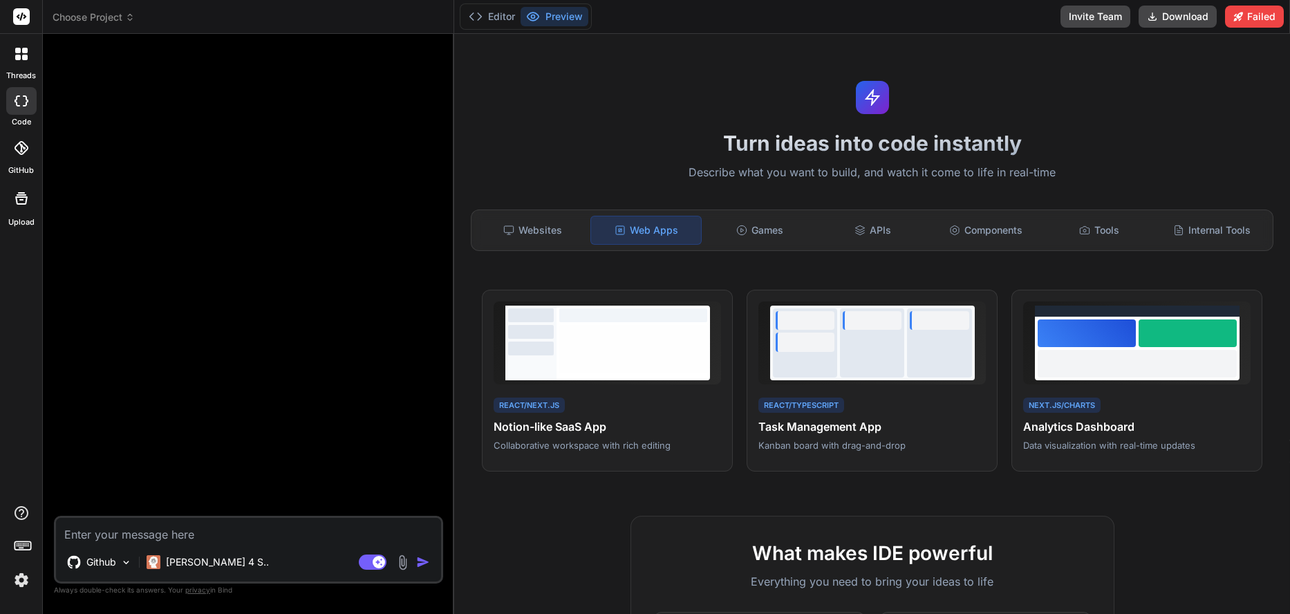
click at [111, 151] on div at bounding box center [250, 280] width 386 height 471
click at [204, 522] on textarea at bounding box center [248, 530] width 385 height 25
type textarea "c"
type textarea "x"
type textarea "cr"
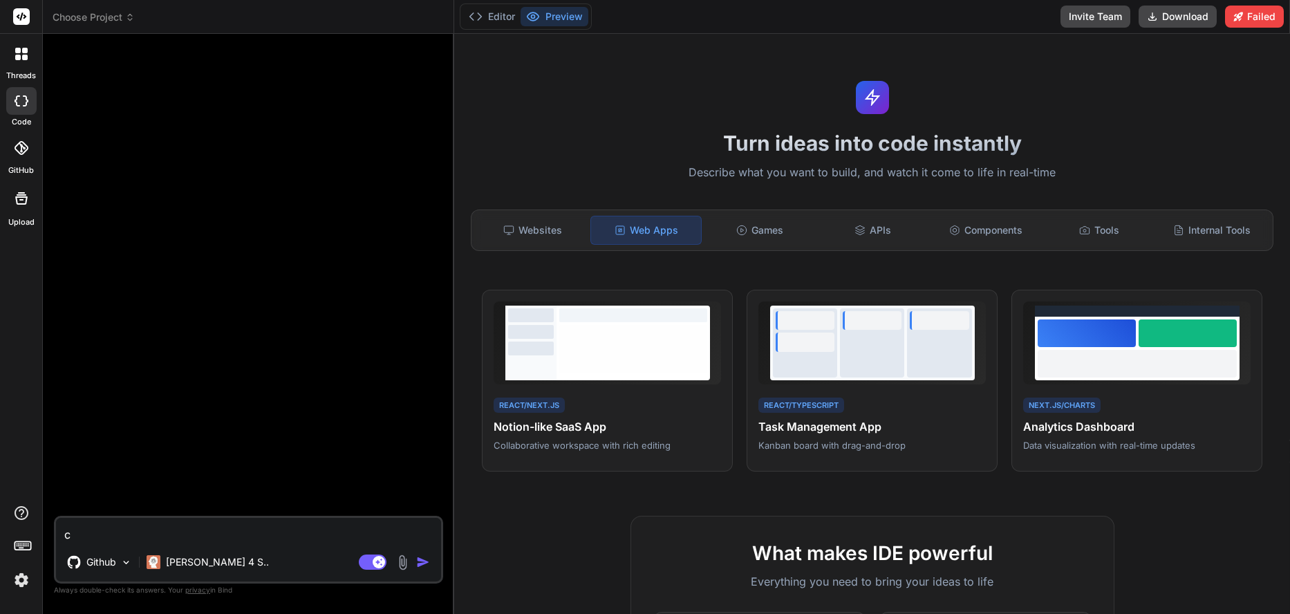
type textarea "x"
type textarea "cre"
type textarea "x"
type textarea "crea"
type textarea "x"
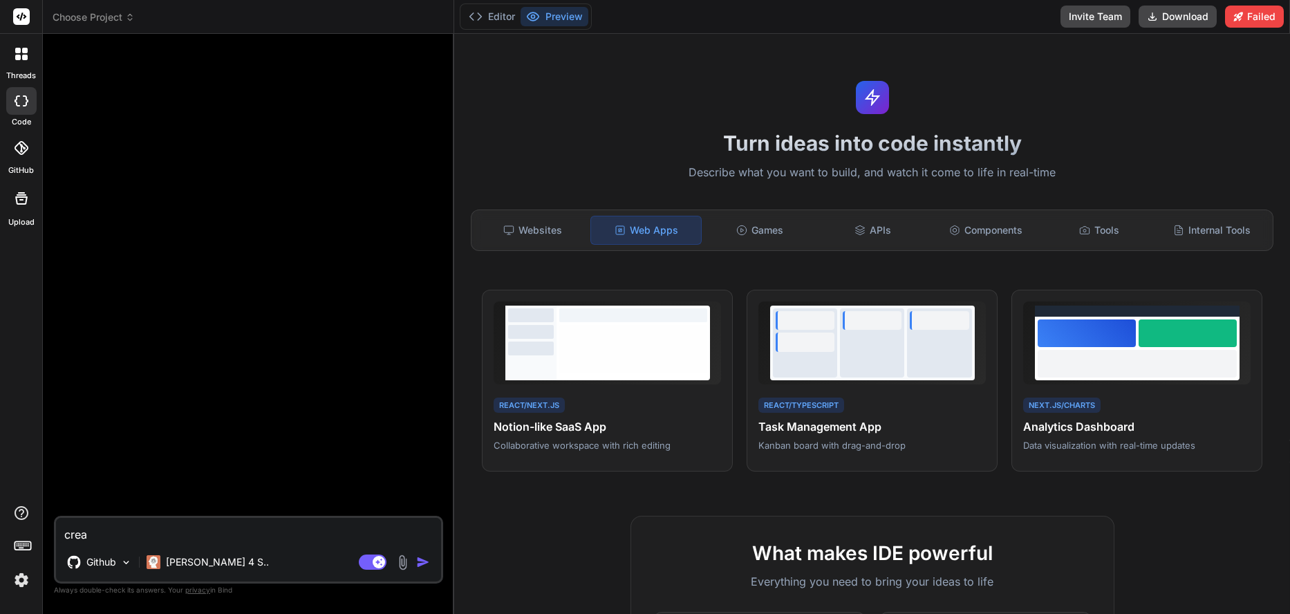
type textarea "crea"
type textarea "x"
type textarea "crea u"
type textarea "x"
type textarea "crea un"
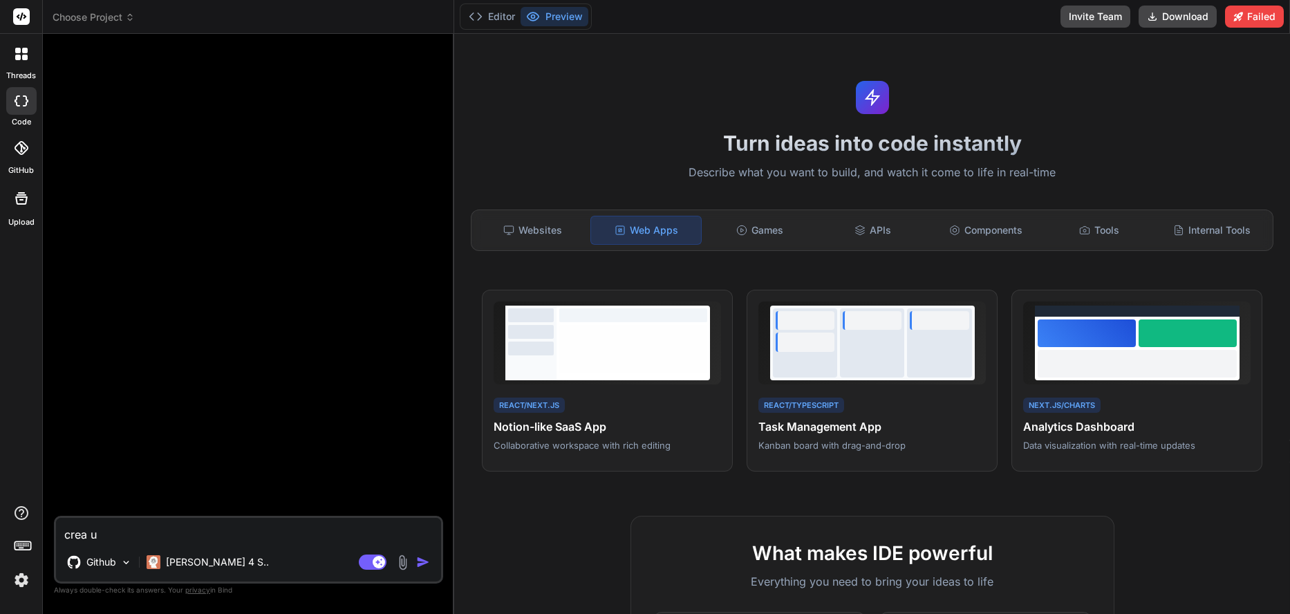
type textarea "x"
type textarea "crea un"
type textarea "x"
type textarea "crea un a"
type textarea "x"
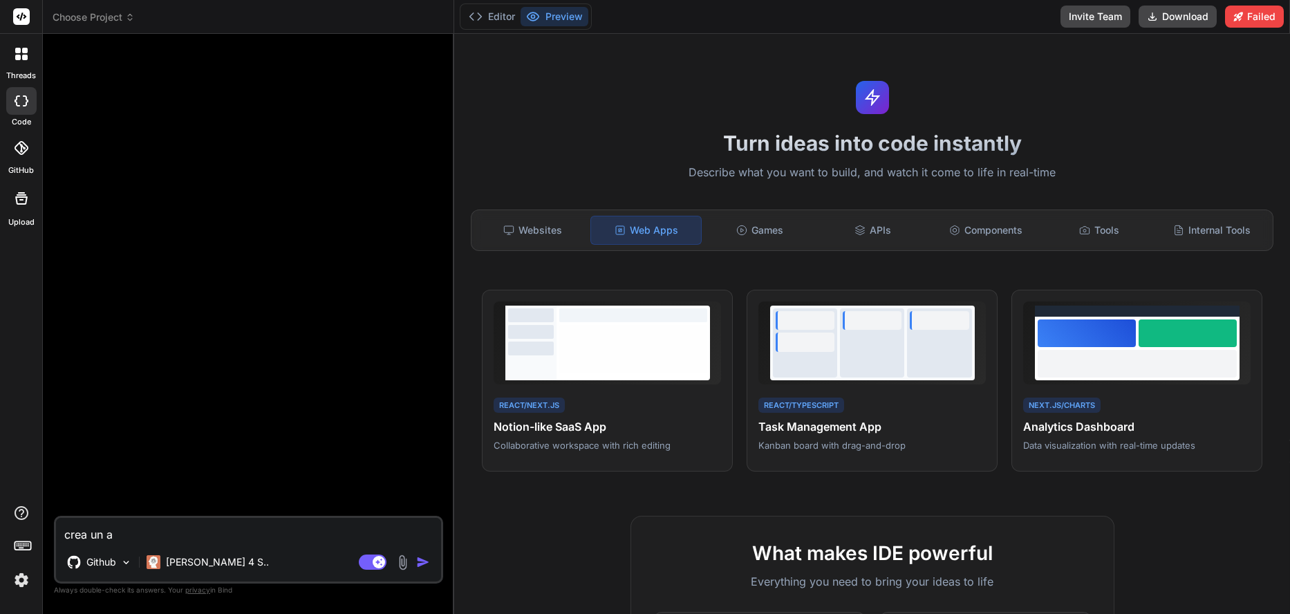
type textarea "crea un ap"
type textarea "x"
type textarea "crea un apl"
type textarea "x"
type textarea "crea un apli"
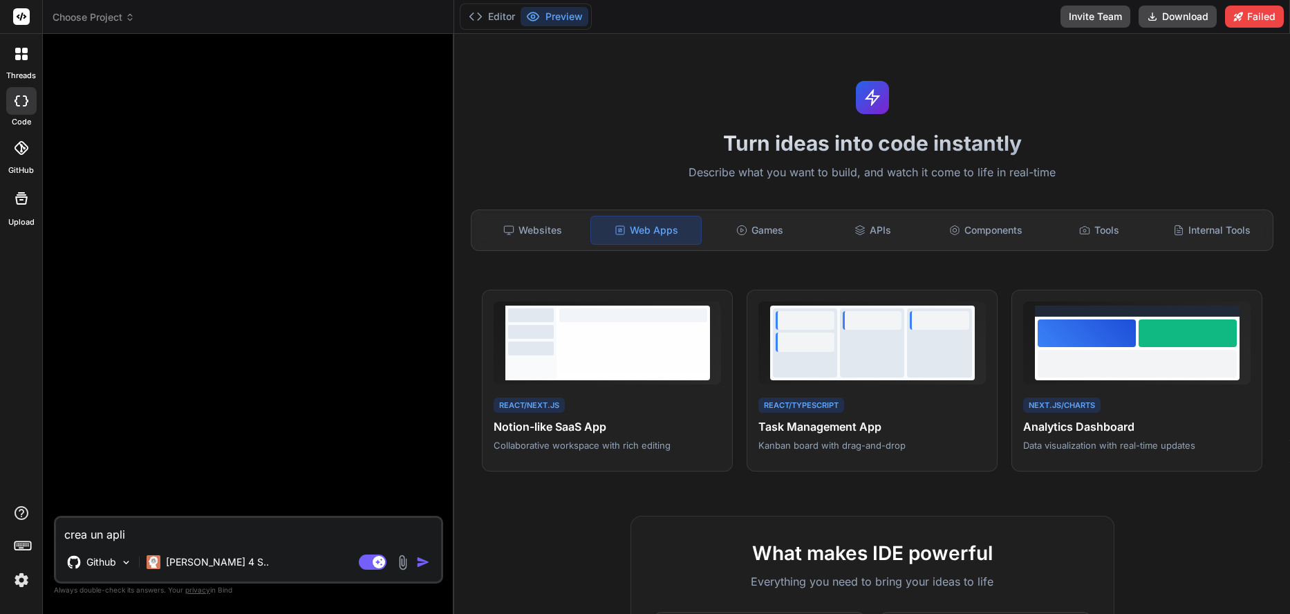
type textarea "x"
type textarea "crea un aplic"
type textarea "x"
type textarea "crea un aplica"
type textarea "x"
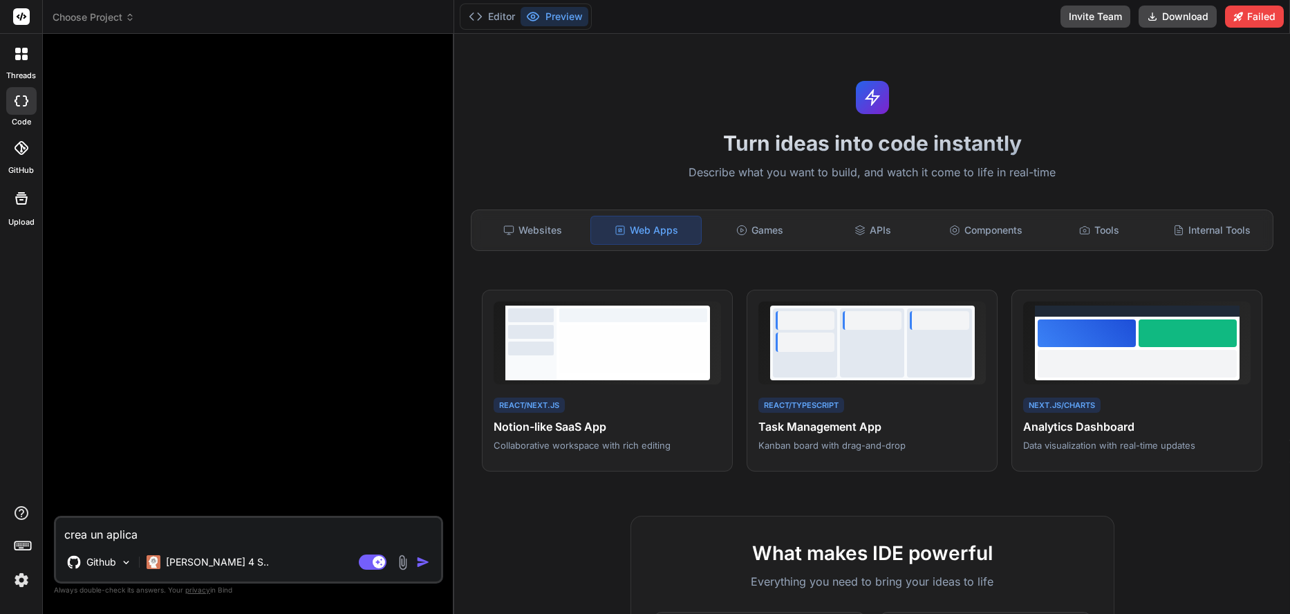
type textarea "crea un aplicac"
type textarea "x"
type textarea "crea un aplicaci"
type textarea "x"
type textarea "crea un aplicació"
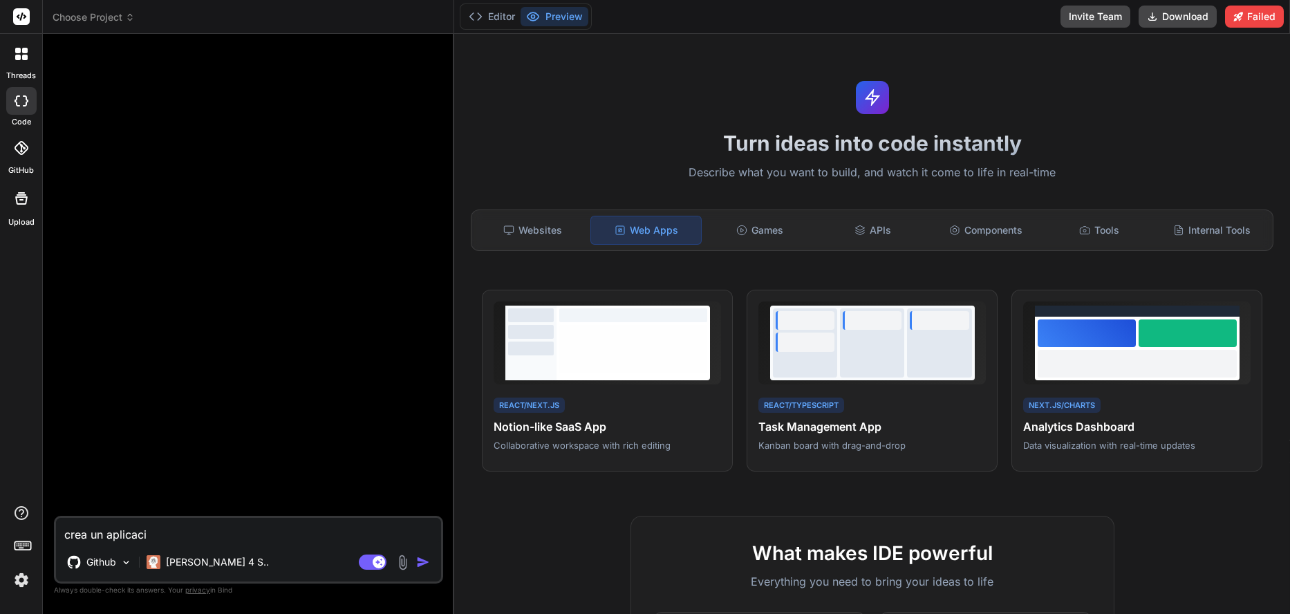
type textarea "x"
type textarea "crea un aplicación"
type textarea "x"
type textarea "crea un aplicación"
type textarea "x"
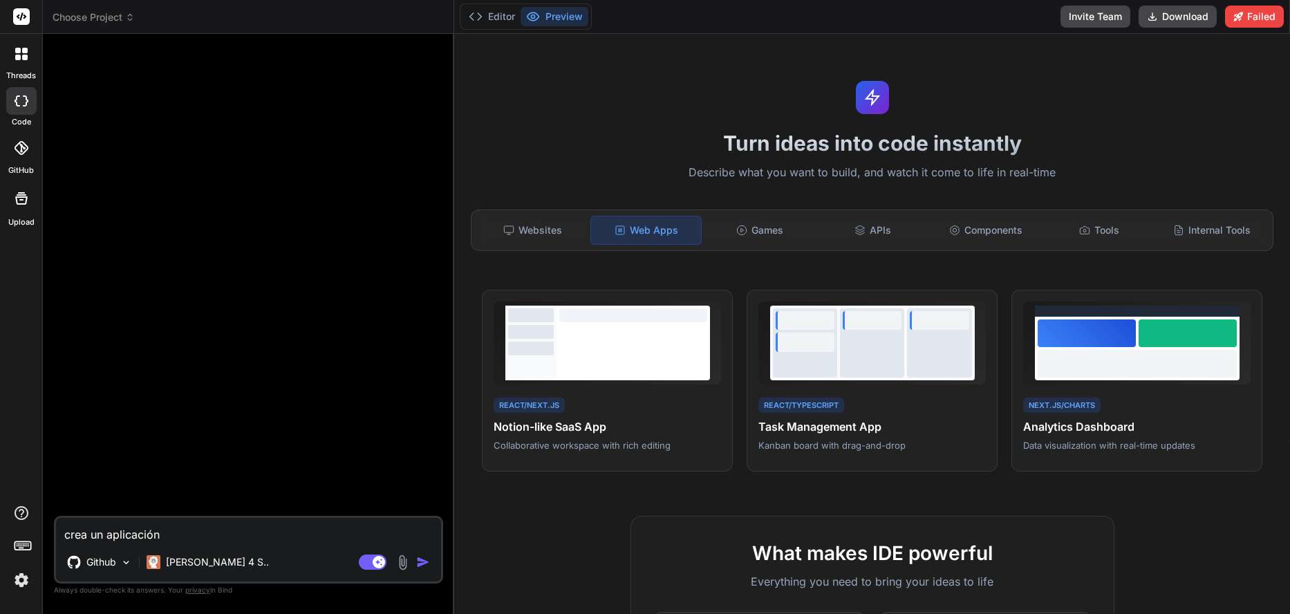
type textarea "crea un aplicación c"
type textarea "x"
type textarea "crea un aplicación co"
type textarea "x"
type textarea "crea un aplicación con"
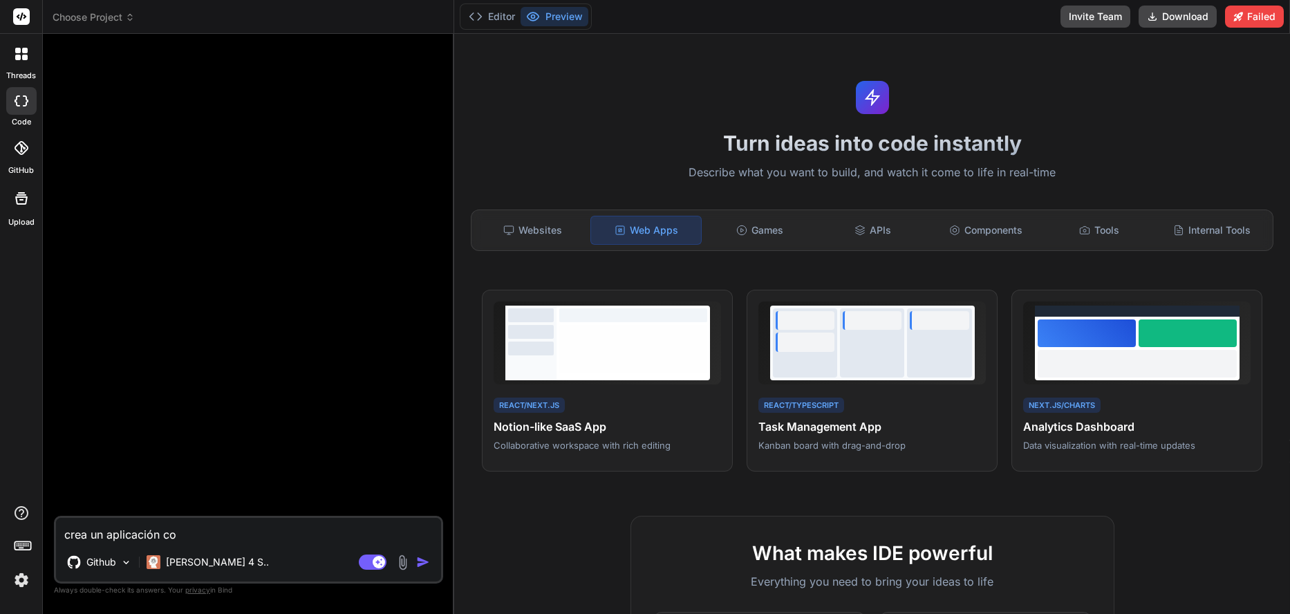
type textarea "x"
type textarea "crea un aplicación con"
type textarea "x"
type textarea "crea un aplicación con T"
type textarea "x"
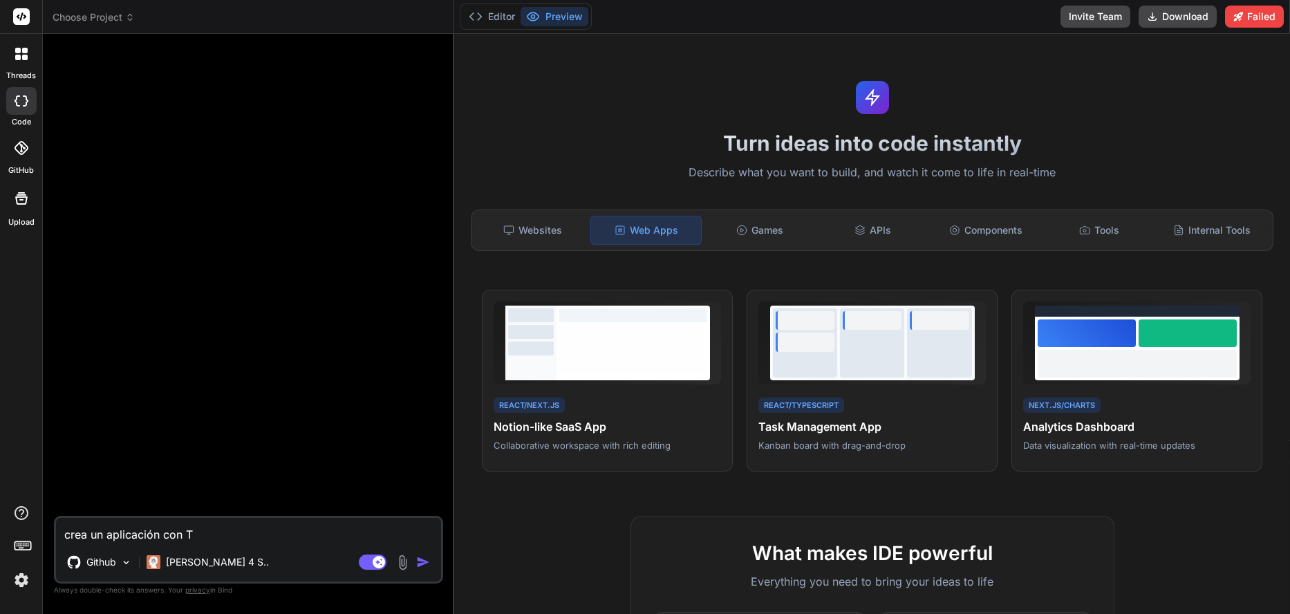
type textarea "crea un aplicación con TS"
type textarea "x"
type textarea "crea un aplicación con TSX"
type textarea "x"
type textarea "crea un aplicación con TS"
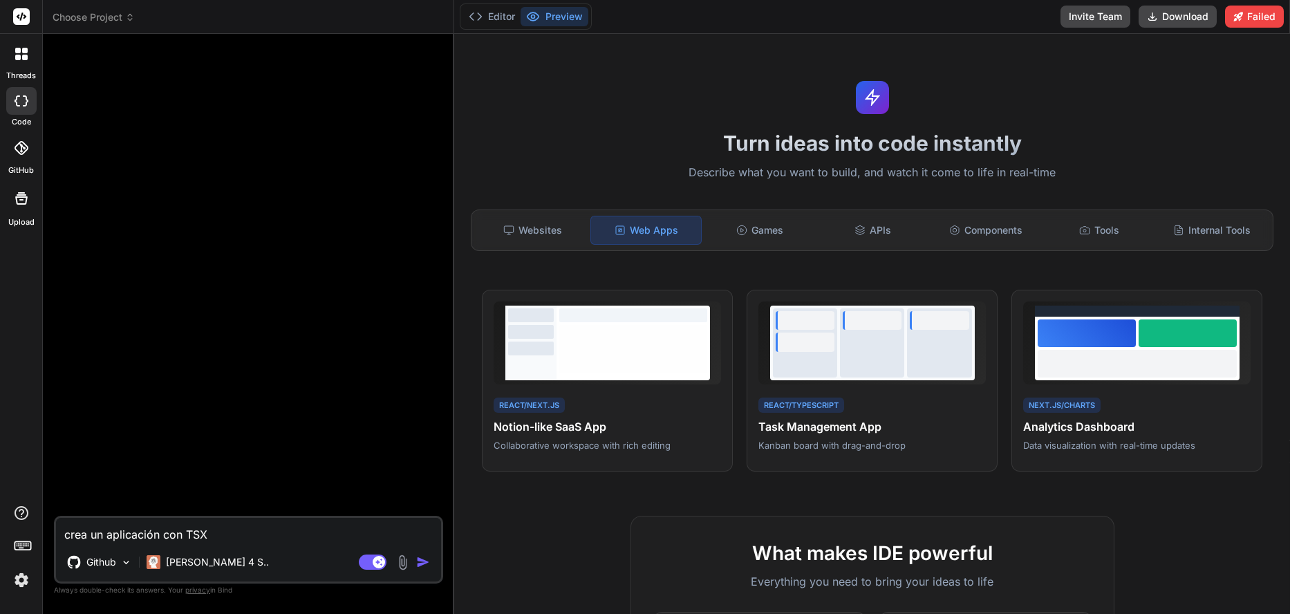
type textarea "x"
type textarea "crea un aplicación con TS"
type textarea "x"
type textarea "crea un aplicación con TS o"
type textarea "x"
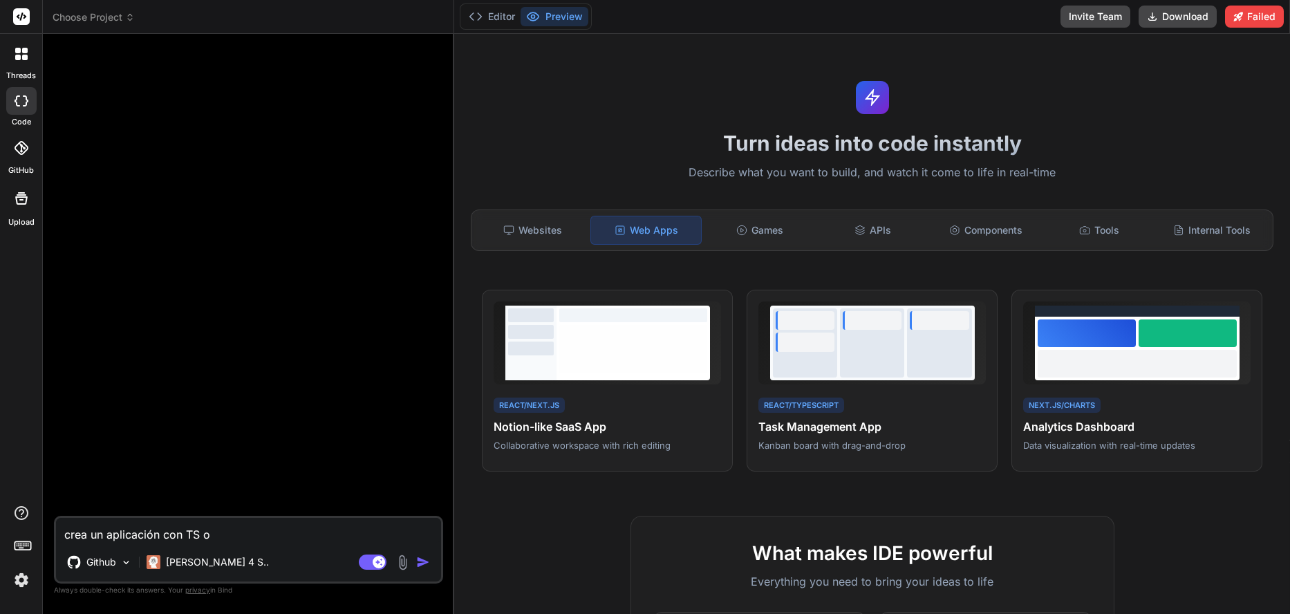
type textarea "crea un aplicación con TS oa"
type textarea "x"
type textarea "crea un aplicación con TS oar"
type textarea "x"
type textarea "crea un aplicación con TS oara"
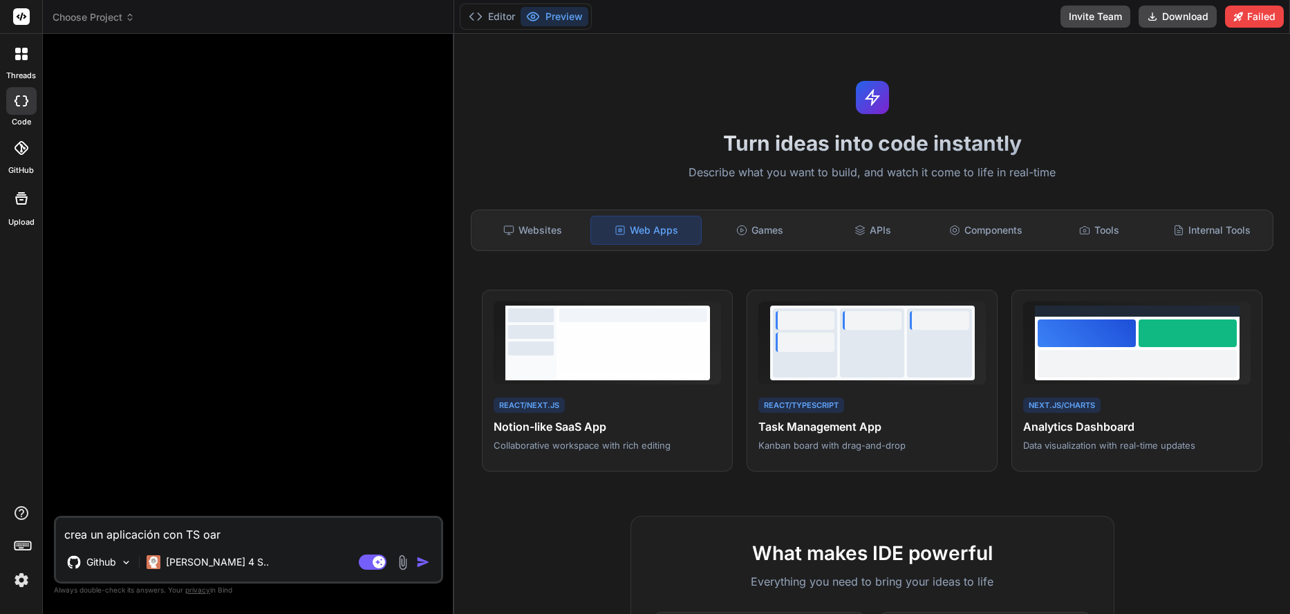
type textarea "x"
type textarea "crea un aplicación con TS oar"
type textarea "x"
type textarea "crea un aplicación con TS oa"
type textarea "x"
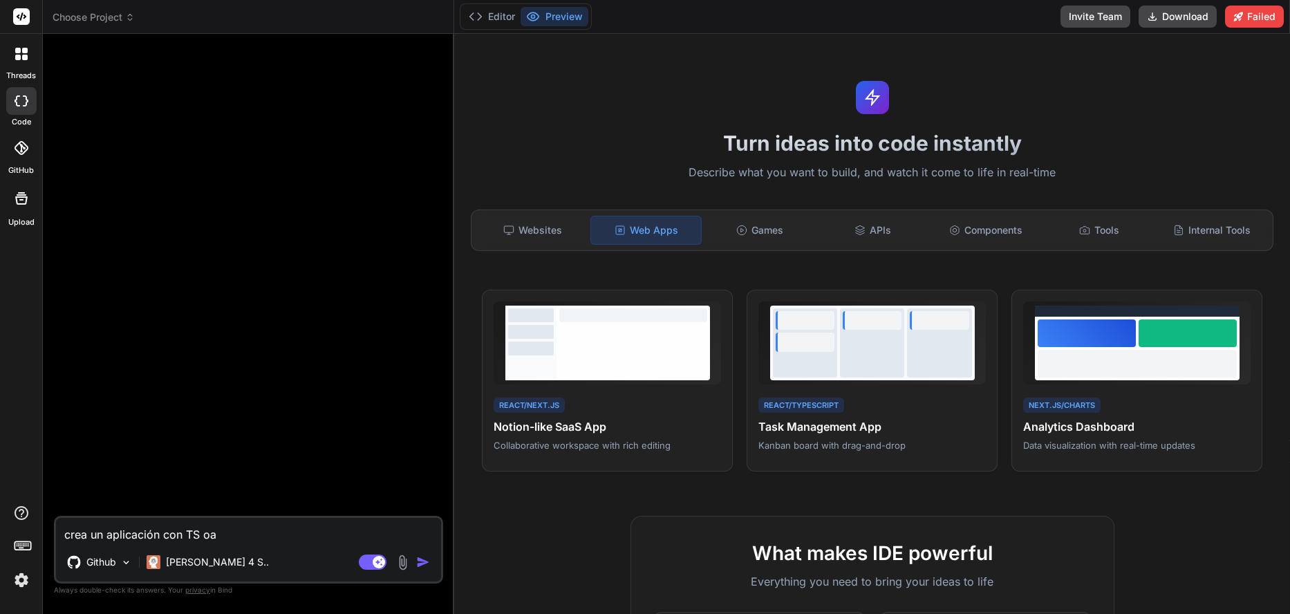
type textarea "crea un aplicación con TS o"
type textarea "x"
type textarea "crea un aplicación con TS"
type textarea "x"
type textarea "crea un aplicación con TS p"
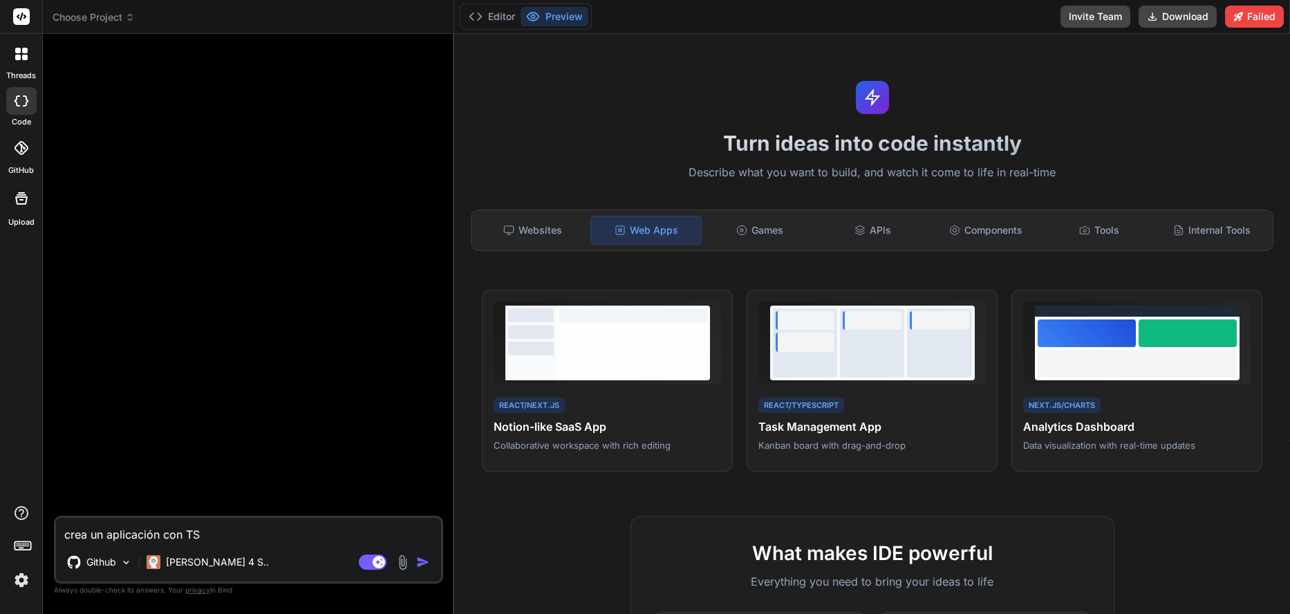
type textarea "x"
type textarea "crea un aplicación con TS pa"
type textarea "x"
type textarea "crea un aplicación con TS par"
type textarea "x"
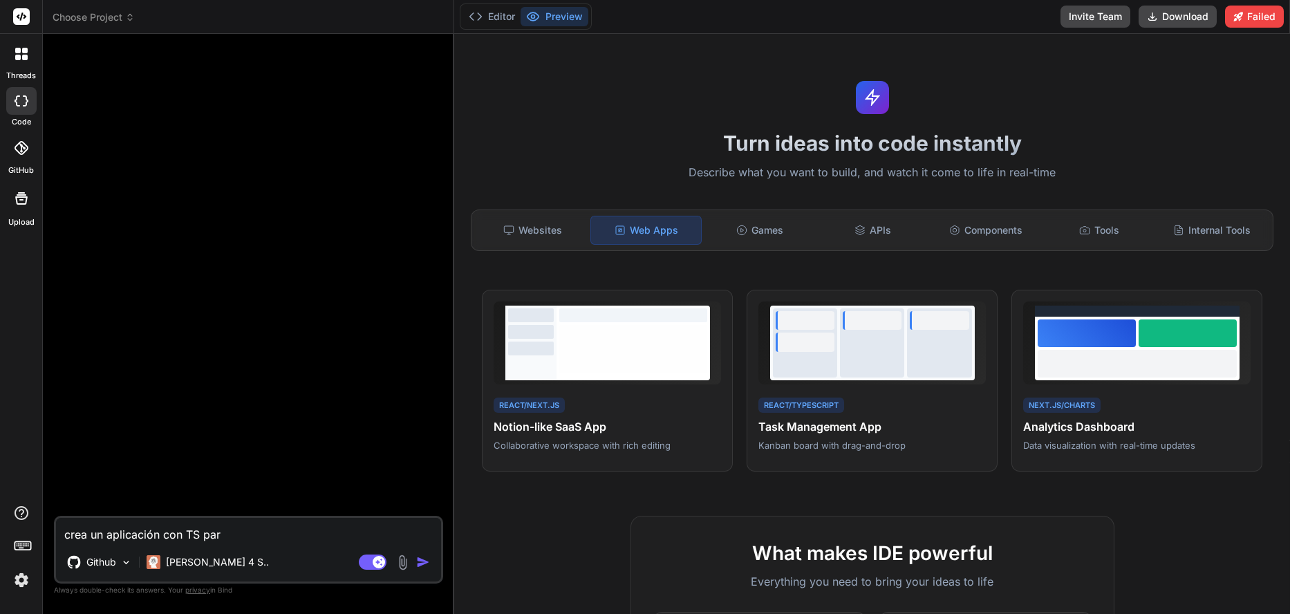
type textarea "crea un aplicación con TS para"
type textarea "x"
type textarea "crea un aplicación con TS para"
type textarea "x"
click at [261, 535] on textarea "crea un aplicación con TS para" at bounding box center [248, 530] width 385 height 25
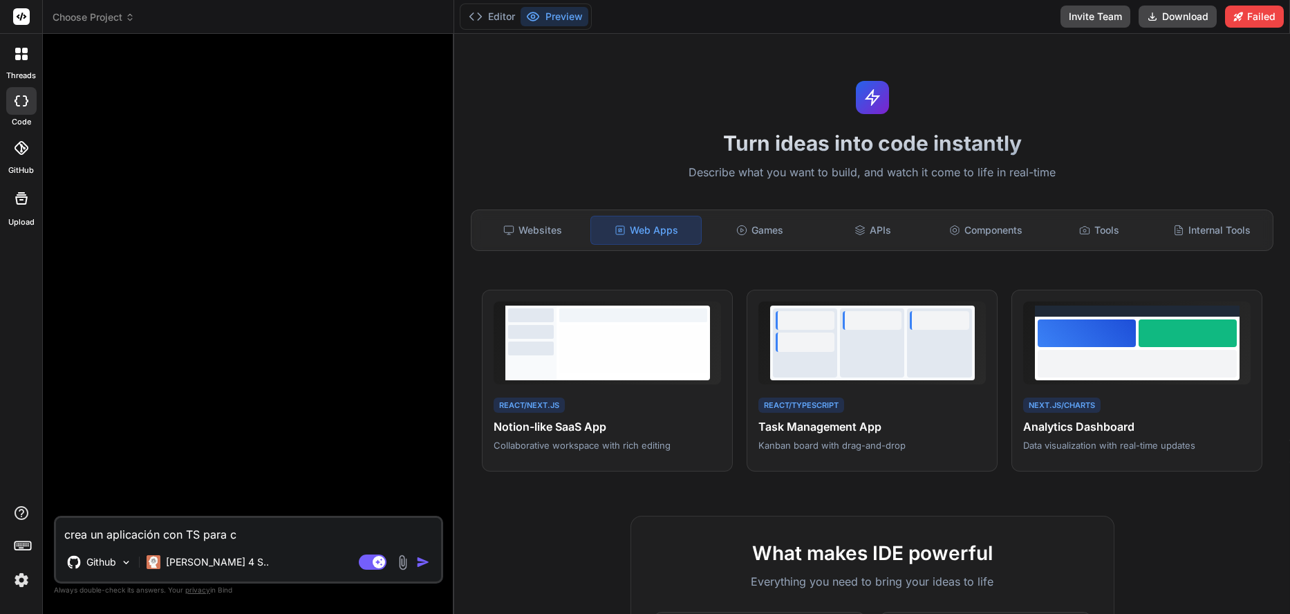
type textarea "crea un aplicación con TS para cr"
type textarea "x"
type textarea "crea un aplicación con TS para cre"
type textarea "x"
type textarea "crea un aplicación con TS para crea"
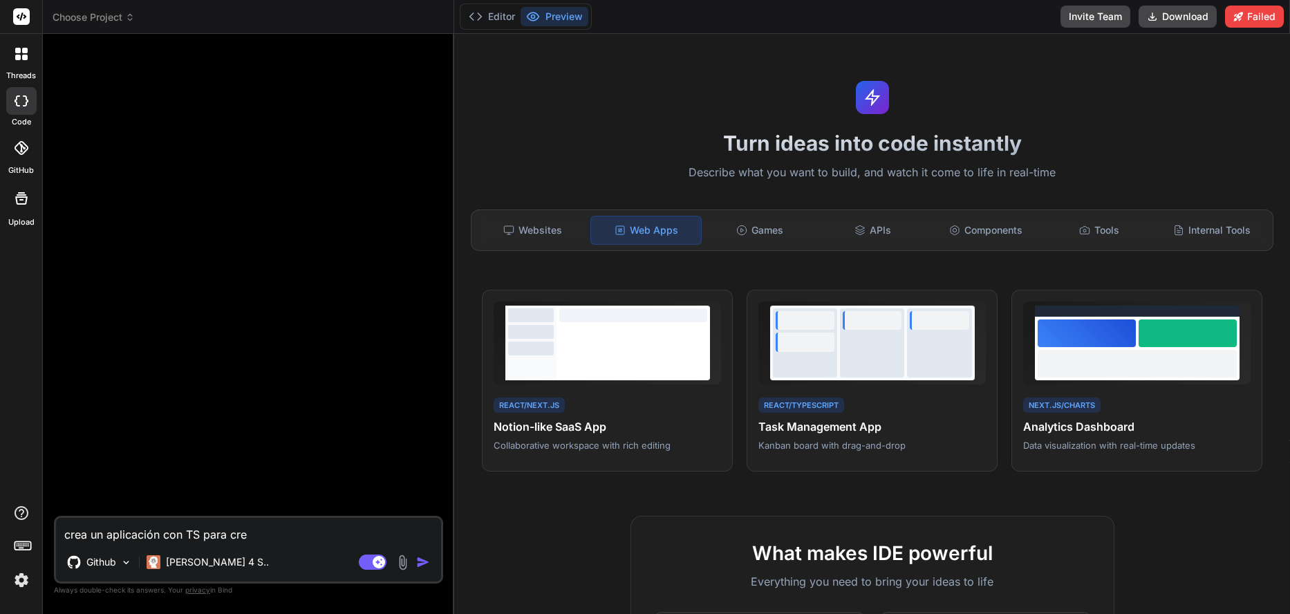
type textarea "x"
type textarea "crea un aplicación con TS para crear"
type textarea "x"
type textarea "crea un aplicación con TS para crear"
type textarea "x"
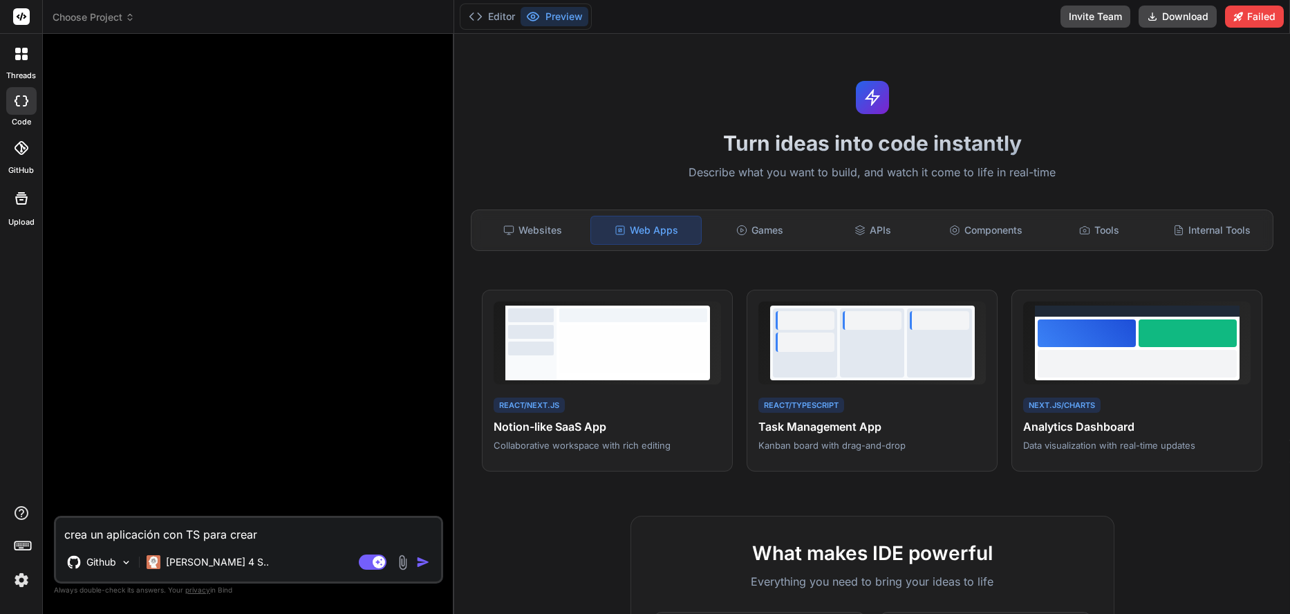
type textarea "crea un aplicación con TS para crear u"
type textarea "x"
type textarea "crea un aplicación con TS para crear ur"
type textarea "x"
type textarea "crea un aplicación con TS para crear url"
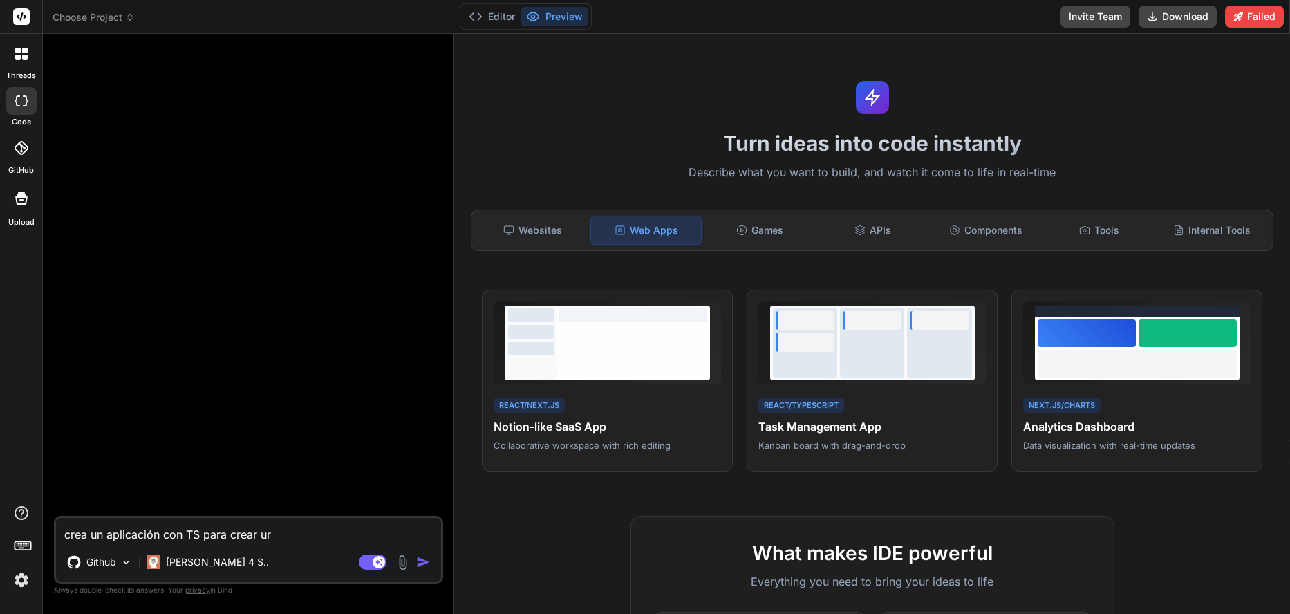
type textarea "x"
type textarea "crea un aplicación con TS para crear url"
type textarea "x"
type textarea "crea un aplicación con TS para crear uurl"
type textarea "x"
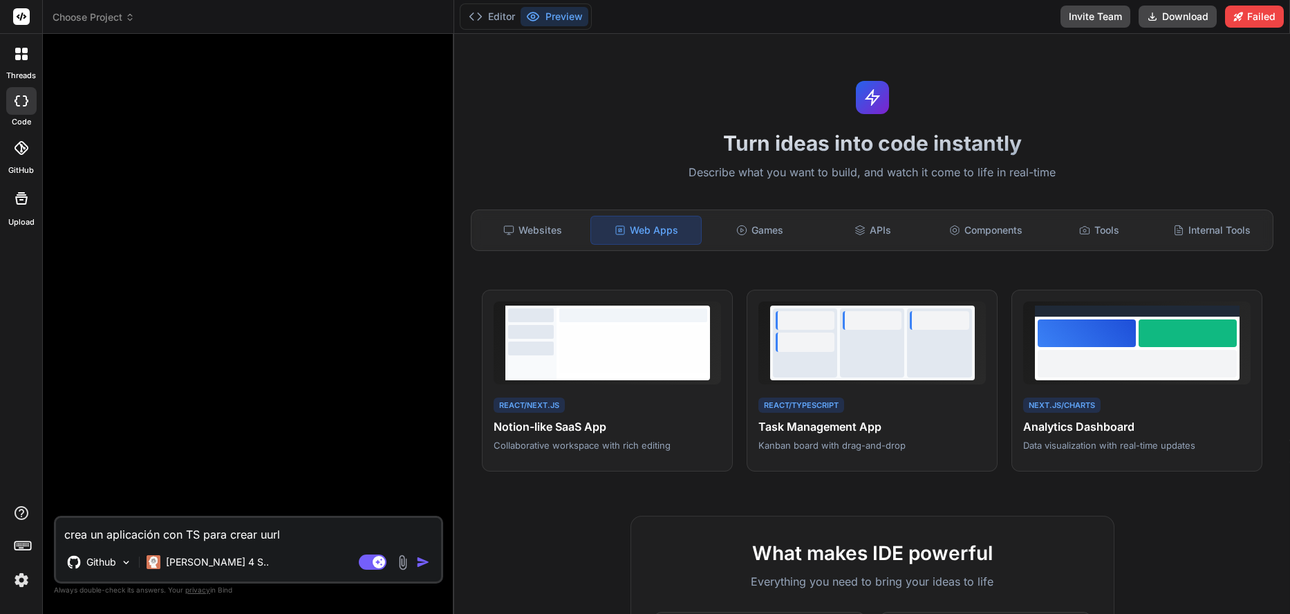
type textarea "crea un aplicación con TS para crear unurl"
type textarea "x"
type textarea "crea un aplicación con TS para crear unaurl"
type textarea "x"
type textarea "crea un aplicación con TS para crear una url"
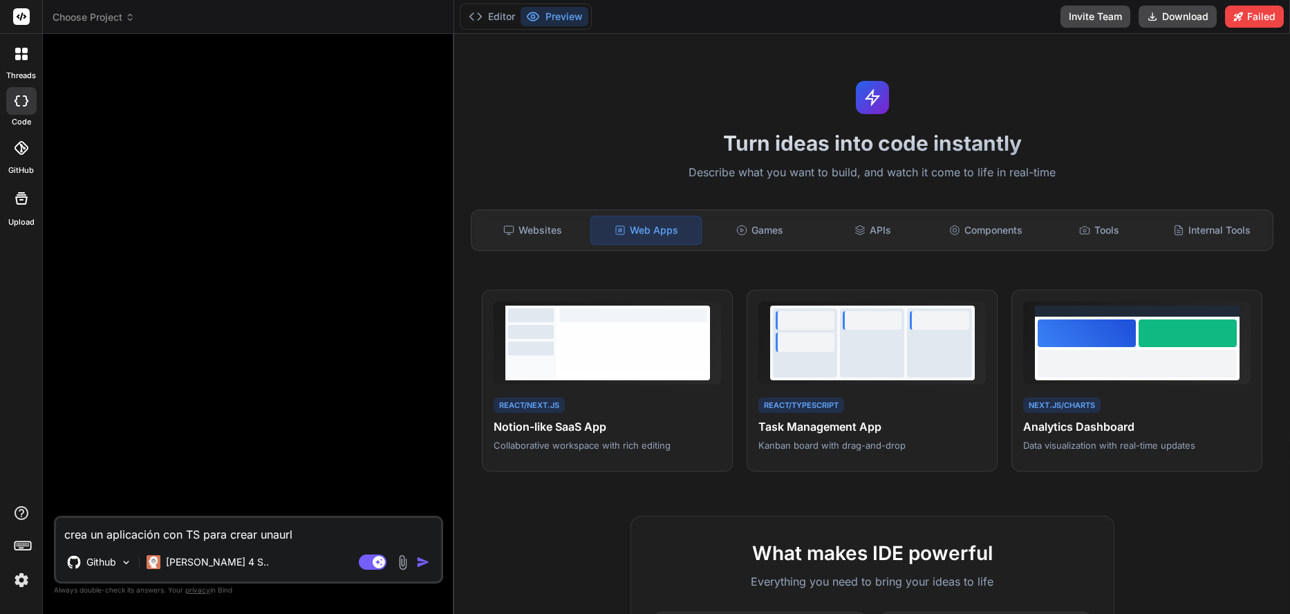
type textarea "x"
type textarea "crea un aplicación con TS para crear una url e"
type textarea "x"
type textarea "crea un aplicación con TS para crear una url en"
type textarea "x"
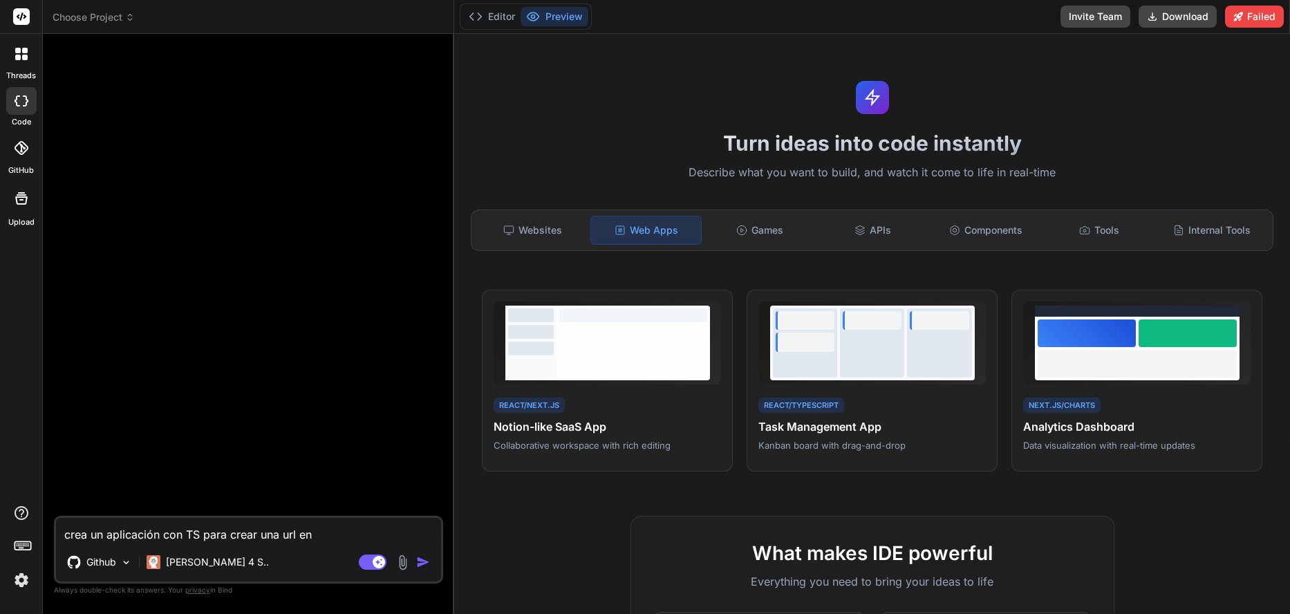
type textarea "crea un aplicación con TS para crear una url en"
type textarea "x"
type textarea "crea un aplicación con TS para crear una url en c"
type textarea "x"
type textarea "crea un aplicación con TS para crear una url en có"
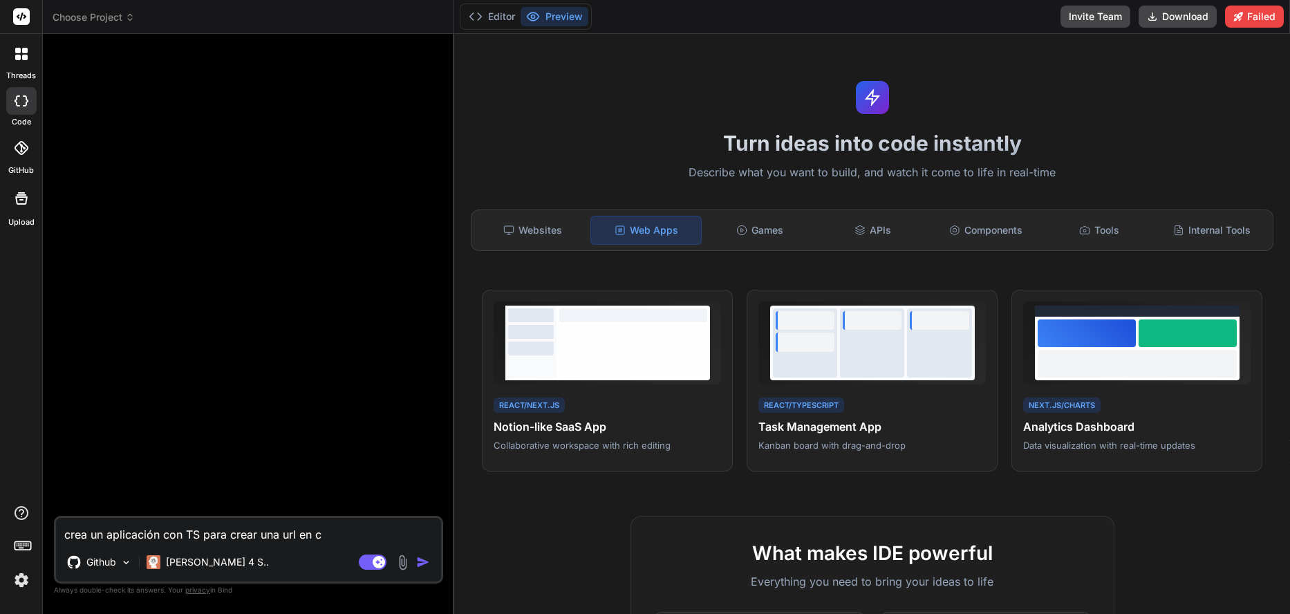
type textarea "x"
type textarea "crea un aplicación con TS para crear una url en cód"
type textarea "x"
type textarea "crea un aplicación con TS para crear una url en códi"
type textarea "x"
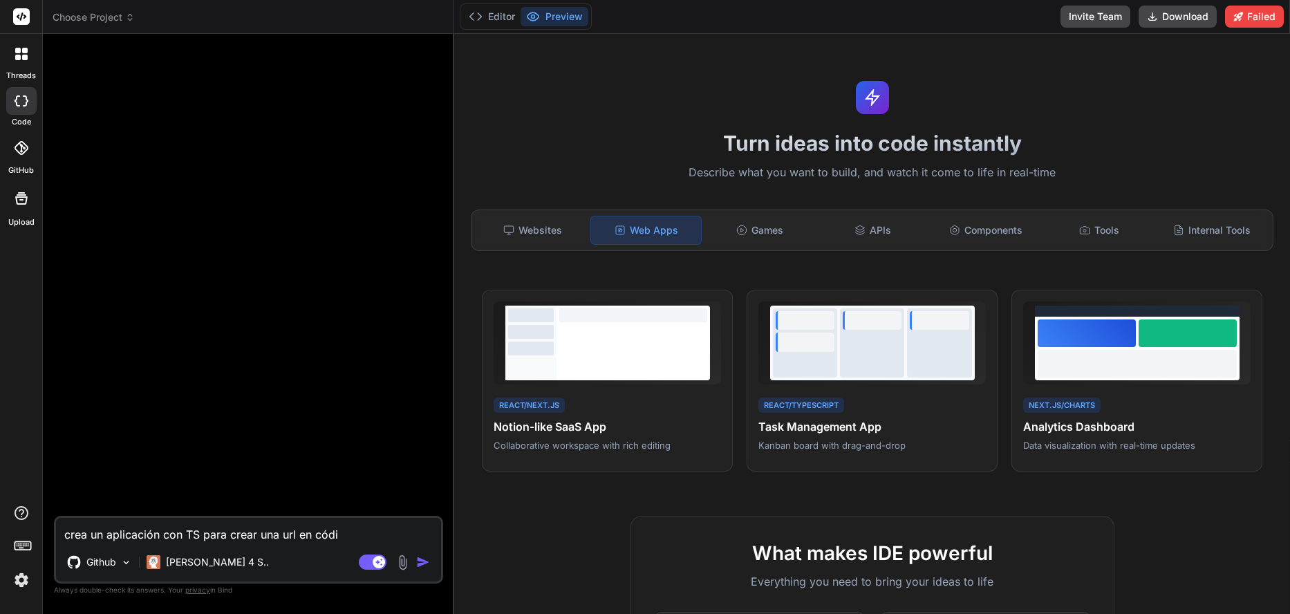
type textarea "crea un aplicación con TS para crear una url en códig"
type textarea "x"
type textarea "crea un aplicación con TS para crear una url en código"
type textarea "x"
type textarea "crea un aplicación con TS para crear una url en código"
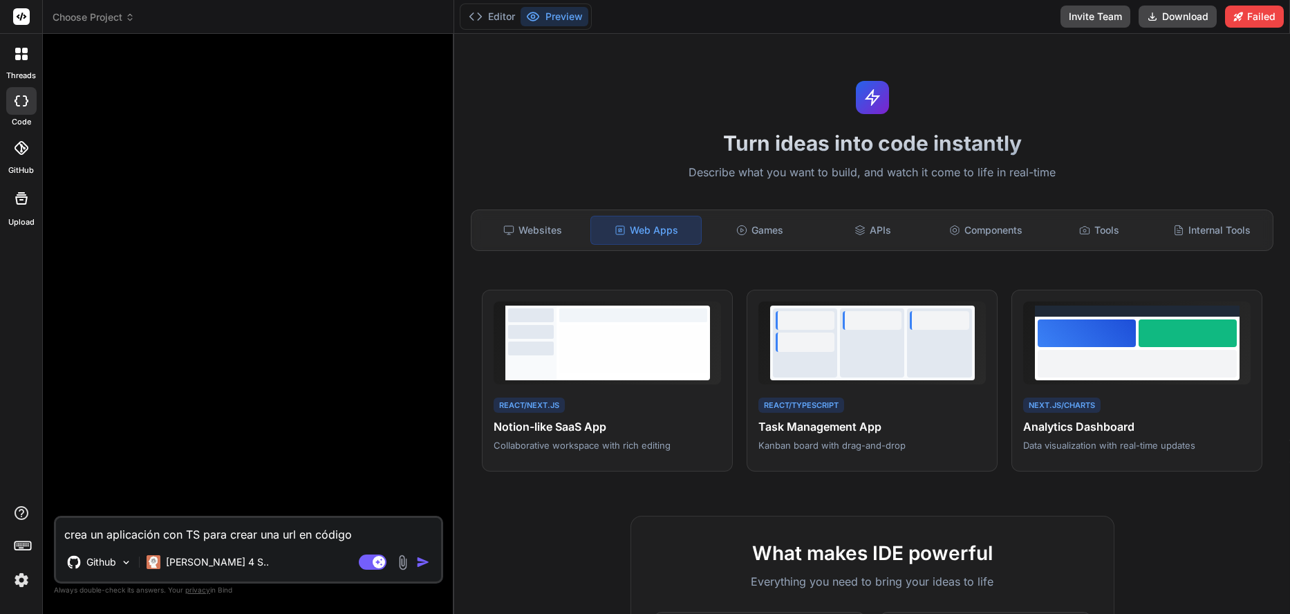
type textarea "x"
type textarea "crea un aplicación con TS para crear una url en código q"
type textarea "x"
type textarea "crea un aplicación con TS para crear una url en código qr"
type textarea "x"
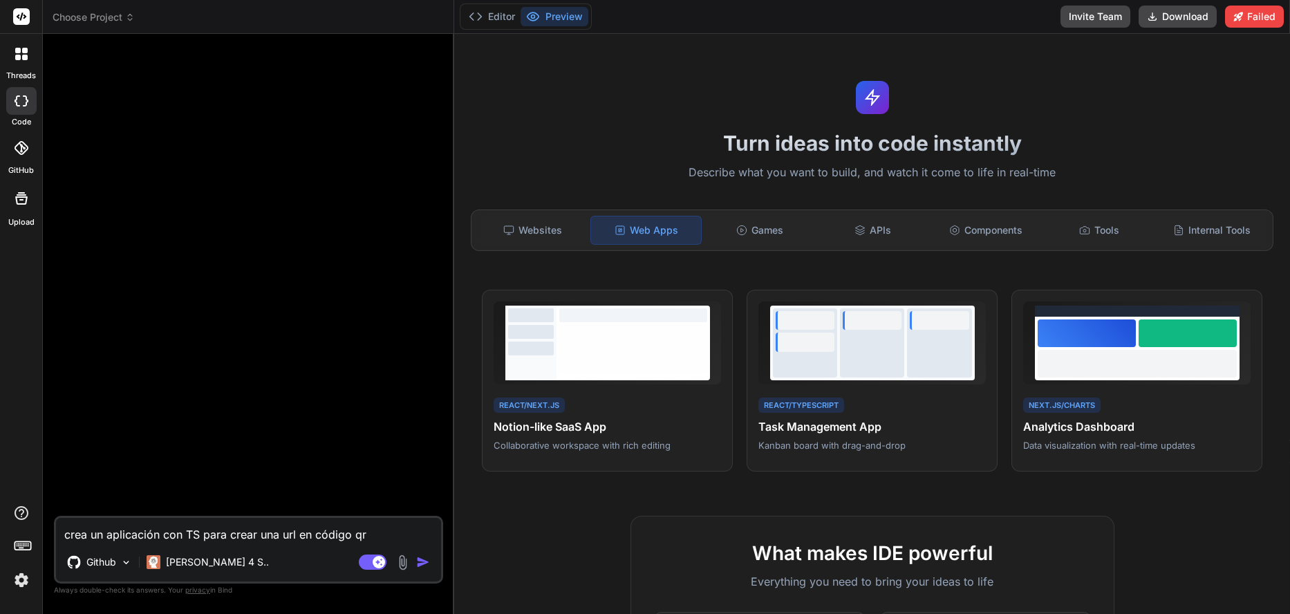
type textarea "crea un aplicación con TS para crear una url en código qr"
type textarea "x"
type textarea "crea un aplicación con TS para crear una url en código qr a"
type textarea "x"
type textarea "crea un aplicación con TS para crear una url en código qr al"
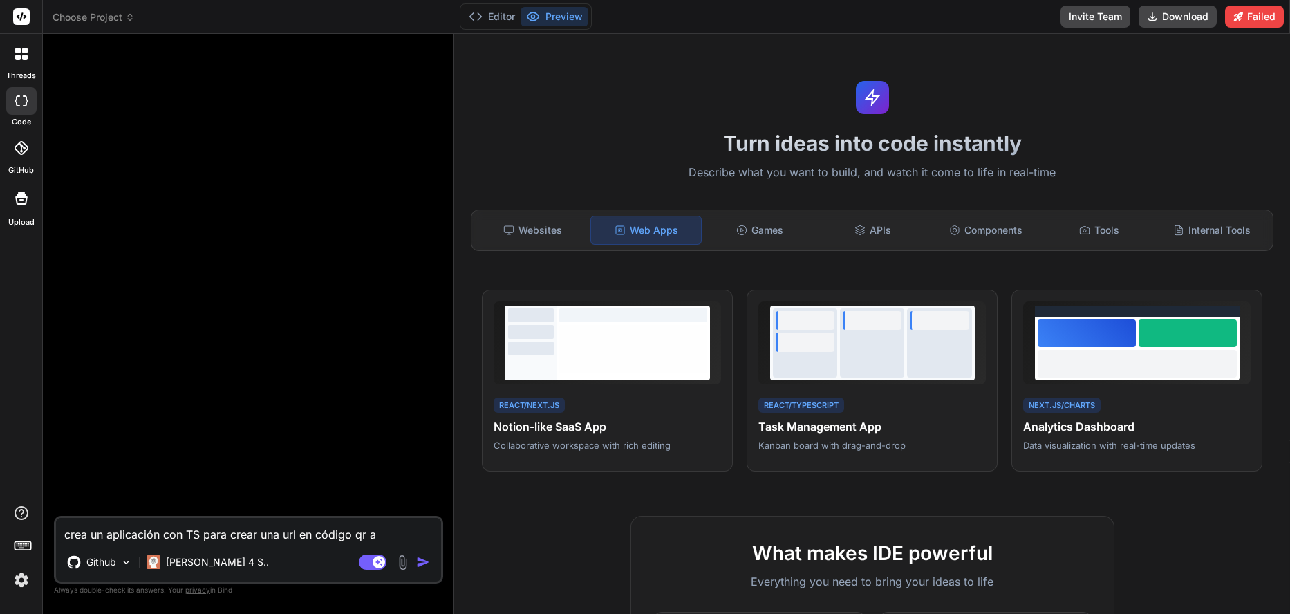
type textarea "x"
type textarea "crea un aplicación con TS para crear una url en código qr alt"
type textarea "x"
type textarea "crea un aplicación con TS para crear una url en código qr alta"
type textarea "x"
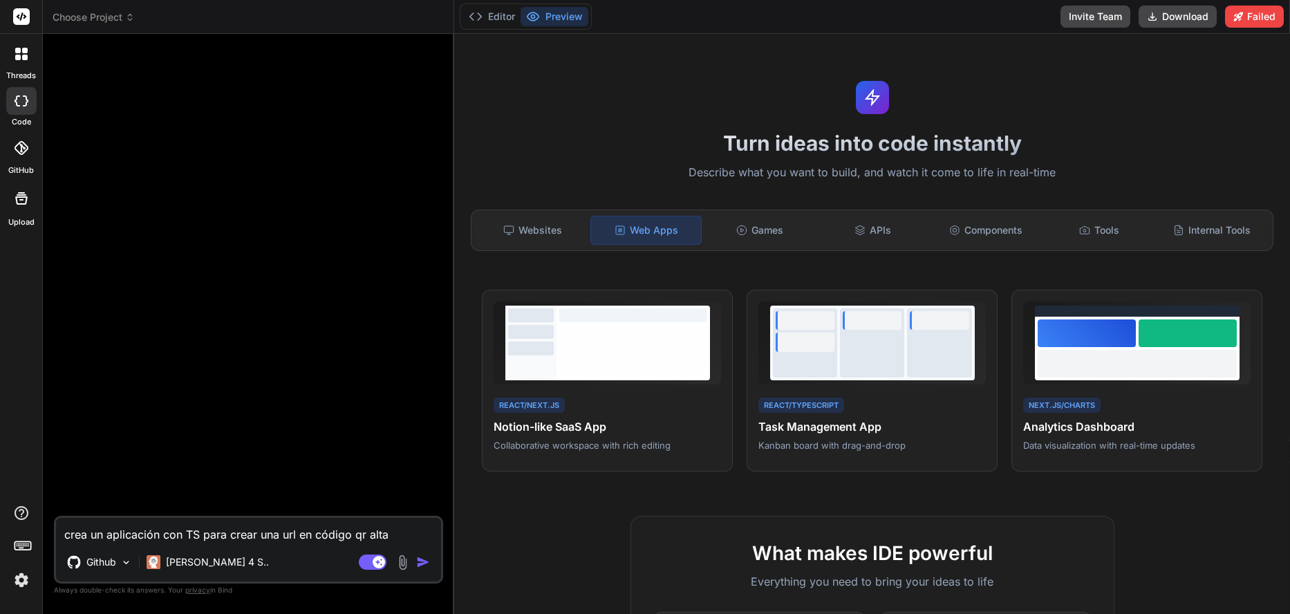
type textarea "crea un aplicación con TS para crear una url en código qr altam"
type textarea "x"
type textarea "crea un aplicación con TS para crear una url en código qr altame"
type textarea "x"
type textarea "crea un aplicación con TS para crear una url en código qr altamen"
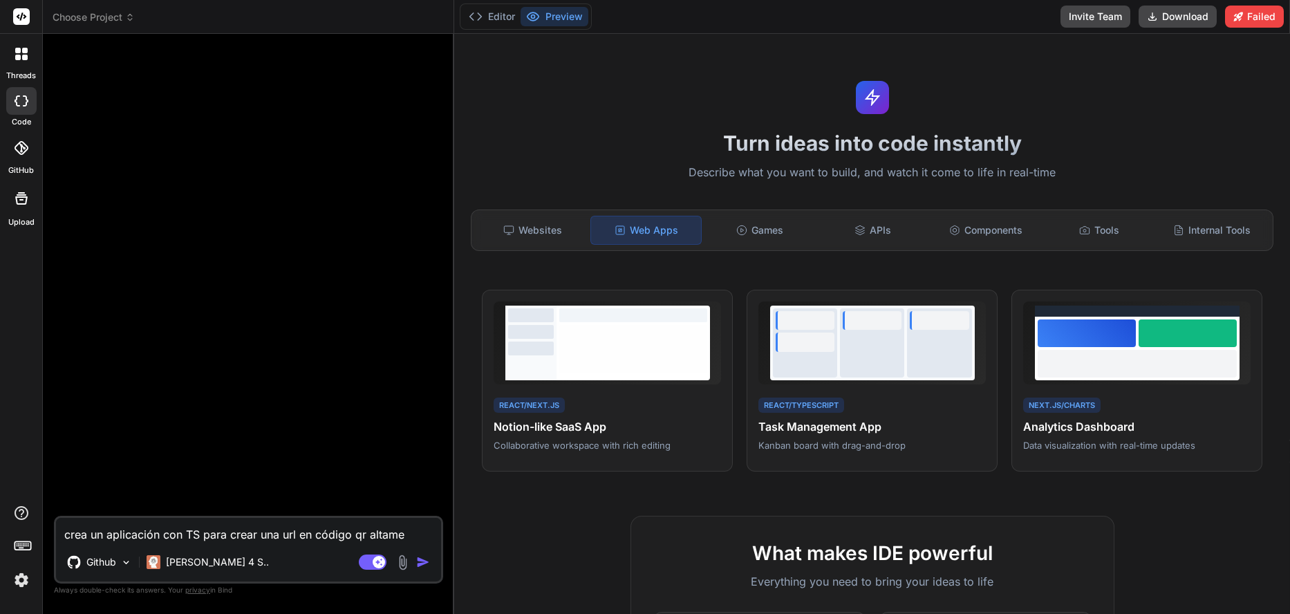
type textarea "x"
type textarea "crea un aplicación con TS para crear una url en código qr altament"
type textarea "x"
type textarea "crea un aplicación con TS para crear una url en código qr altamente"
type textarea "x"
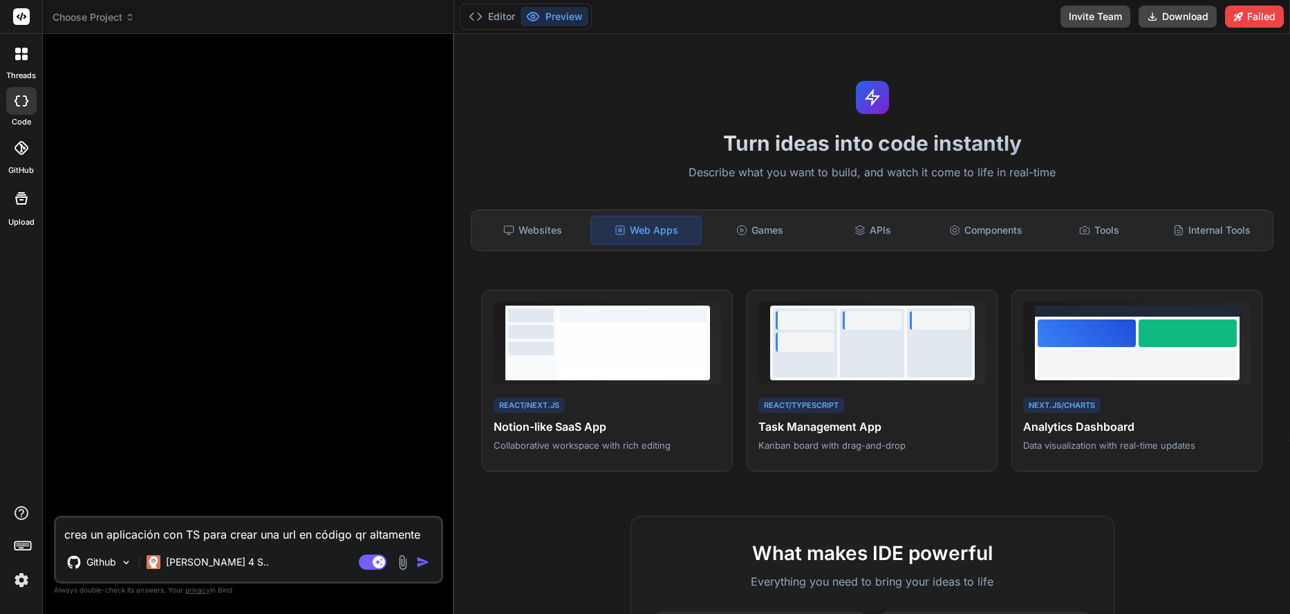
type textarea "crea un aplicación con TS para crear una url en código qr altamente"
type textarea "x"
type textarea "crea un aplicación con TS para crear una url en código qr altamente p"
type textarea "x"
type textarea "crea un aplicación con TS para crear una url en código qr altamente pe"
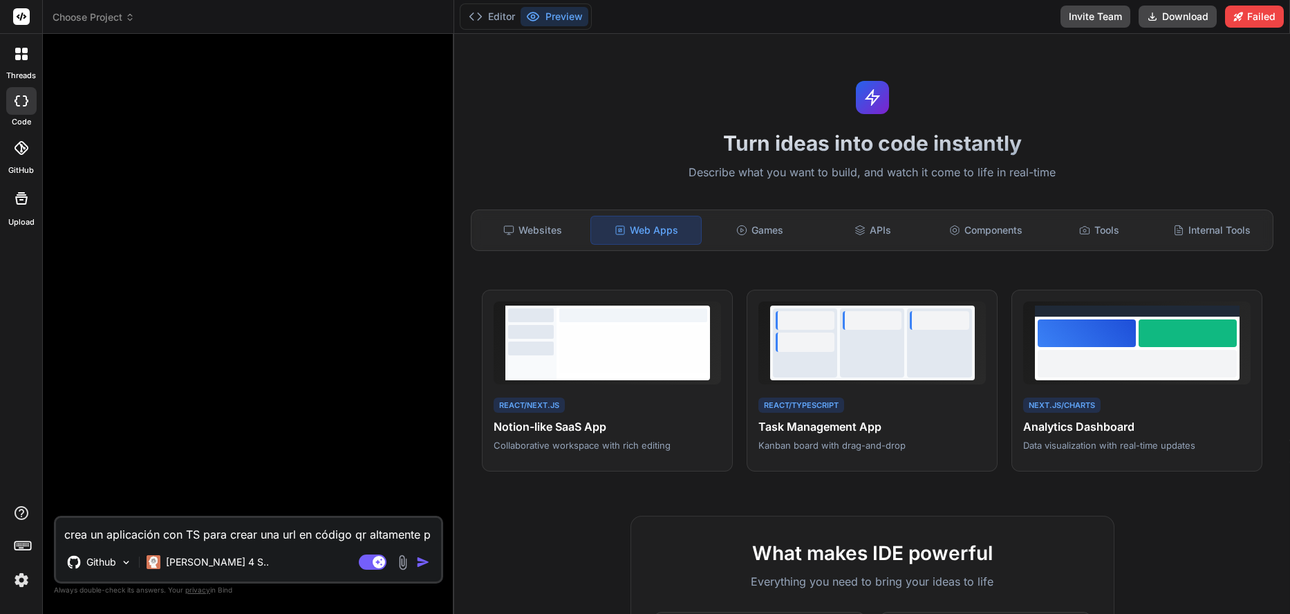
type textarea "x"
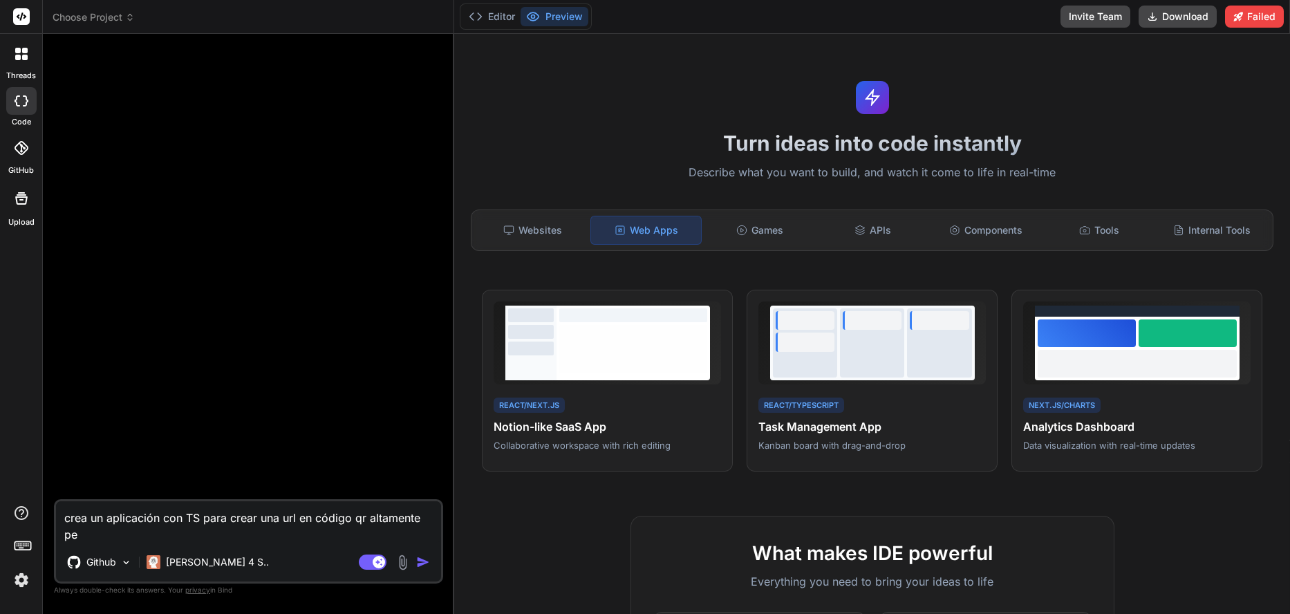
type textarea "crea un aplicación con TS para crear una url en código qr altamente per"
type textarea "x"
type textarea "crea un aplicación con TS para crear una url en código qr altamente pers"
type textarea "x"
type textarea "crea un aplicación con TS para crear una url en código qr altamente perso"
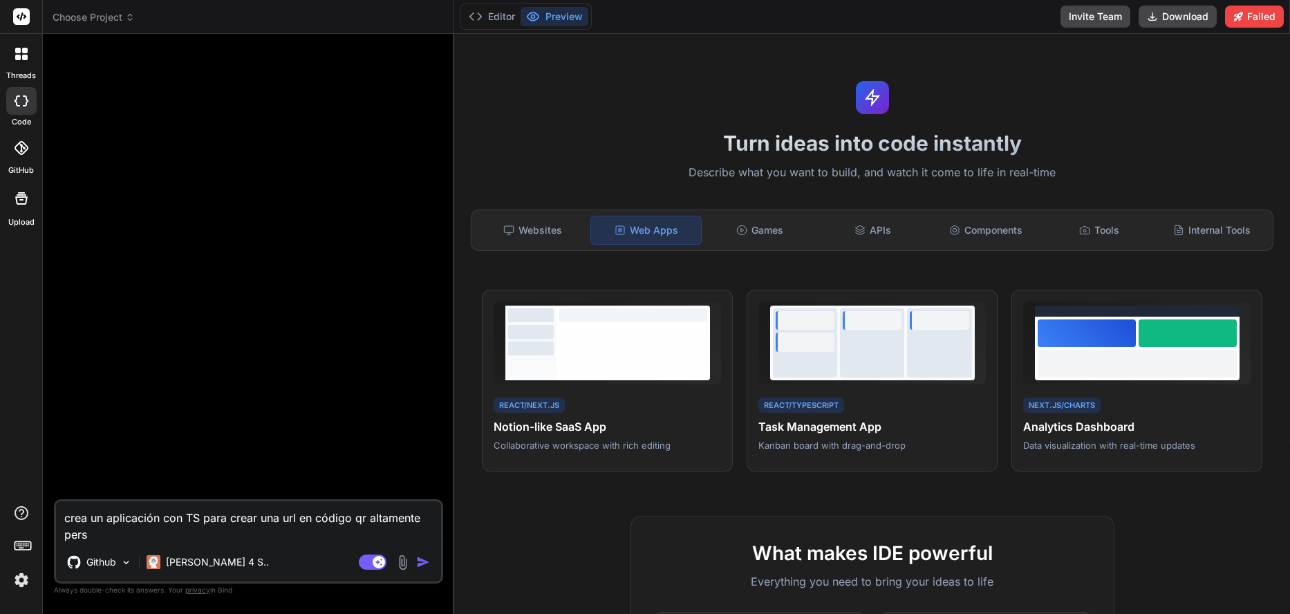
type textarea "x"
type textarea "crea un aplicación con TS para crear una url en código qr altamente person"
type textarea "x"
type textarea "crea un aplicación con TS para crear una url en código qr altamente persona"
type textarea "x"
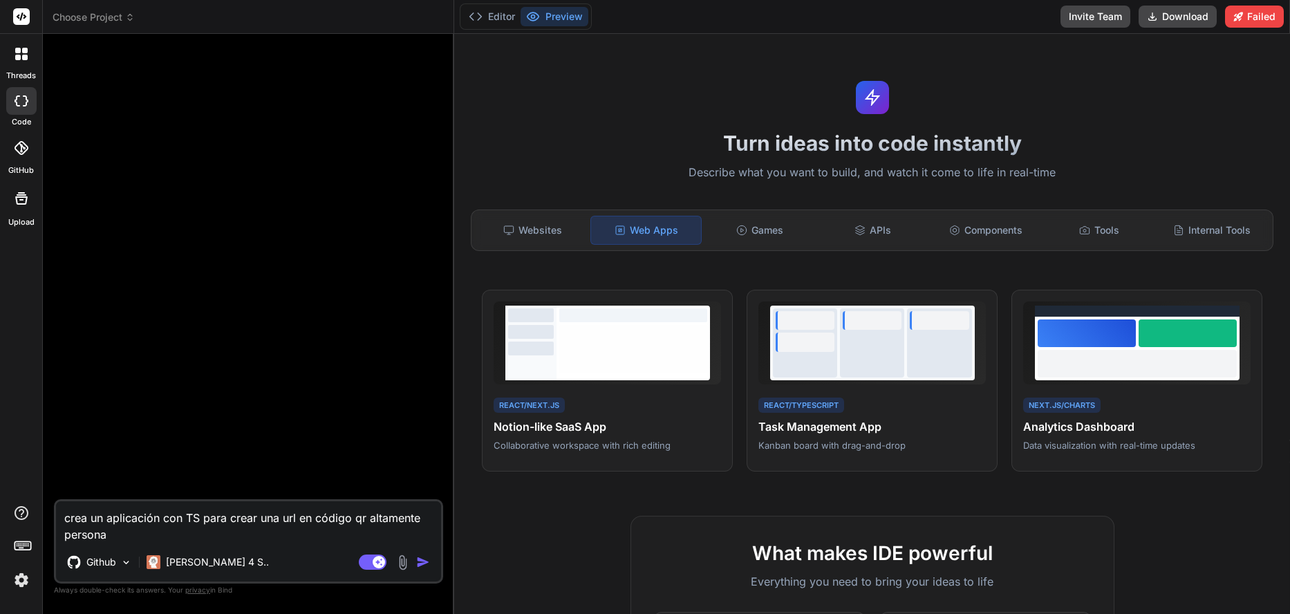
type textarea "crea un aplicación con TS para crear una url en código qr altamente personal"
type textarea "x"
type textarea "crea un aplicación con TS para crear una url en código qr altamente personali"
type textarea "x"
type textarea "crea un aplicación con TS para crear una url en código qr altamente personaliz"
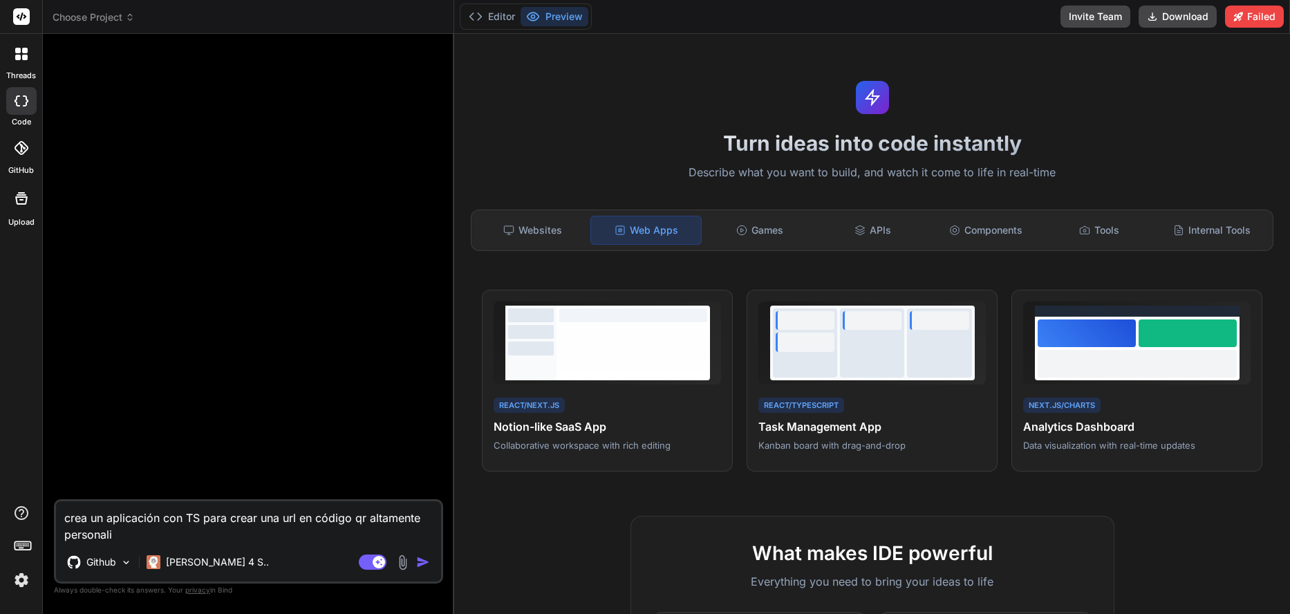
type textarea "x"
type textarea "crea un aplicación con TS para crear una url en código qr altamente personaliza"
type textarea "x"
type textarea "crea un aplicación con TS para crear una url en código qr altamente personalizab"
type textarea "x"
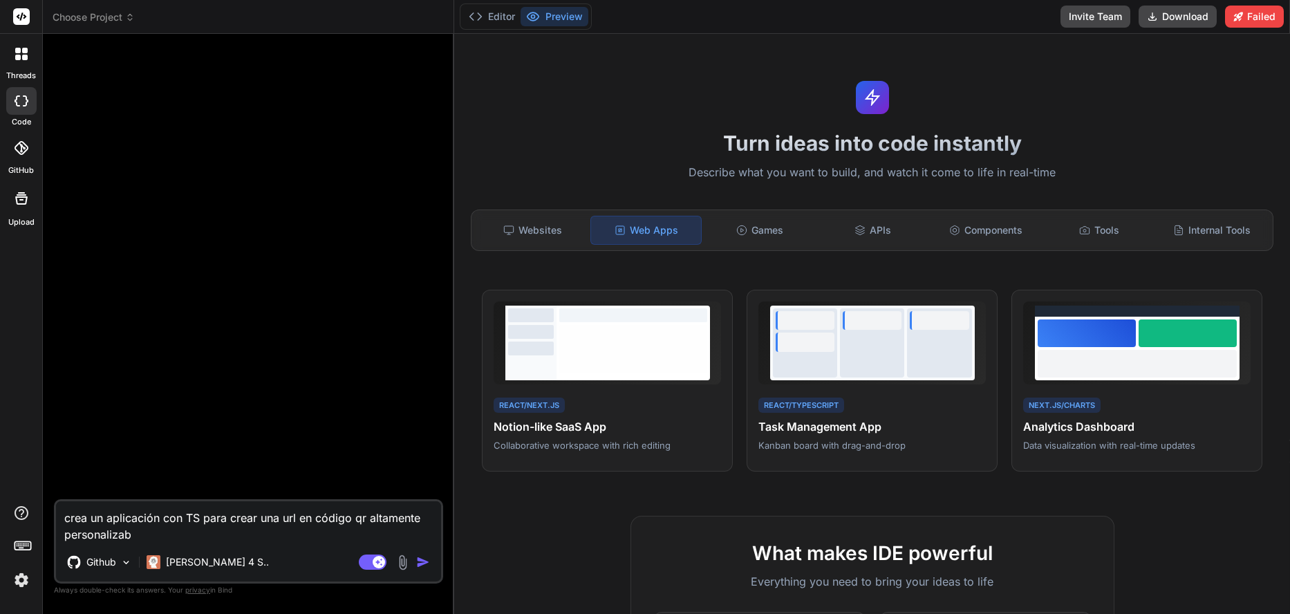
type textarea "crea un aplicación con TS para crear una url en código qr altamente personaliza…"
type textarea "x"
type textarea "crea un aplicación con TS para crear una url en código qr altamente personaliza…"
type textarea "x"
type textarea "crea un aplicación con TS para crear una url en código qr altamente personaliza…"
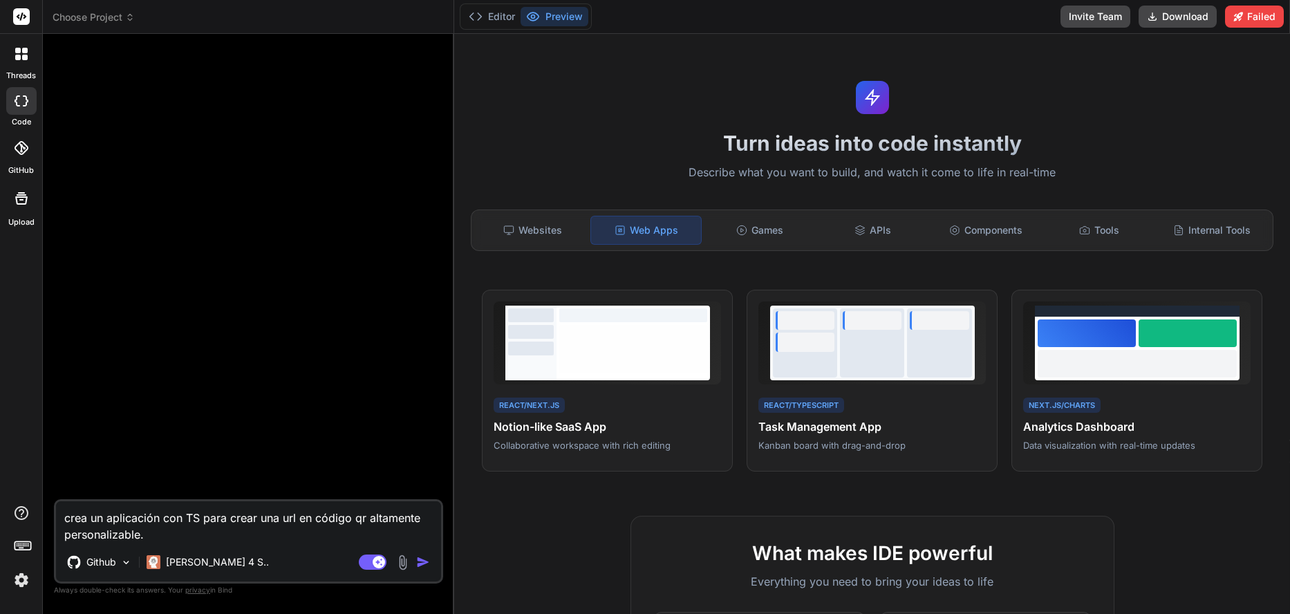
type textarea "x"
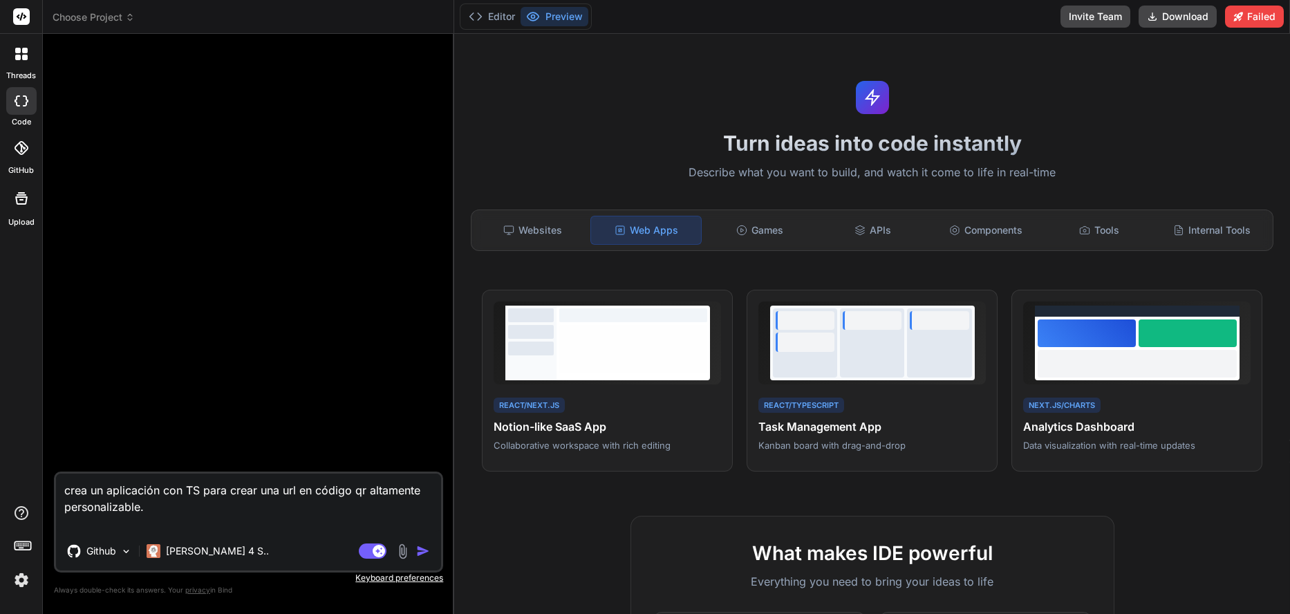
click at [113, 527] on textarea "crea un aplicación con TS para crear una url en código qr altamente personaliza…" at bounding box center [248, 502] width 385 height 58
paste textarea "*Segundo Subtitulo*: Facilitador: [PERSON_NAME] **Fondo**: Gradiente [PERSON_NA…"
type textarea "crea un aplicación con TS para crear una url en código qr altamente personaliza…"
type textarea "x"
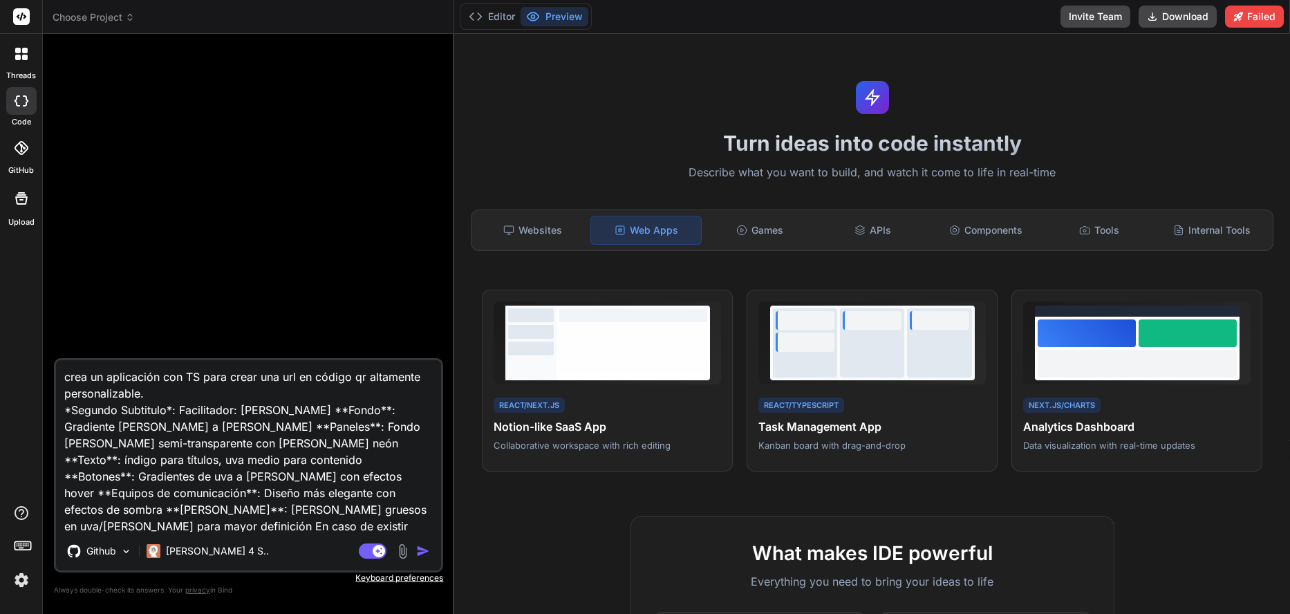
scroll to position [35, 0]
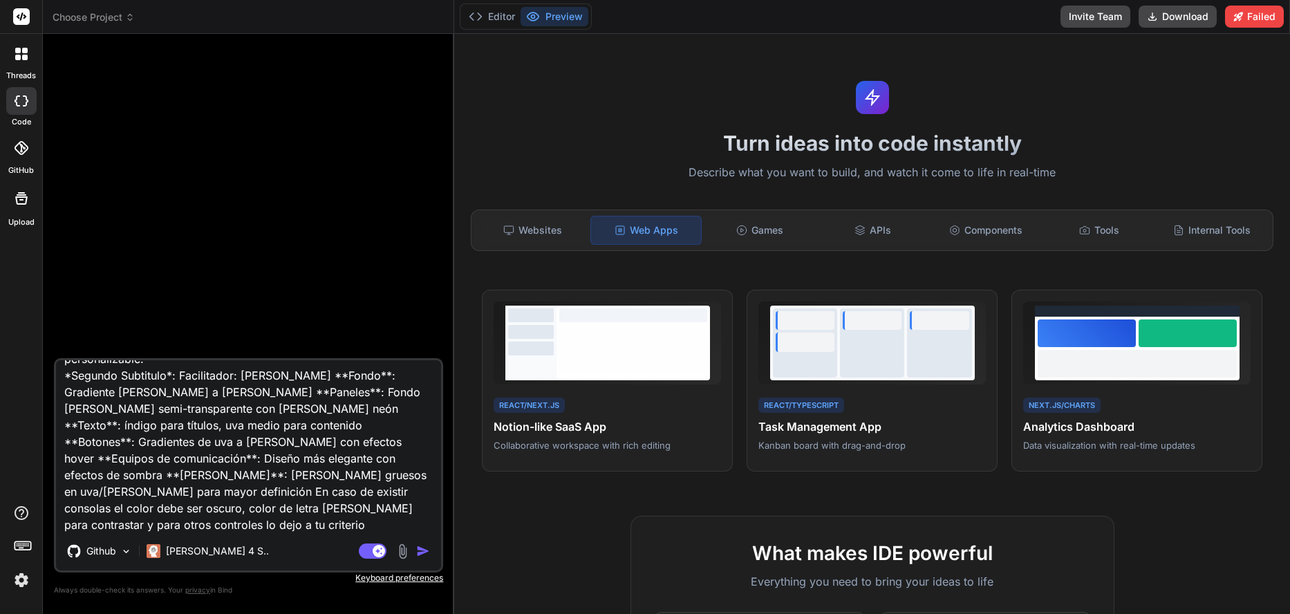
type textarea "crea un aplicación con TS para crear una url en código qr altamente personaliza…"
click at [427, 551] on img "button" at bounding box center [423, 551] width 14 height 14
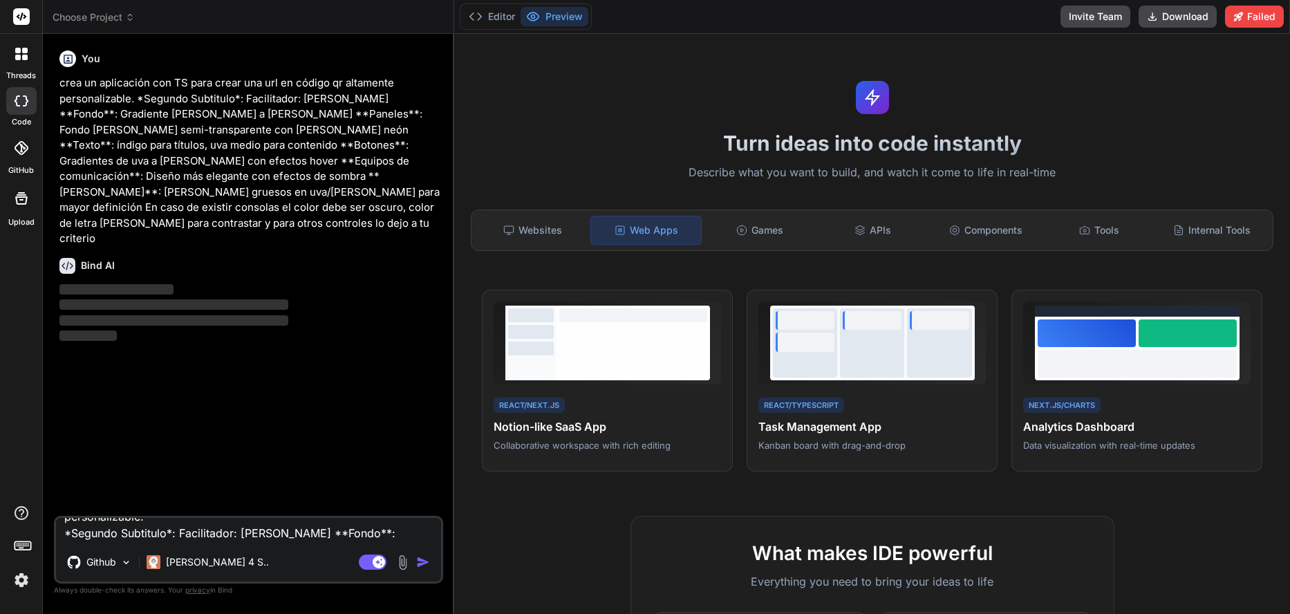
scroll to position [0, 0]
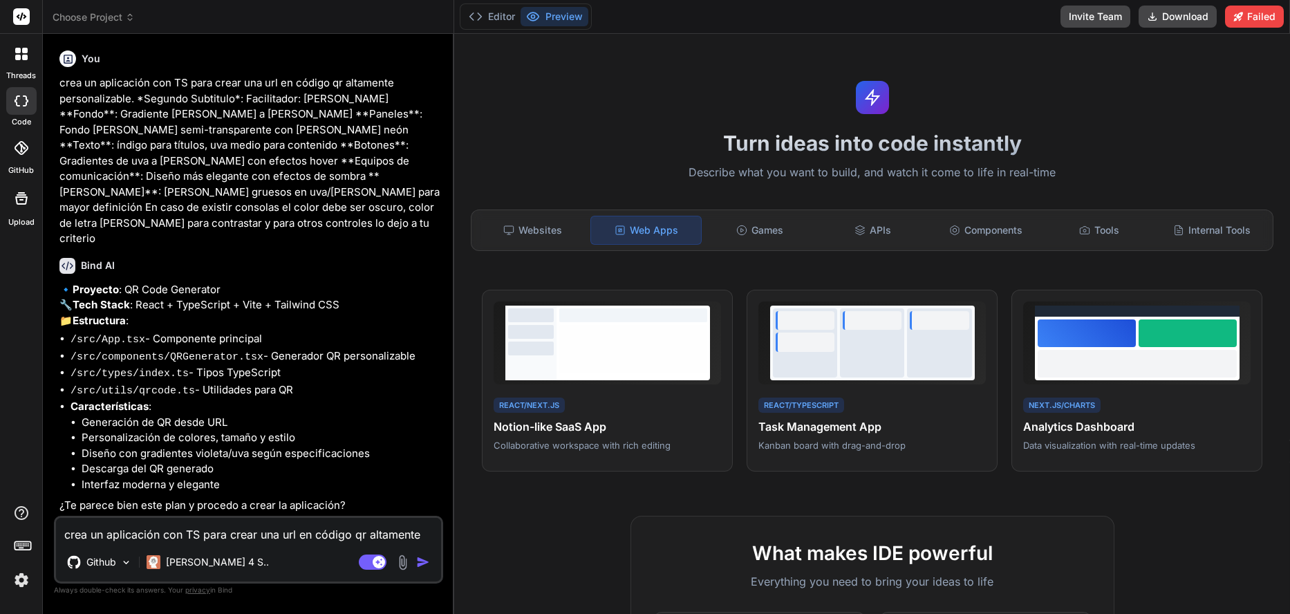
type textarea "x"
drag, startPoint x: 221, startPoint y: 532, endPoint x: 186, endPoint y: 527, distance: 35.6
click at [220, 532] on textarea "crea un aplicación con TS para crear una url en código qr altamente personaliza…" at bounding box center [248, 530] width 385 height 25
type textarea "o"
type textarea "x"
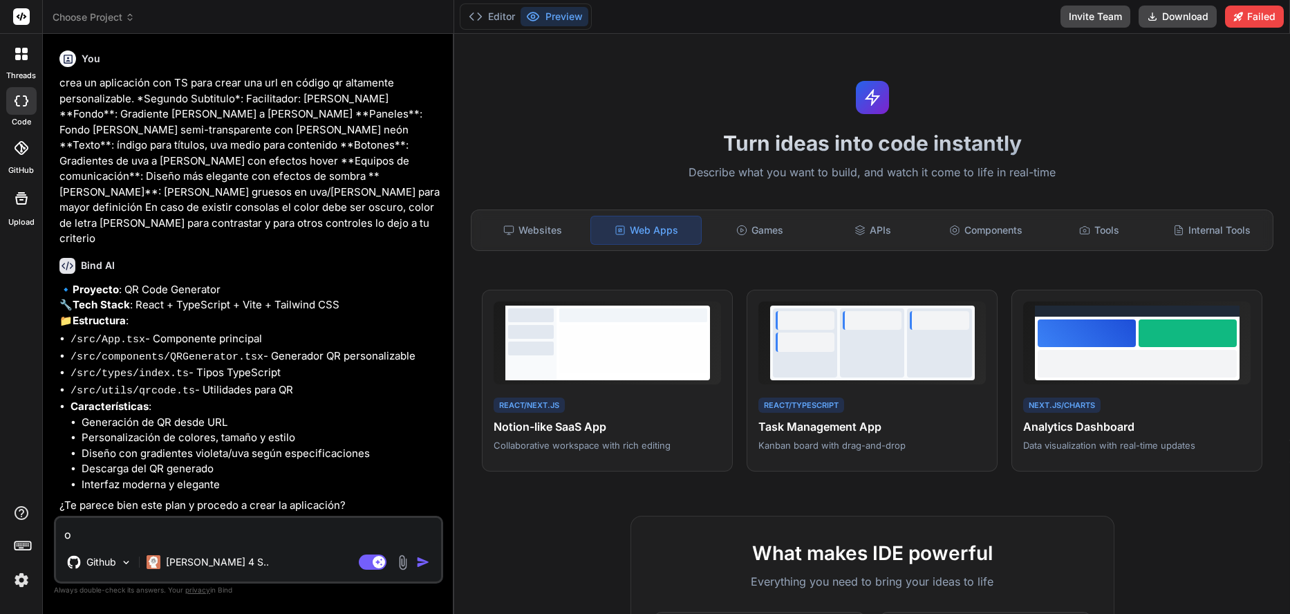
type textarea "ok"
type textarea "x"
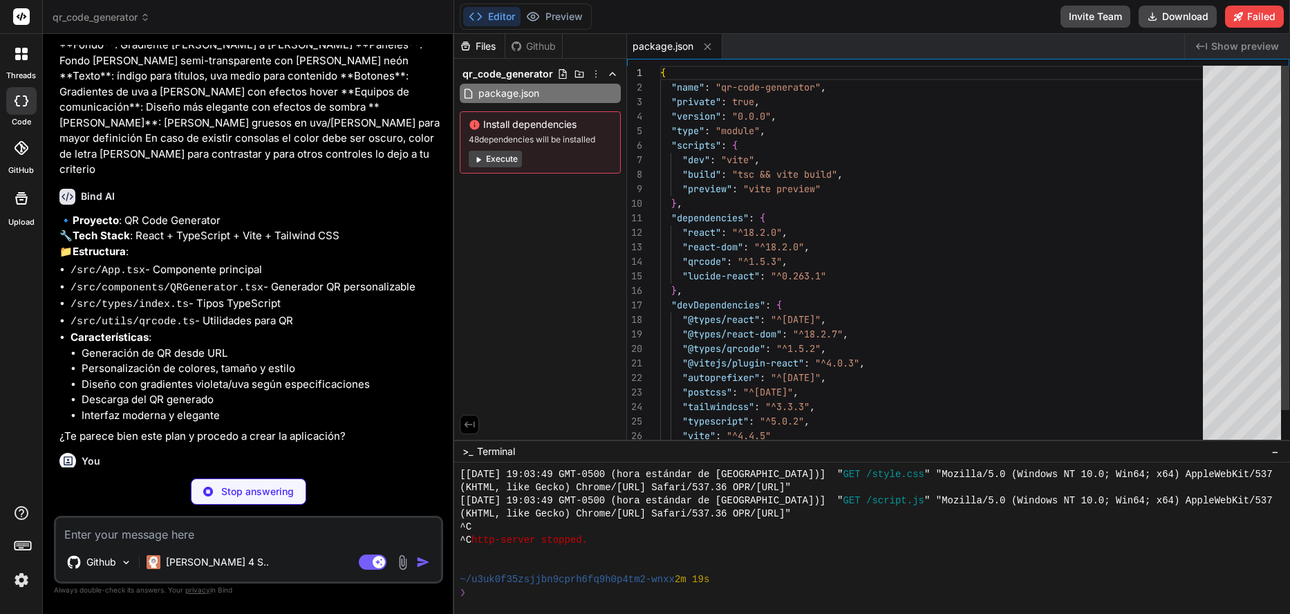
click at [495, 142] on span "48 dependencies will be installed" at bounding box center [540, 139] width 143 height 11
type textarea "x"
type textarea "<script type="module" src="/src/main.tsx"></script> </body> </html>"
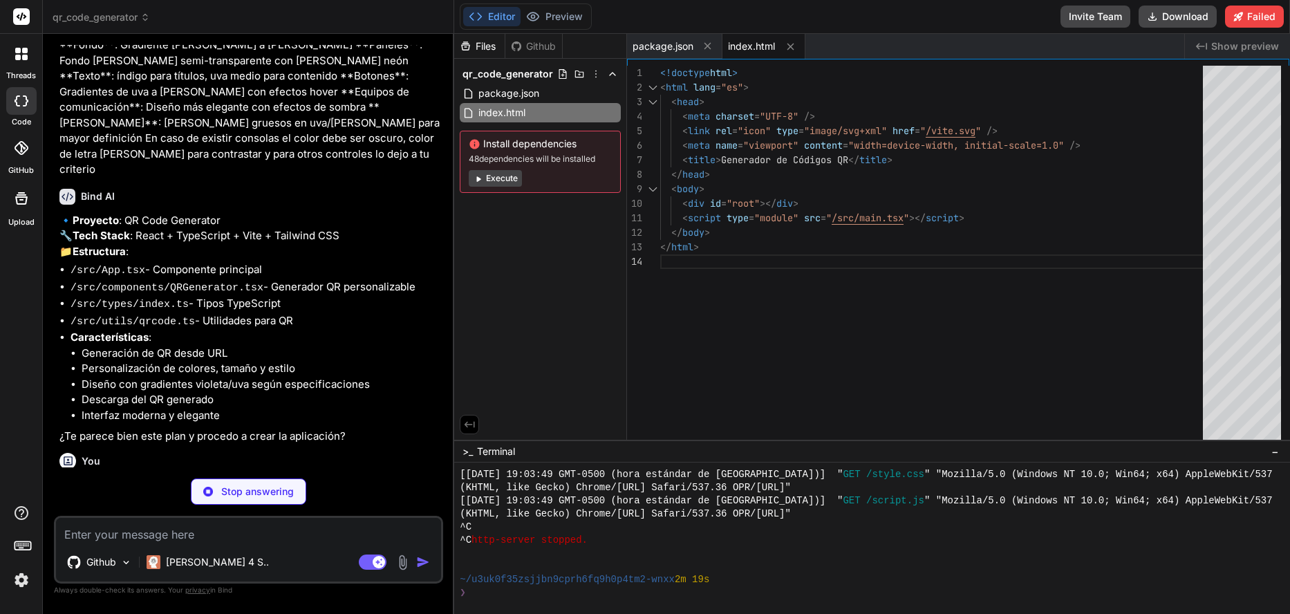
type textarea "x"
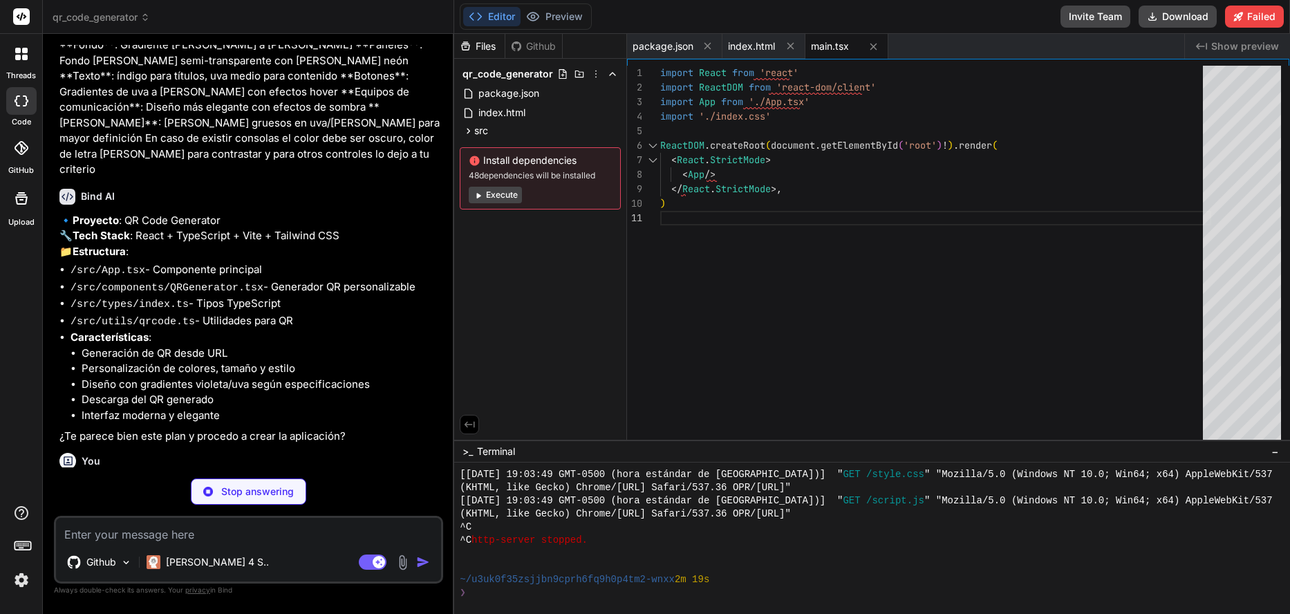
click at [487, 192] on button "Execute" at bounding box center [495, 195] width 53 height 17
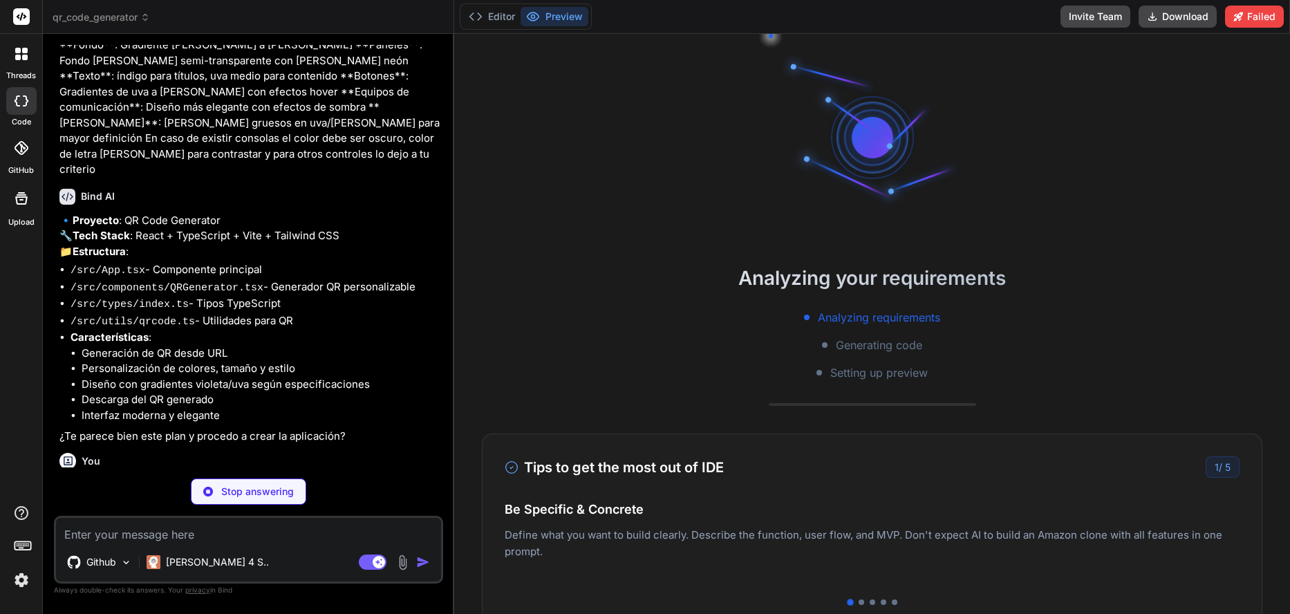
scroll to position [775, 0]
type textarea "x"
type textarea ".console-dark { background: #1a1a1a; border: 2px solid #4a5568; color: #e2e8f0;…"
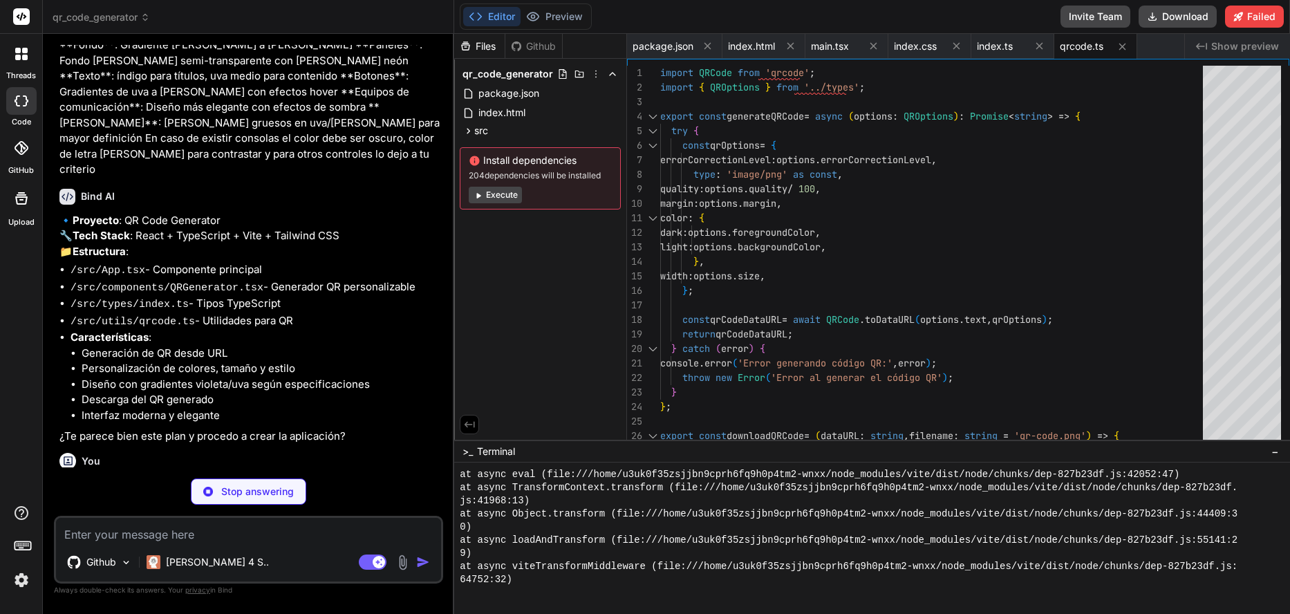
scroll to position [1313, 0]
click at [594, 81] on div "qr_code_generator" at bounding box center [540, 73] width 161 height 19
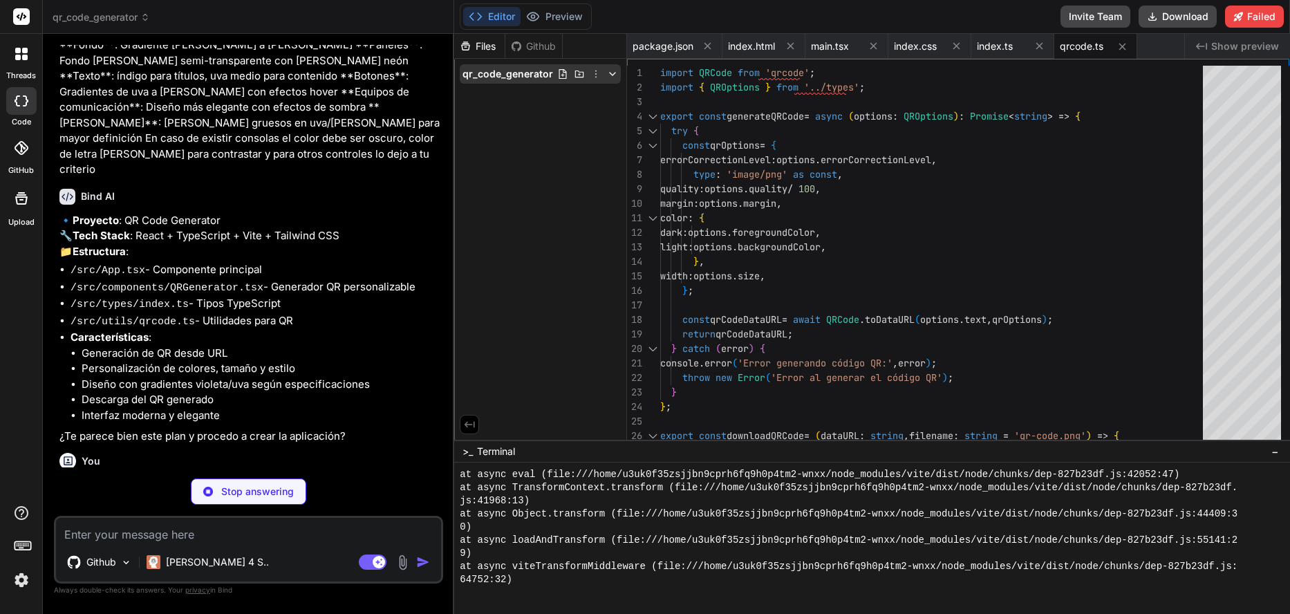
click at [594, 77] on icon at bounding box center [595, 73] width 11 height 11
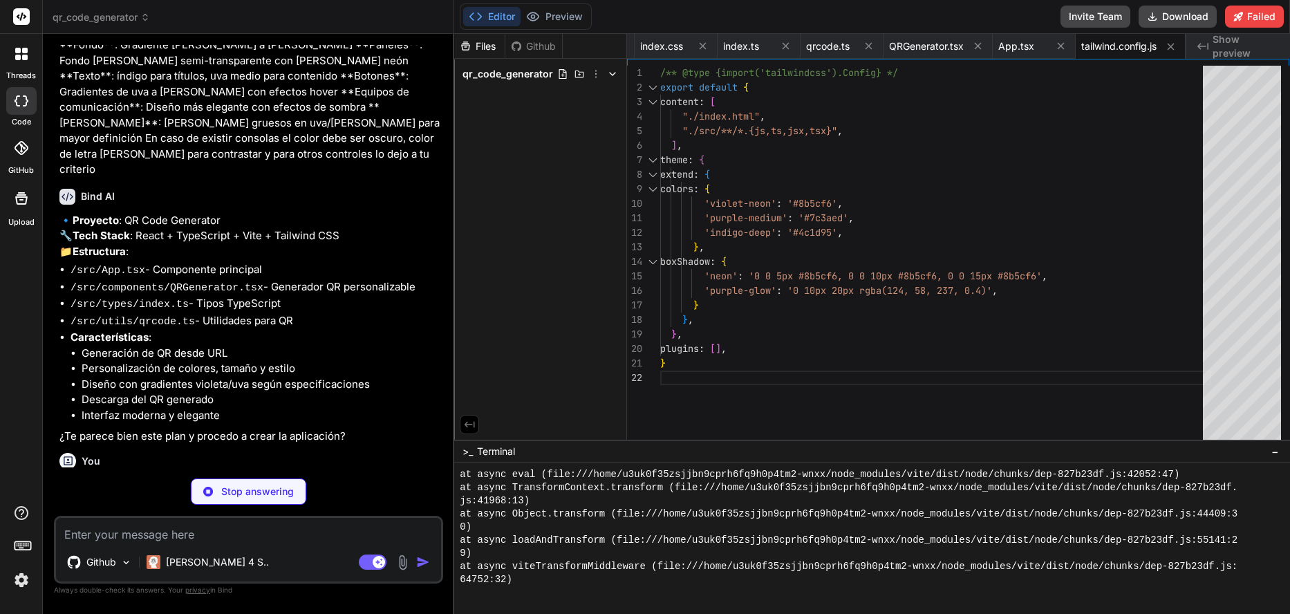
scroll to position [0, 368]
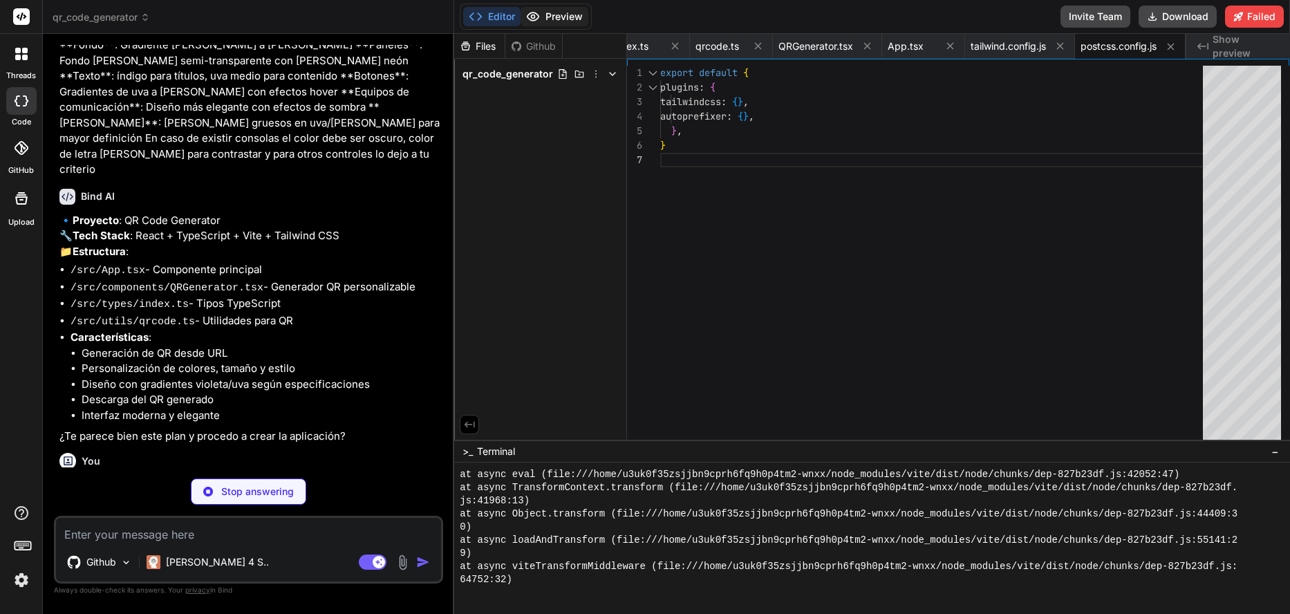
click at [554, 21] on button "Preview" at bounding box center [554, 16] width 68 height 19
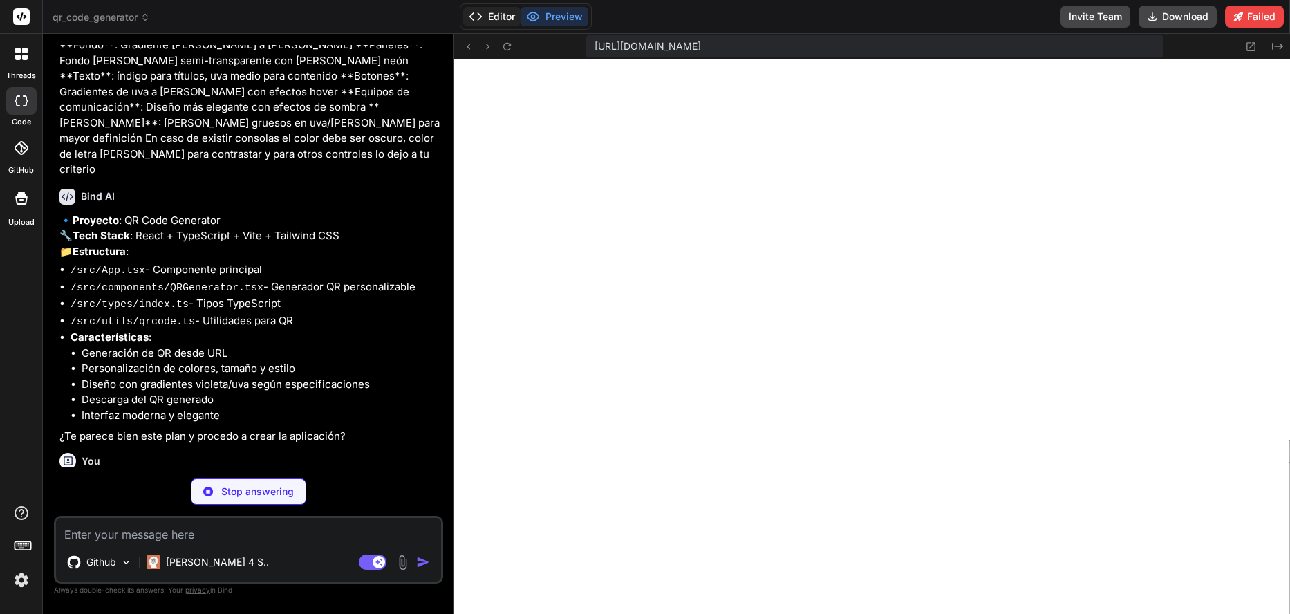
scroll to position [1366, 0]
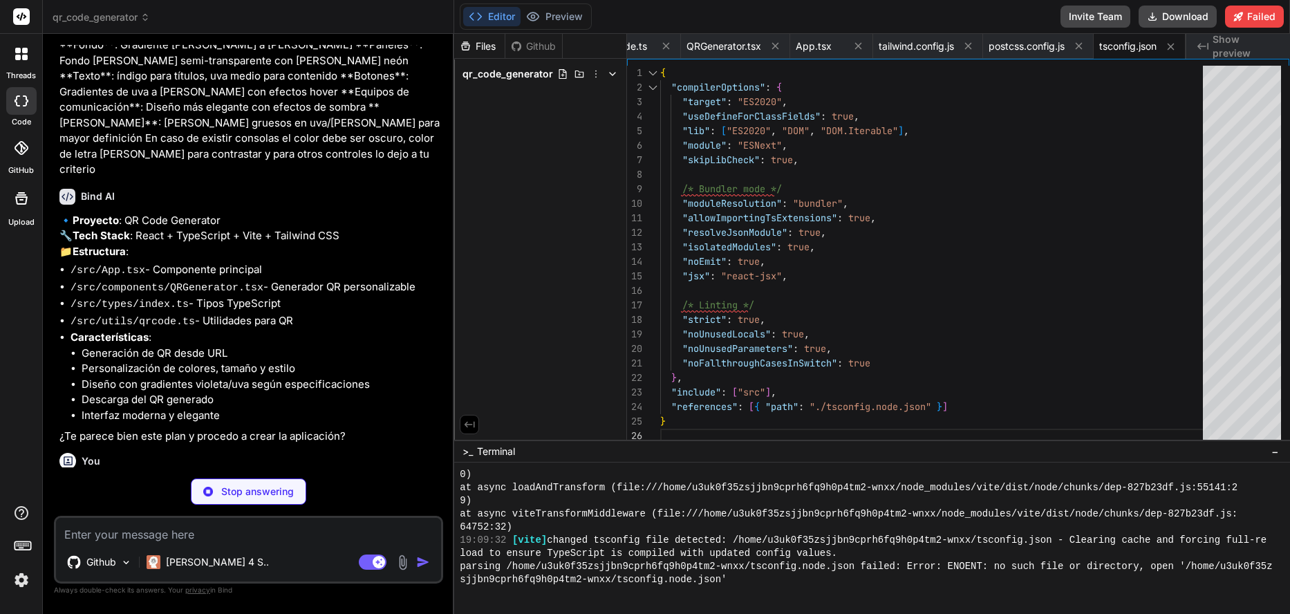
click at [479, 15] on icon at bounding box center [476, 17] width 14 height 14
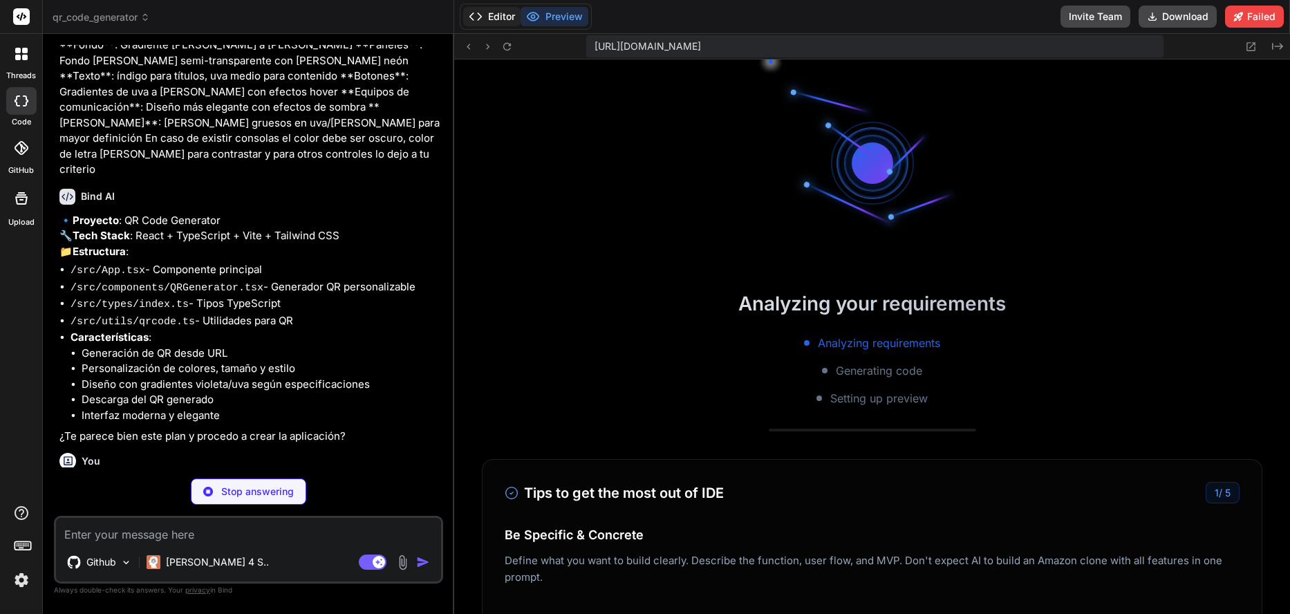
scroll to position [1825, 0]
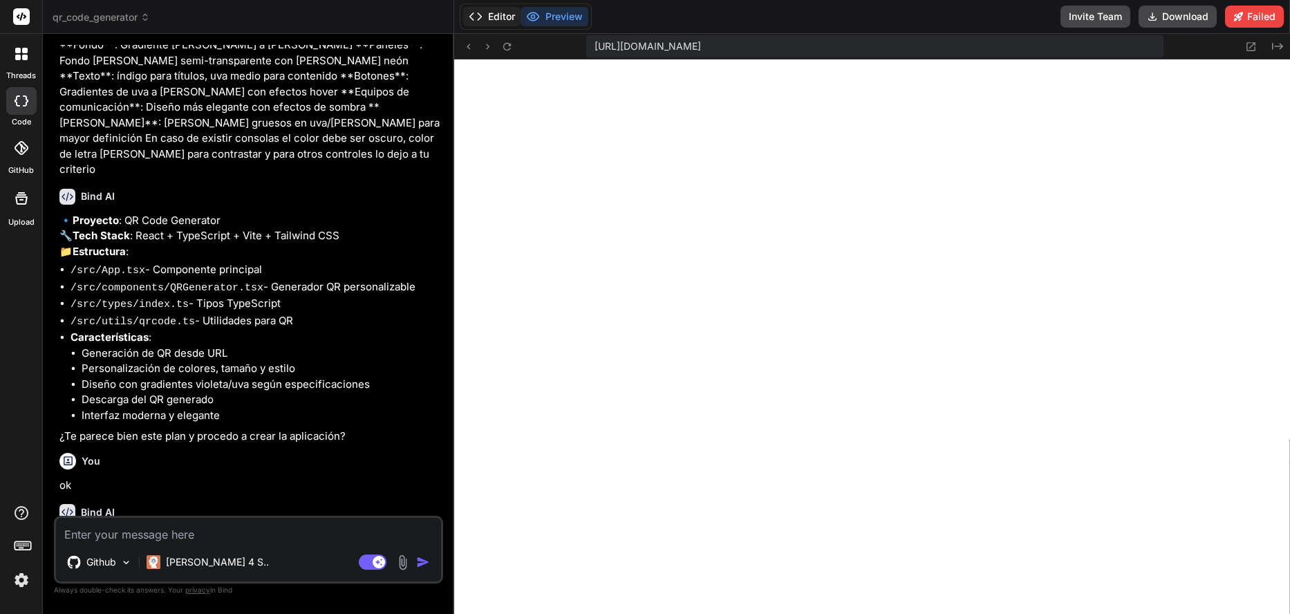
click at [513, 14] on button "Editor" at bounding box center [491, 16] width 57 height 19
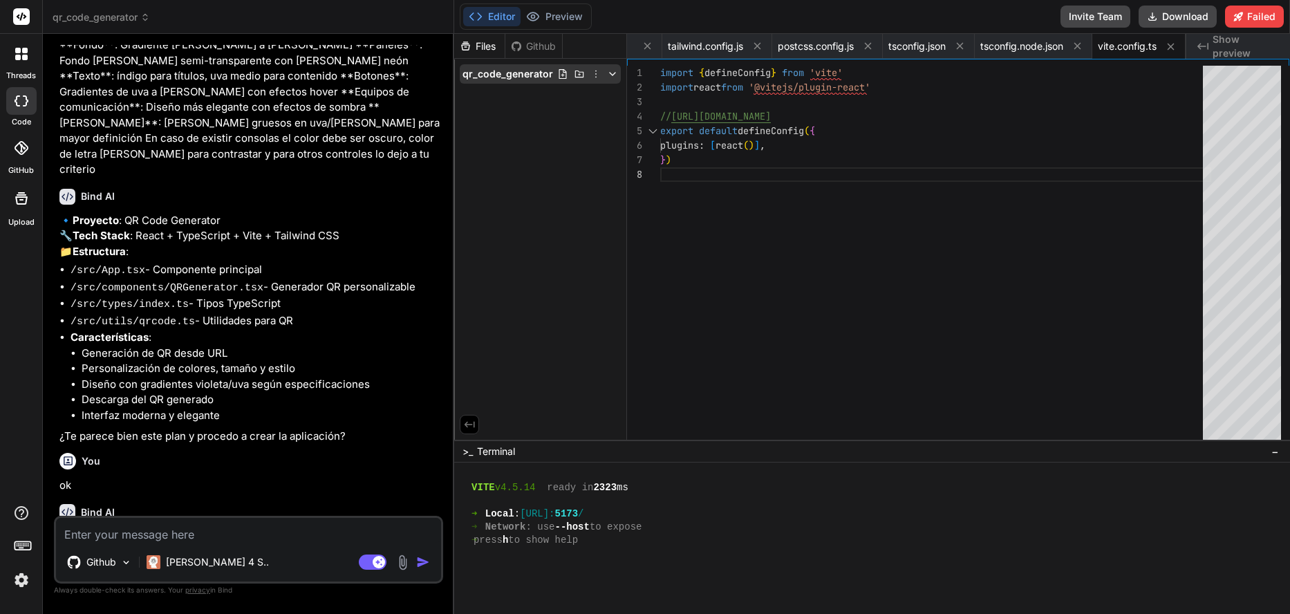
click at [535, 77] on span "qr_code_generator" at bounding box center [507, 74] width 91 height 14
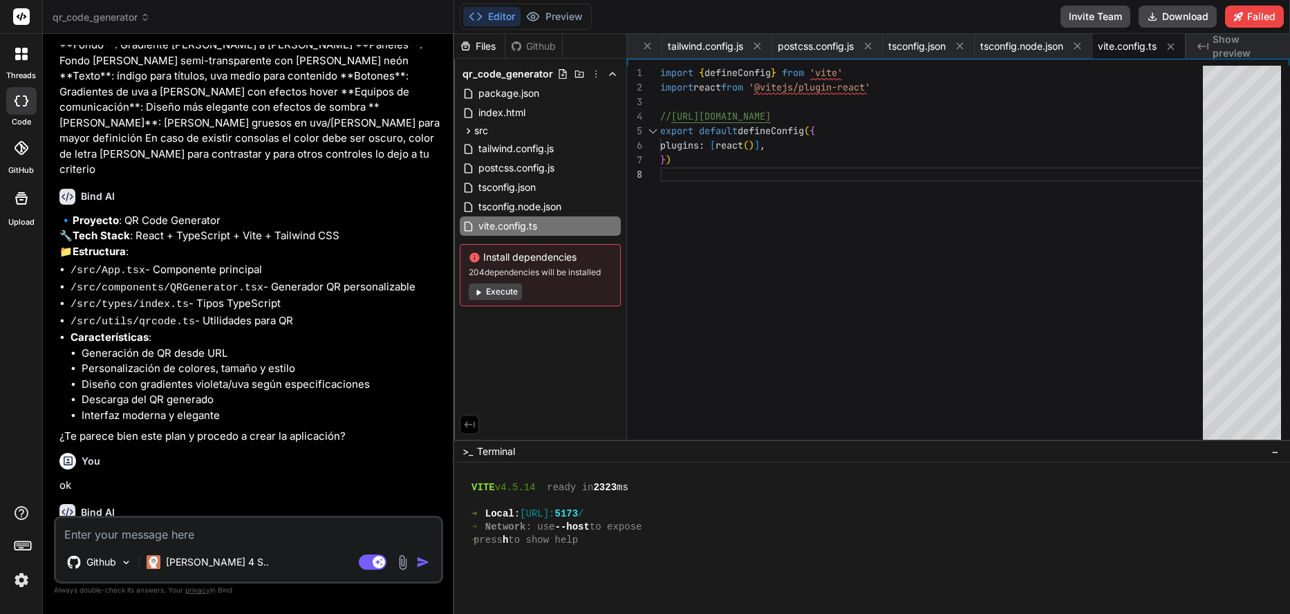
click at [548, 42] on div "Github" at bounding box center [533, 46] width 57 height 14
click at [533, 49] on div "Github" at bounding box center [533, 46] width 57 height 14
click at [480, 50] on div "Files" at bounding box center [479, 46] width 50 height 14
click at [518, 52] on div "Github" at bounding box center [533, 46] width 57 height 14
click at [594, 74] on icon at bounding box center [595, 73] width 11 height 11
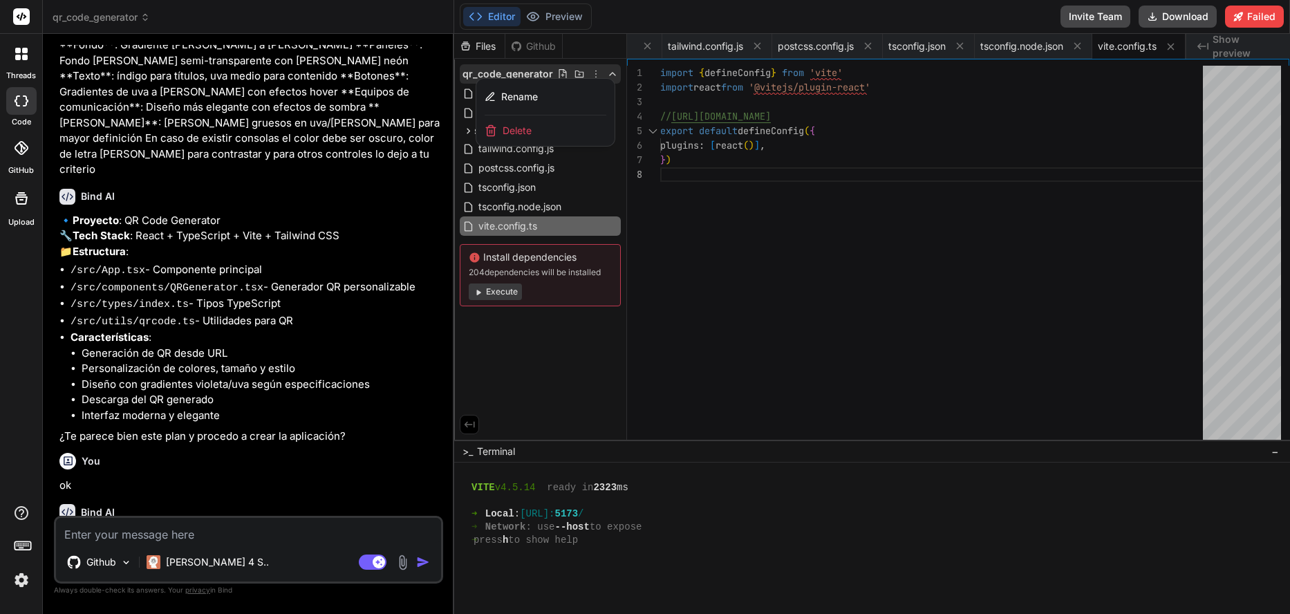
click at [594, 74] on div at bounding box center [872, 324] width 836 height 580
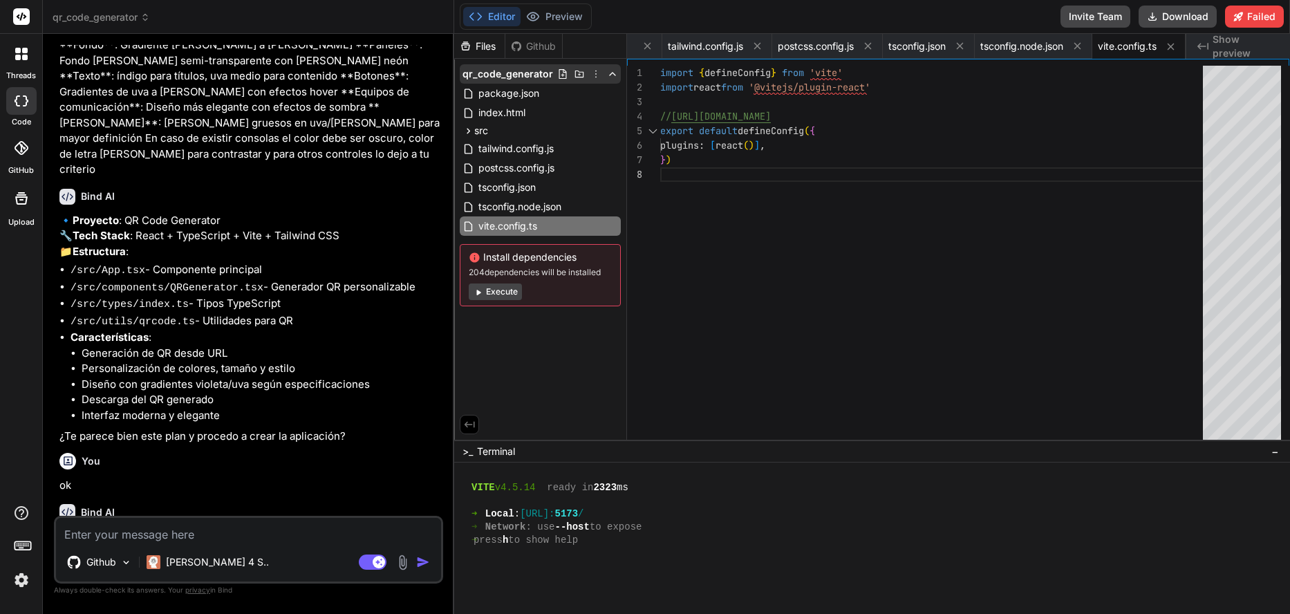
click at [581, 74] on icon at bounding box center [579, 73] width 11 height 11
click at [1176, 21] on button "Download" at bounding box center [1177, 17] width 78 height 22
click at [273, 531] on textarea at bounding box center [248, 530] width 385 height 25
